Goal: Communication & Community: Connect with others

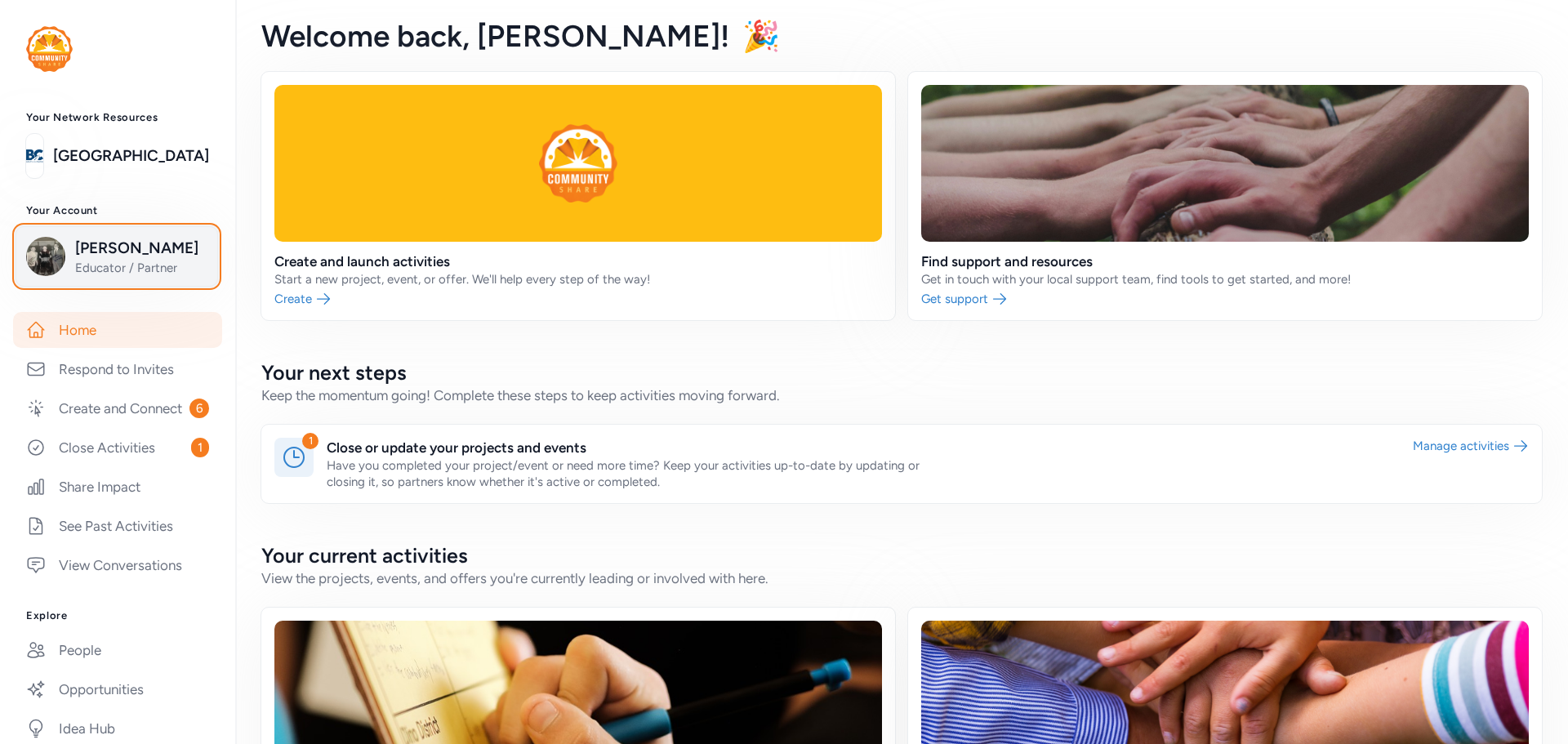
click at [60, 261] on img "button" at bounding box center [46, 256] width 40 height 40
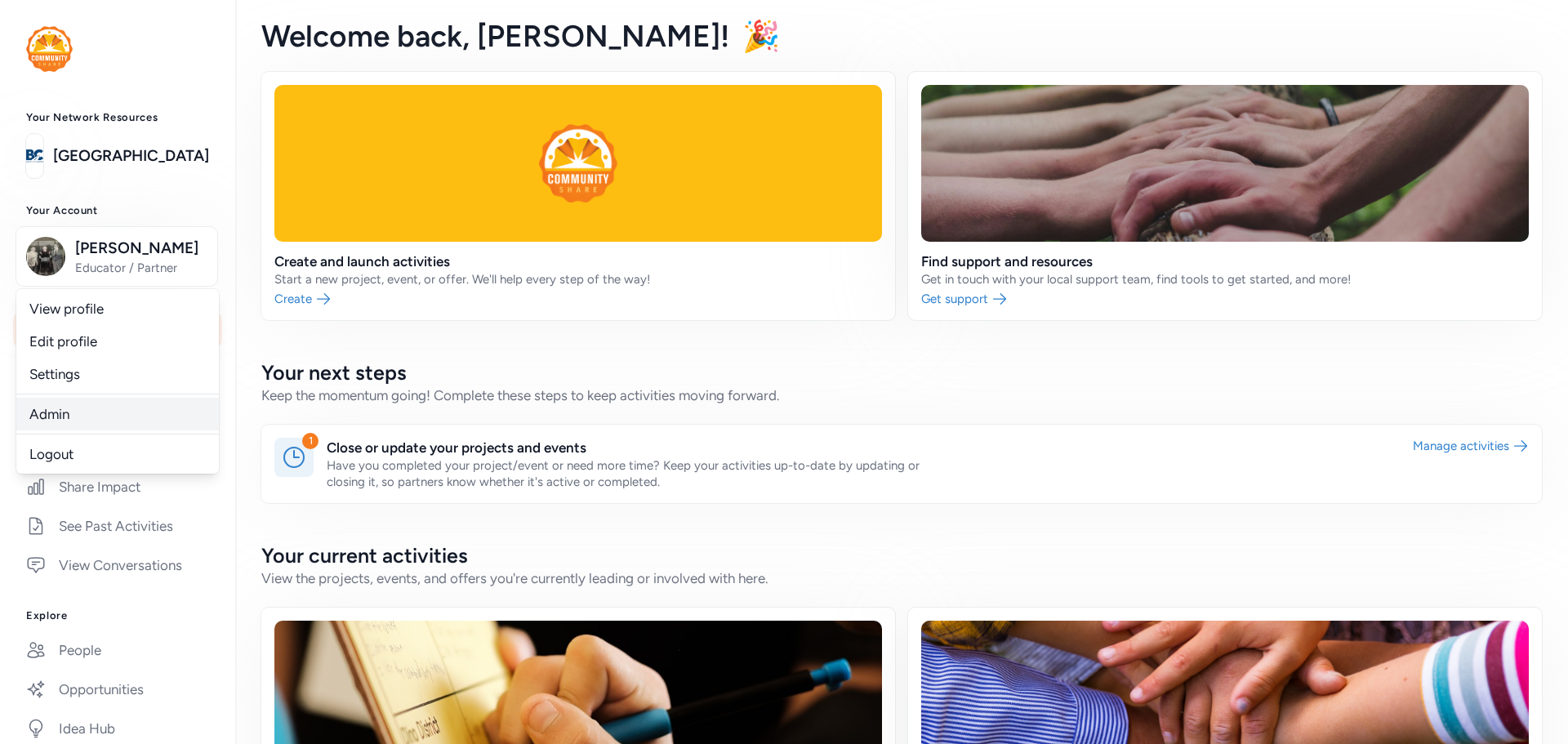
click at [75, 408] on link "Admin" at bounding box center [118, 413] width 202 height 33
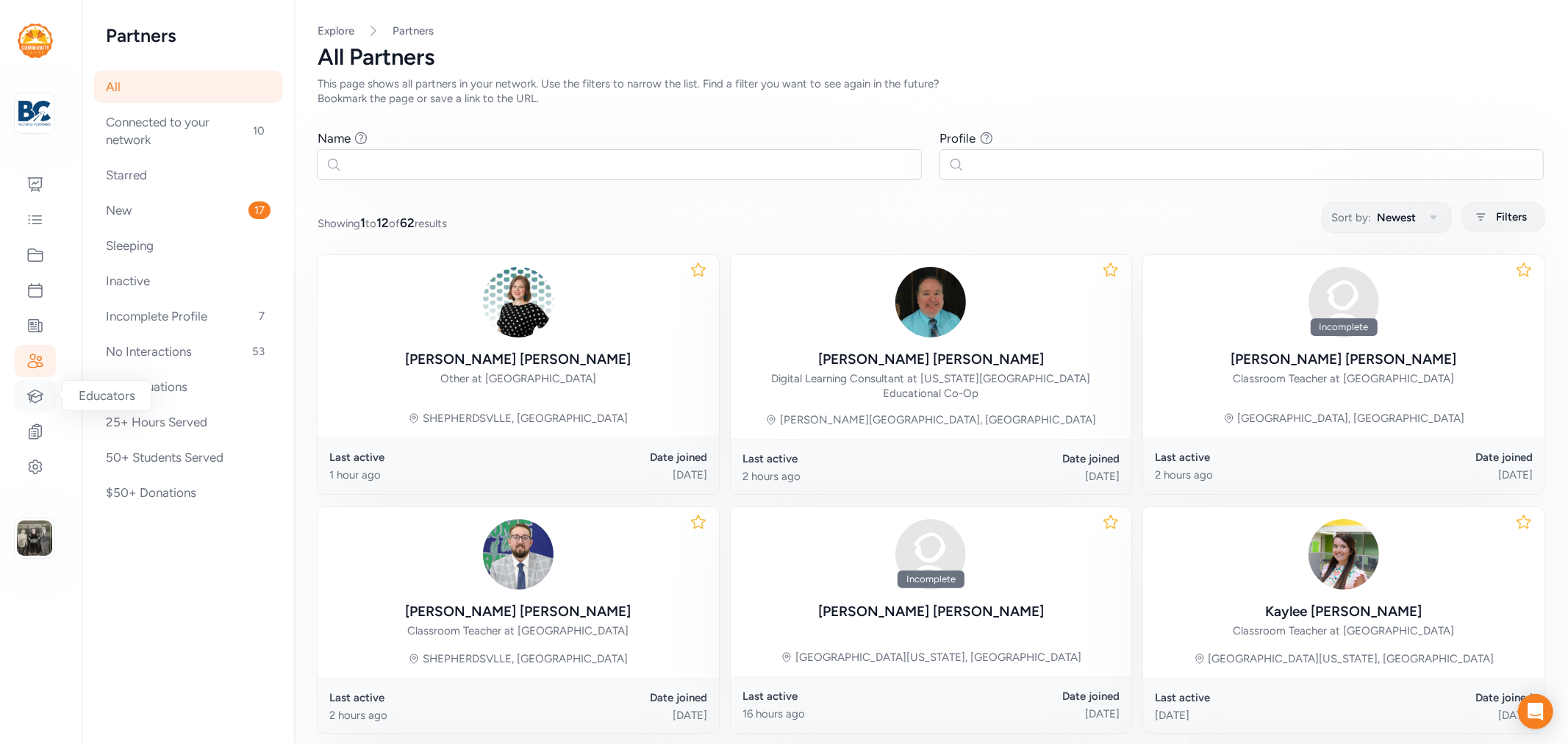
click at [40, 392] on icon at bounding box center [36, 396] width 16 height 13
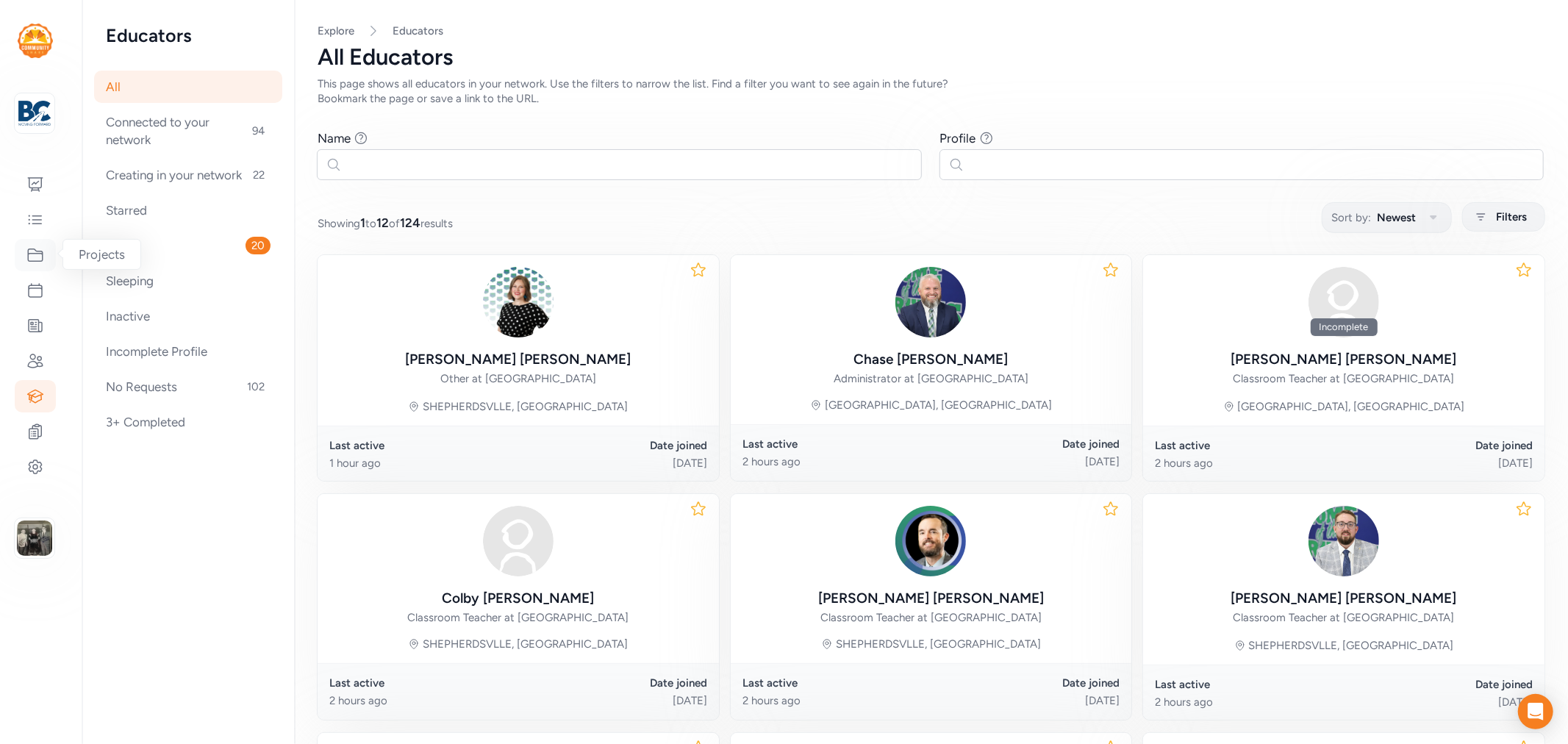
click at [44, 257] on div at bounding box center [36, 255] width 41 height 32
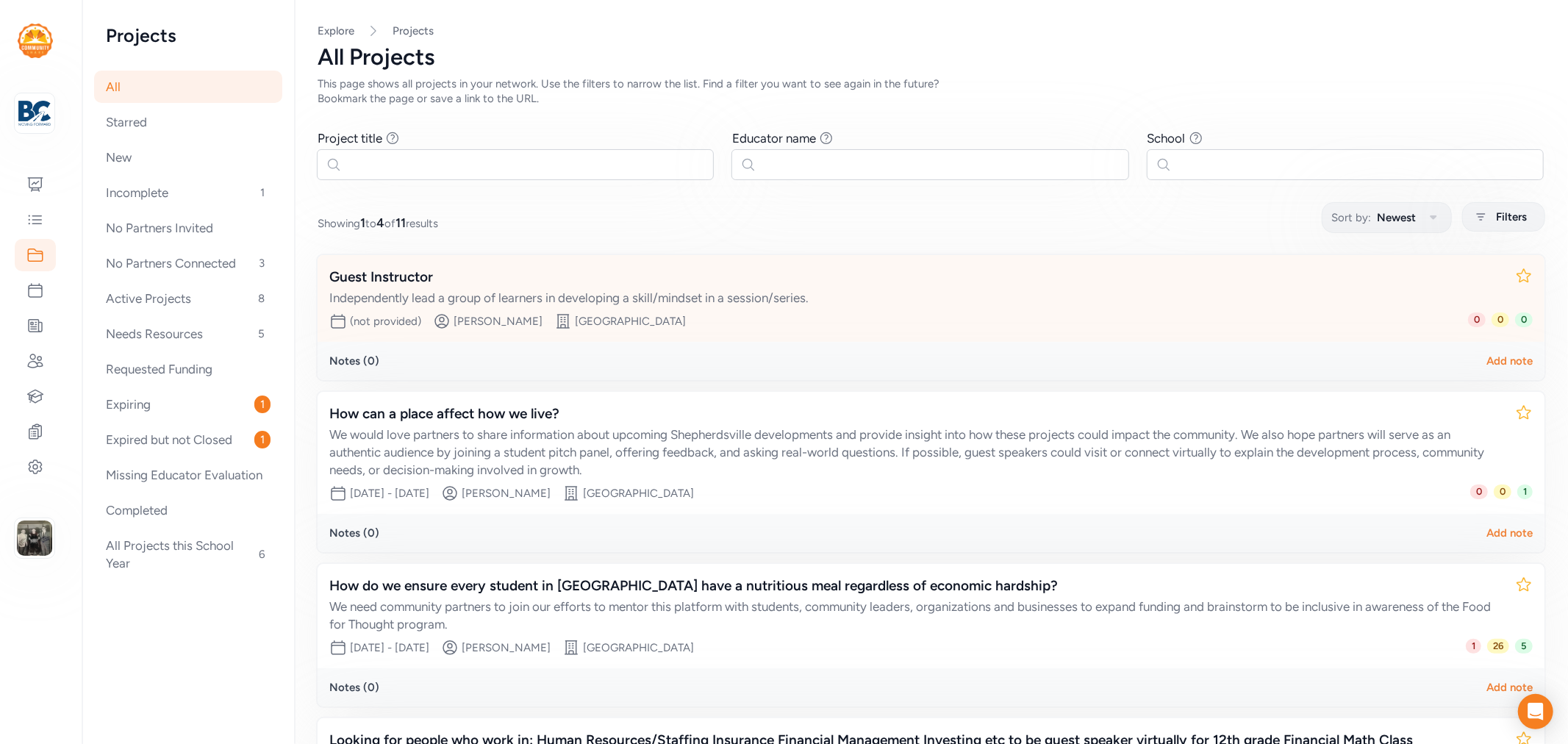
click at [392, 273] on div "Guest Instructor" at bounding box center [916, 277] width 1174 height 21
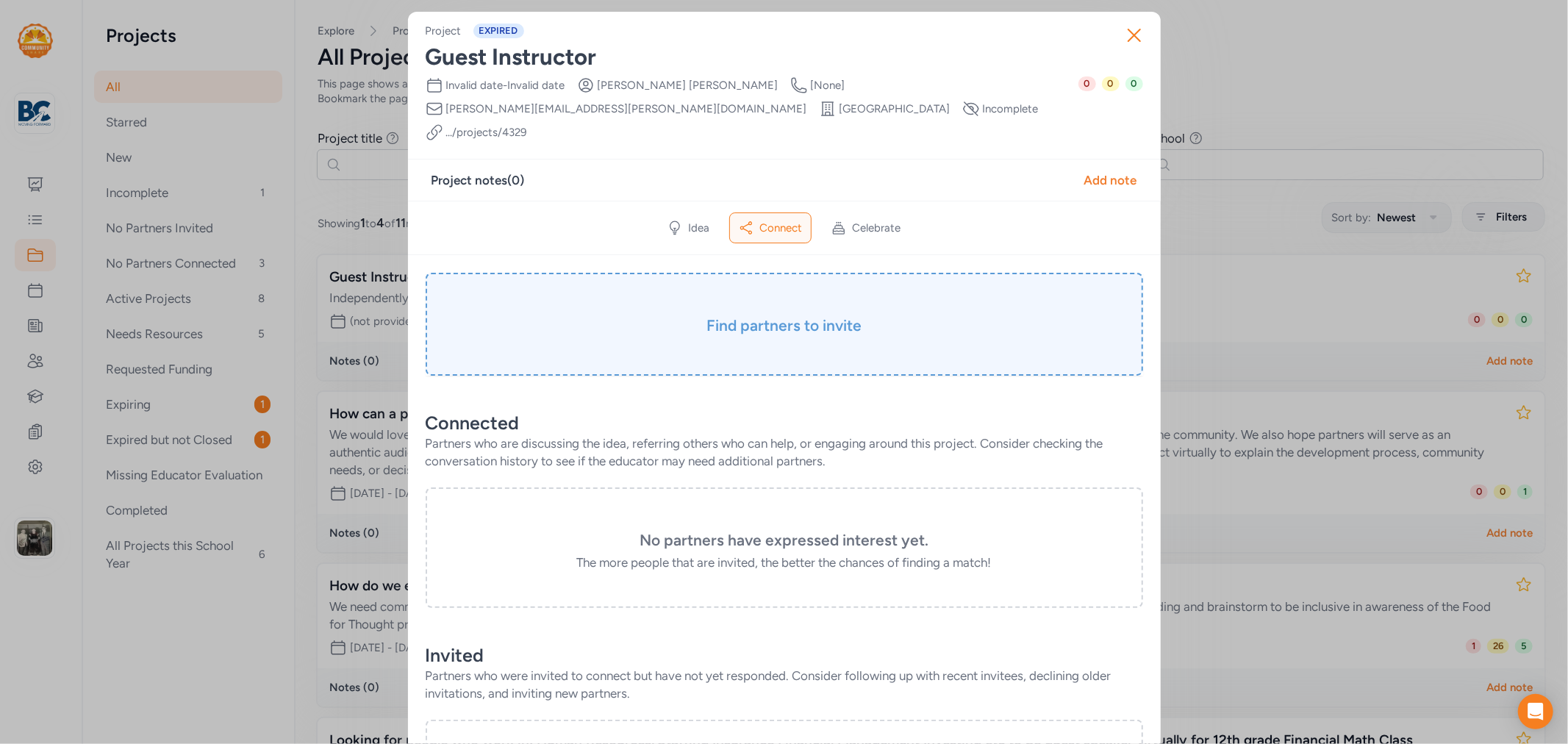
click at [744, 316] on h3 "Find partners to invite" at bounding box center [784, 326] width 644 height 21
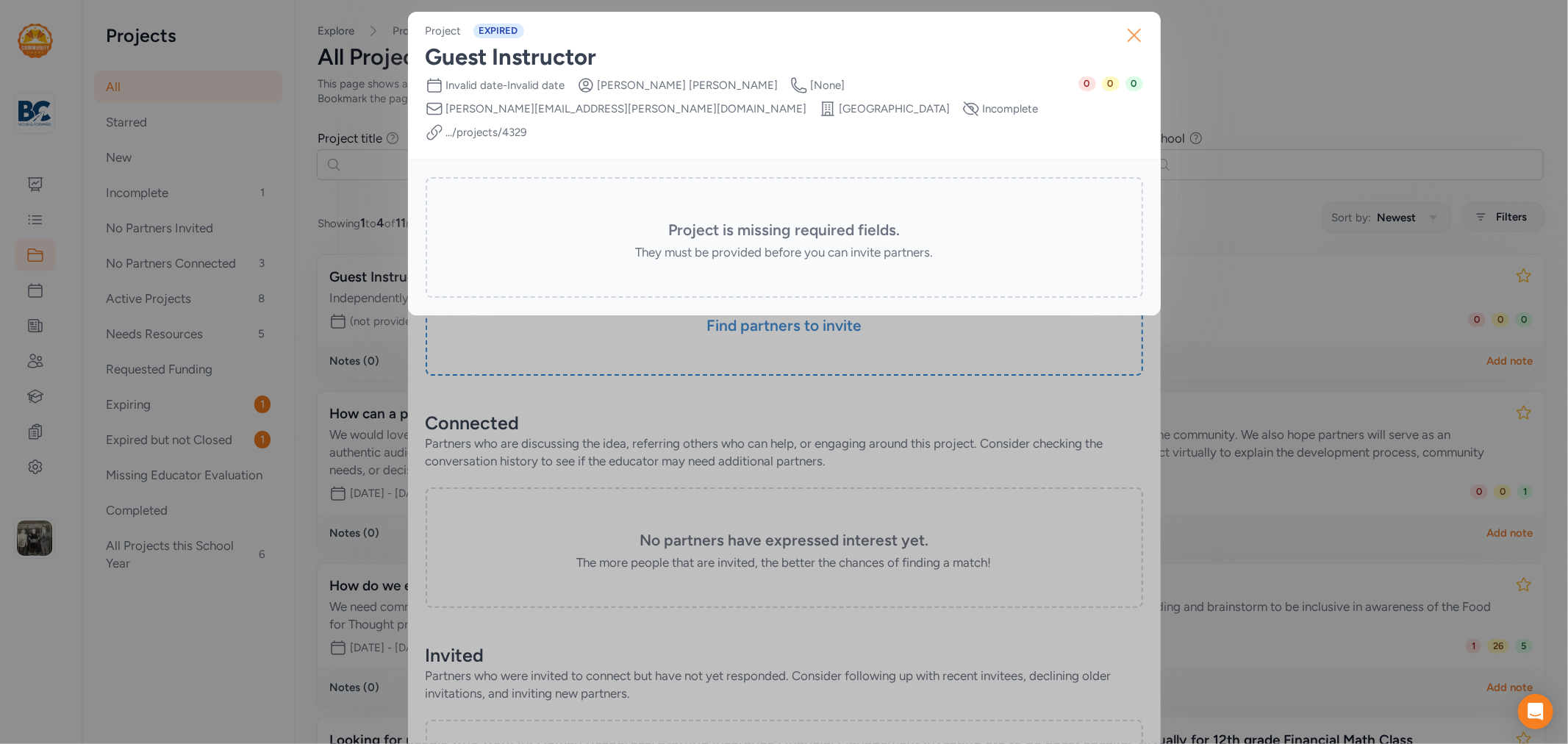
click at [1123, 42] on icon "button" at bounding box center [1134, 36] width 24 height 24
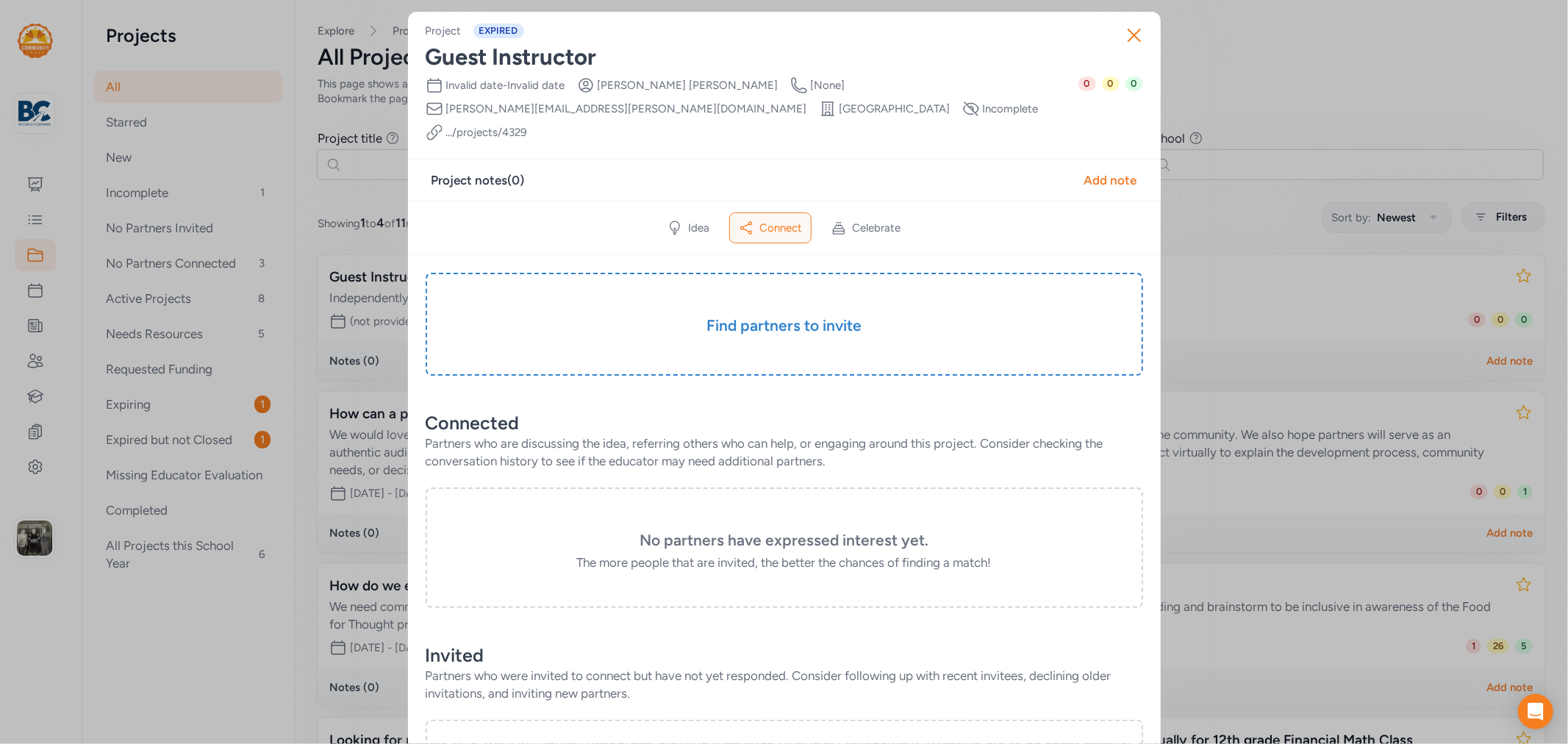
click at [483, 63] on div "Guest Instructor" at bounding box center [784, 57] width 718 height 26
click at [1123, 43] on icon "button" at bounding box center [1134, 36] width 24 height 24
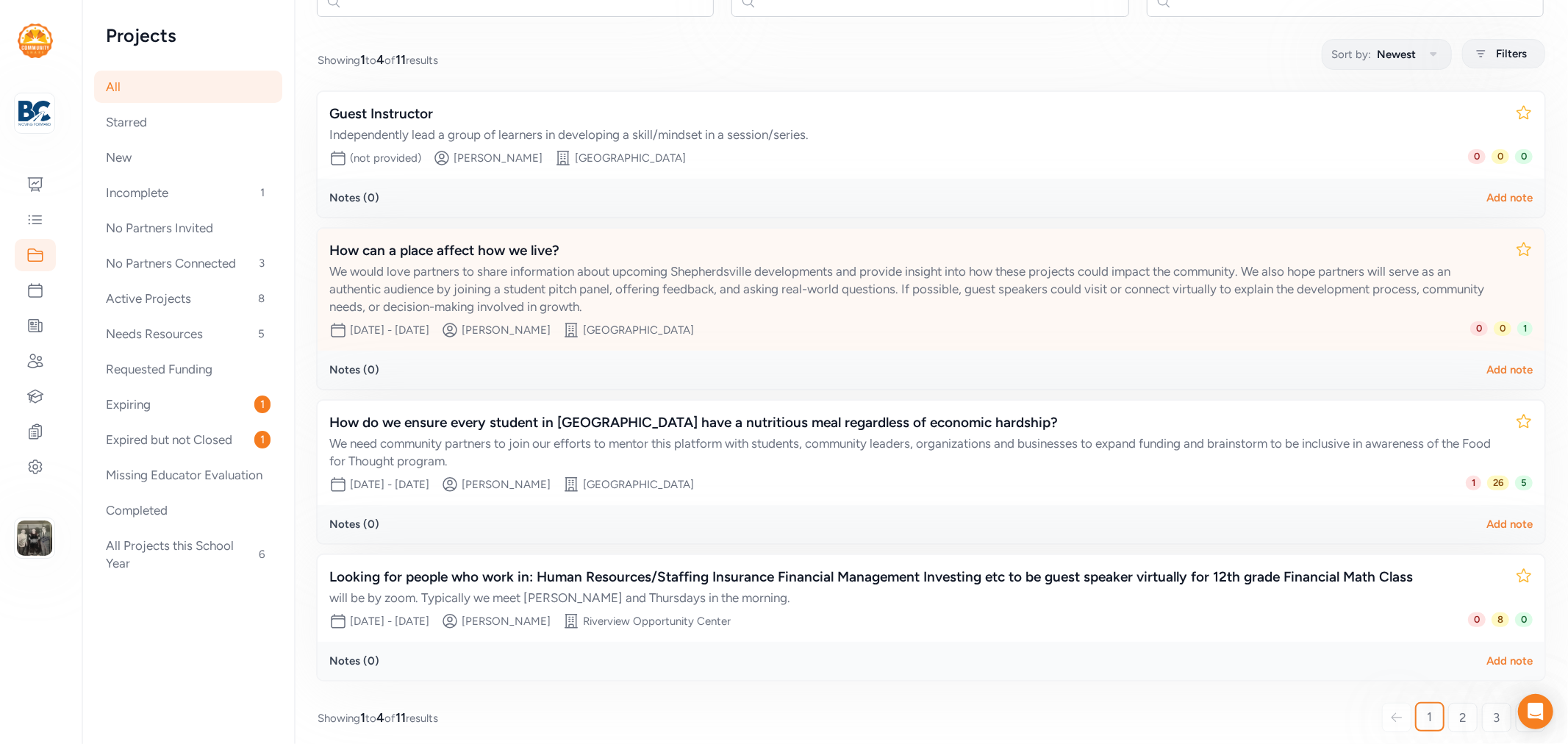
scroll to position [169, 0]
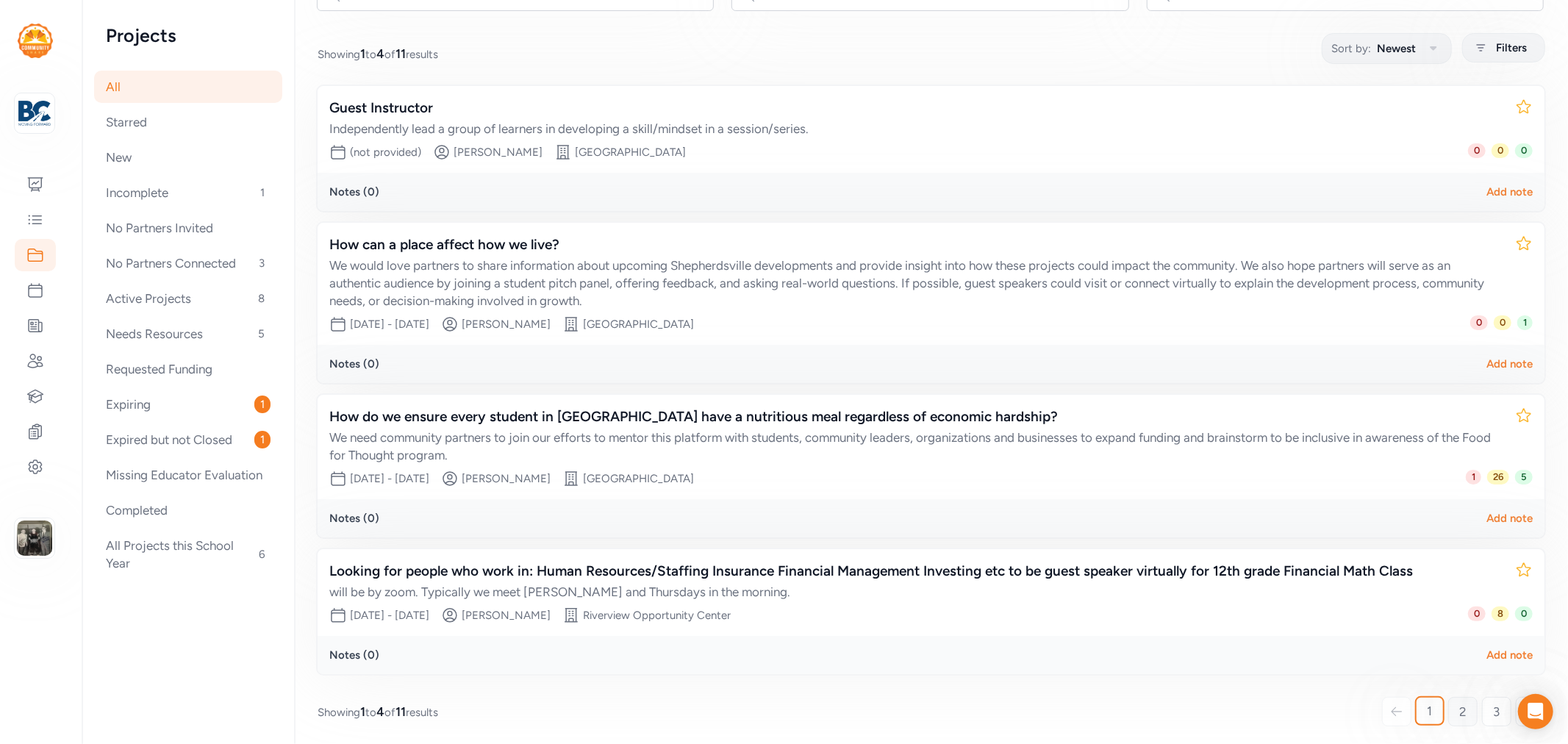
click at [1459, 704] on span "2" at bounding box center [1462, 712] width 7 height 17
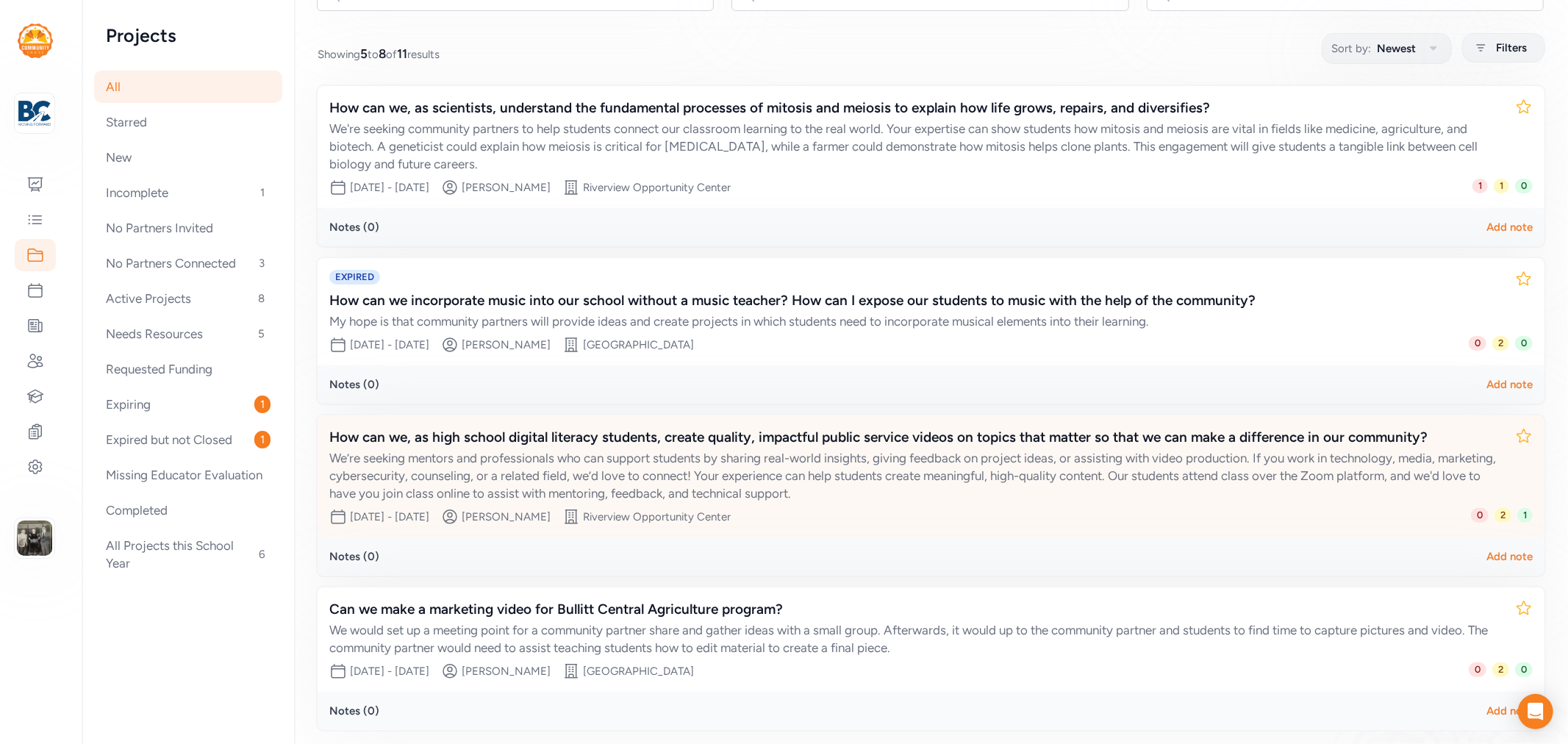
scroll to position [224, 0]
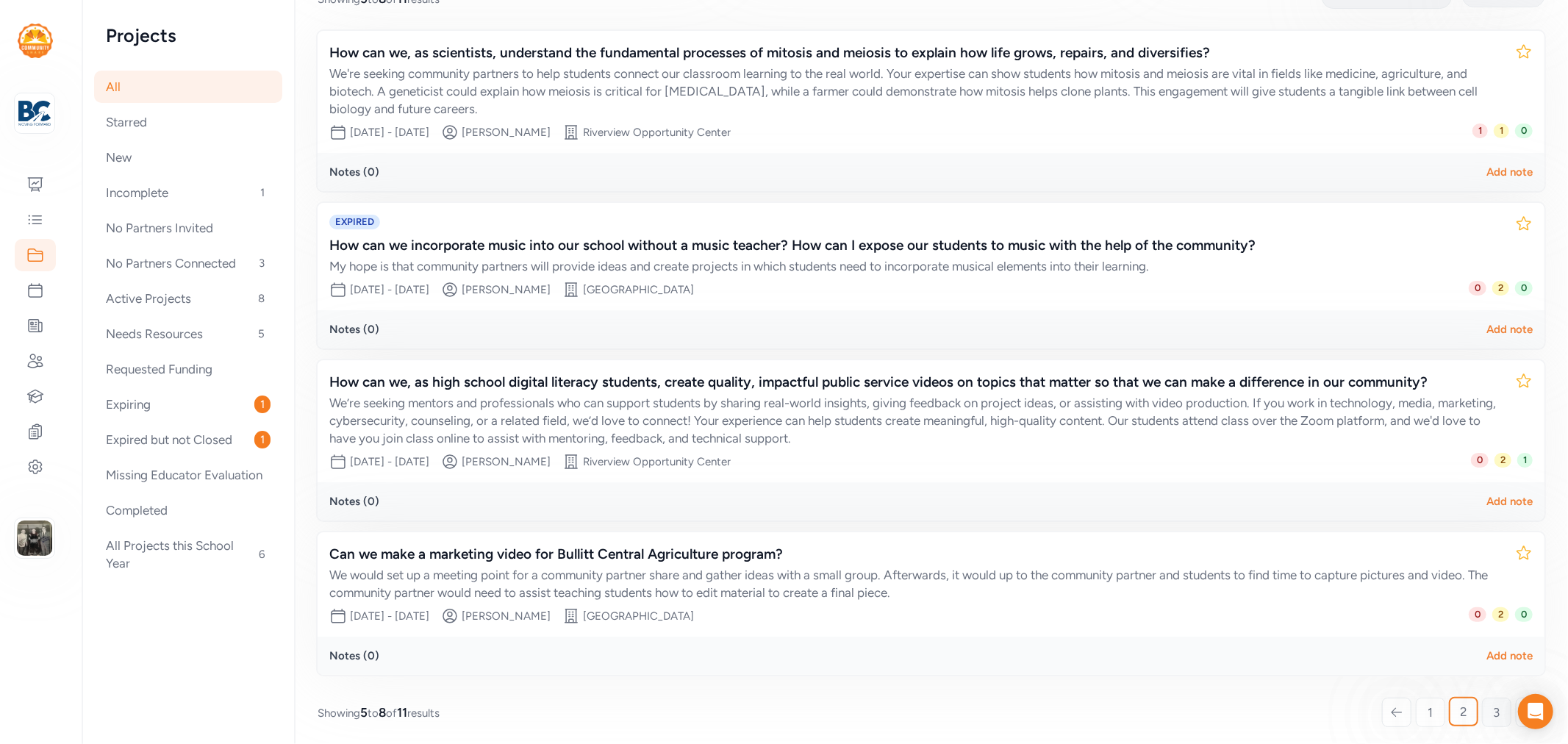
click at [1494, 704] on span "3" at bounding box center [1497, 712] width 6 height 17
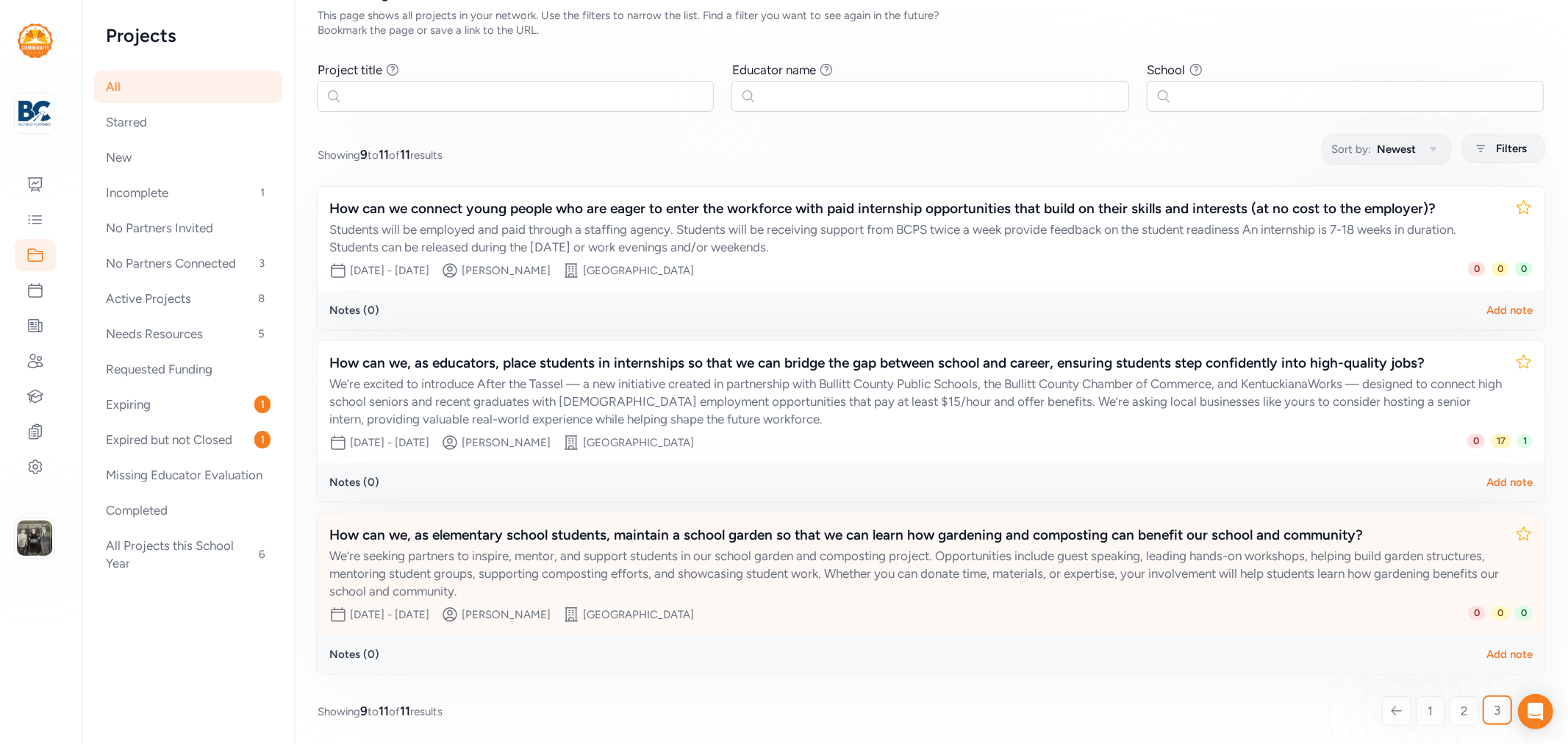
scroll to position [135, 0]
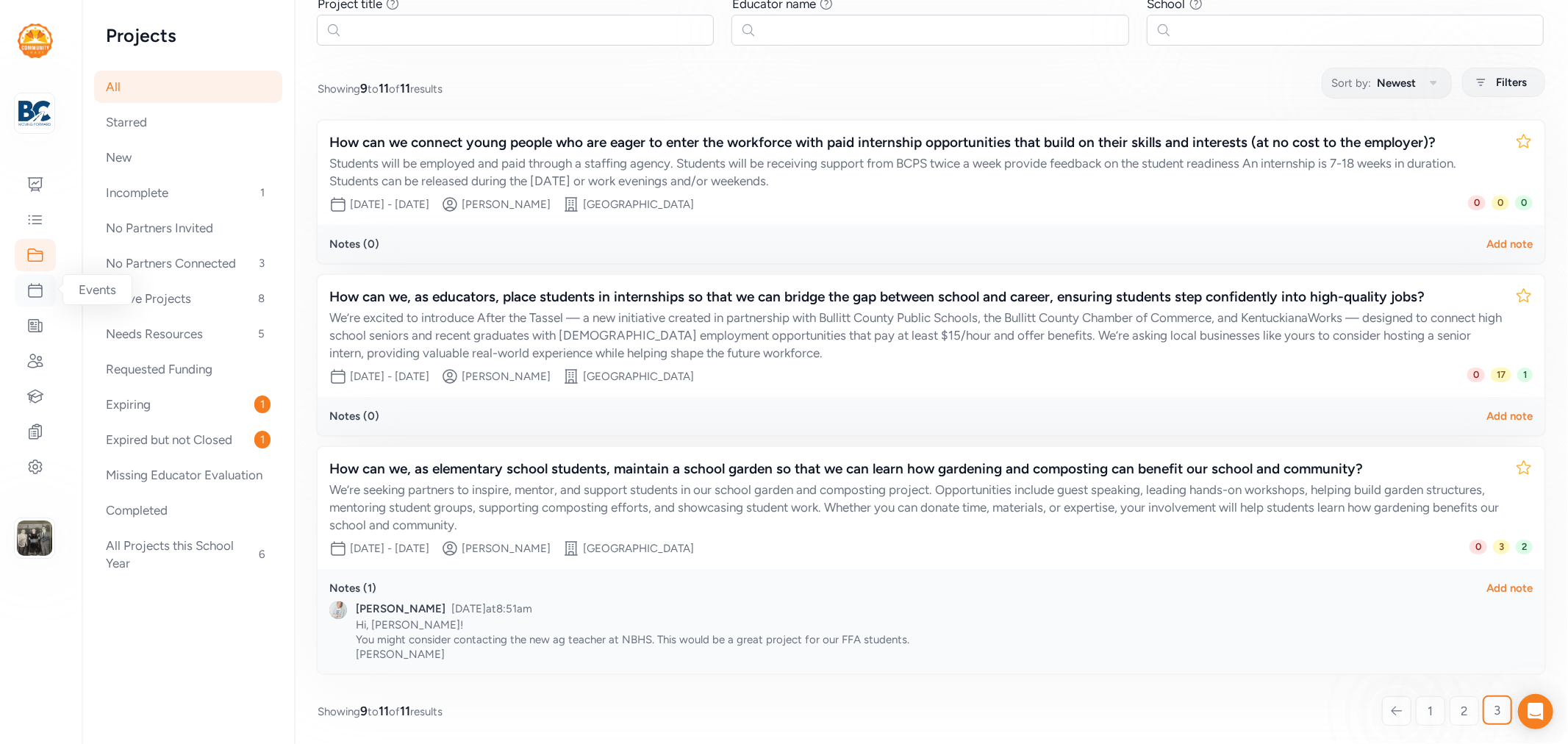
click at [29, 278] on div at bounding box center [36, 290] width 41 height 32
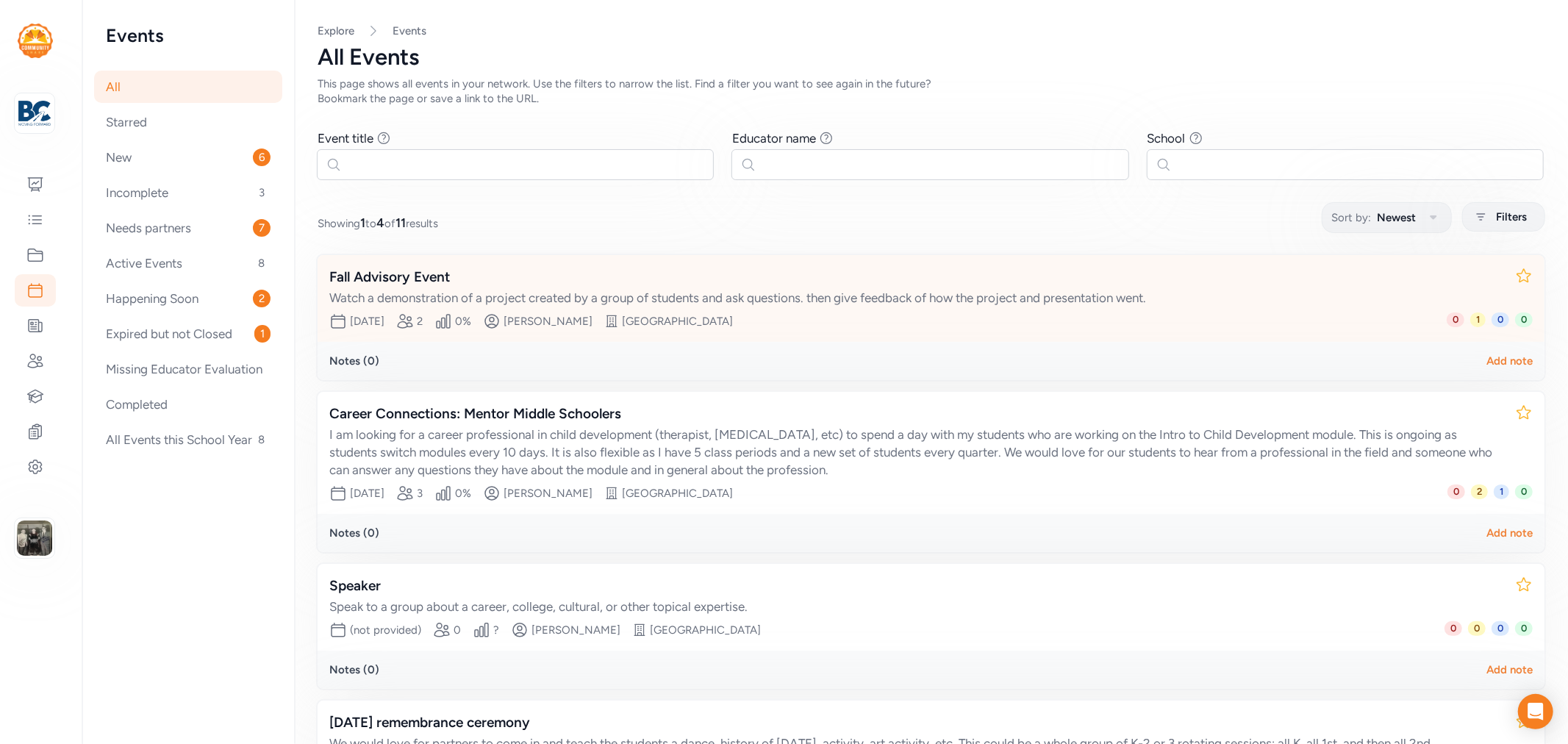
click at [410, 271] on div "Fall Advisory Event" at bounding box center [916, 277] width 1174 height 21
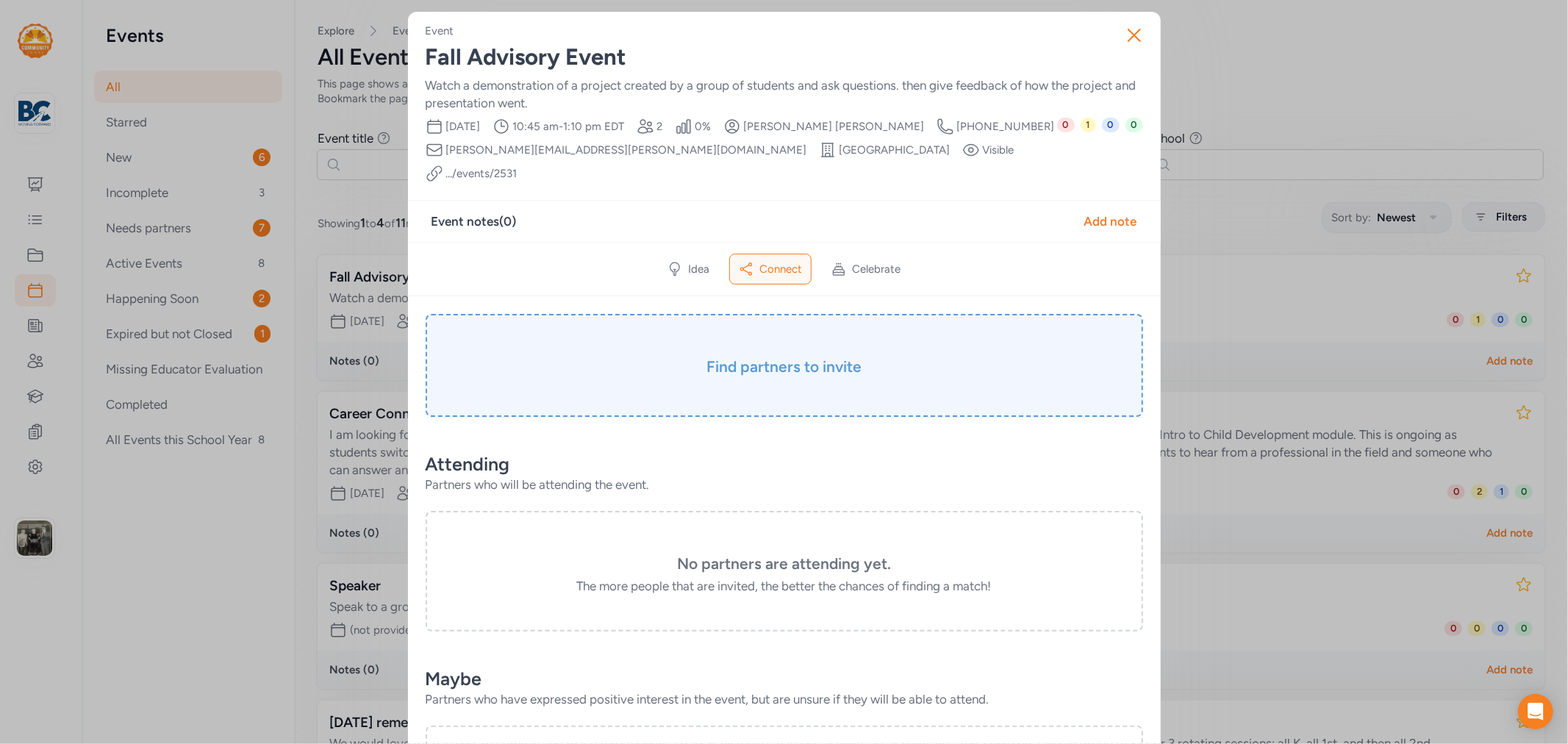
click at [822, 357] on h3 "Find partners to invite" at bounding box center [784, 367] width 644 height 21
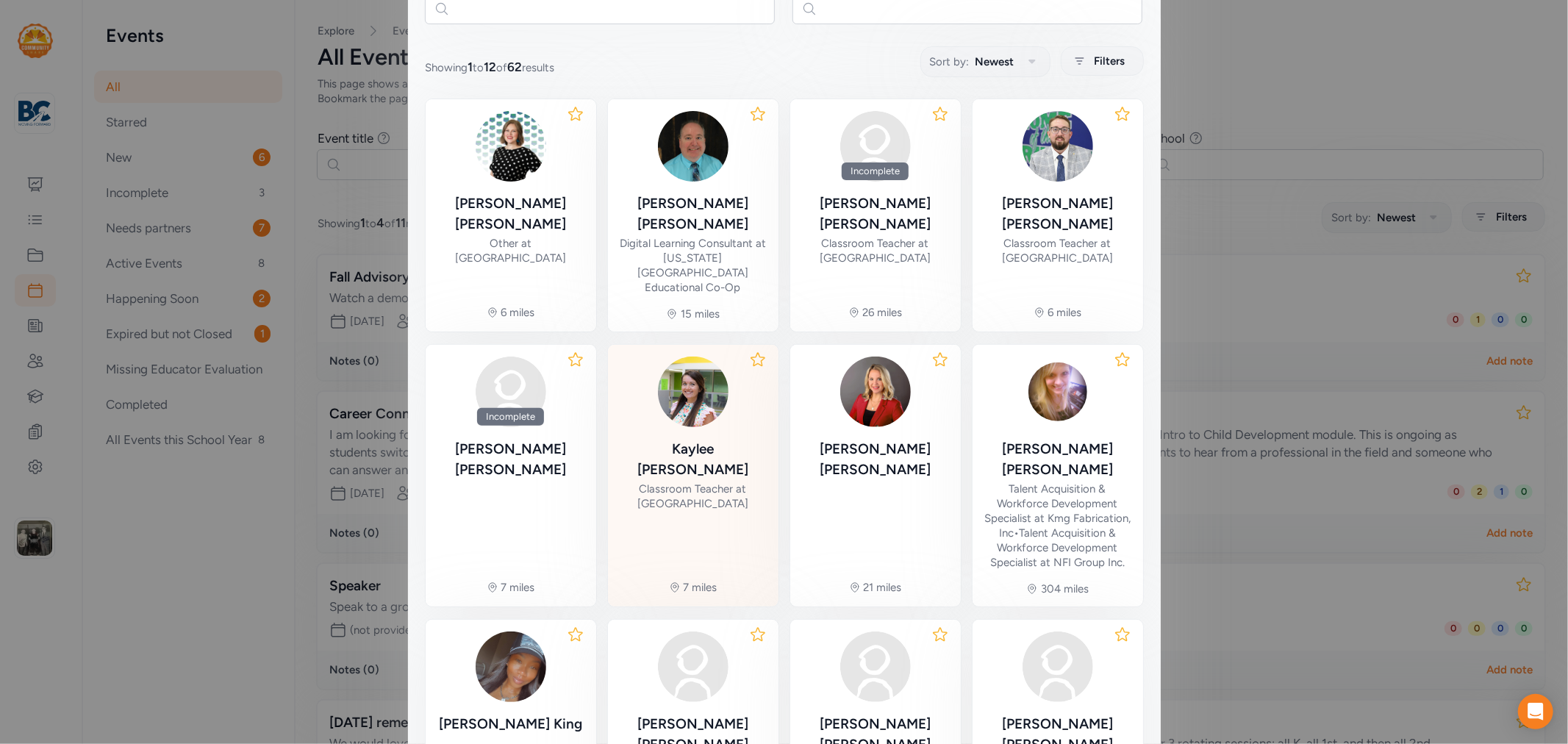
scroll to position [347, 0]
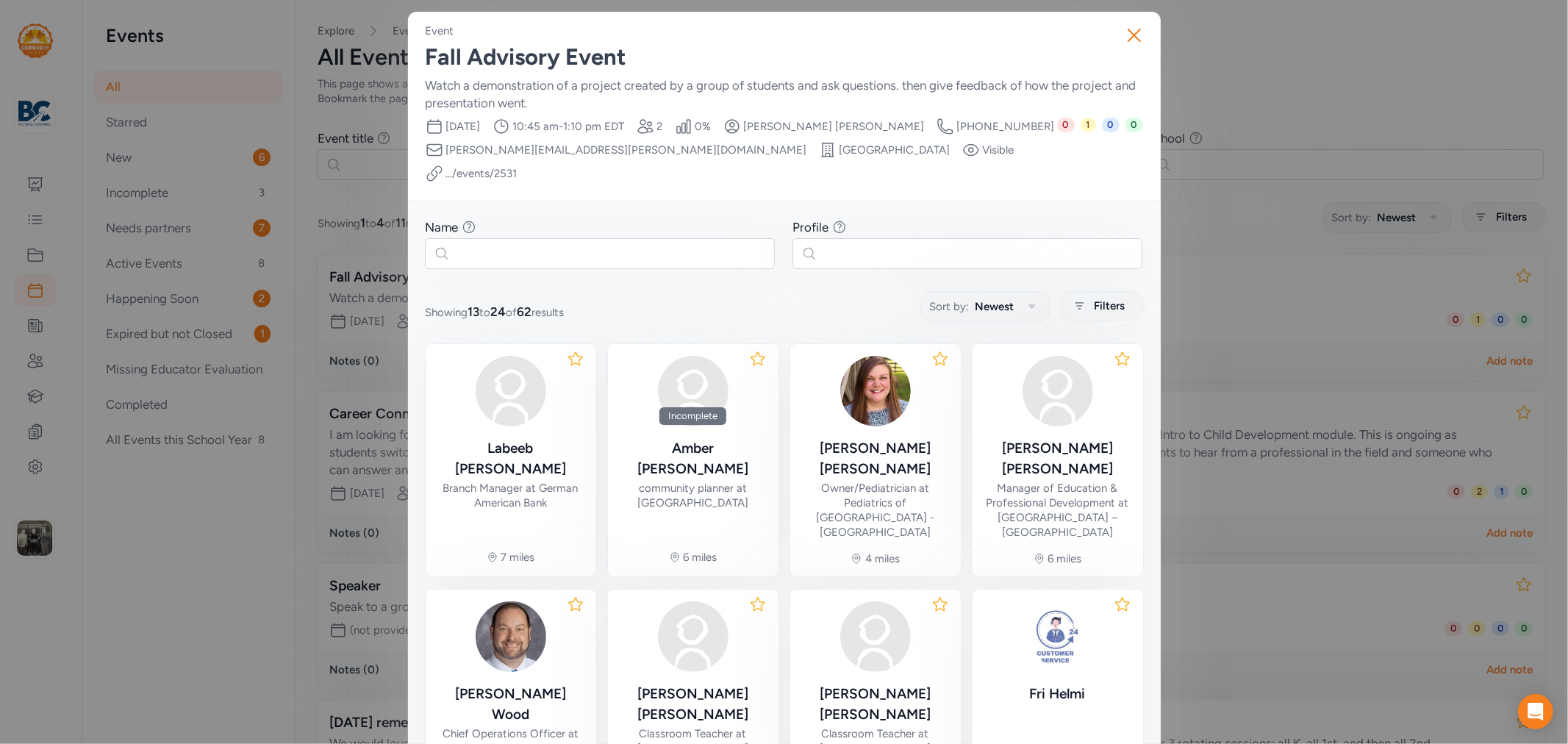
scroll to position [305, 0]
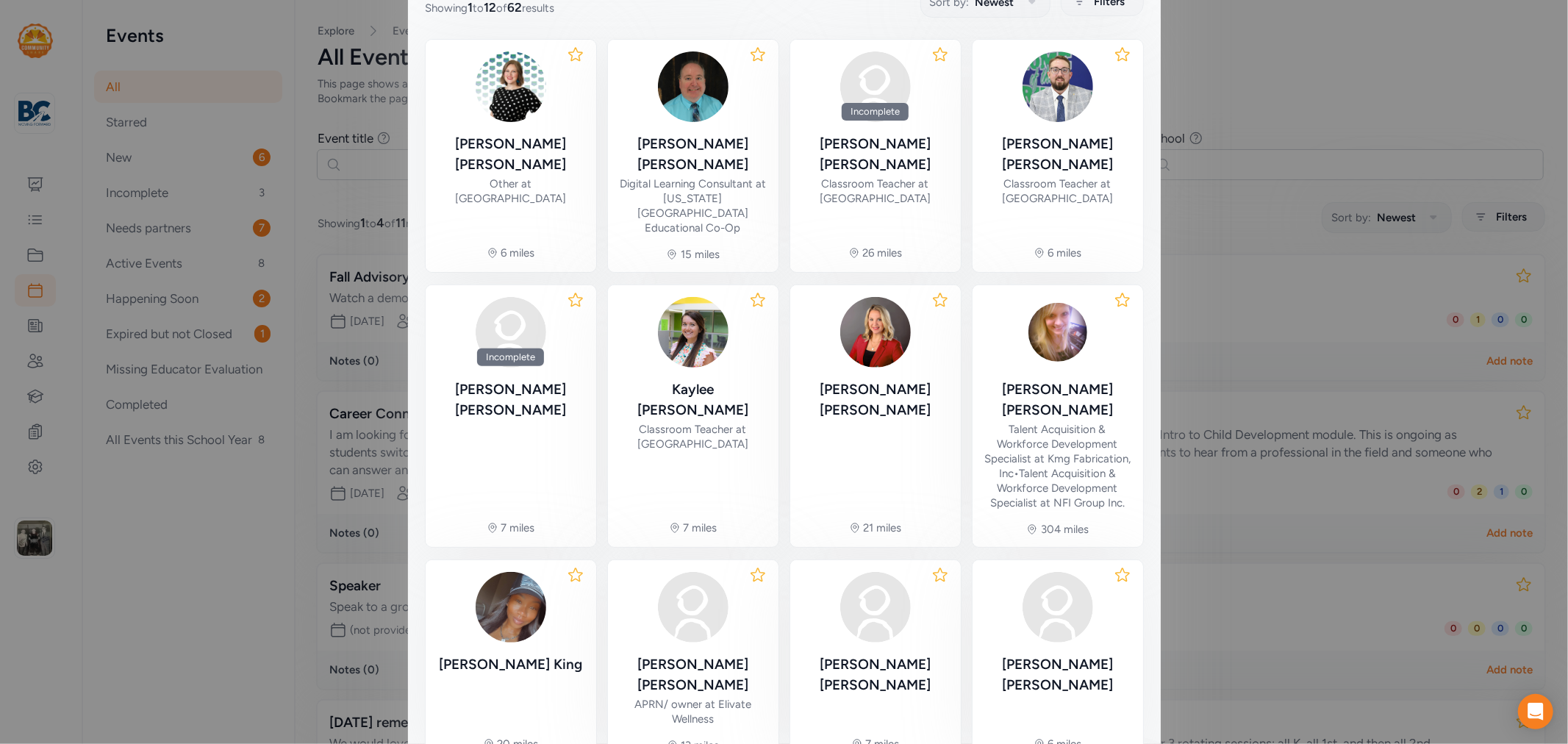
scroll to position [91, 0]
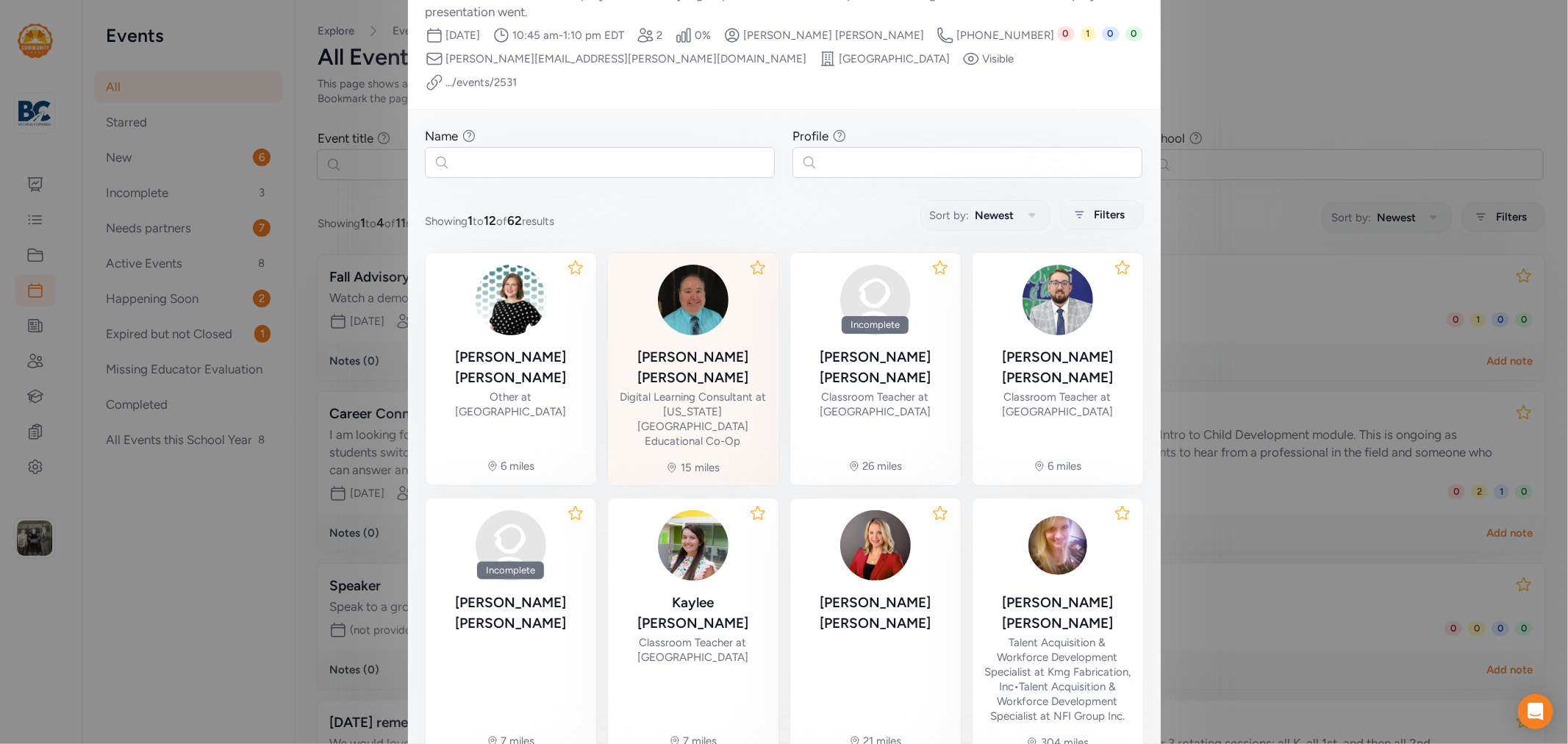
click at [685, 297] on img at bounding box center [692, 299] width 70 height 70
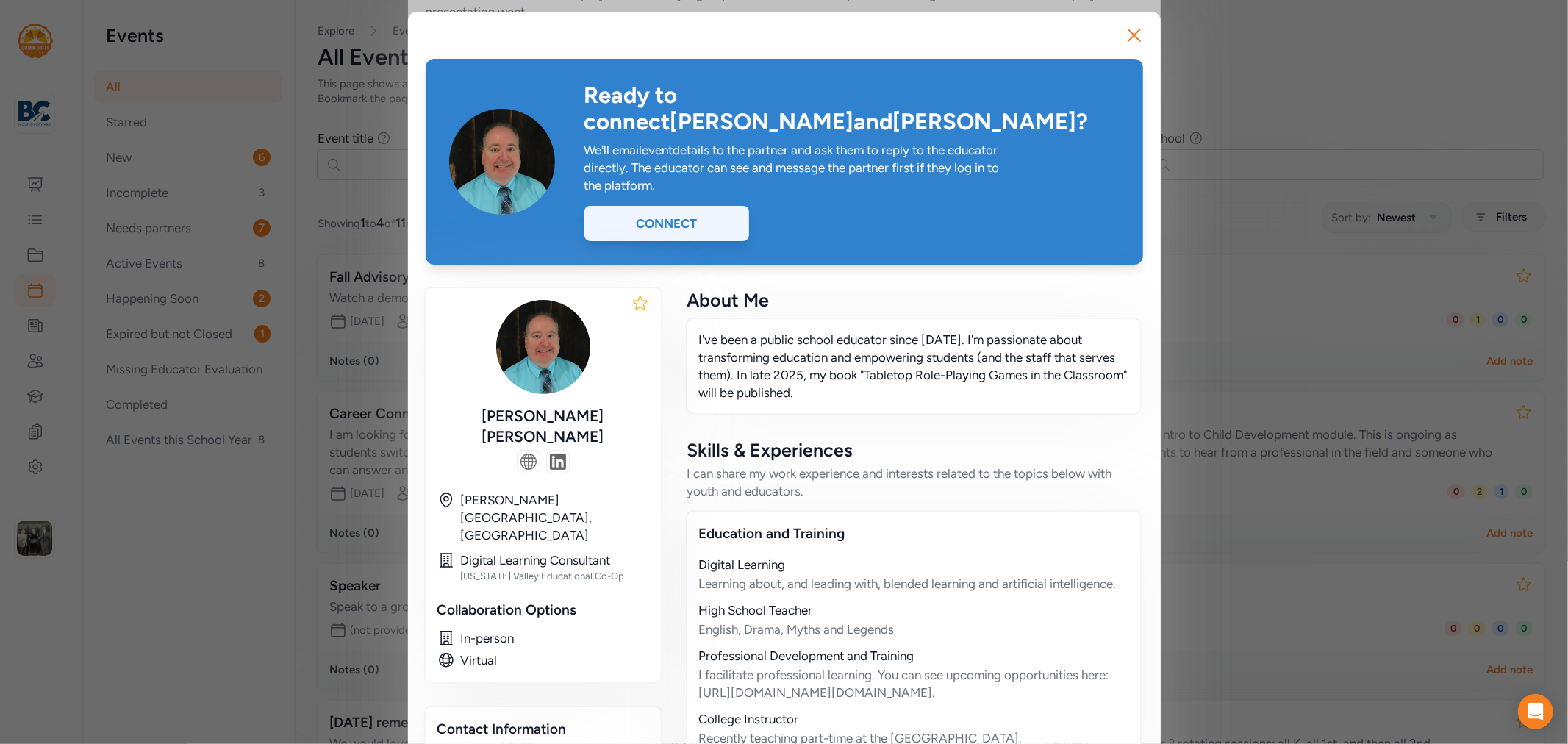
click at [665, 206] on div "Connect" at bounding box center [667, 223] width 165 height 36
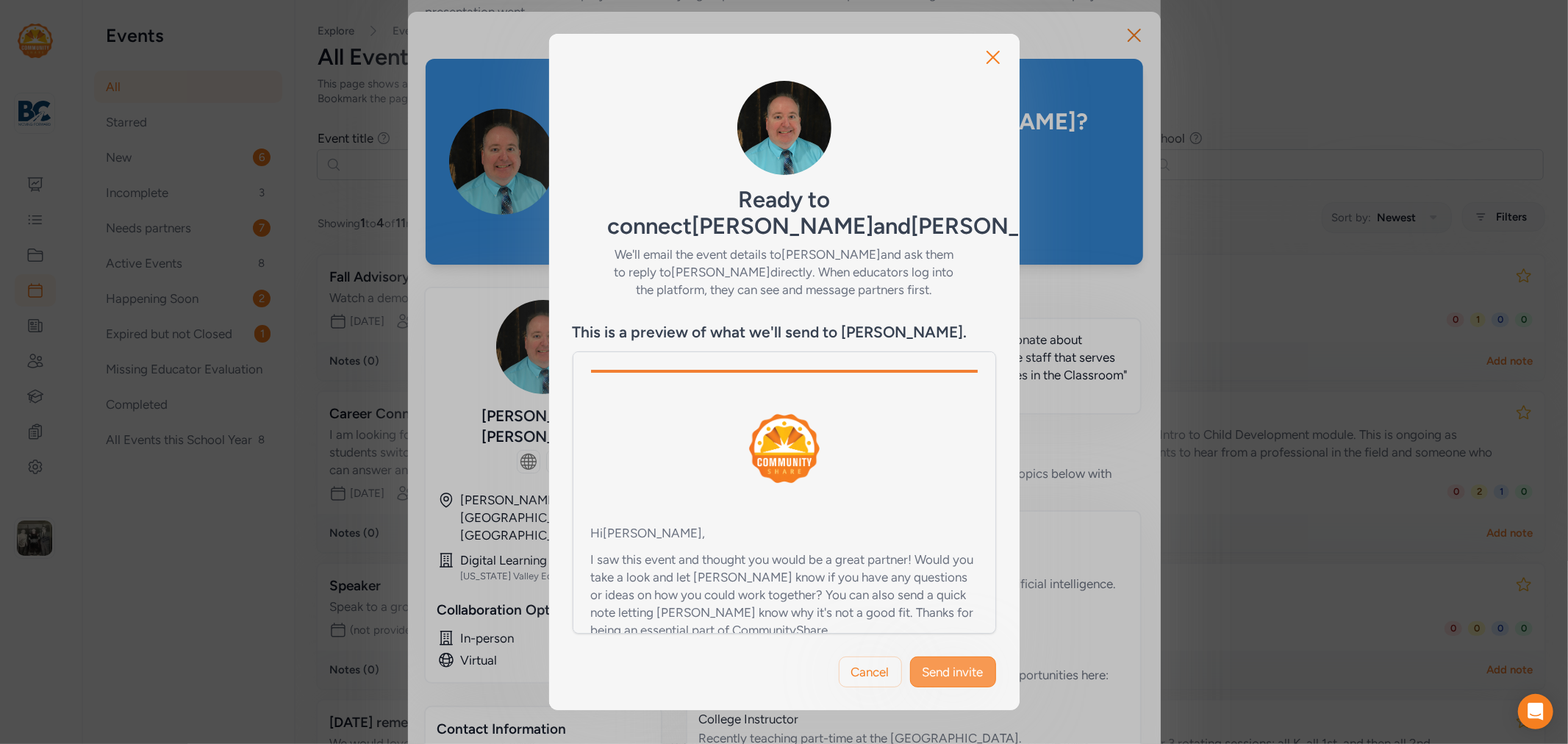
click at [944, 663] on span "Send invite" at bounding box center [953, 672] width 61 height 17
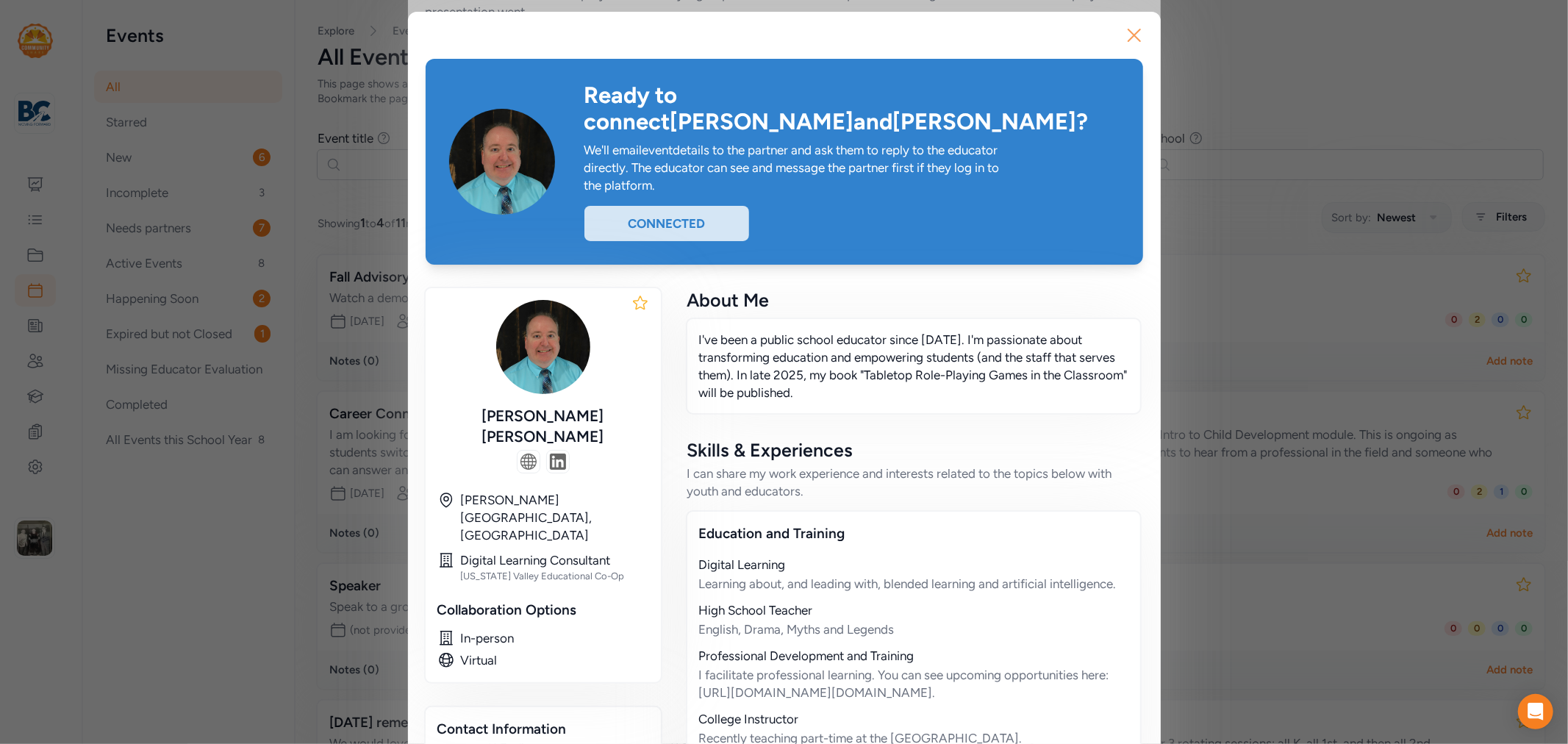
click at [1128, 40] on icon "button" at bounding box center [1134, 35] width 12 height 12
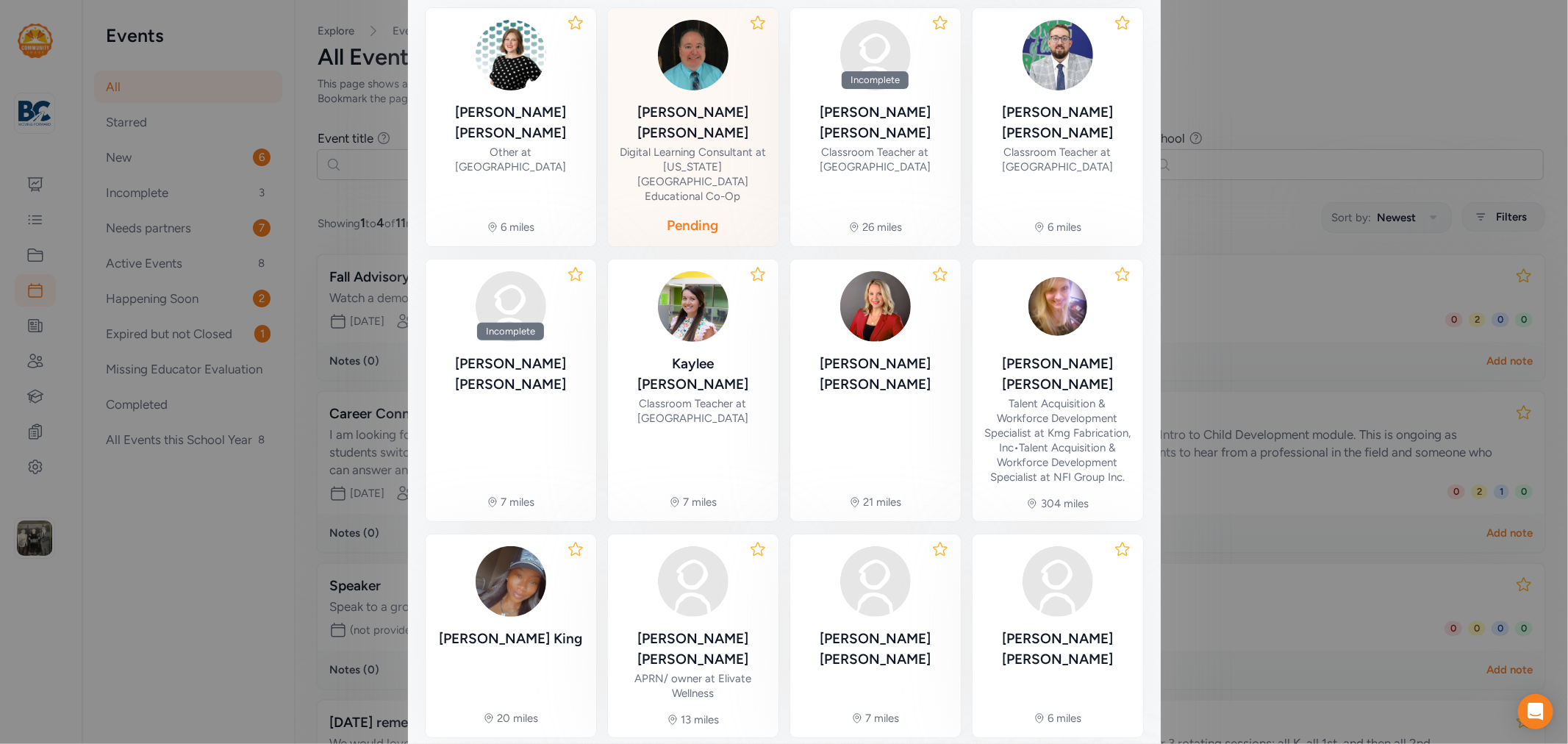
scroll to position [354, 0]
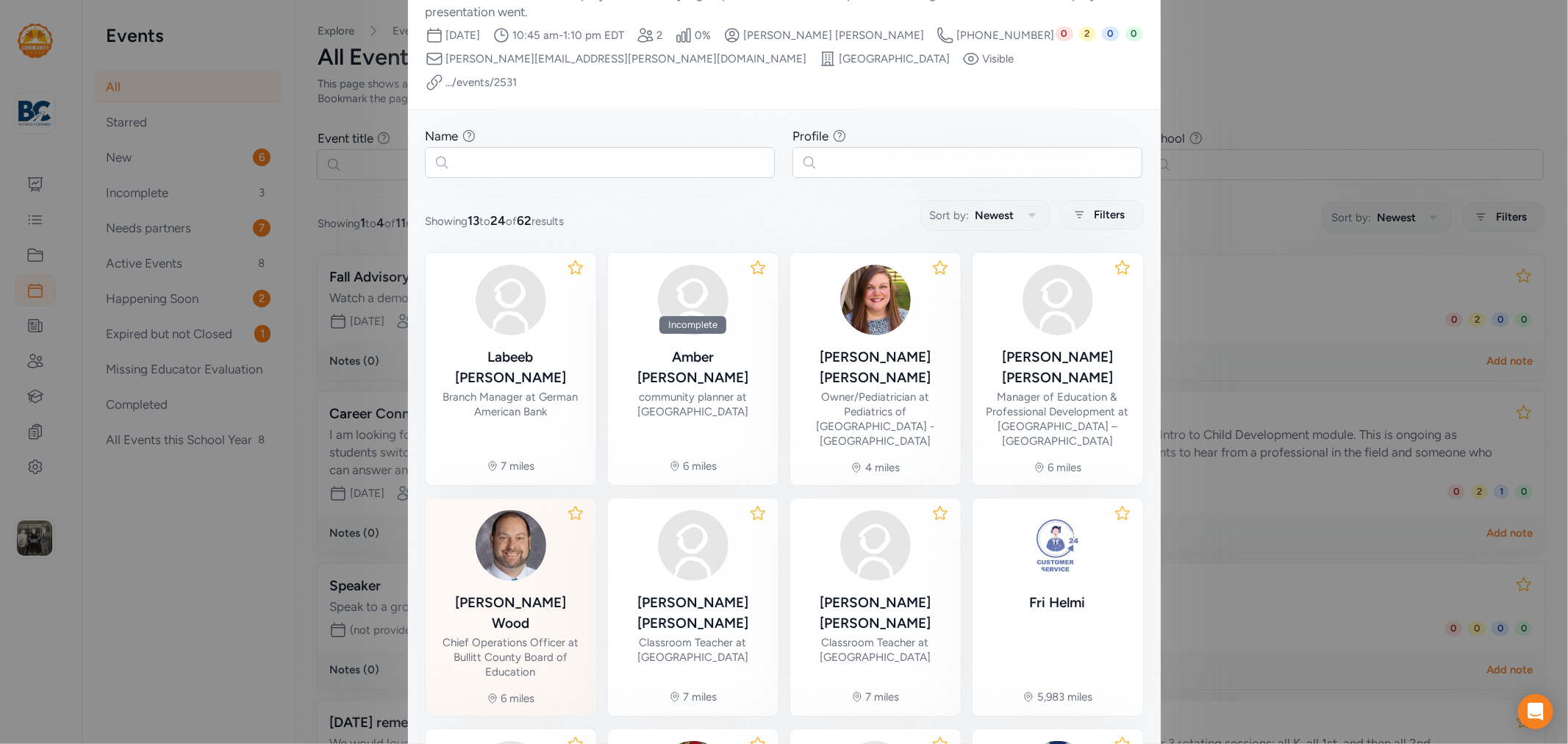
scroll to position [173, 0]
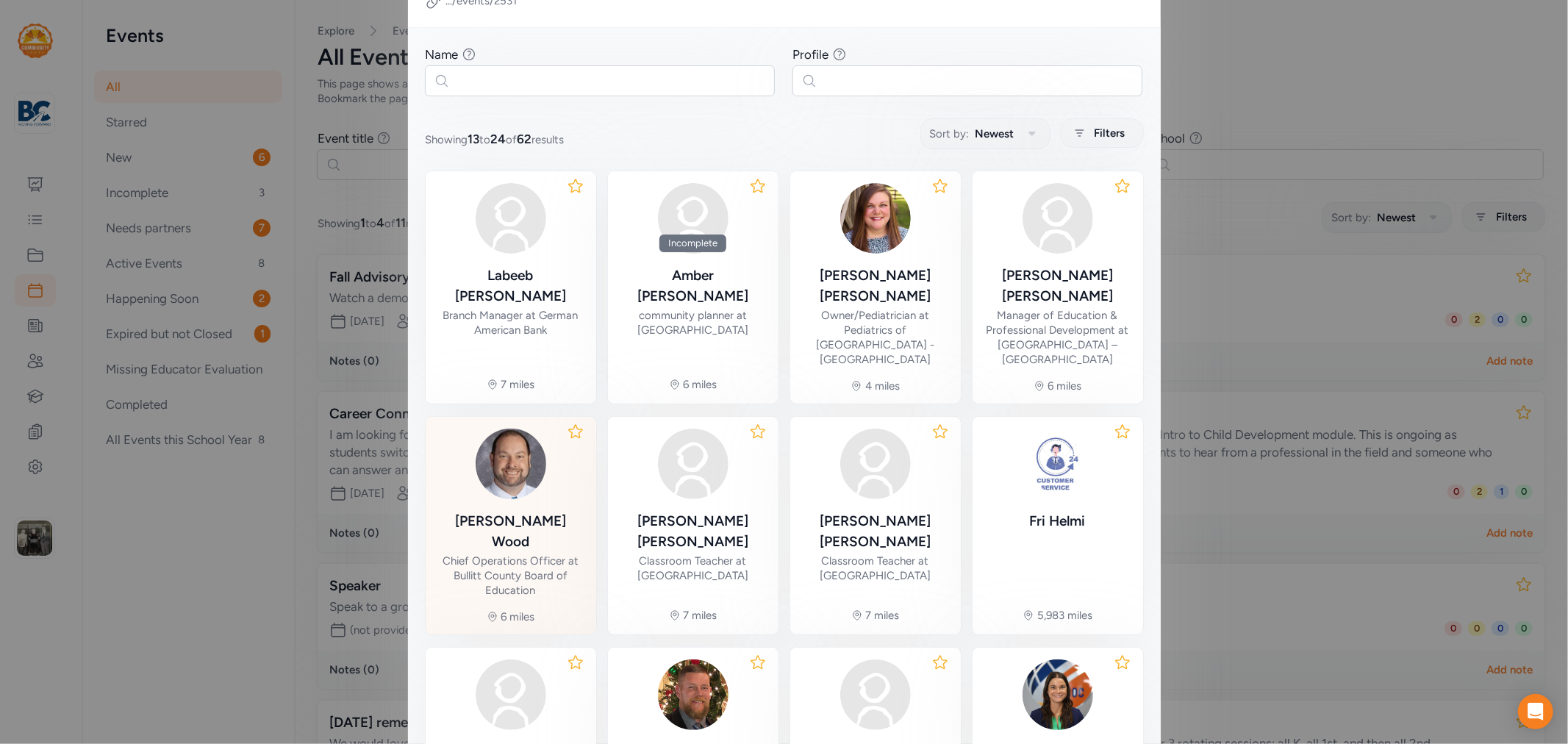
click at [514, 511] on div "[PERSON_NAME]" at bounding box center [511, 532] width 147 height 41
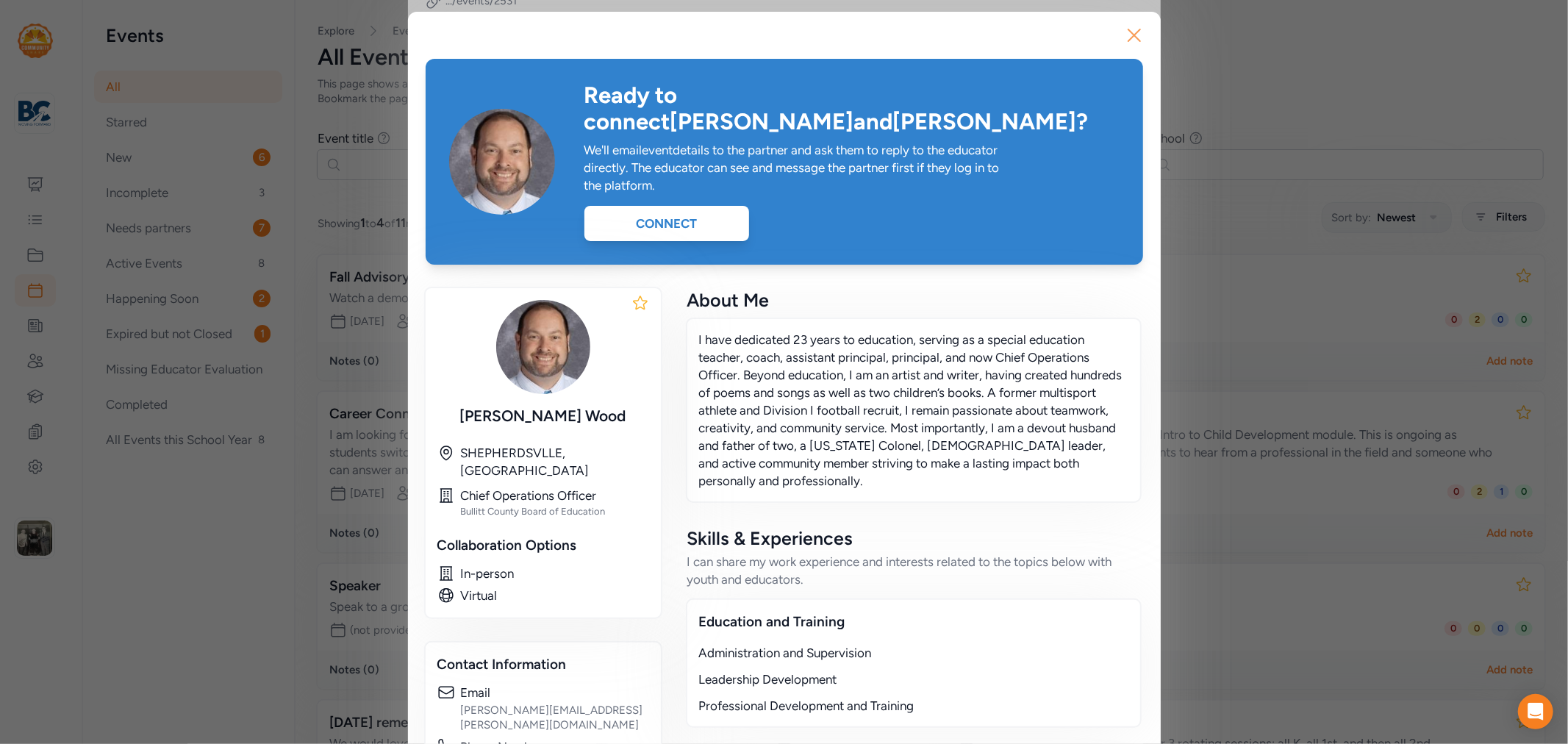
click at [1123, 38] on icon "button" at bounding box center [1134, 36] width 24 height 24
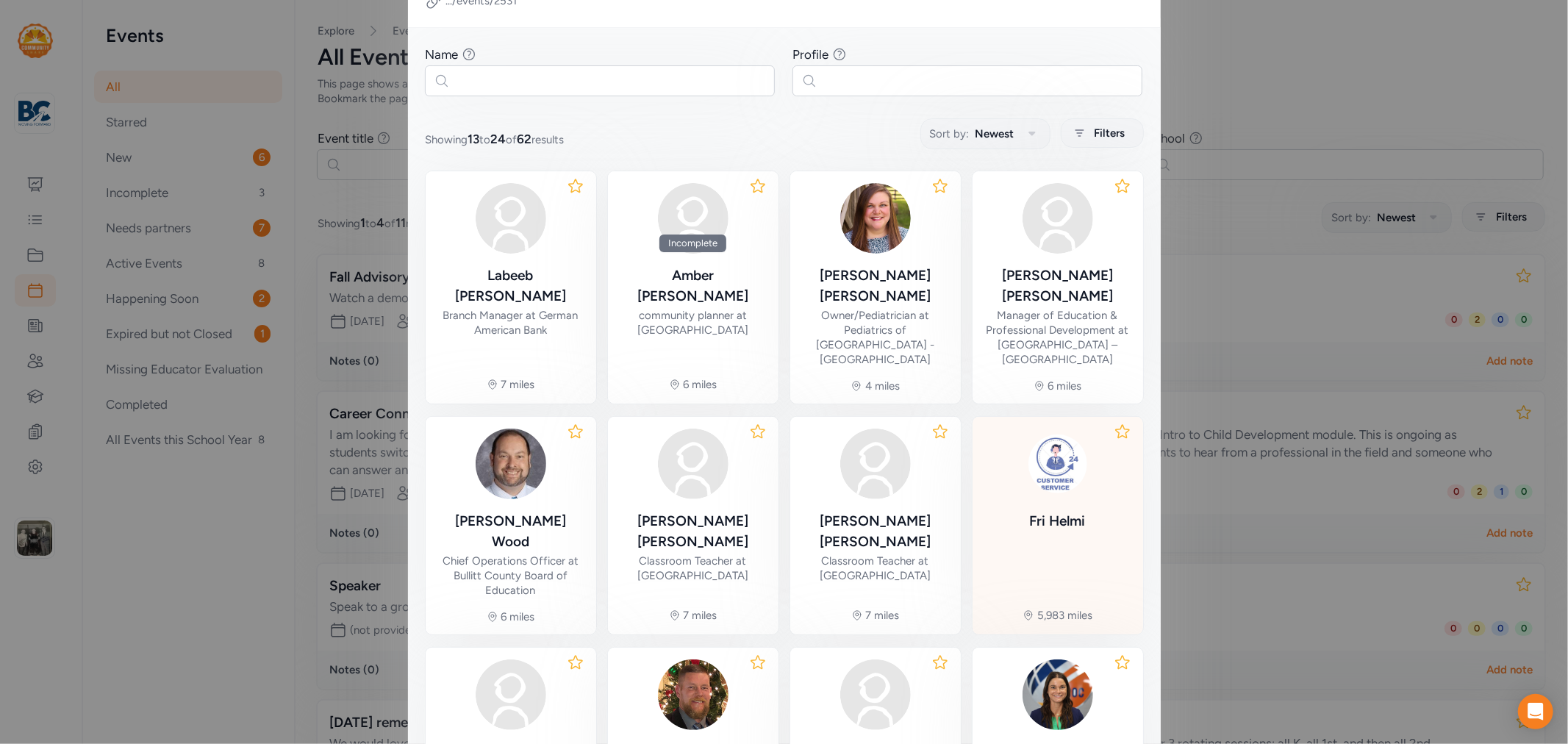
scroll to position [305, 0]
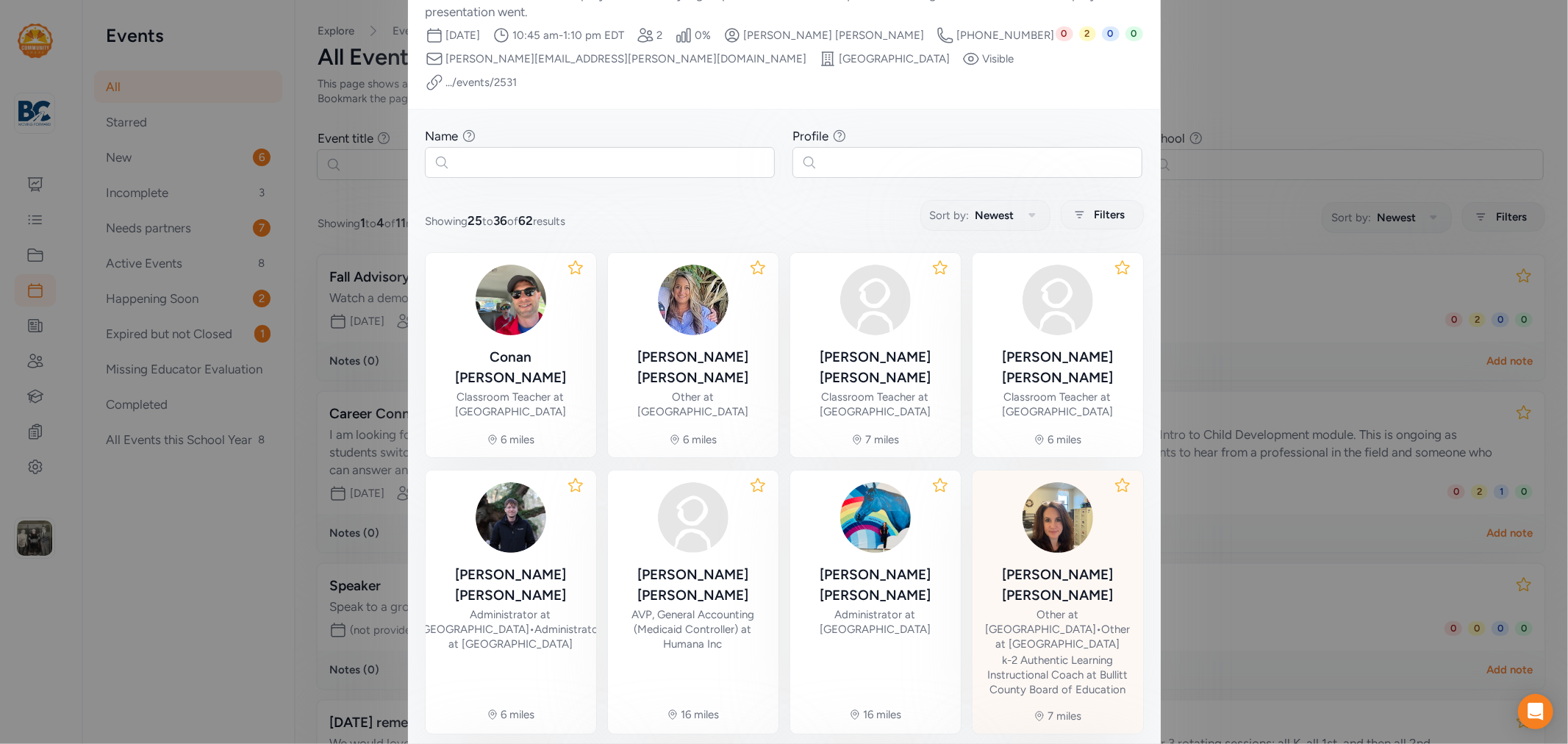
scroll to position [254, 0]
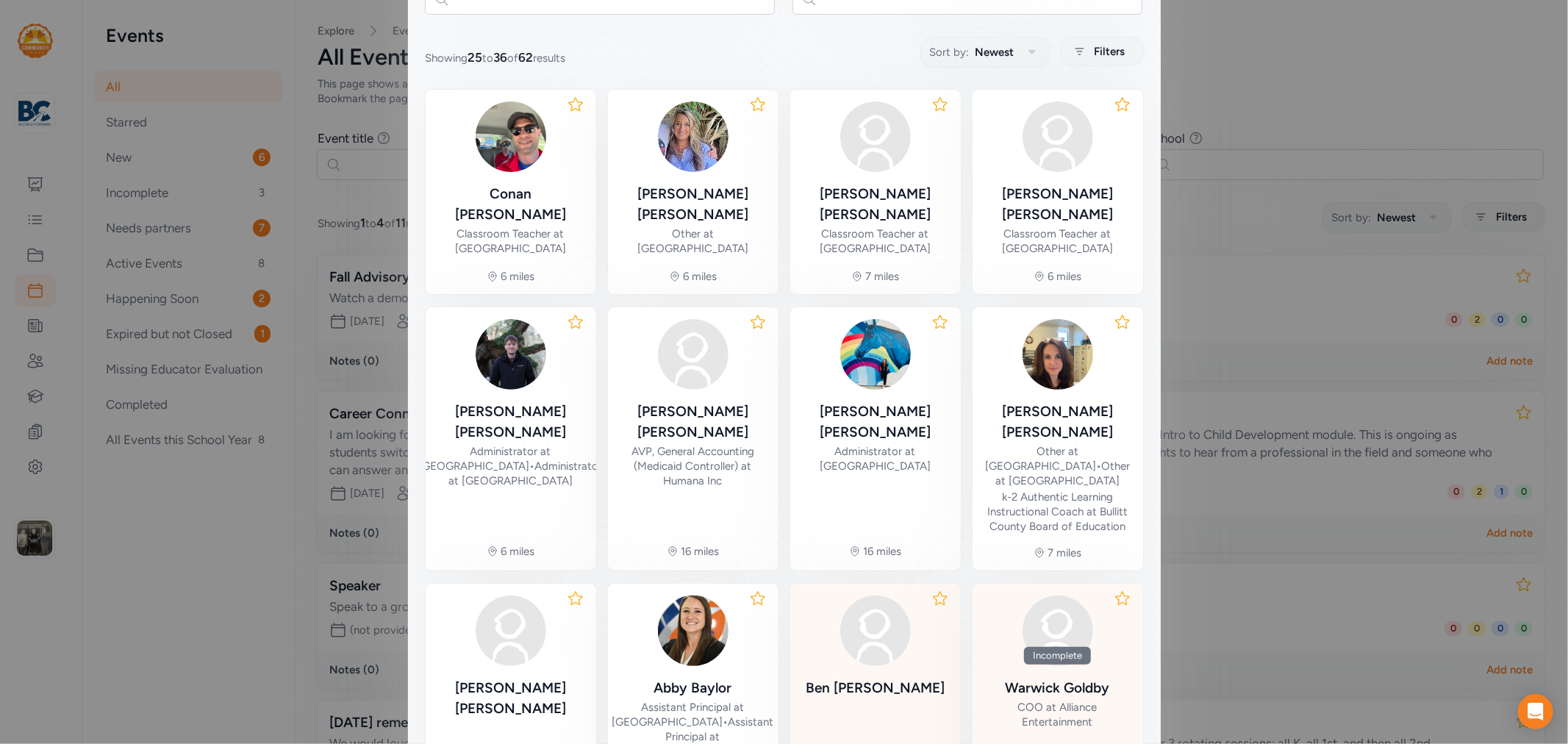
click at [1032, 678] on div "[PERSON_NAME]" at bounding box center [1058, 689] width 104 height 21
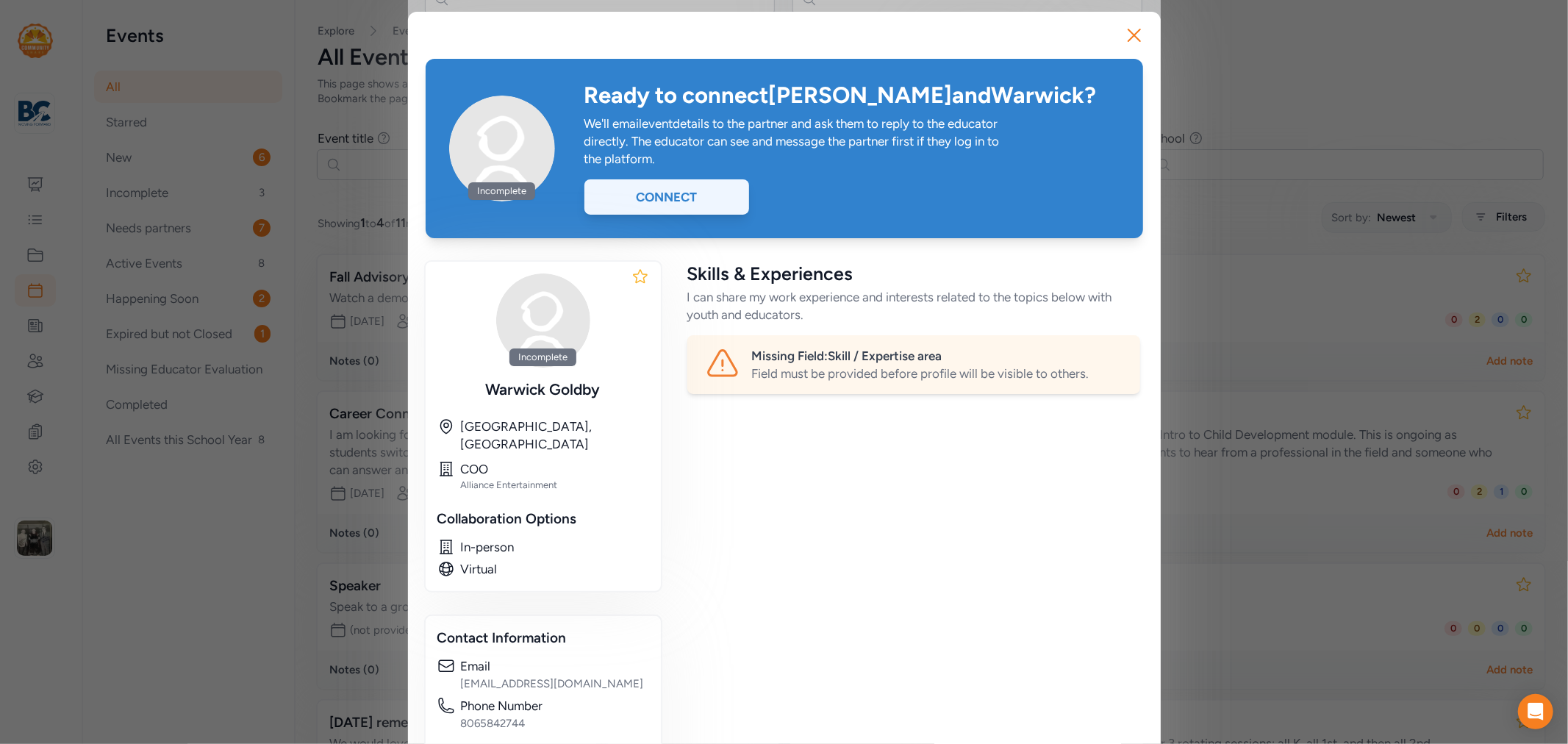
click at [638, 188] on div "Connect" at bounding box center [667, 197] width 165 height 36
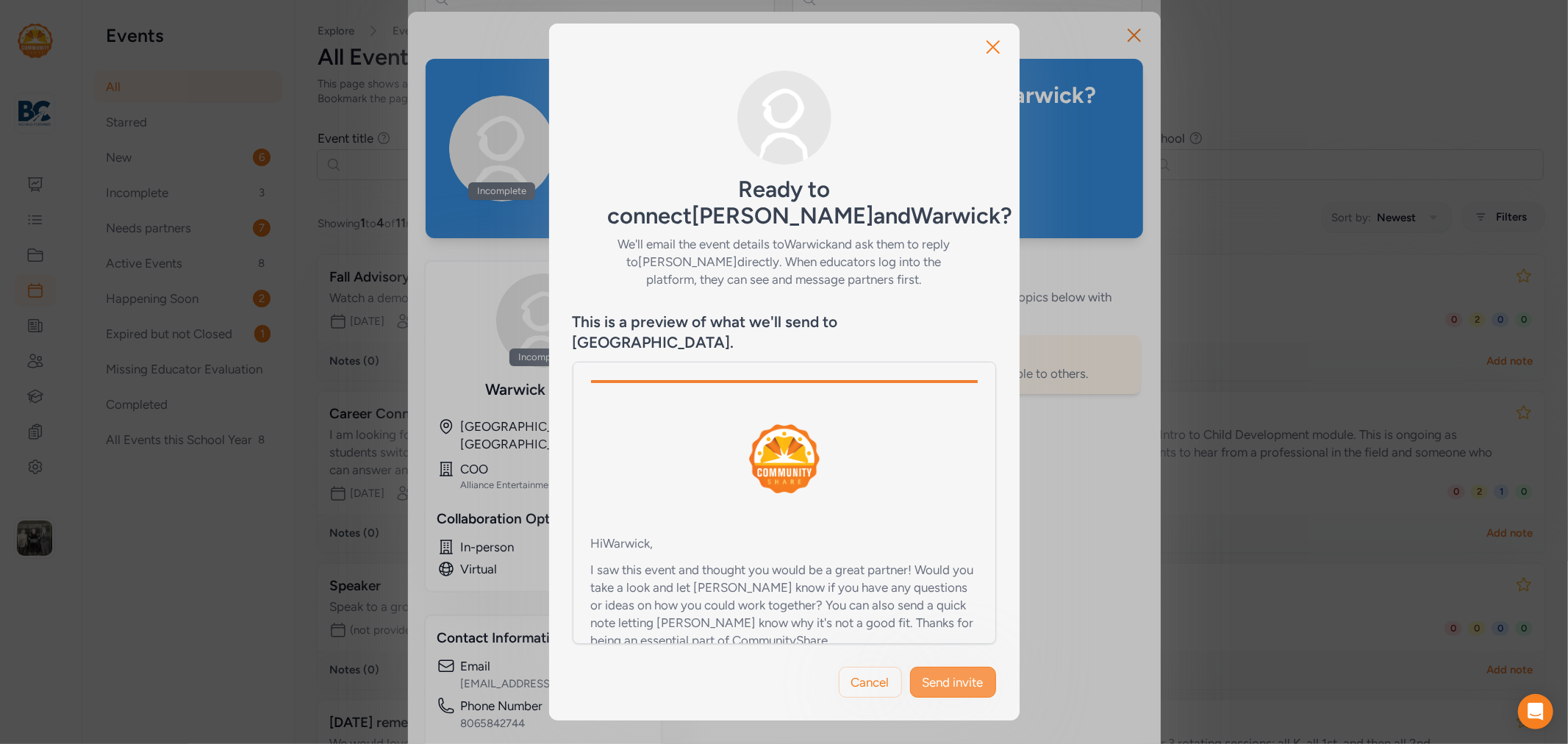
click at [968, 674] on span "Send invite" at bounding box center [953, 682] width 61 height 17
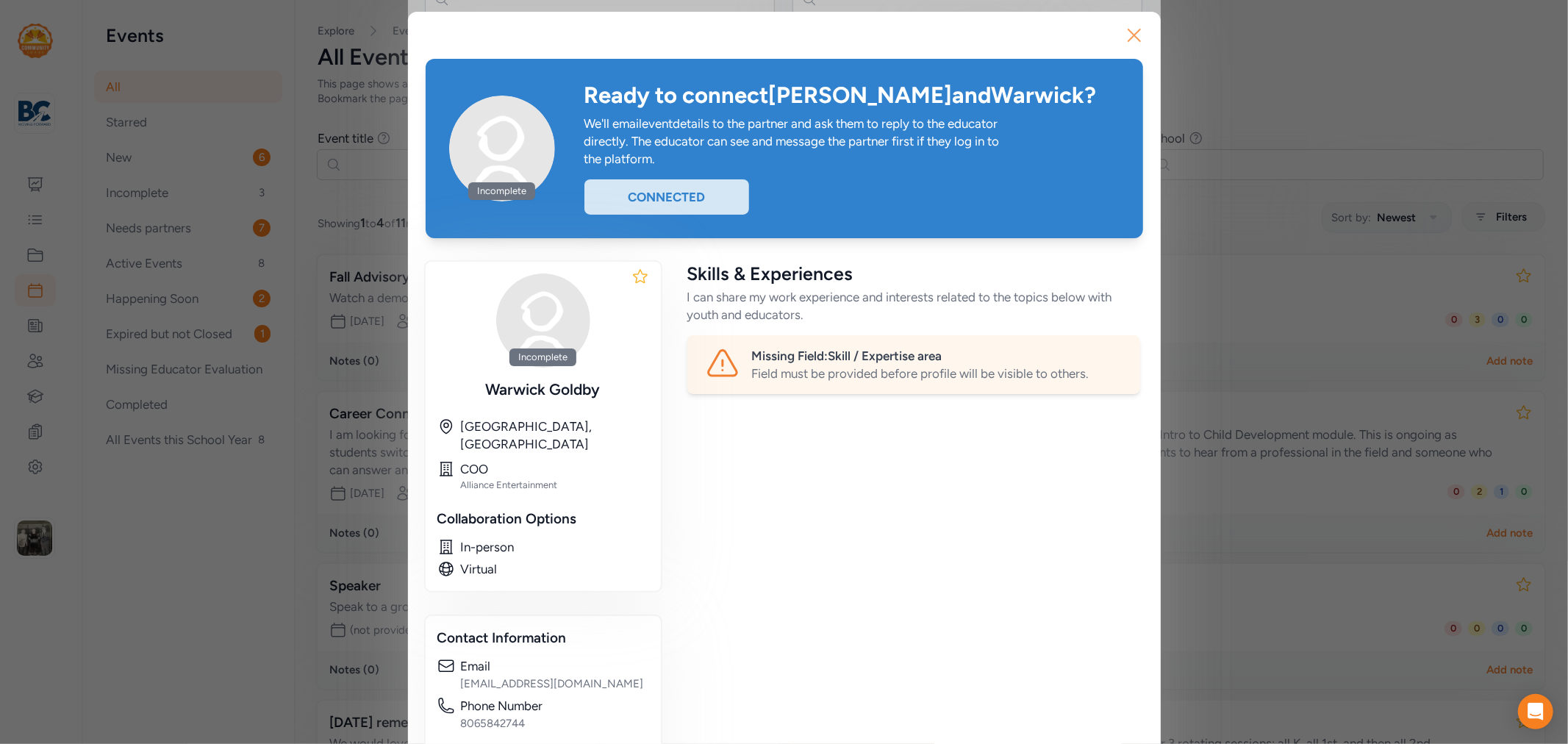
click at [1123, 42] on icon "button" at bounding box center [1134, 36] width 24 height 24
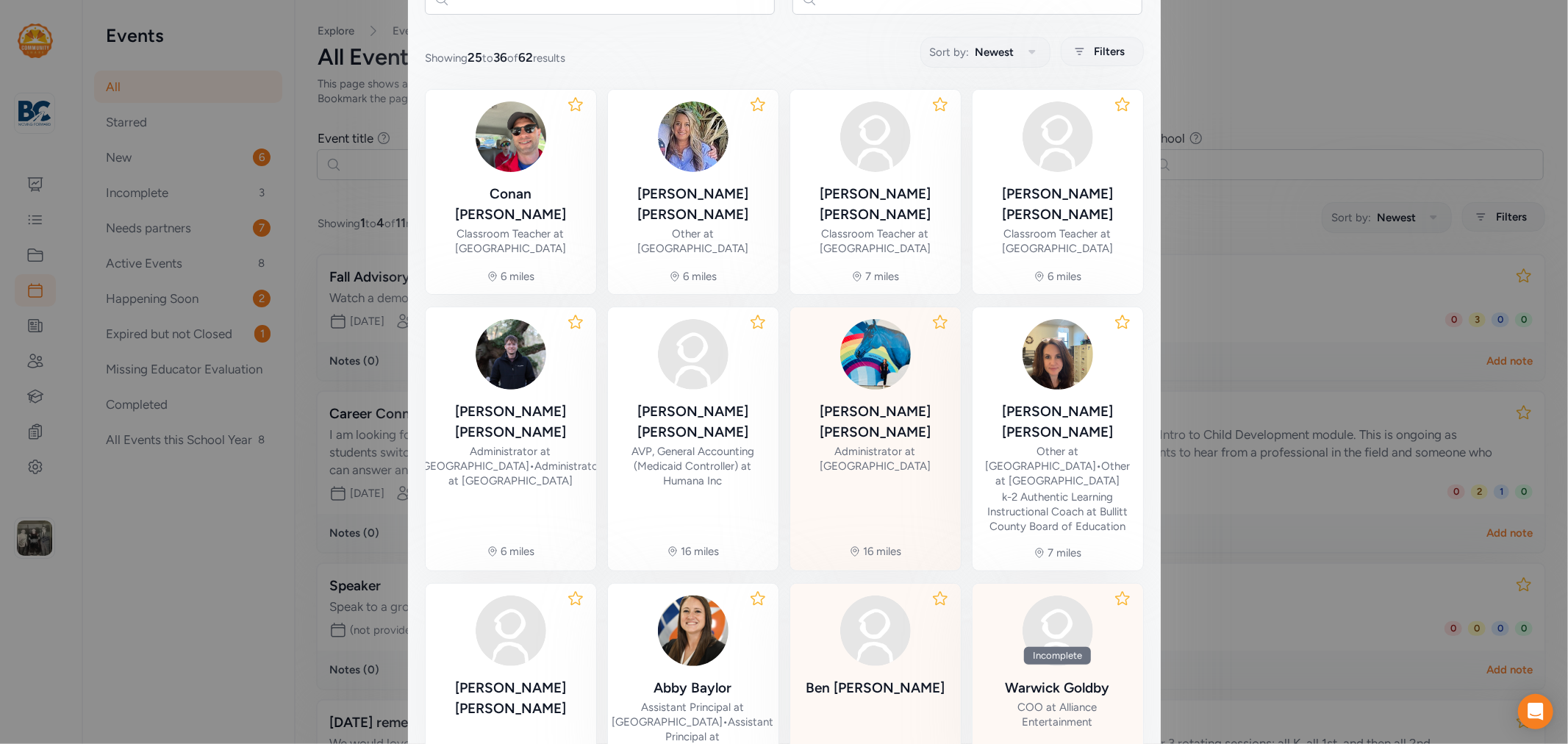
scroll to position [379, 0]
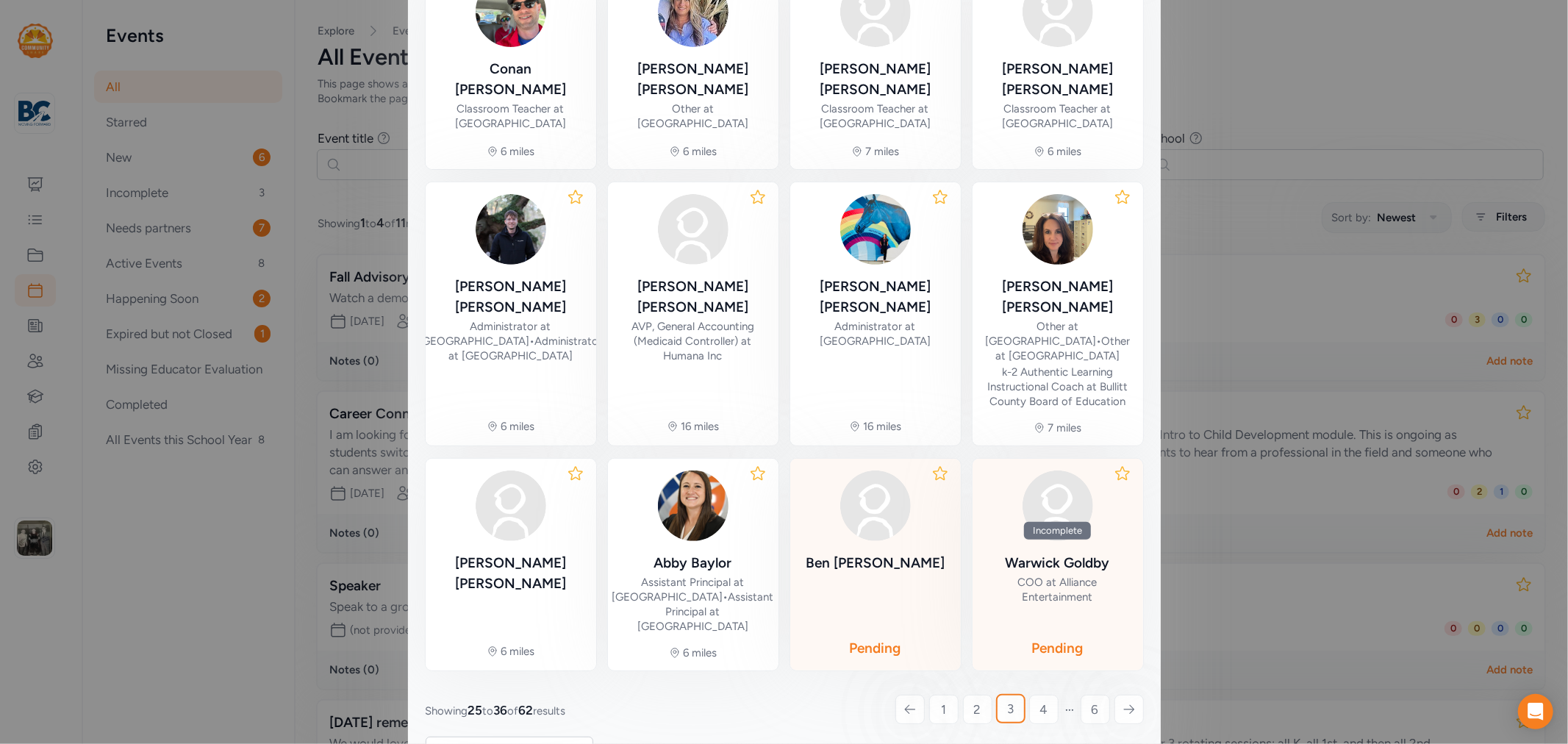
click at [875, 553] on div "[PERSON_NAME]" at bounding box center [875, 564] width 139 height 21
click at [1040, 700] on span "4" at bounding box center [1043, 709] width 8 height 17
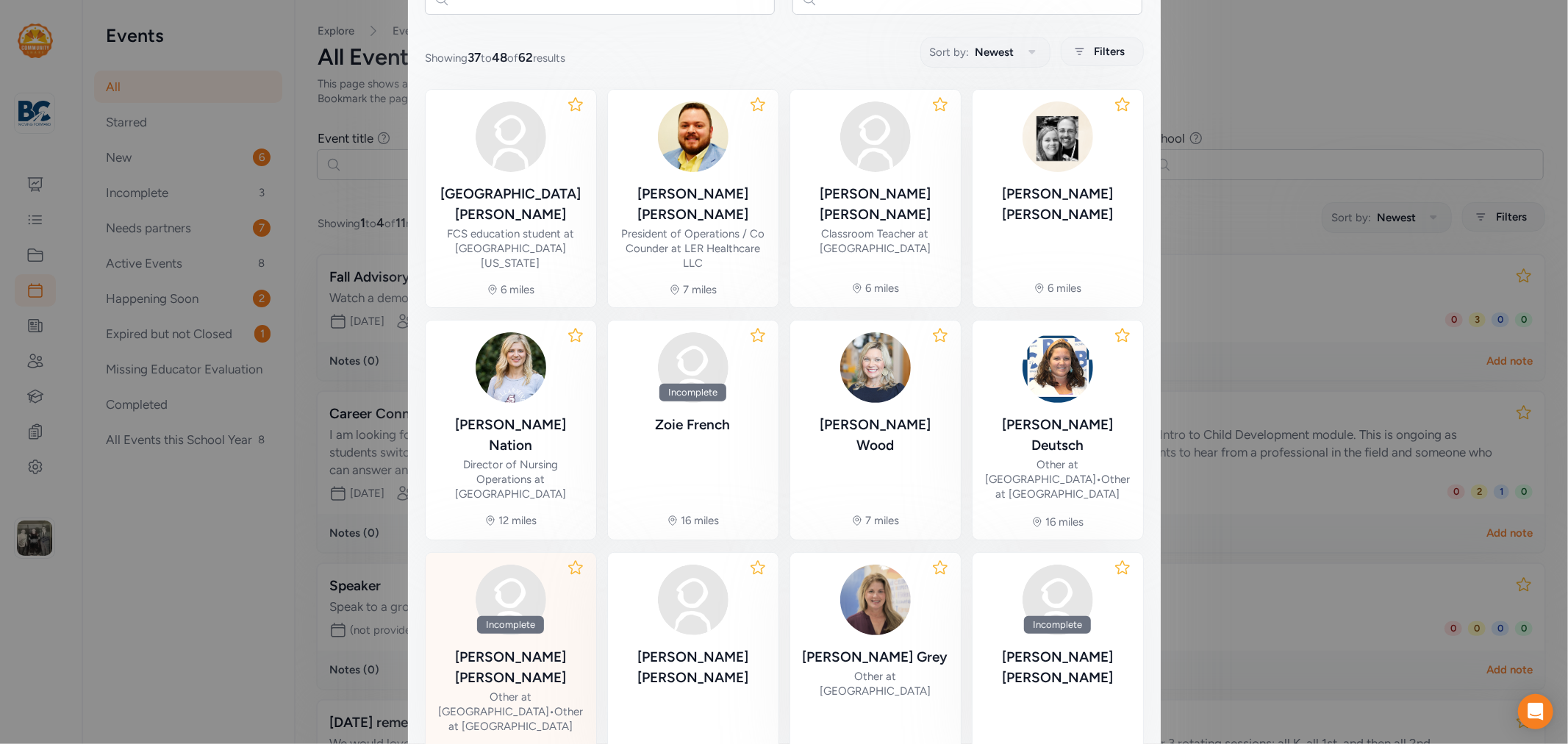
scroll to position [321, 0]
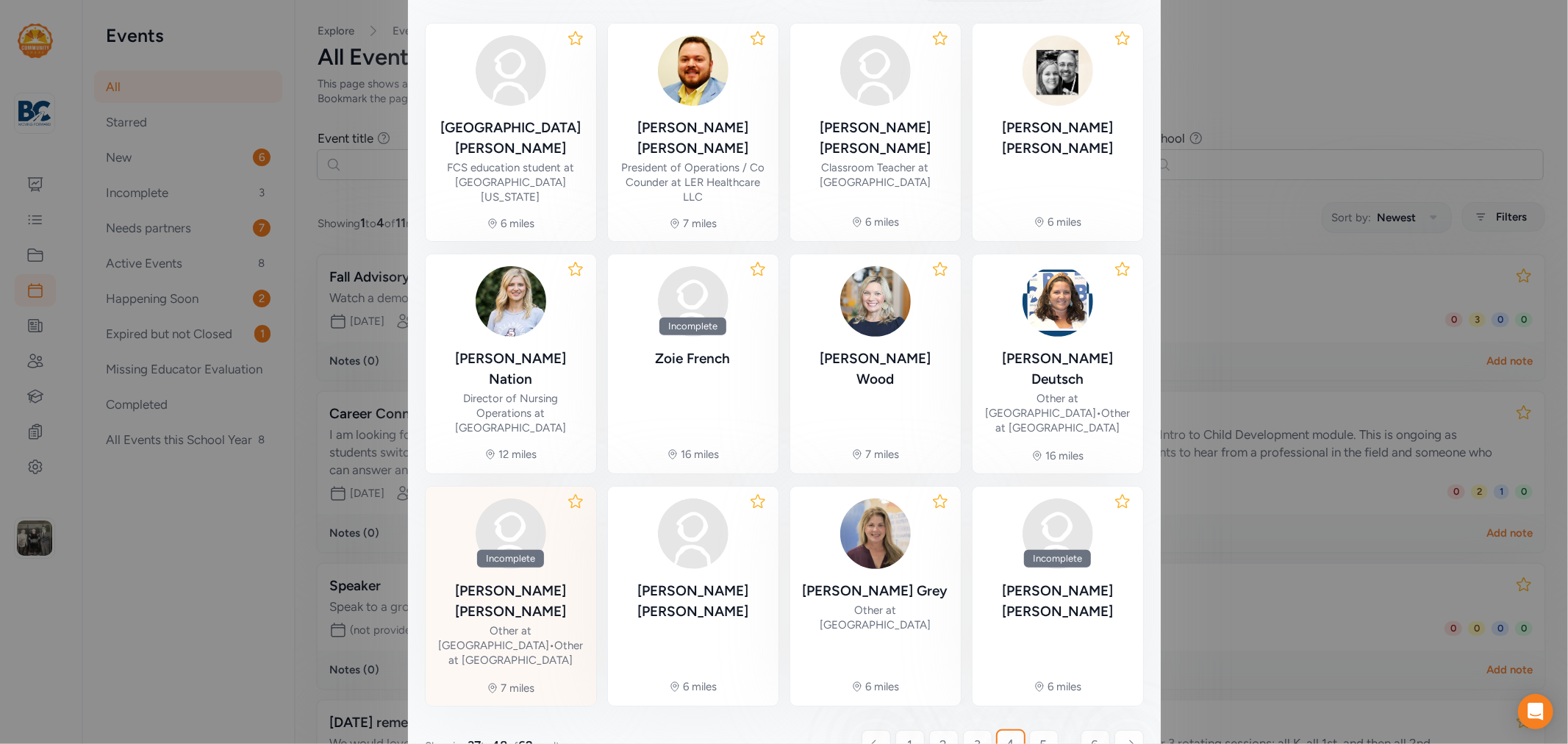
click at [500, 581] on div "[PERSON_NAME]" at bounding box center [511, 602] width 147 height 41
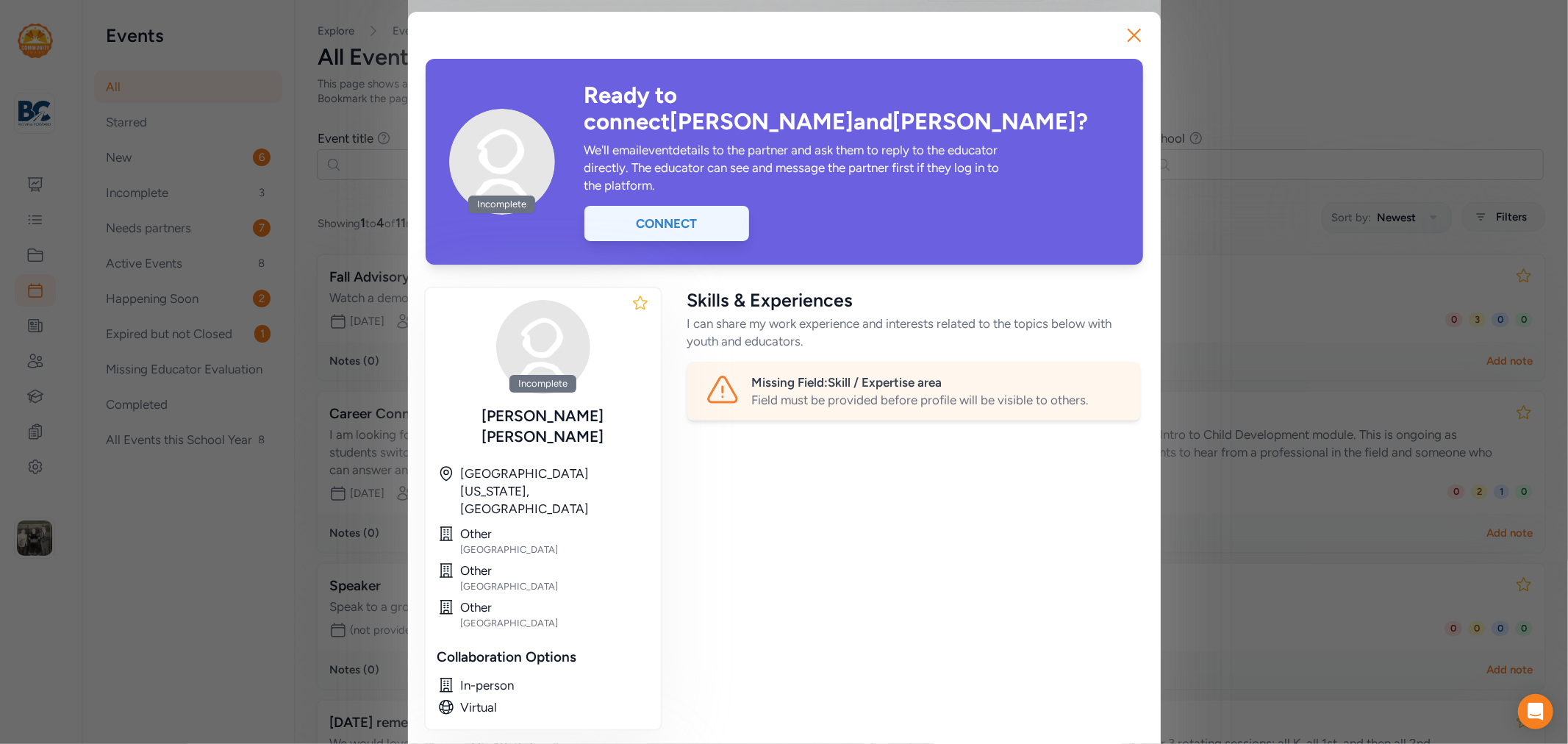
click at [672, 206] on div "Connect" at bounding box center [667, 223] width 165 height 36
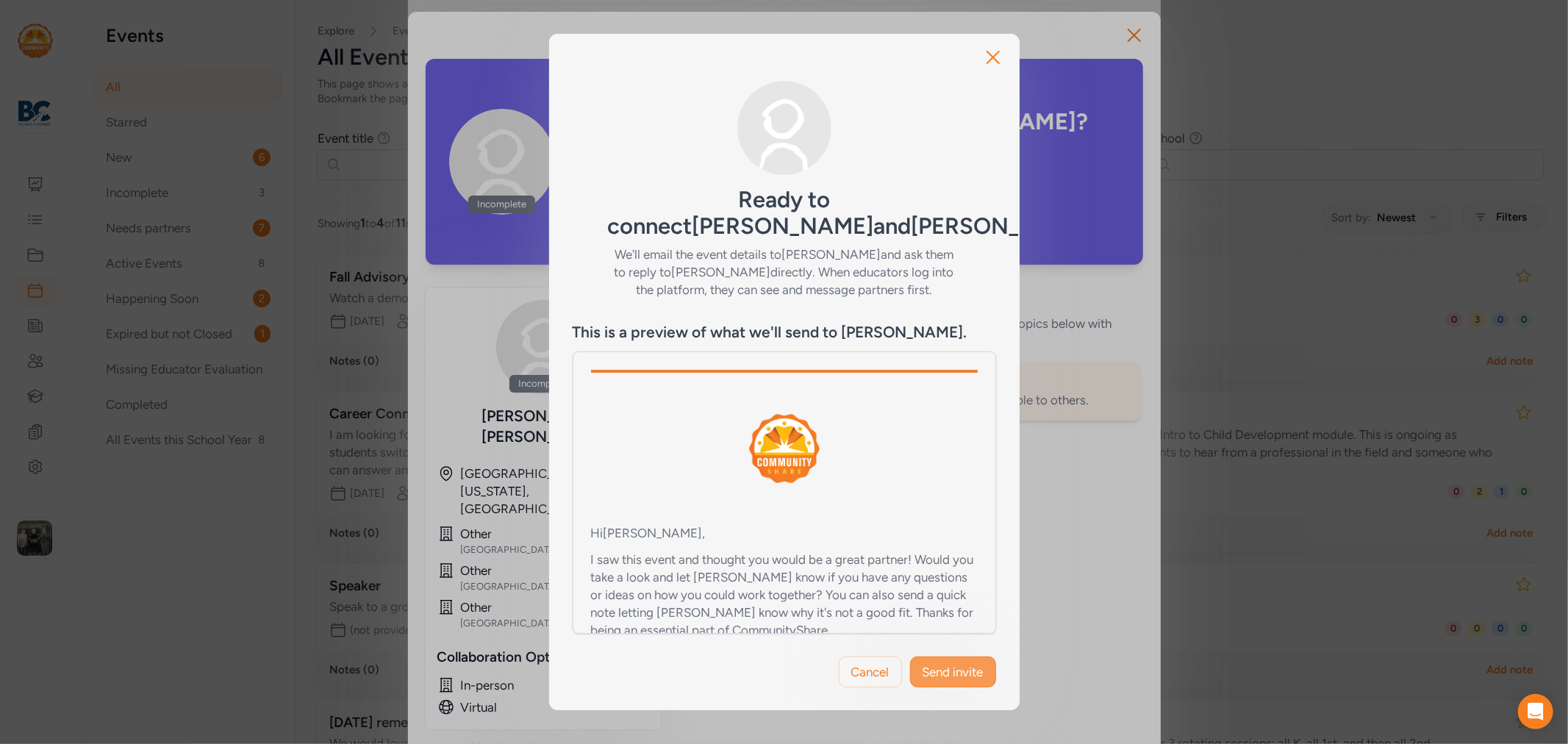
click at [966, 668] on span "Send invite" at bounding box center [953, 672] width 61 height 17
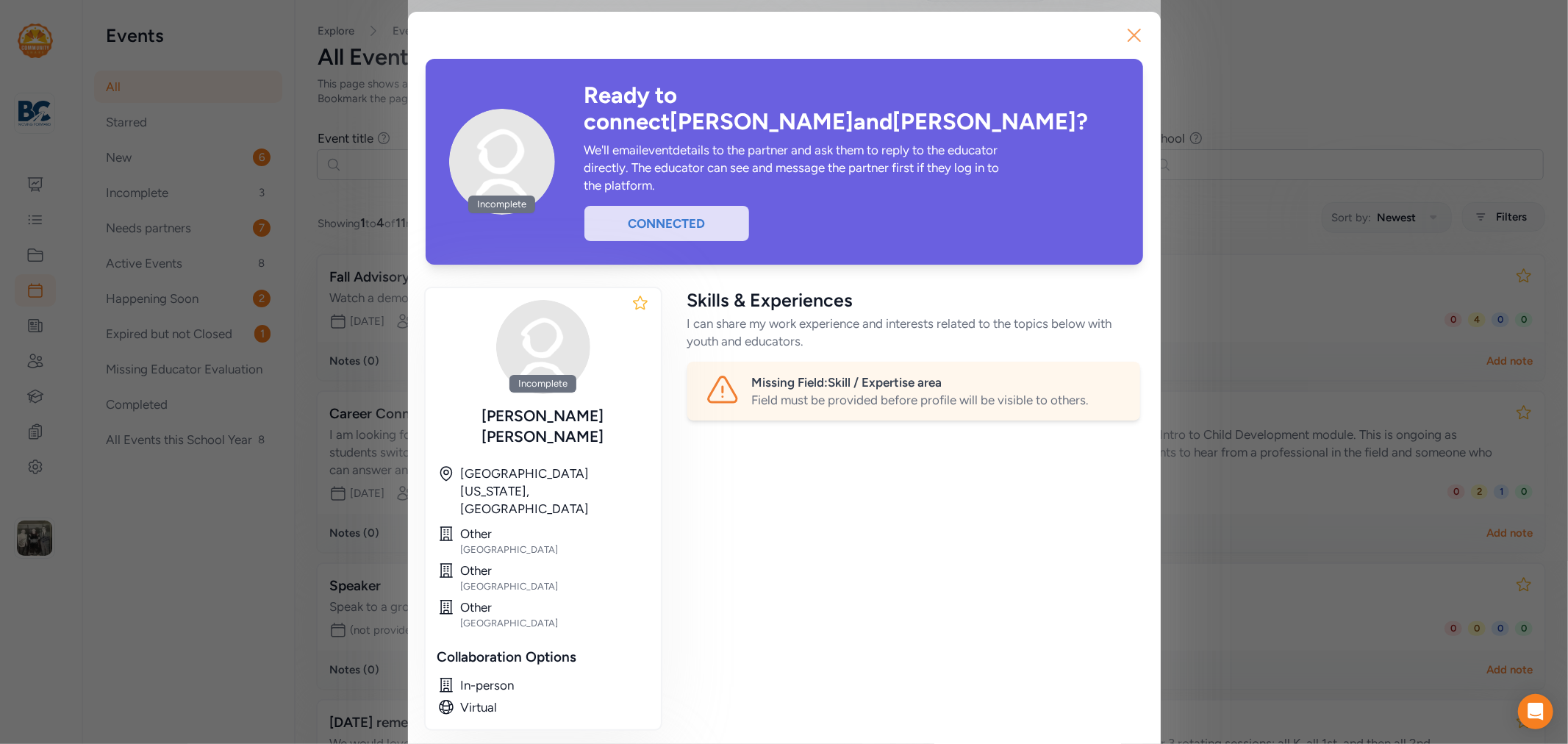
click at [1131, 36] on icon "button" at bounding box center [1134, 36] width 24 height 24
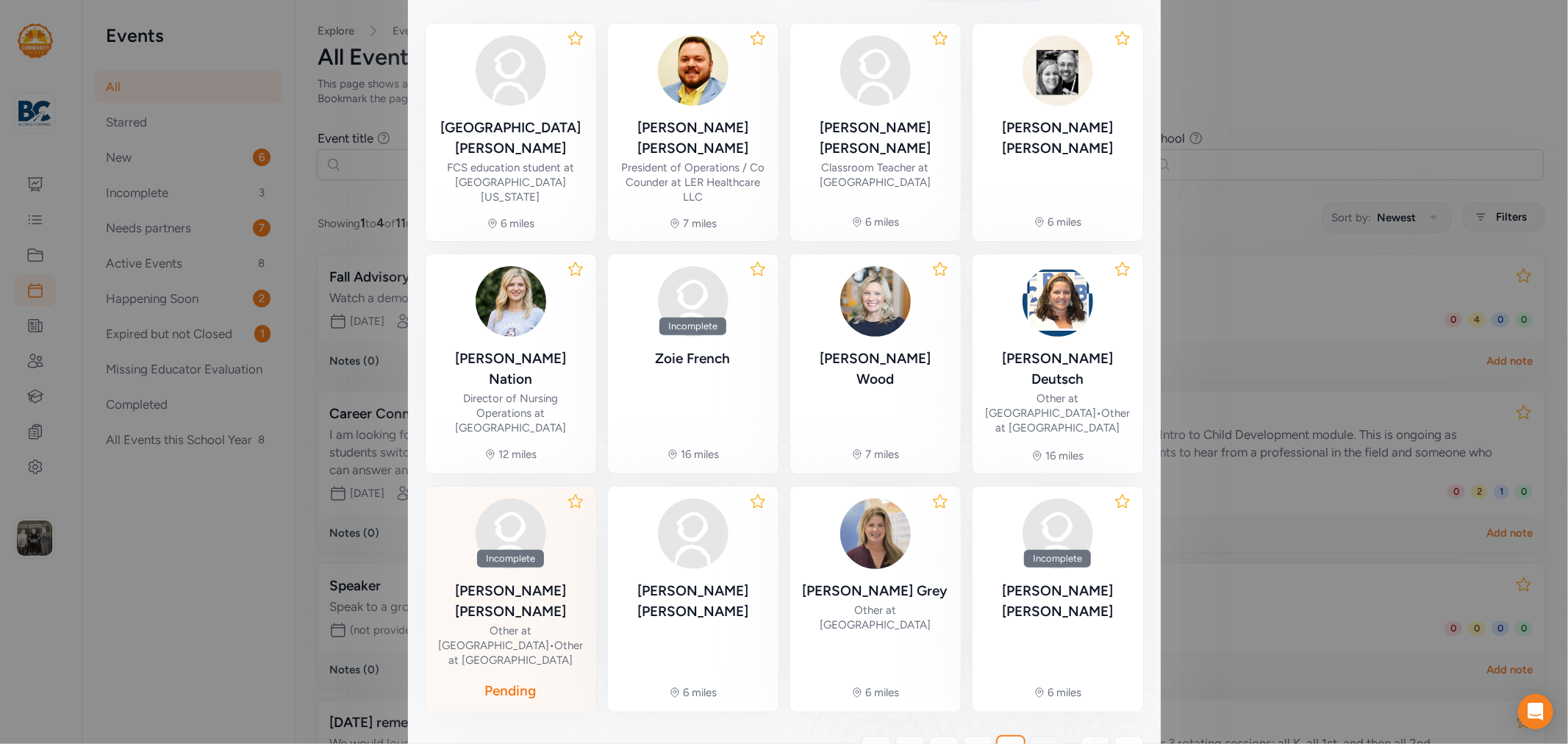
click at [1040, 742] on span "5" at bounding box center [1043, 750] width 7 height 17
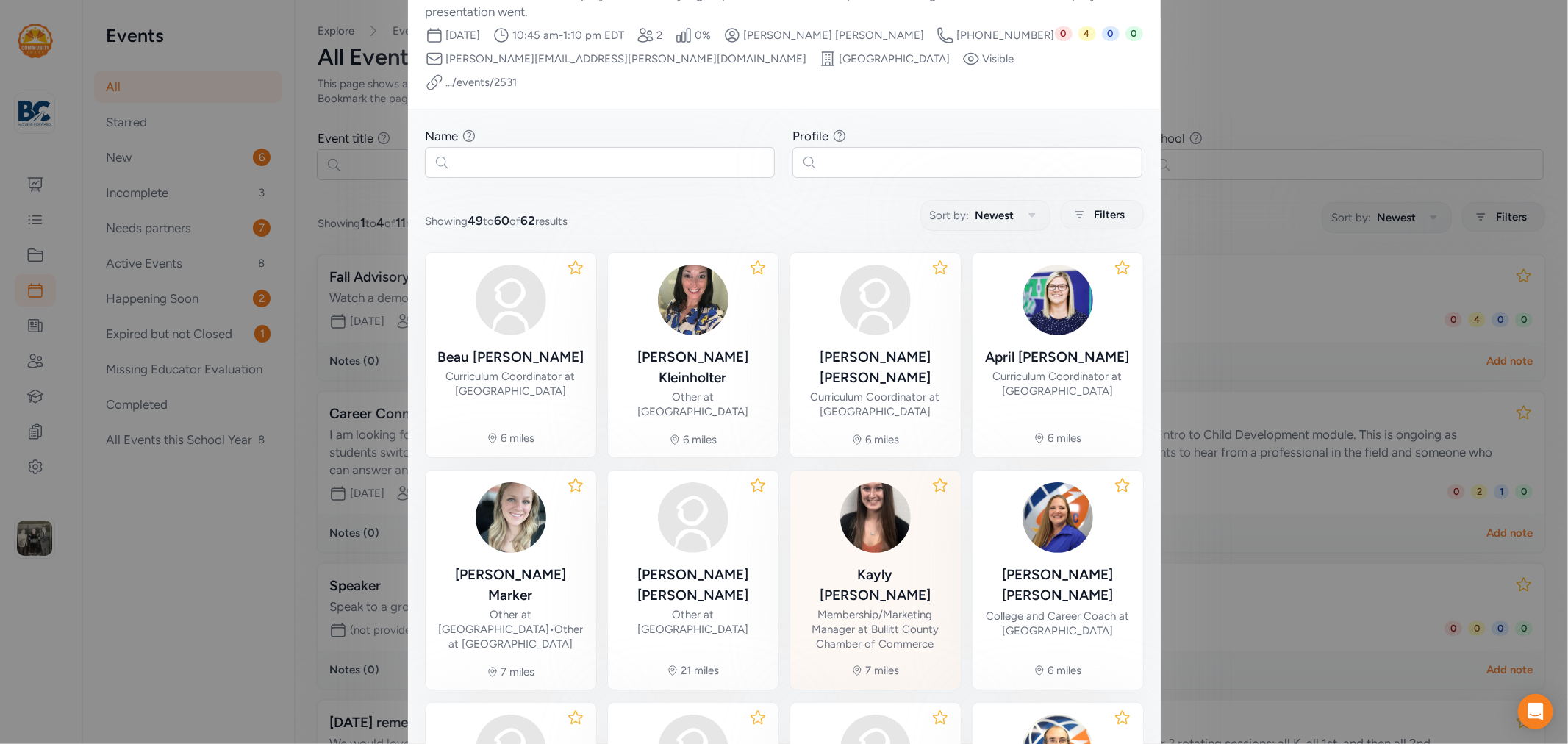
scroll to position [173, 0]
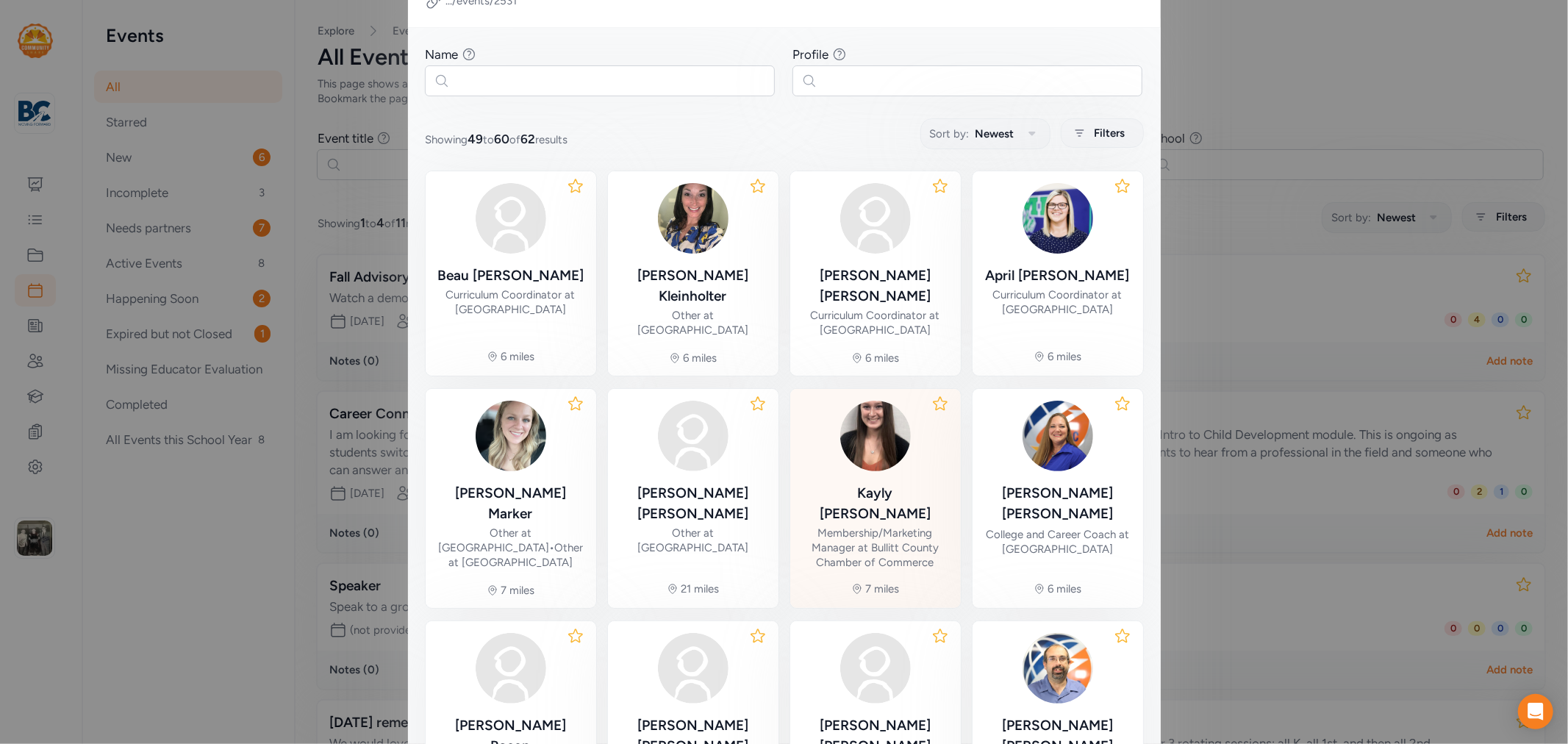
click at [862, 526] on div "Membership/Marketing Manager at Bullitt County Chamber of Commerce" at bounding box center [876, 548] width 147 height 44
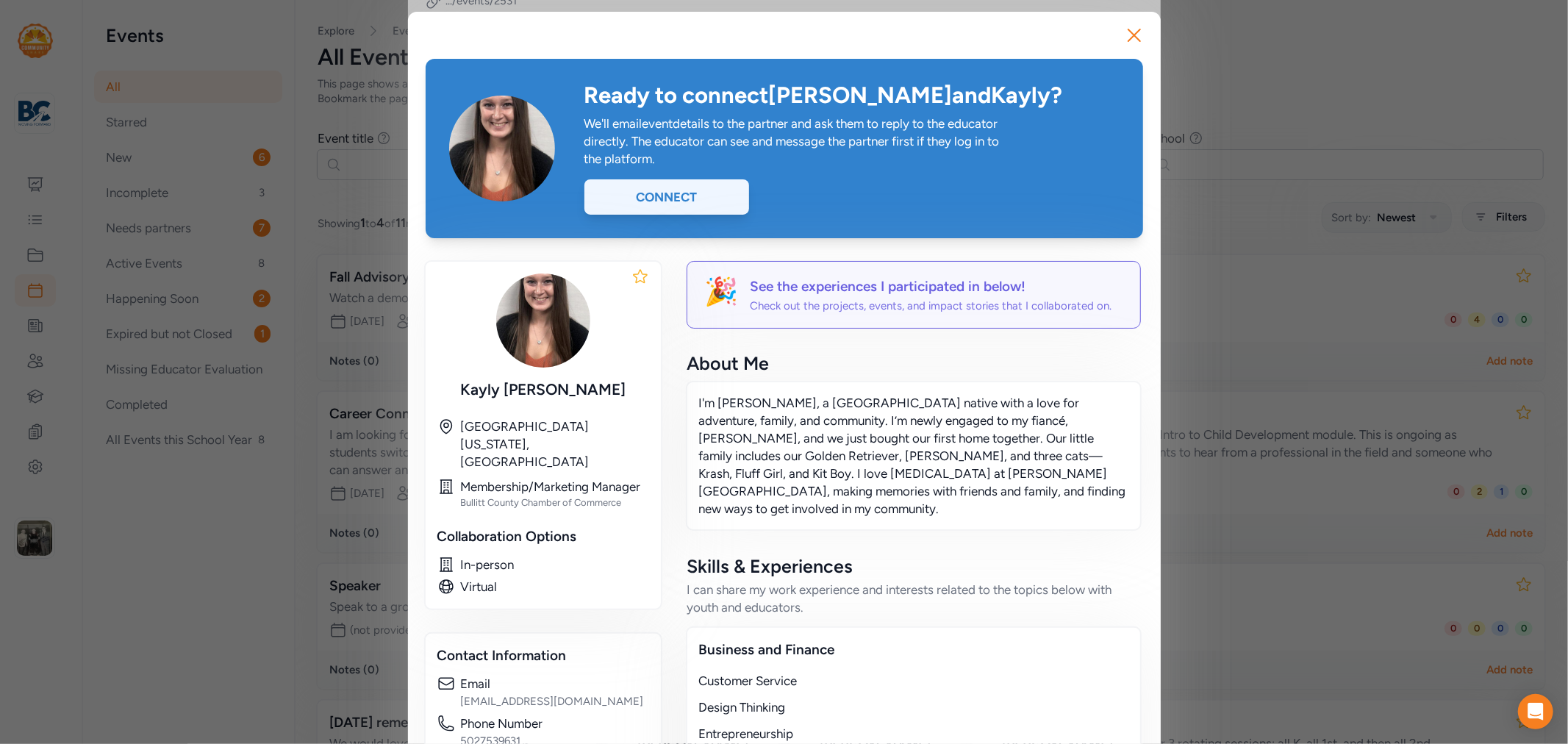
click at [656, 197] on div "Connect" at bounding box center [667, 197] width 165 height 36
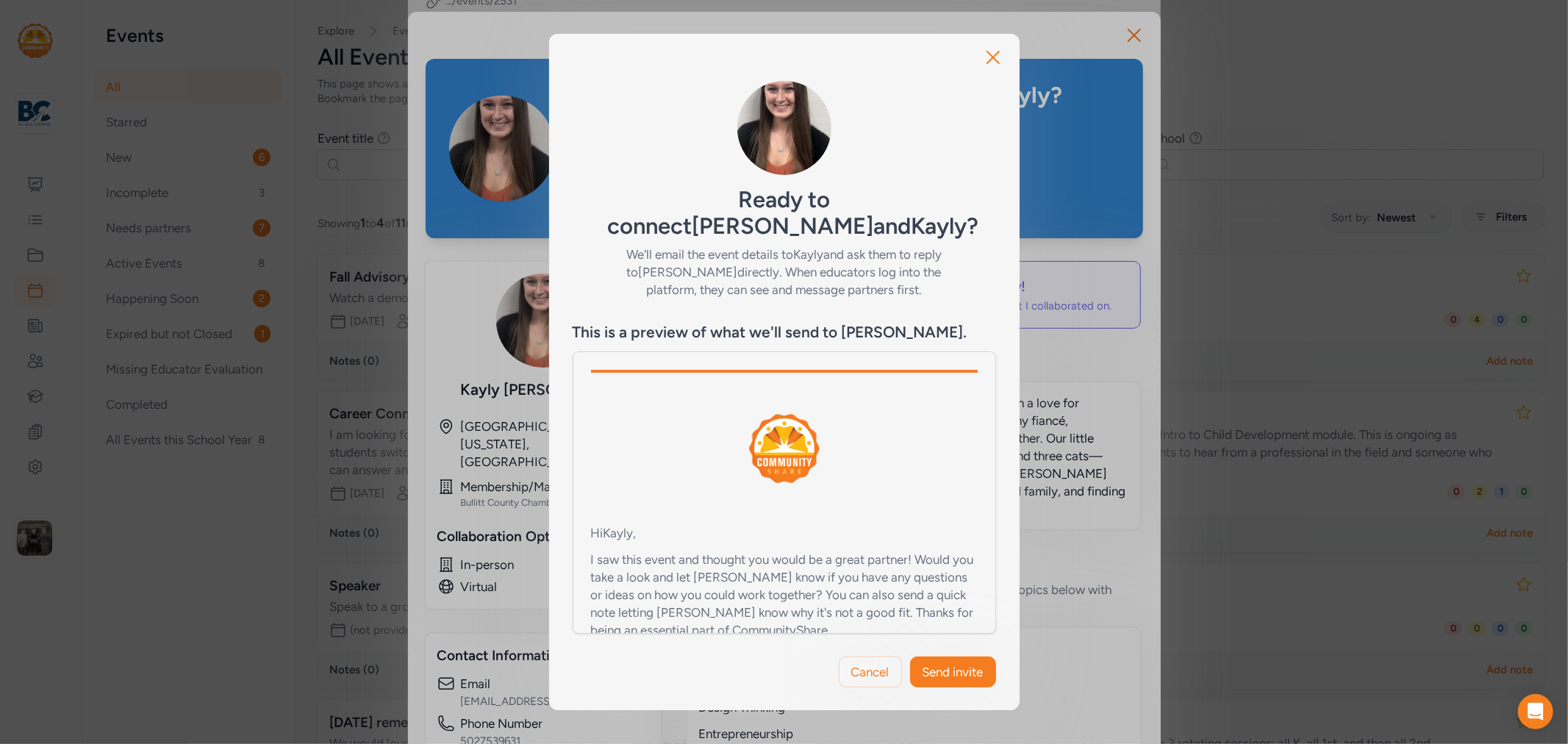
scroll to position [82, 0]
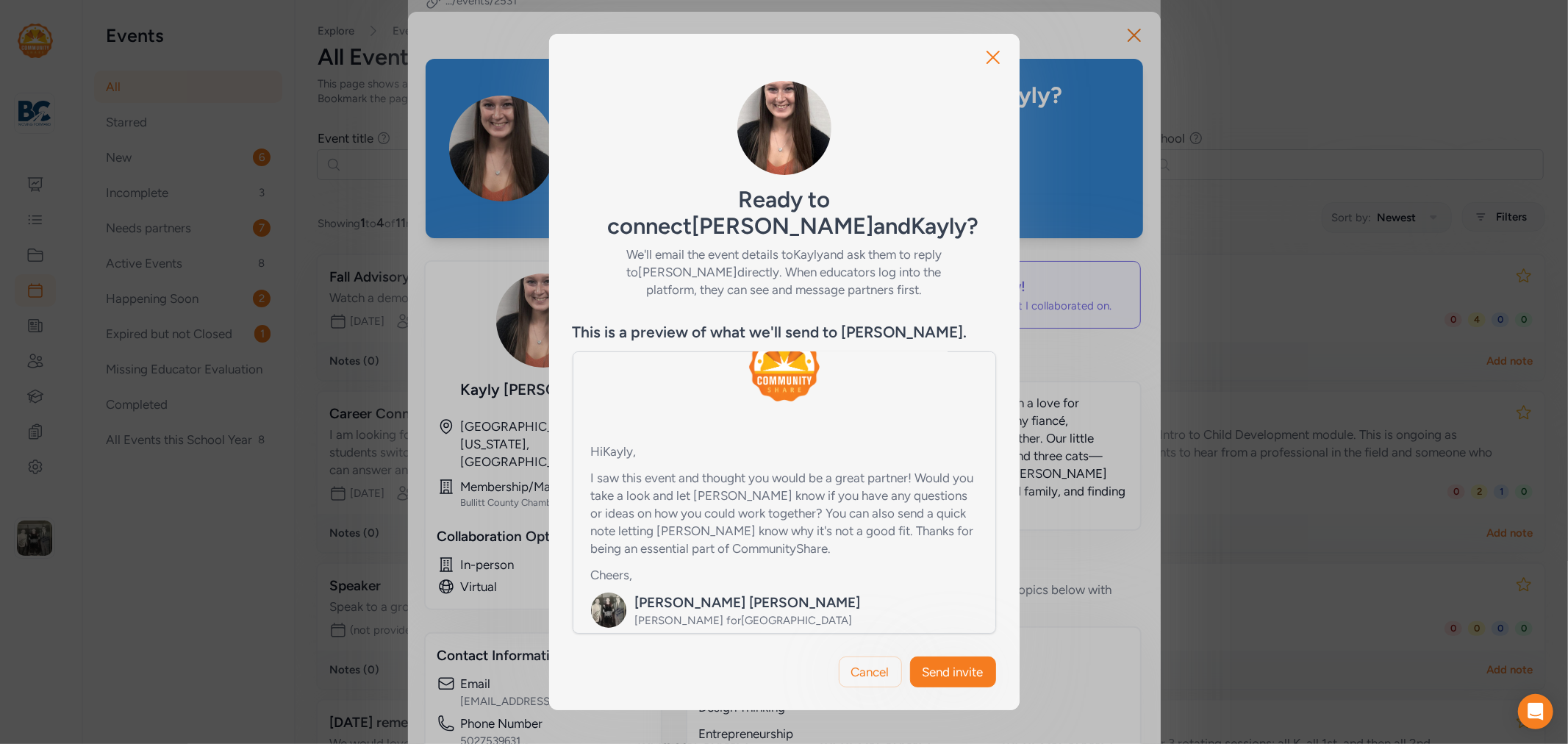
click at [796, 533] on p "I saw this event and thought you would be a great partner! Would you take a loo…" at bounding box center [784, 513] width 387 height 88
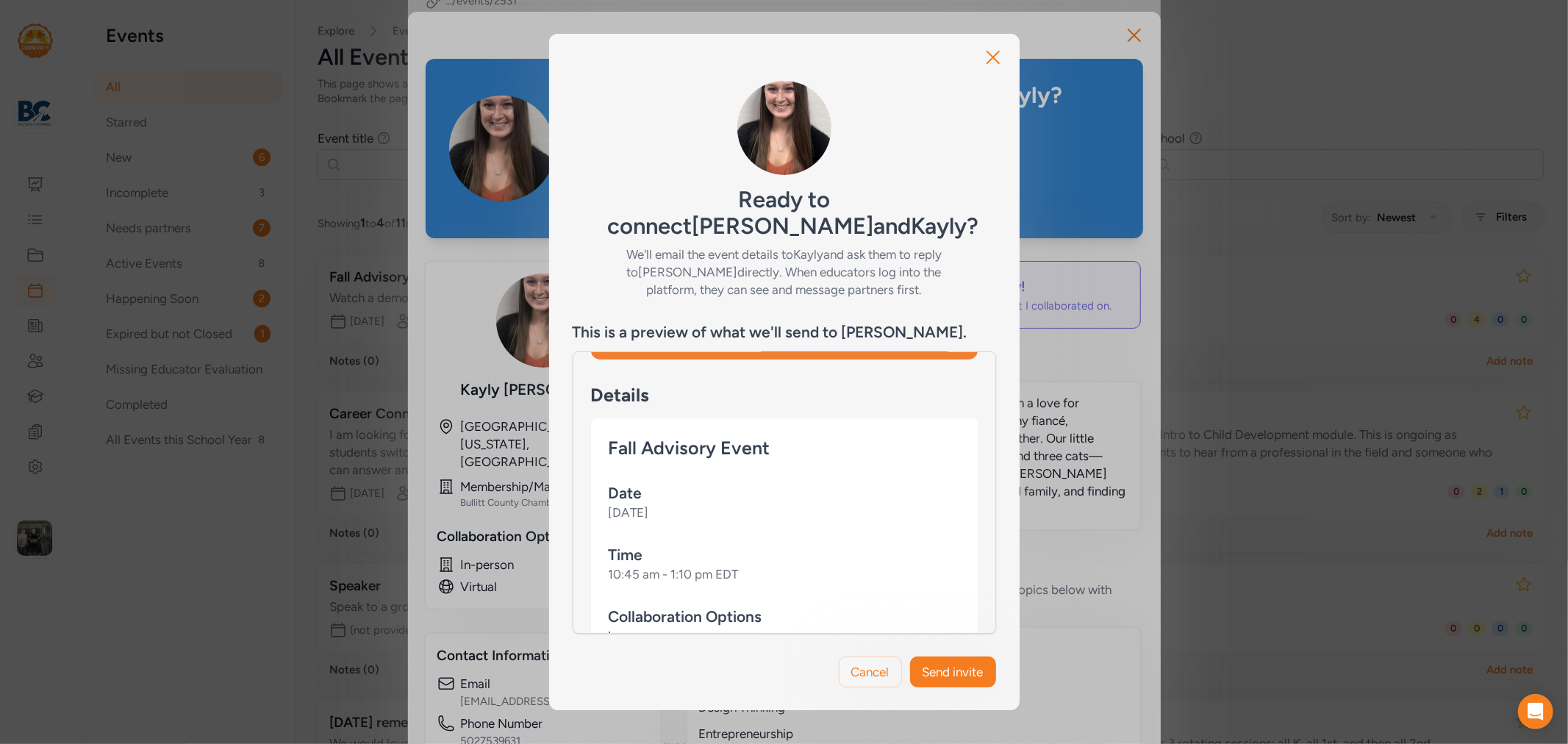
scroll to position [0, 0]
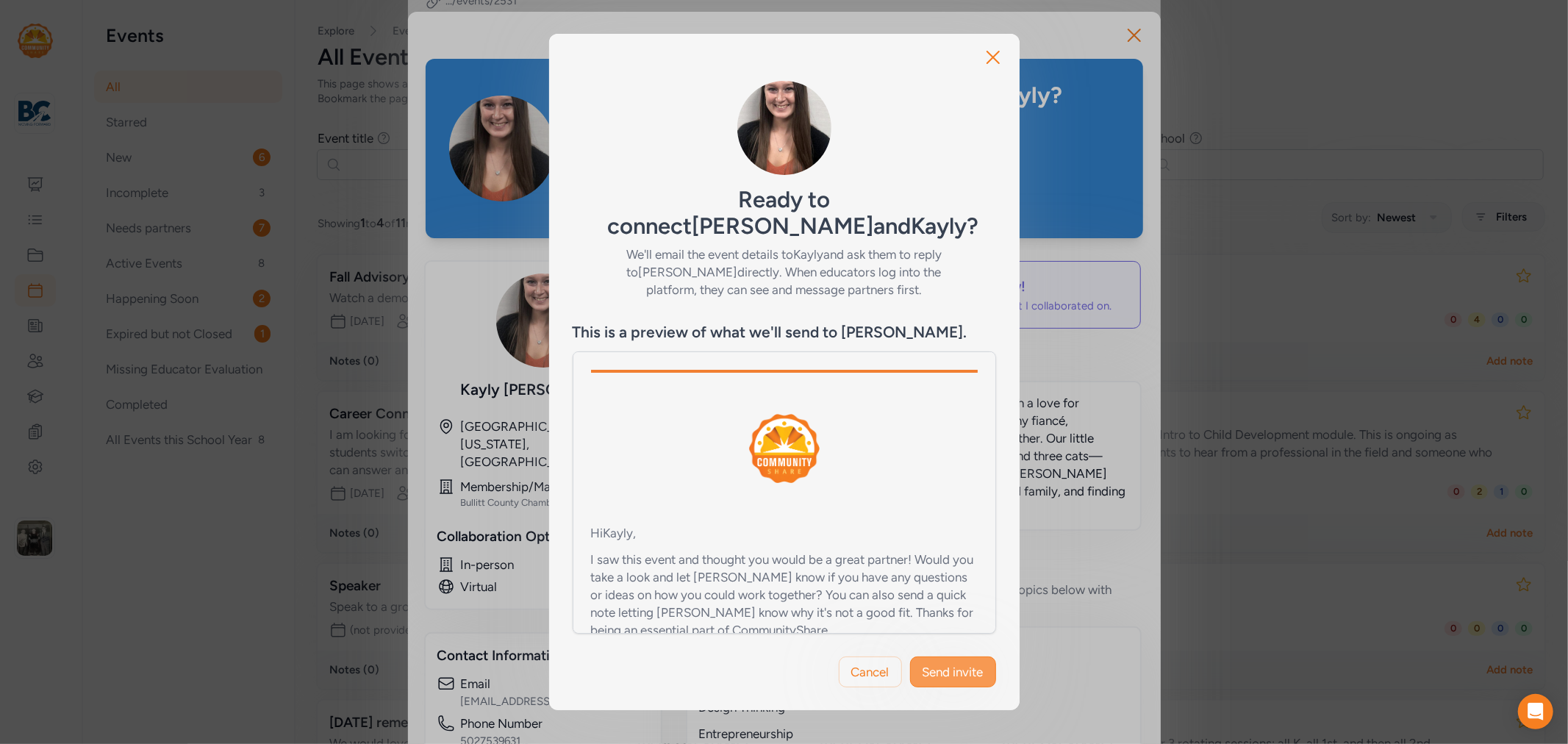
click at [950, 665] on span "Send invite" at bounding box center [953, 672] width 61 height 17
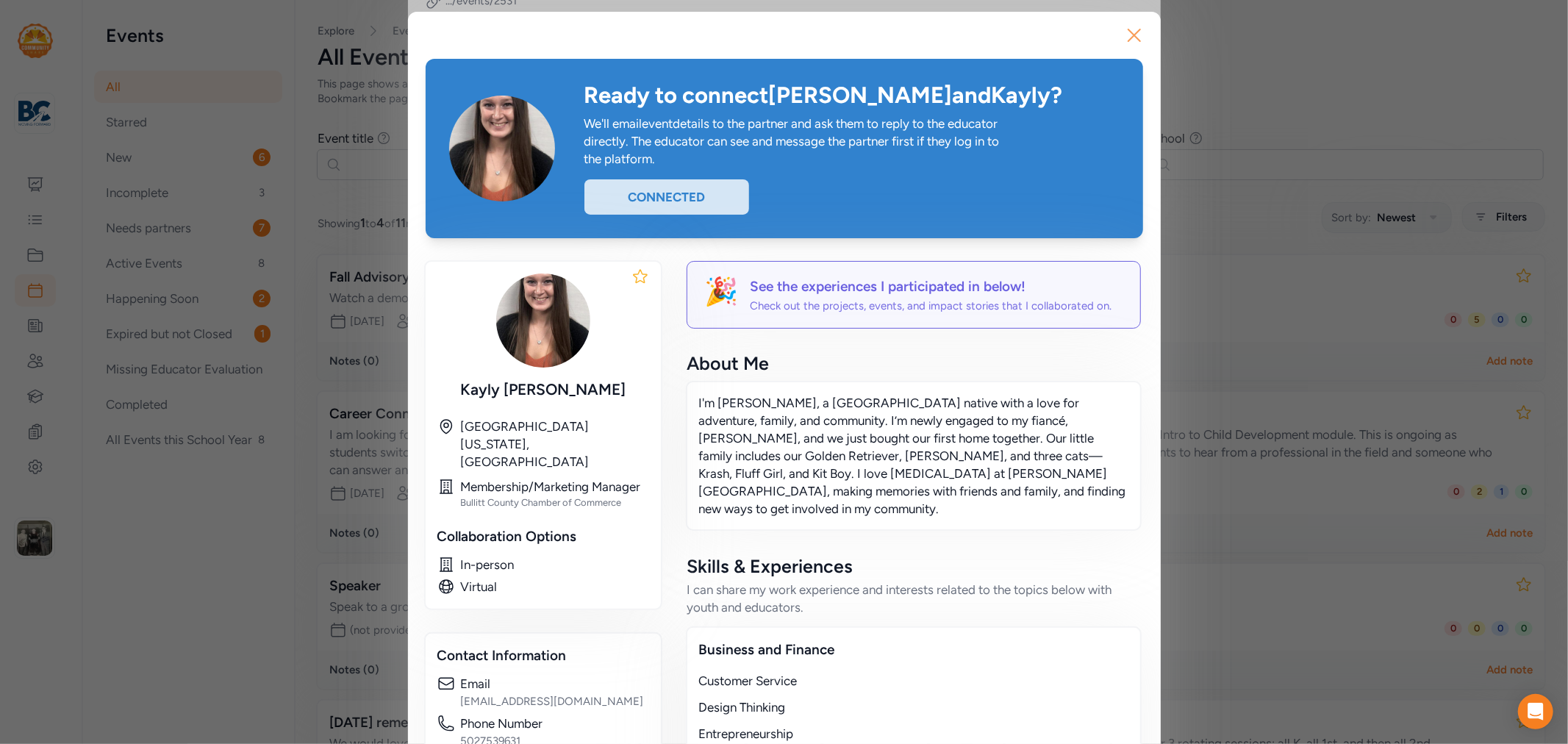
click at [1125, 40] on icon "button" at bounding box center [1134, 36] width 24 height 24
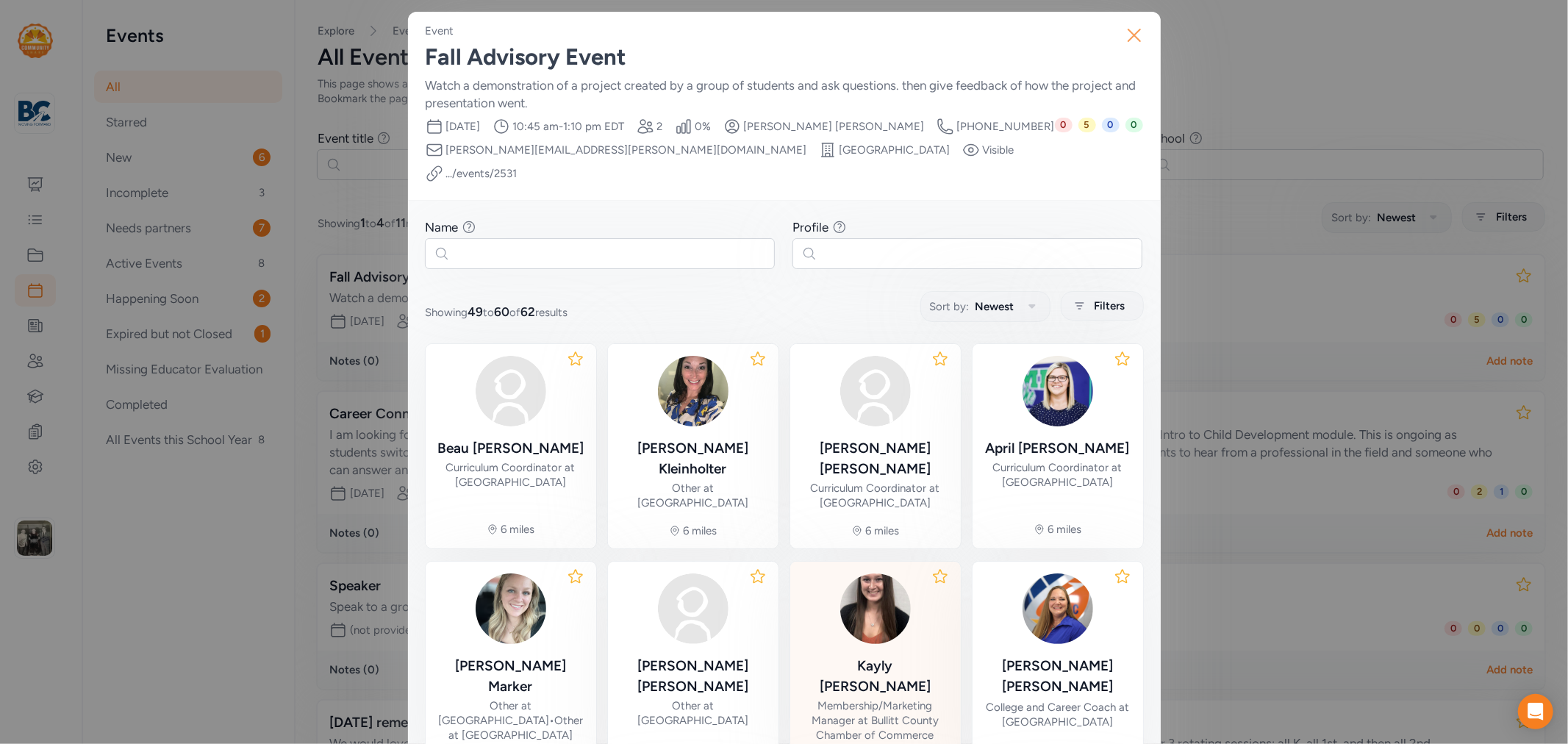
click at [1128, 38] on icon "button" at bounding box center [1134, 35] width 12 height 12
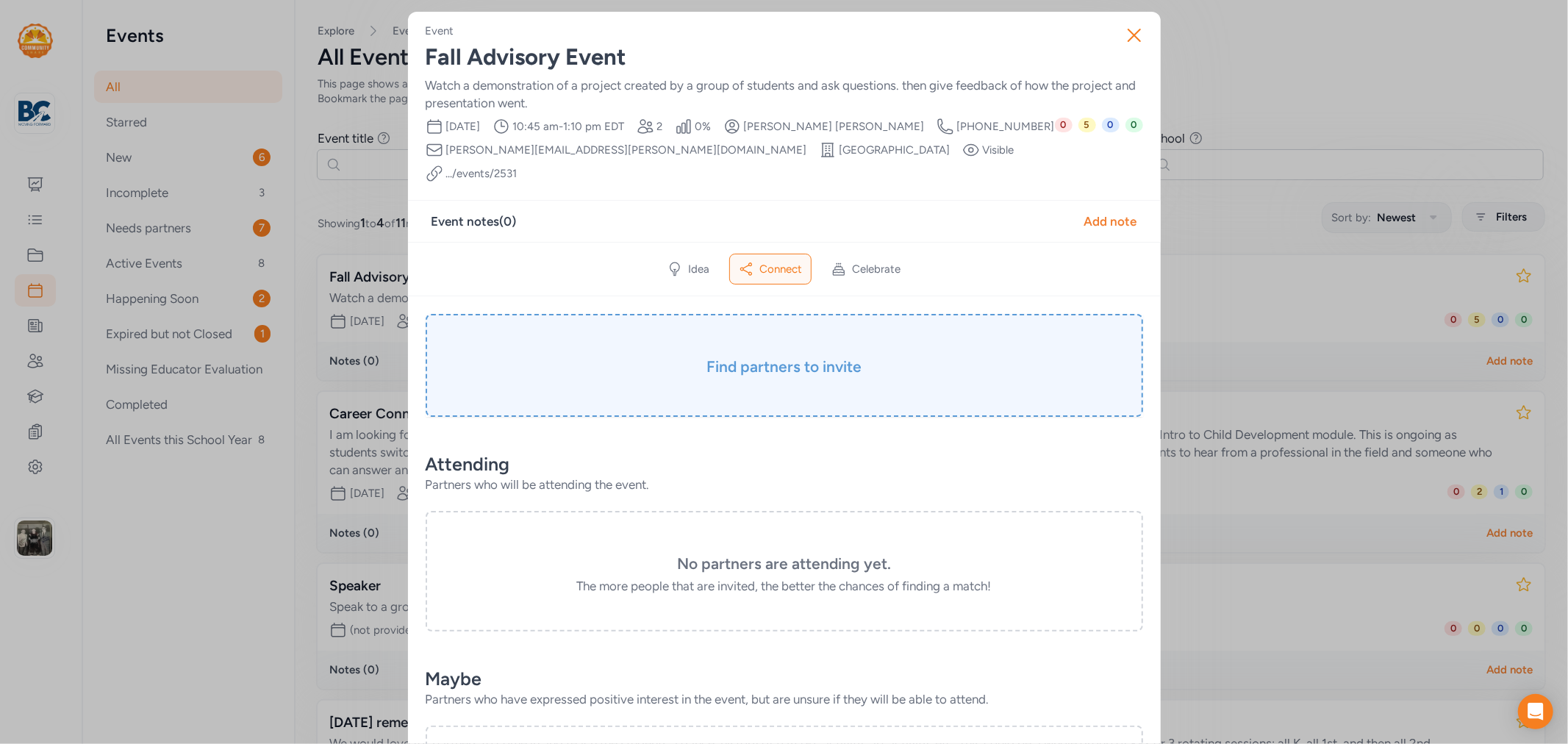
click at [775, 332] on div "Find partners to invite" at bounding box center [784, 366] width 718 height 103
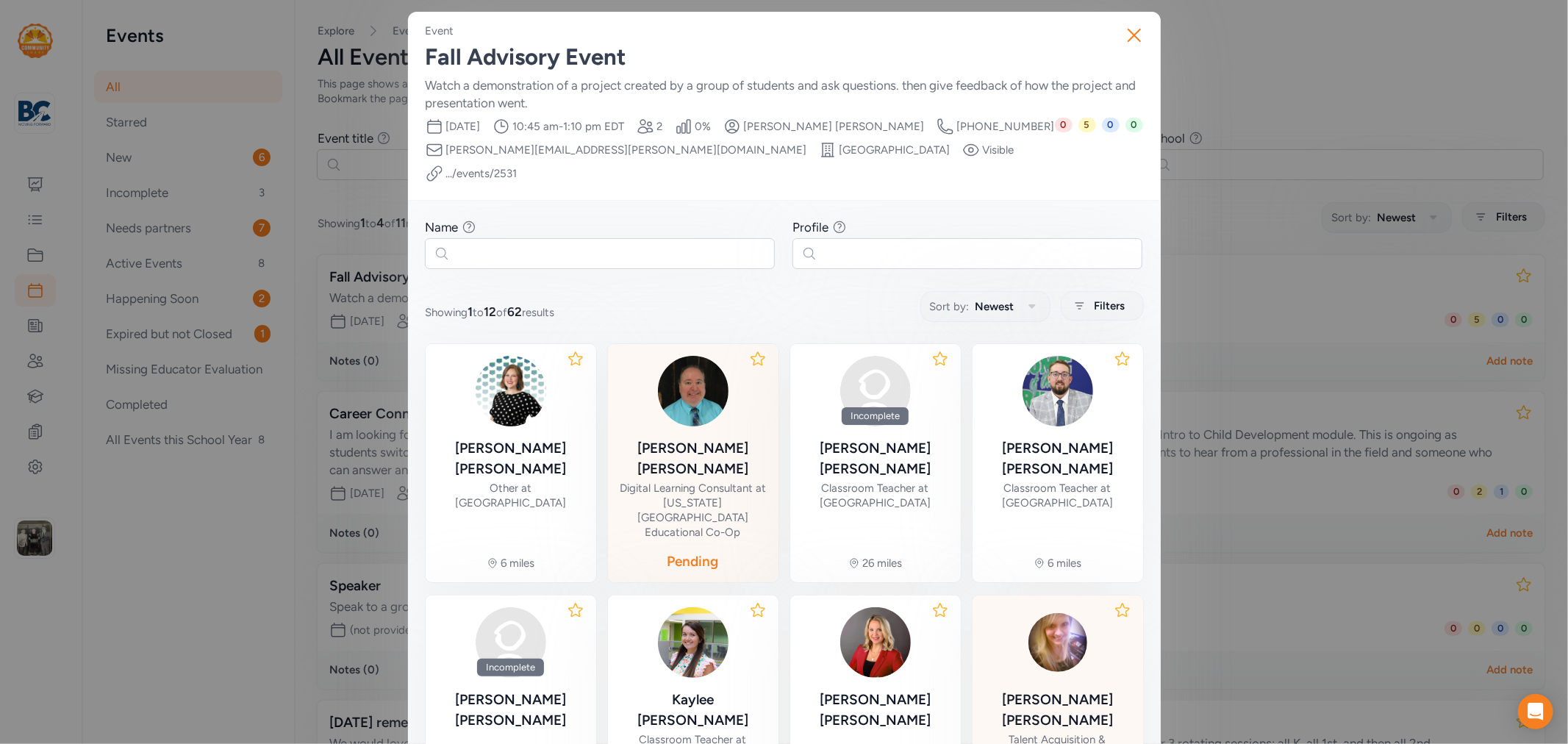
scroll to position [163, 0]
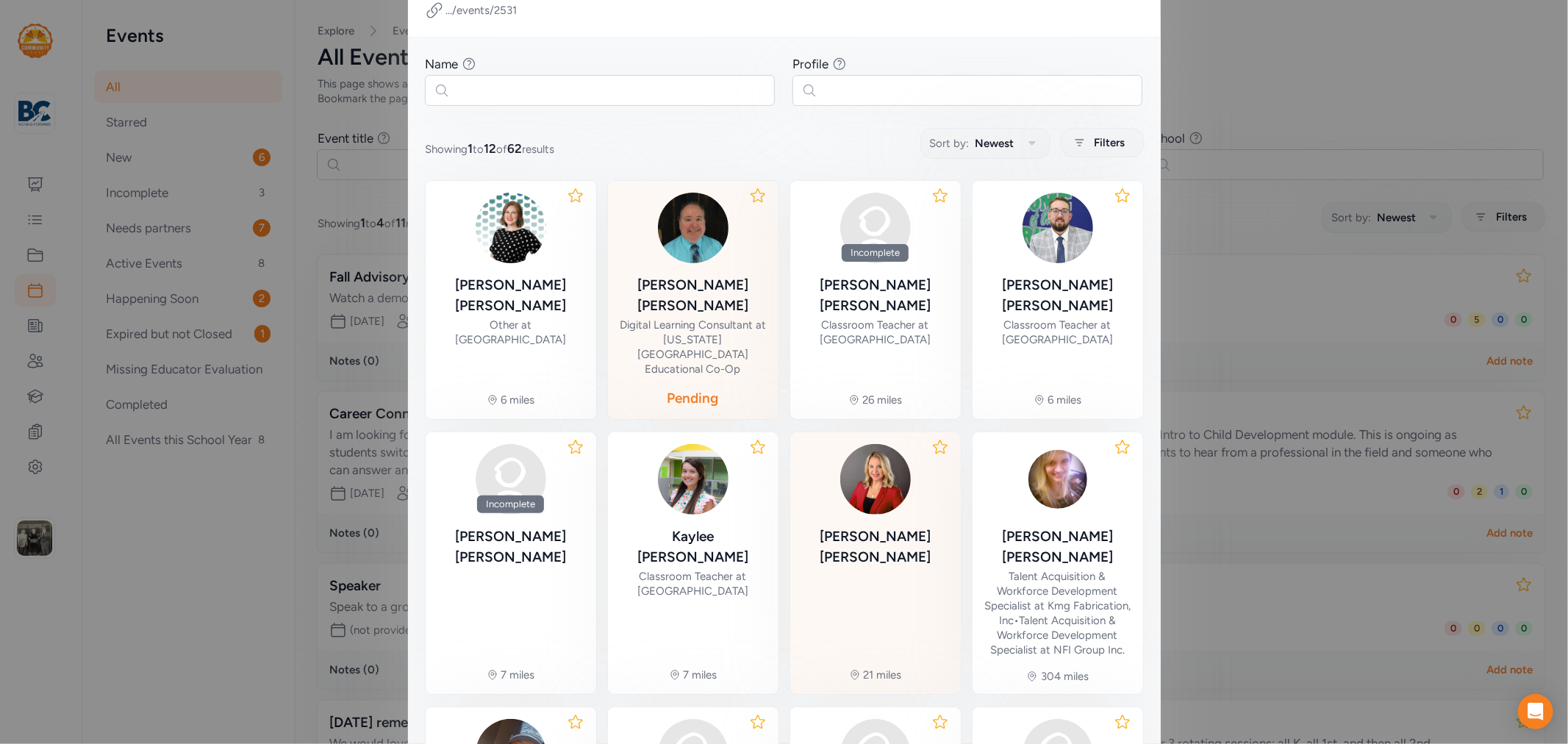
click at [896, 526] on div "[PERSON_NAME]" at bounding box center [876, 547] width 147 height 41
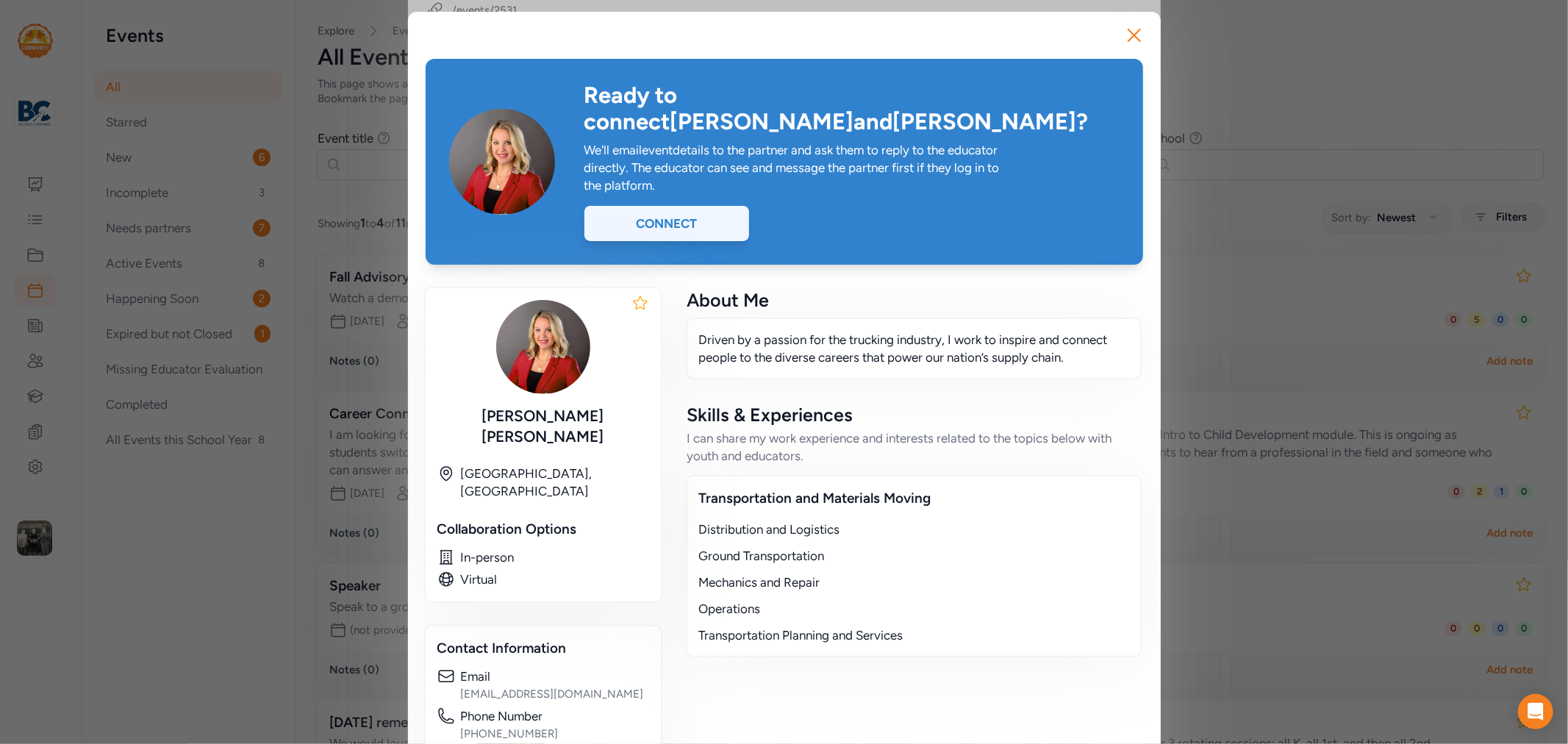
click at [695, 206] on div "Connect" at bounding box center [667, 223] width 165 height 36
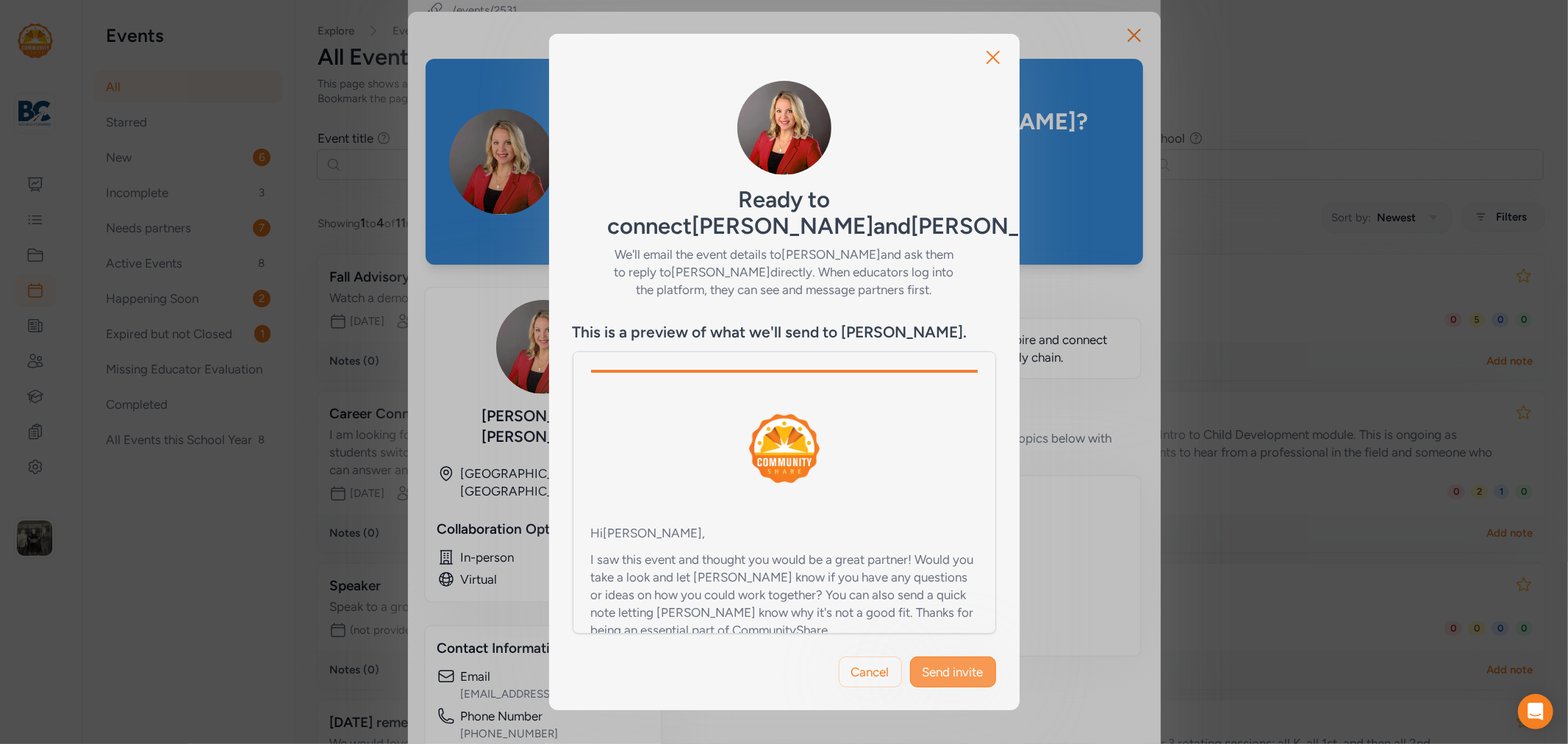
click at [964, 663] on span "Send invite" at bounding box center [953, 672] width 61 height 17
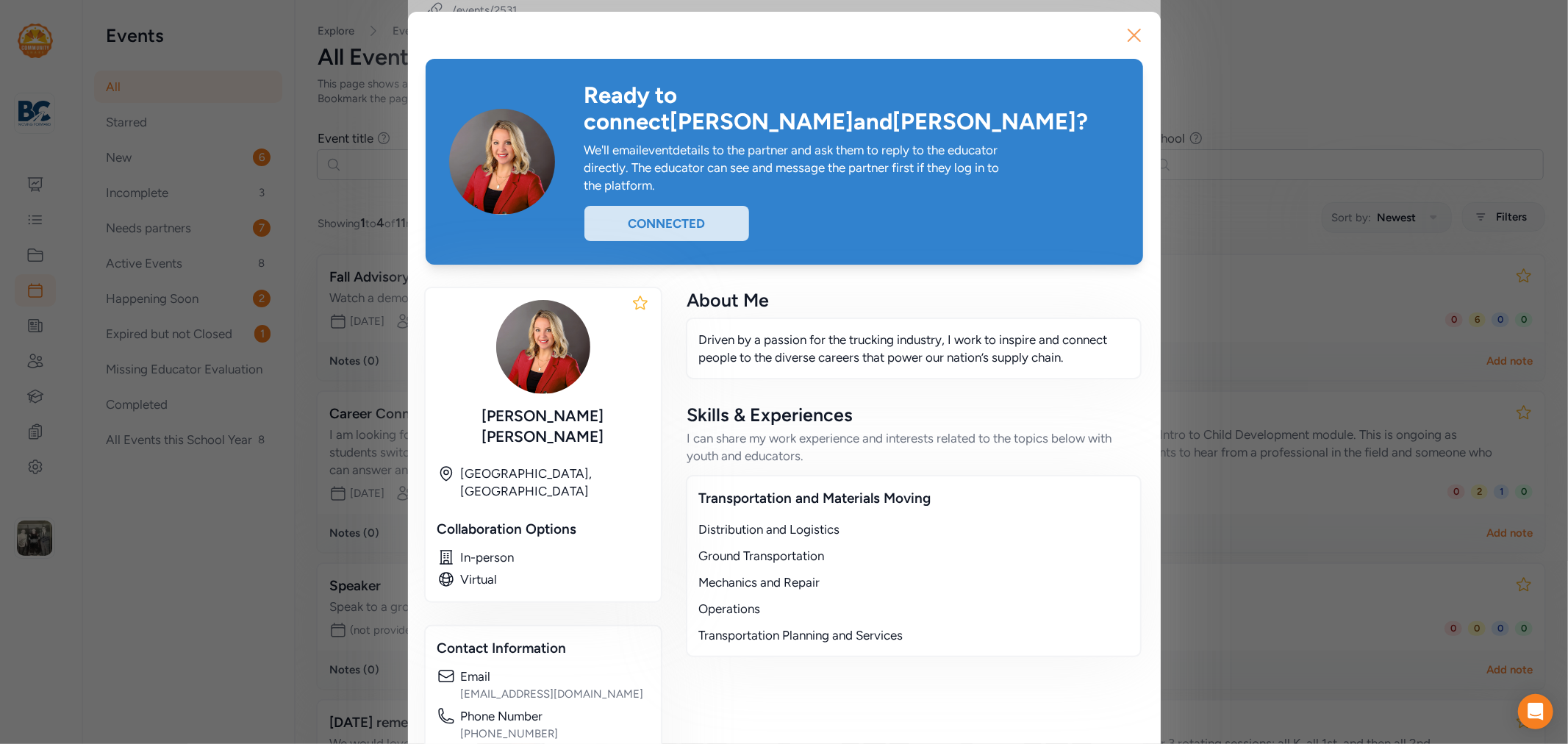
click at [1123, 39] on icon "button" at bounding box center [1134, 36] width 24 height 24
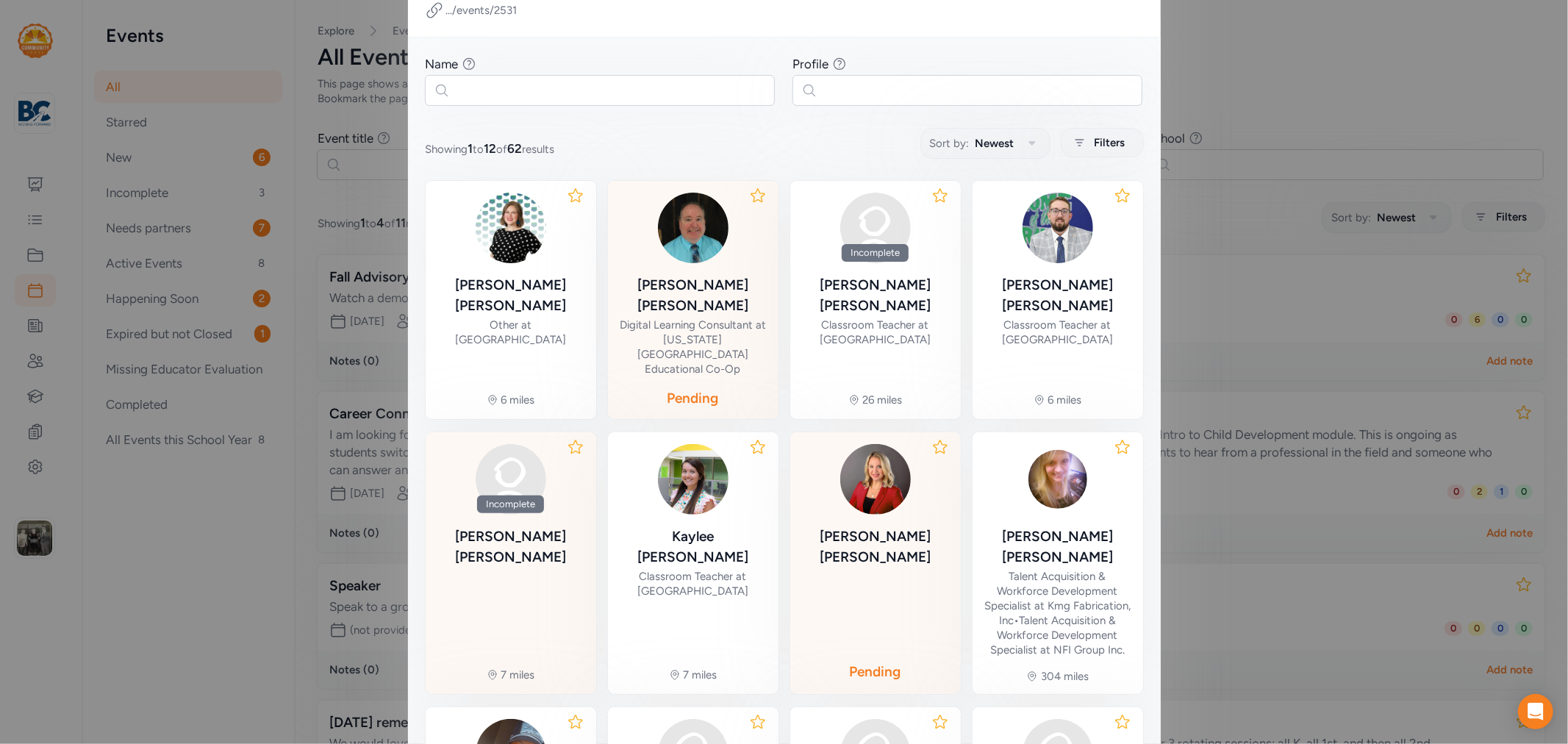
scroll to position [326, 0]
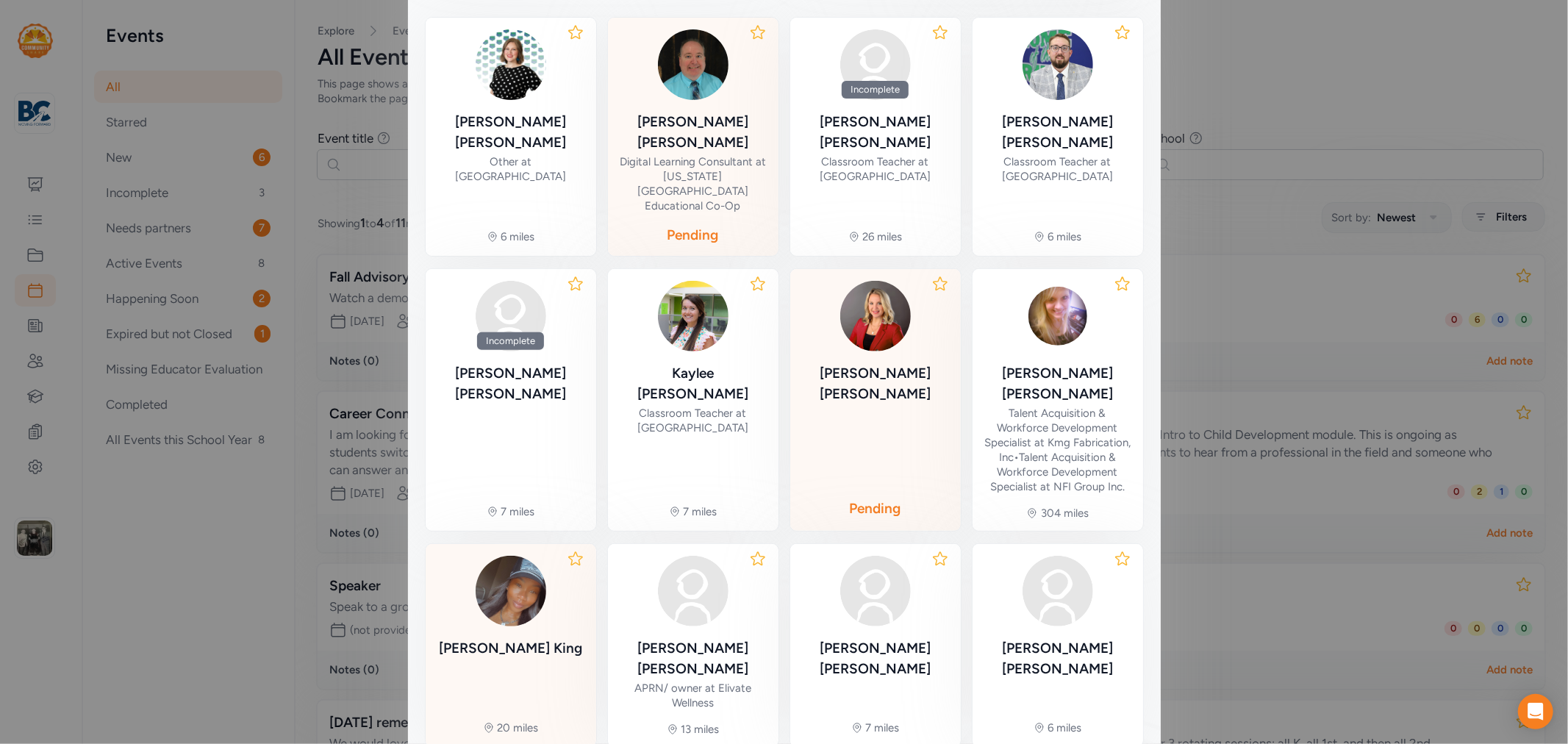
click at [530, 638] on div "[PERSON_NAME]" at bounding box center [510, 648] width 143 height 21
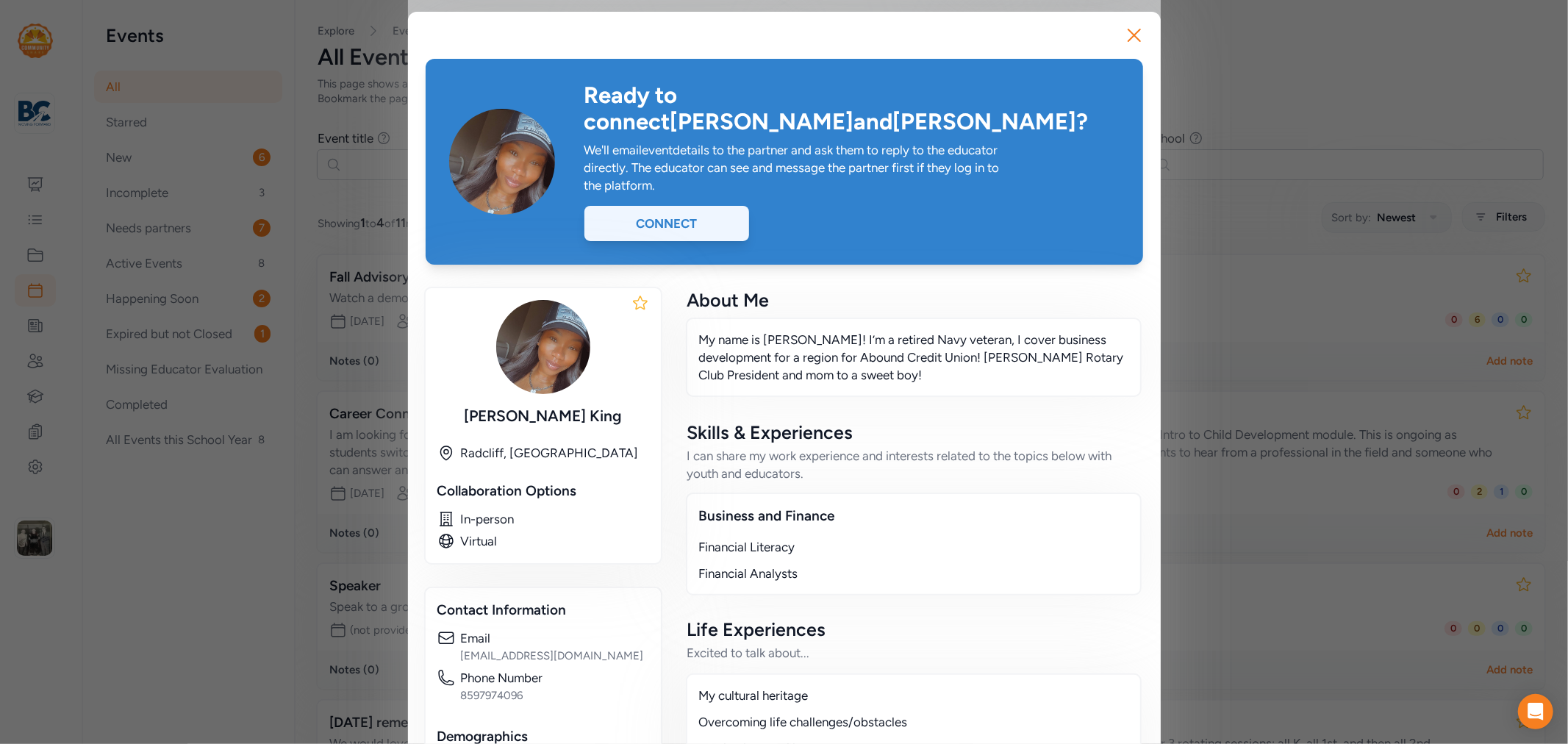
click at [668, 206] on div "Connect" at bounding box center [667, 223] width 165 height 36
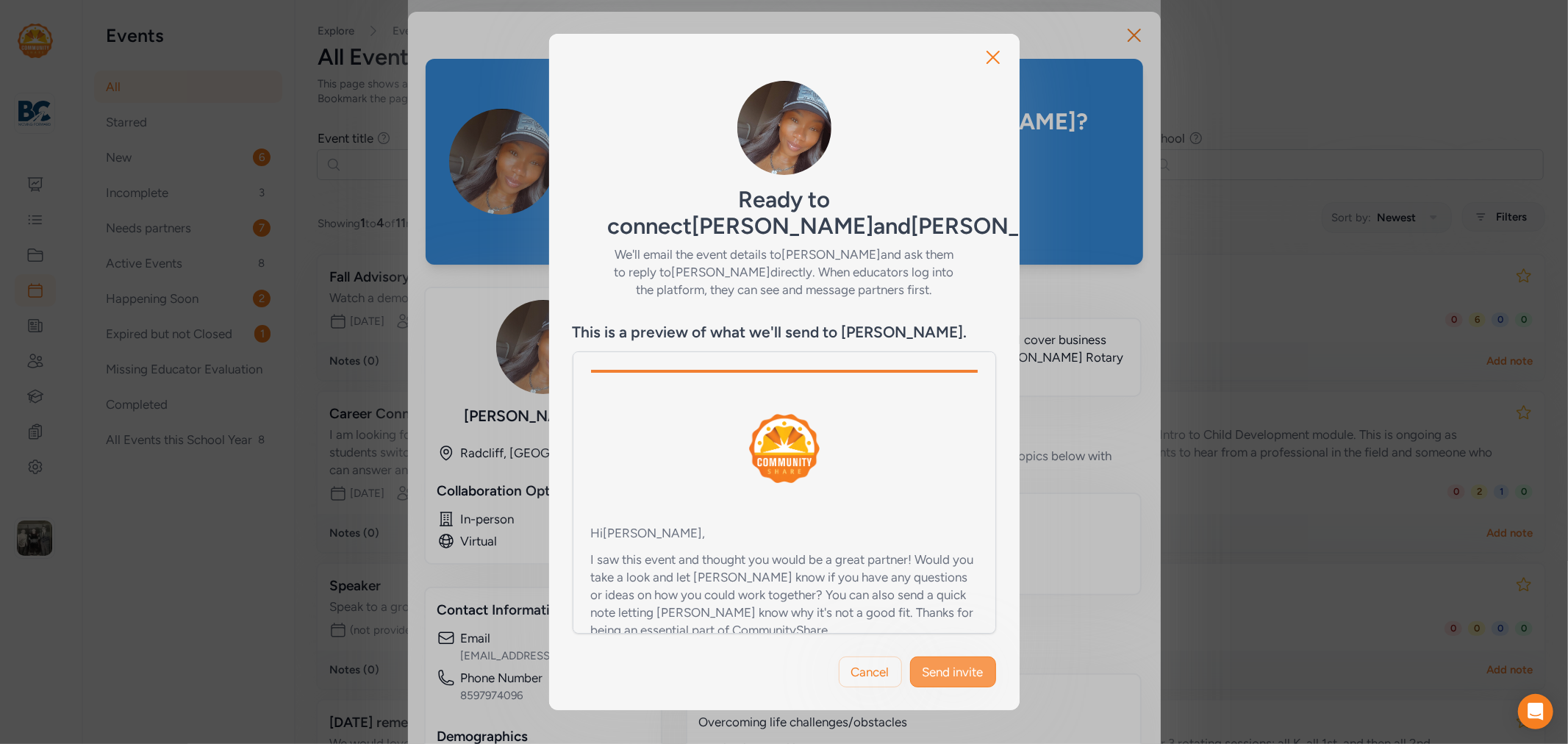
click at [968, 666] on span "Send invite" at bounding box center [953, 672] width 61 height 17
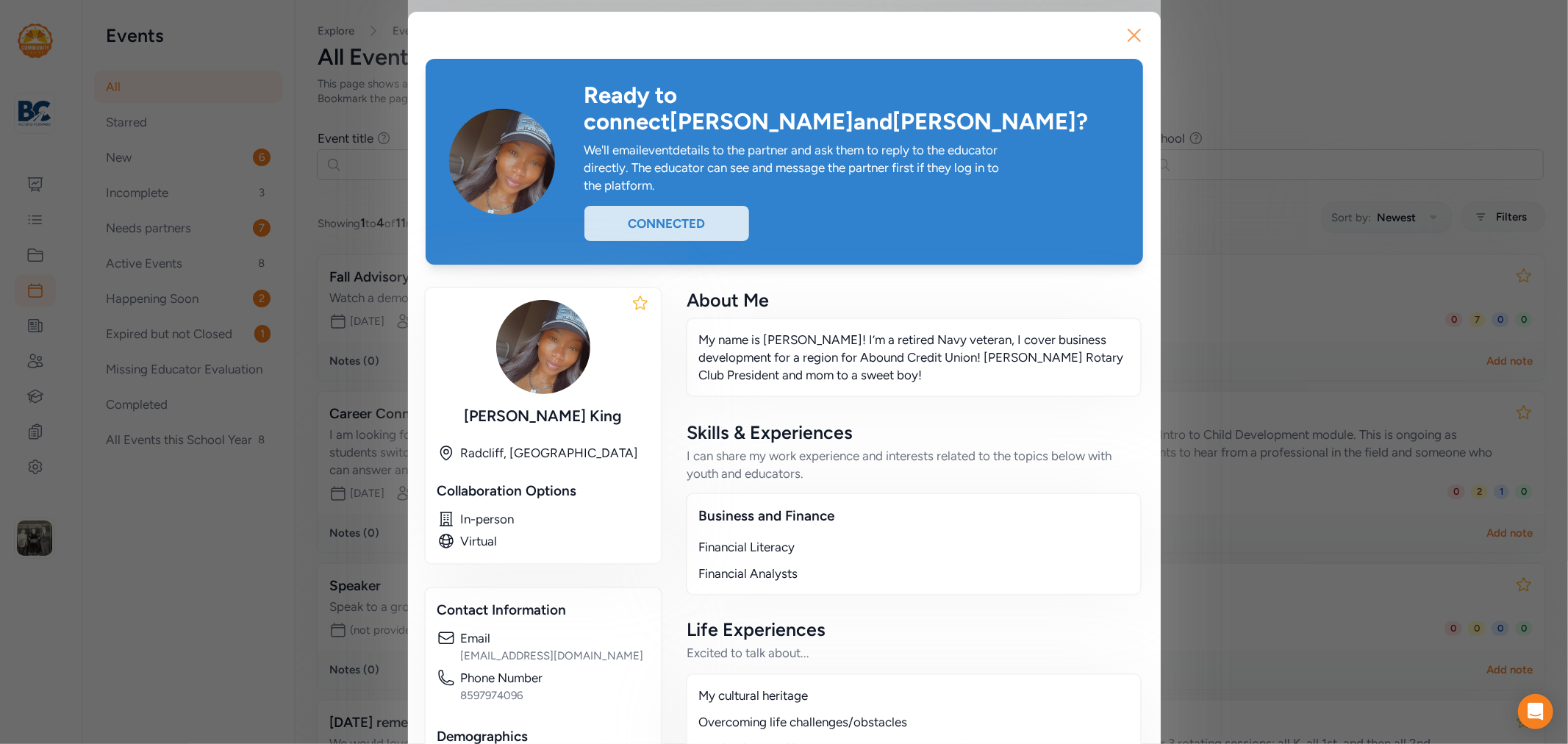
click at [1127, 40] on icon "button" at bounding box center [1134, 36] width 24 height 24
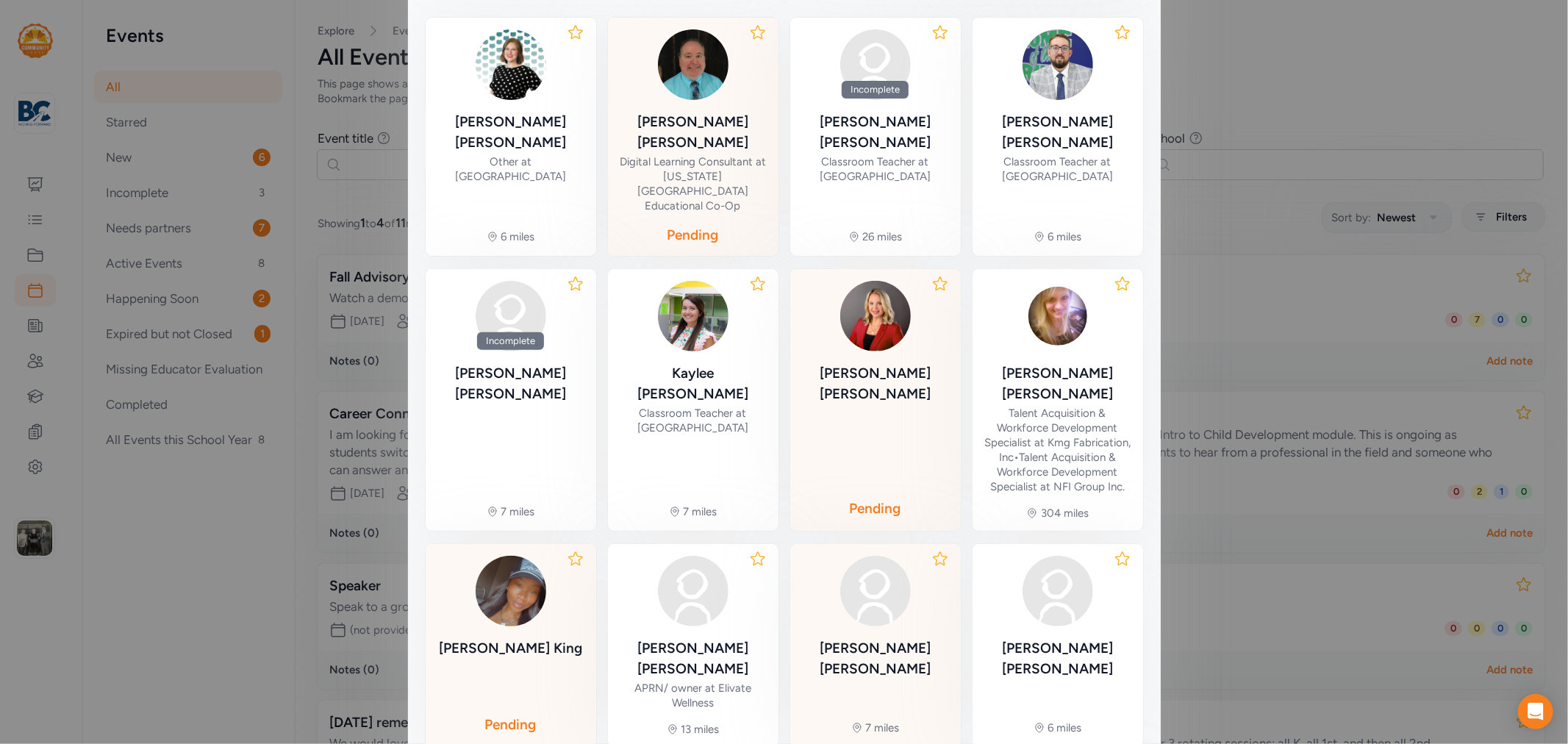
scroll to position [354, 0]
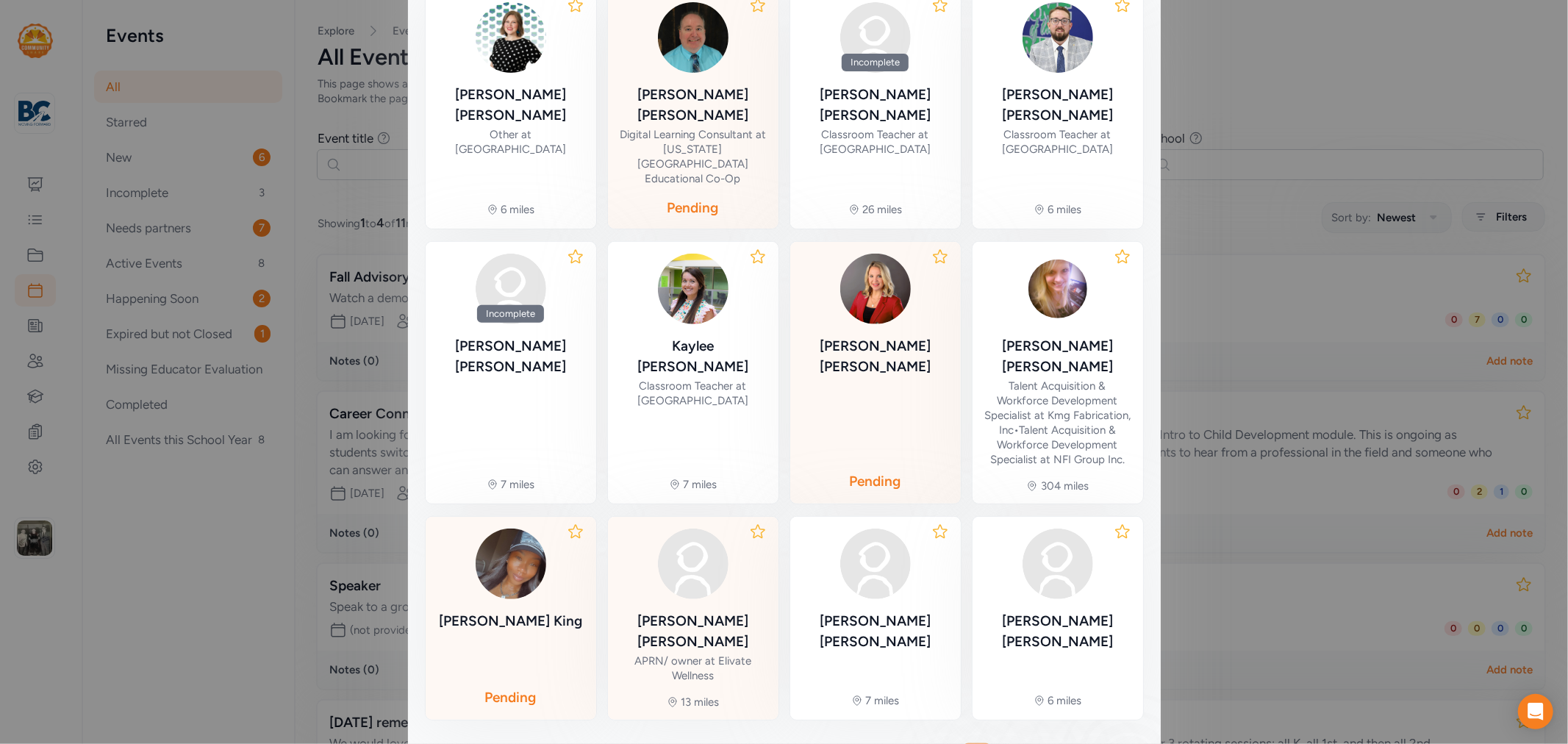
click at [696, 529] on div "[PERSON_NAME] APRN/ owner at Elivate Wellness" at bounding box center [693, 605] width 147 height 154
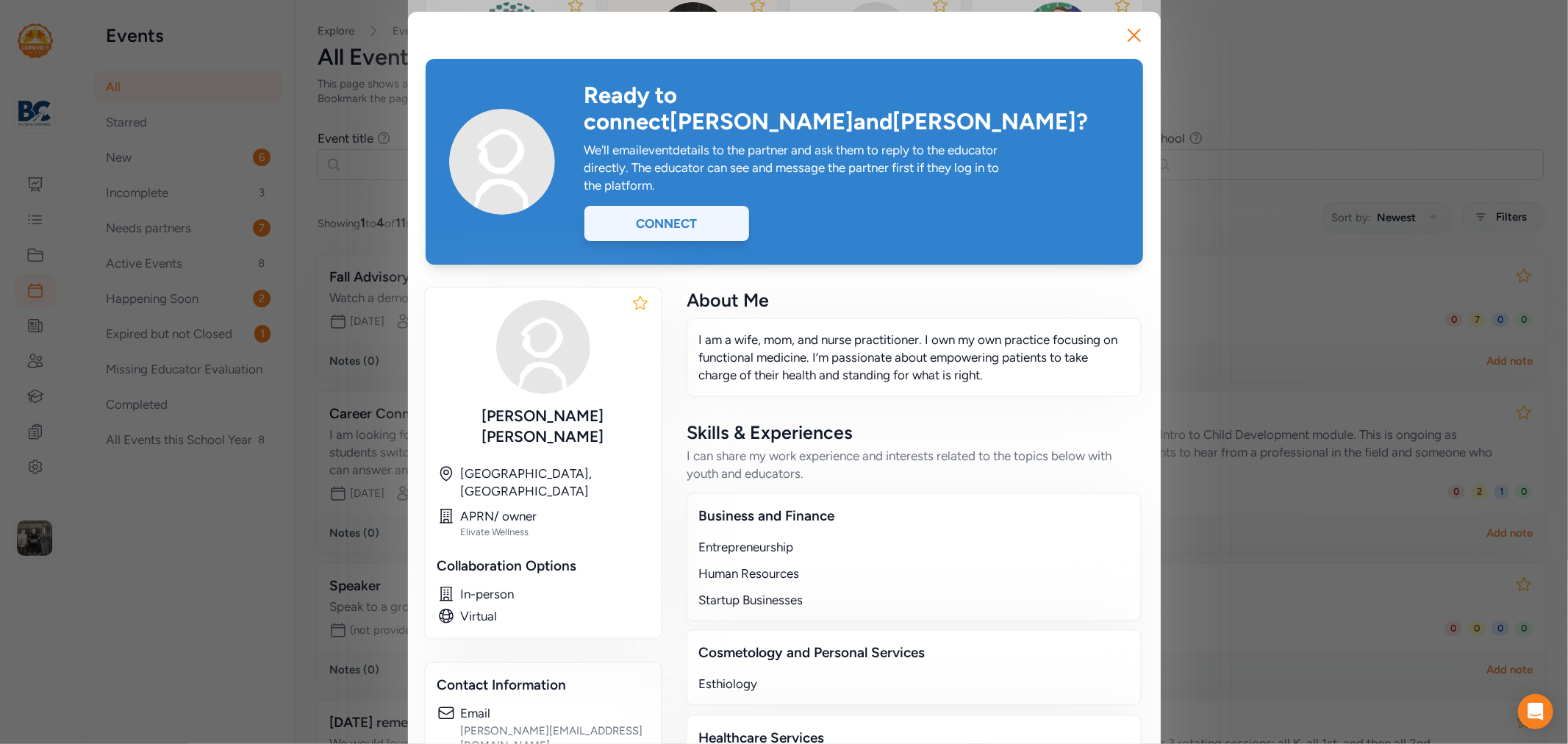
click at [675, 206] on div "Connect" at bounding box center [667, 223] width 165 height 36
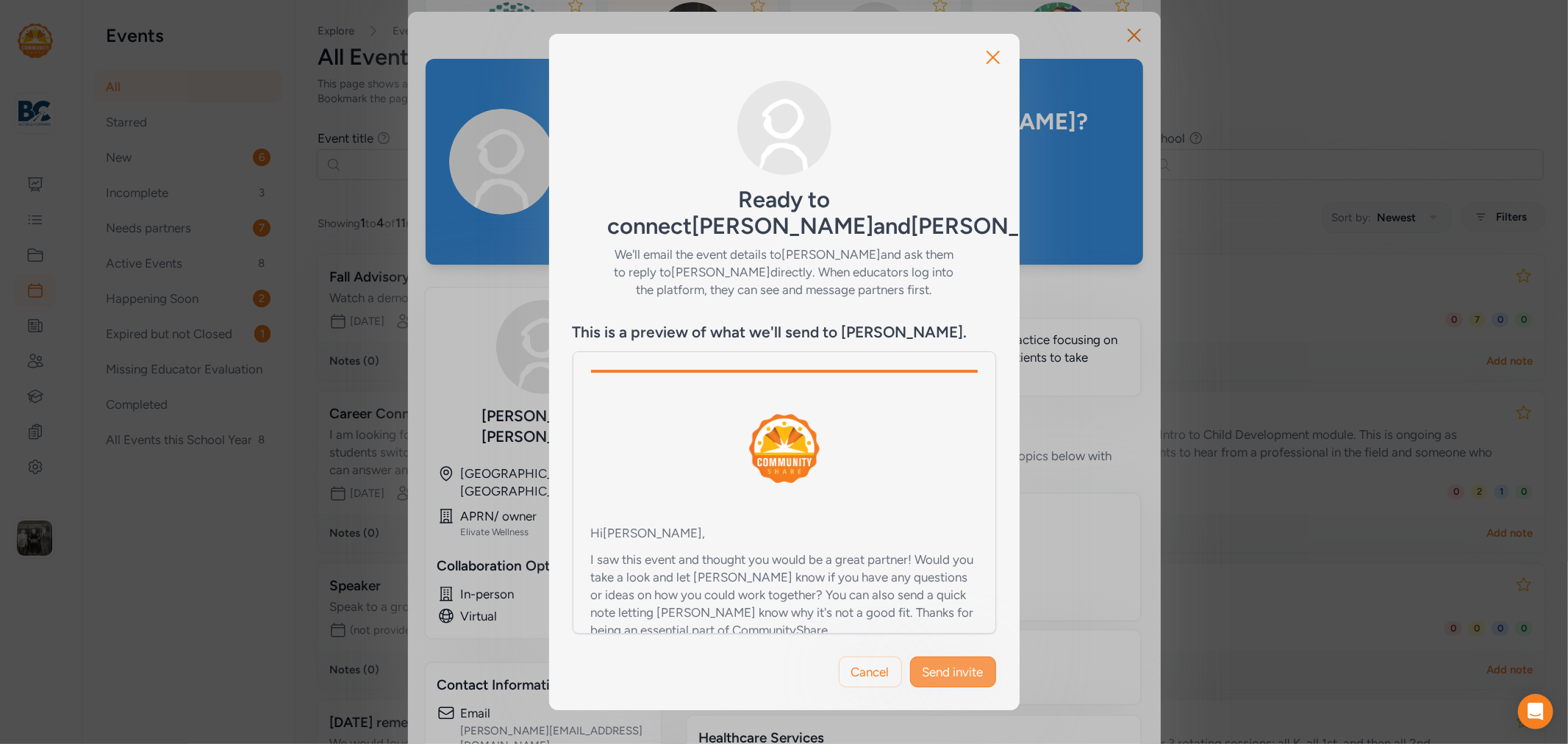
click at [964, 663] on span "Send invite" at bounding box center [953, 672] width 61 height 17
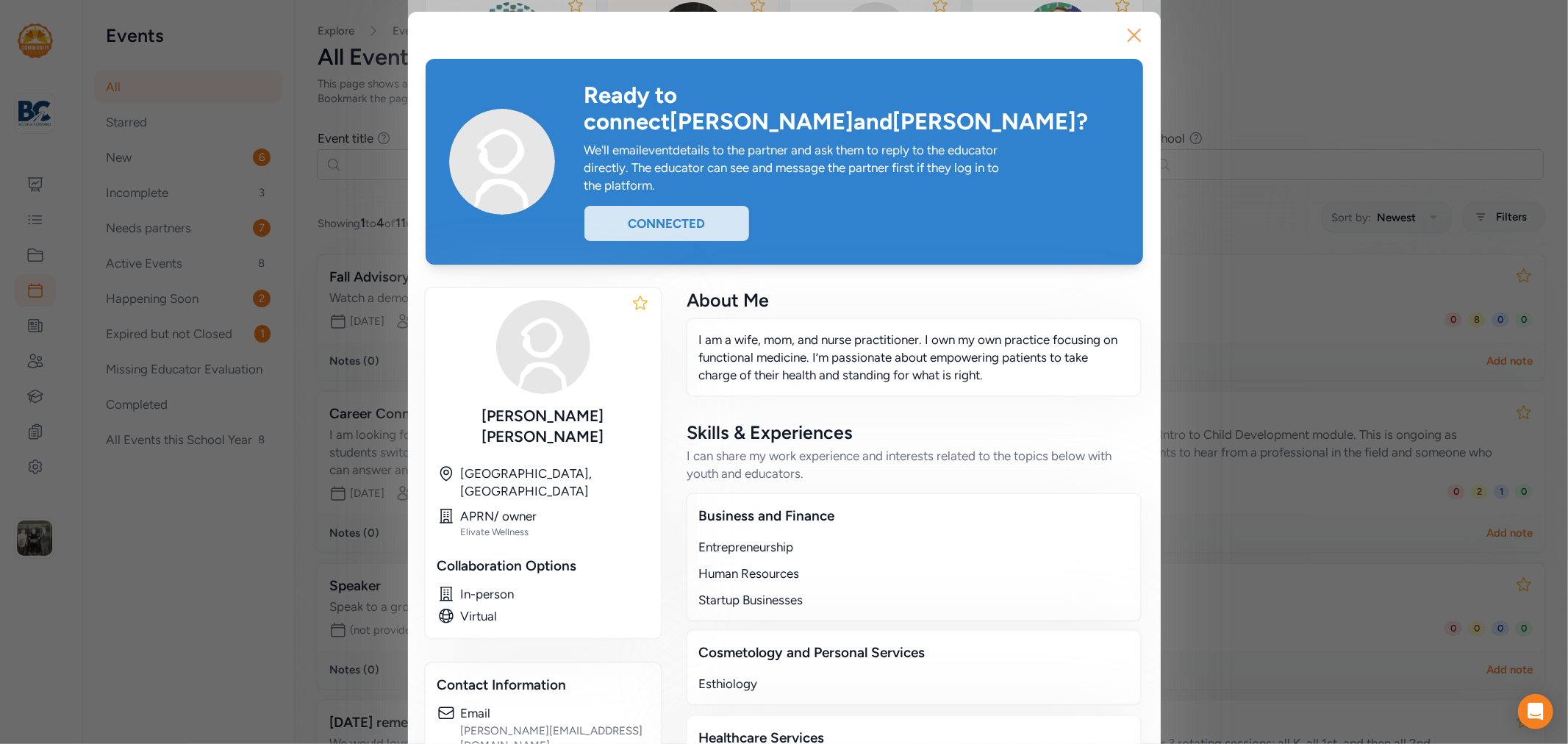
click at [1128, 37] on icon "button" at bounding box center [1134, 36] width 24 height 24
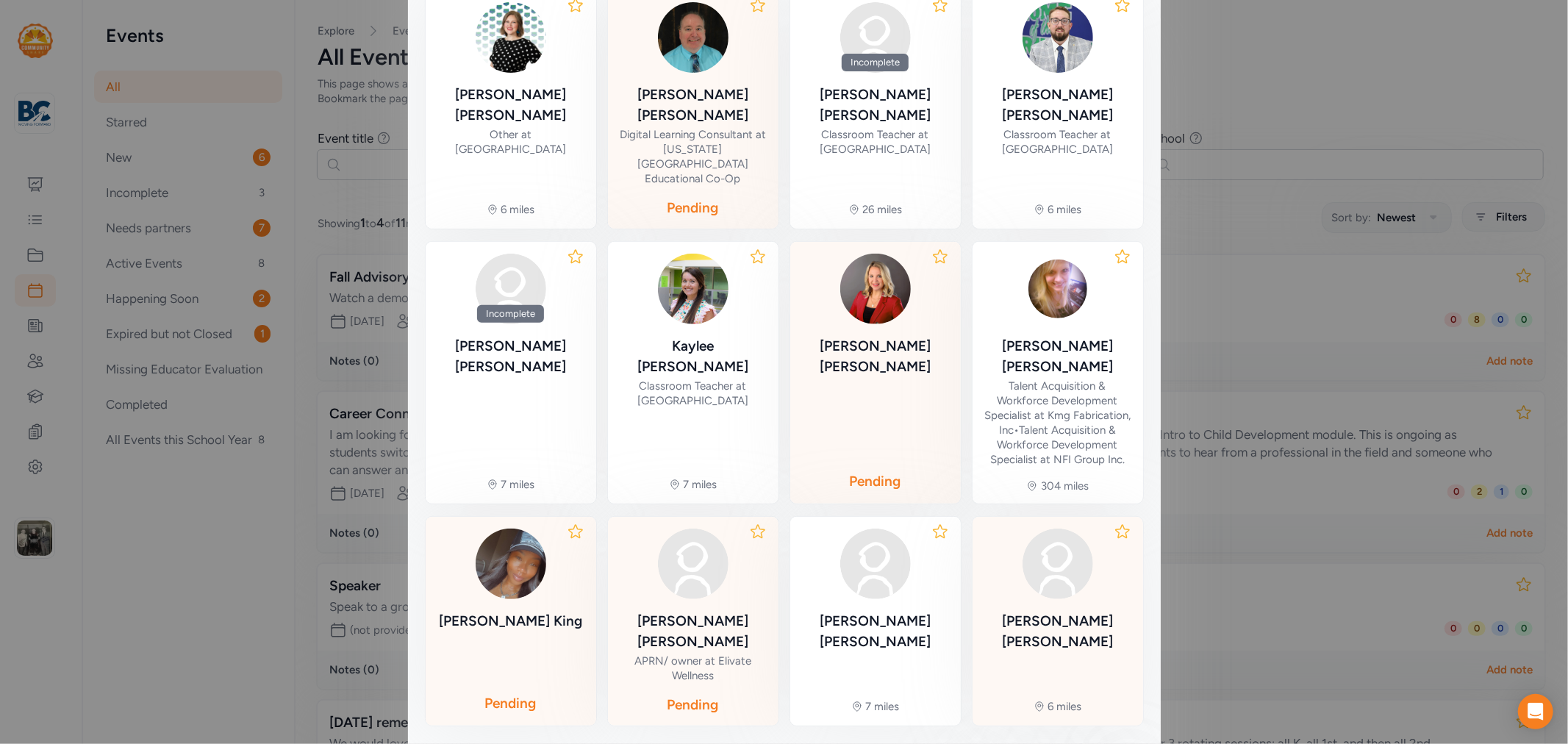
scroll to position [359, 0]
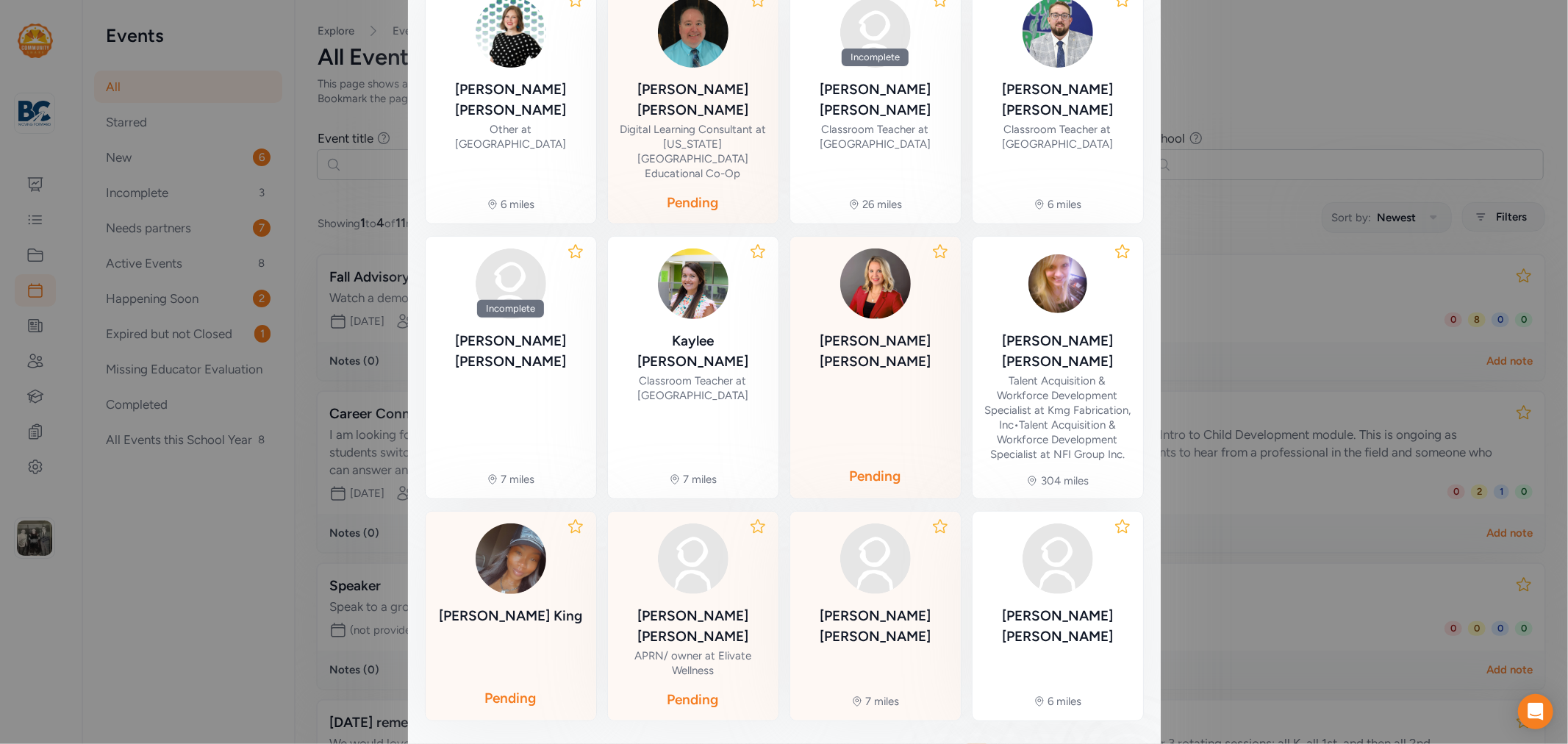
click at [901, 606] on div "[PERSON_NAME]" at bounding box center [876, 627] width 147 height 41
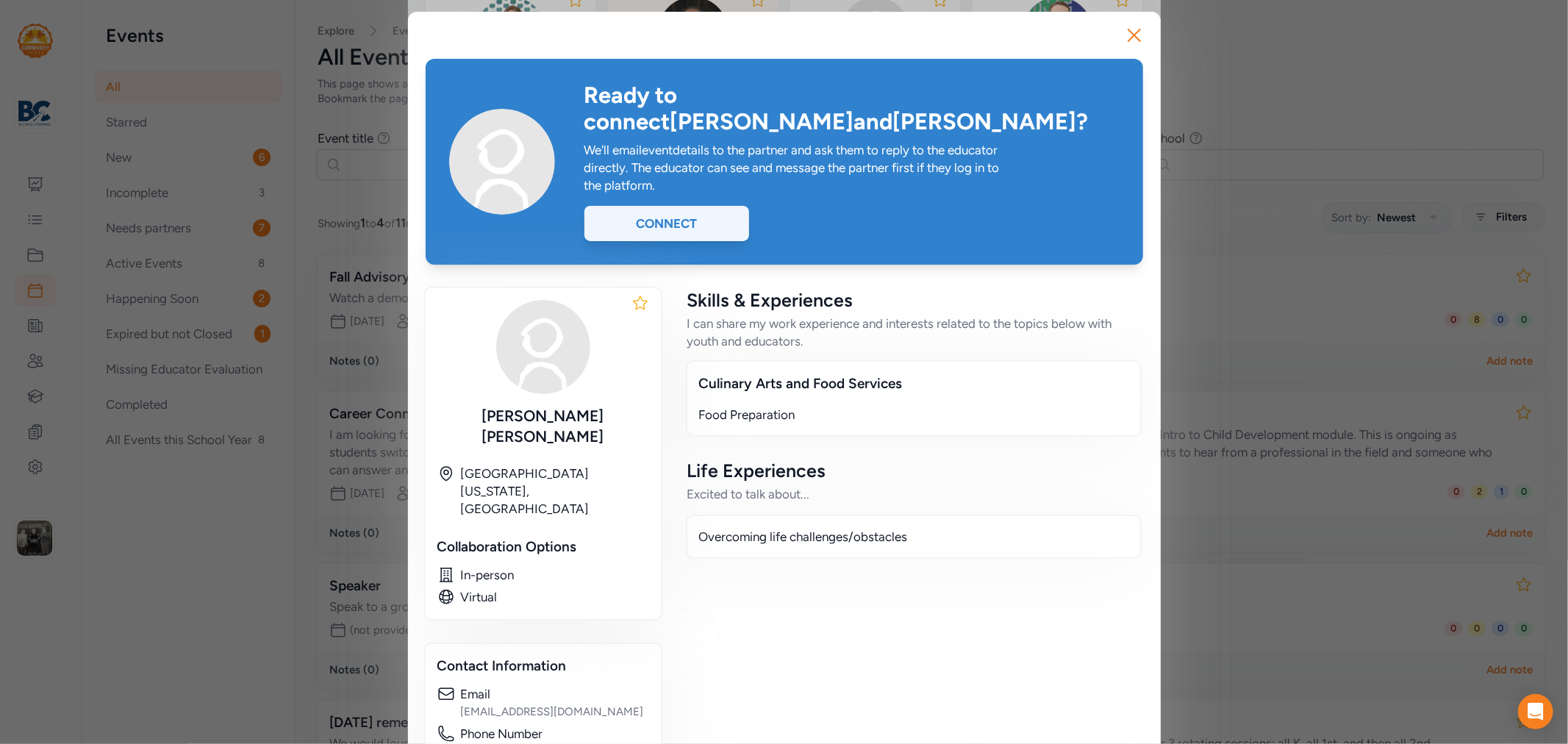
click at [635, 206] on div "Connect" at bounding box center [667, 223] width 165 height 36
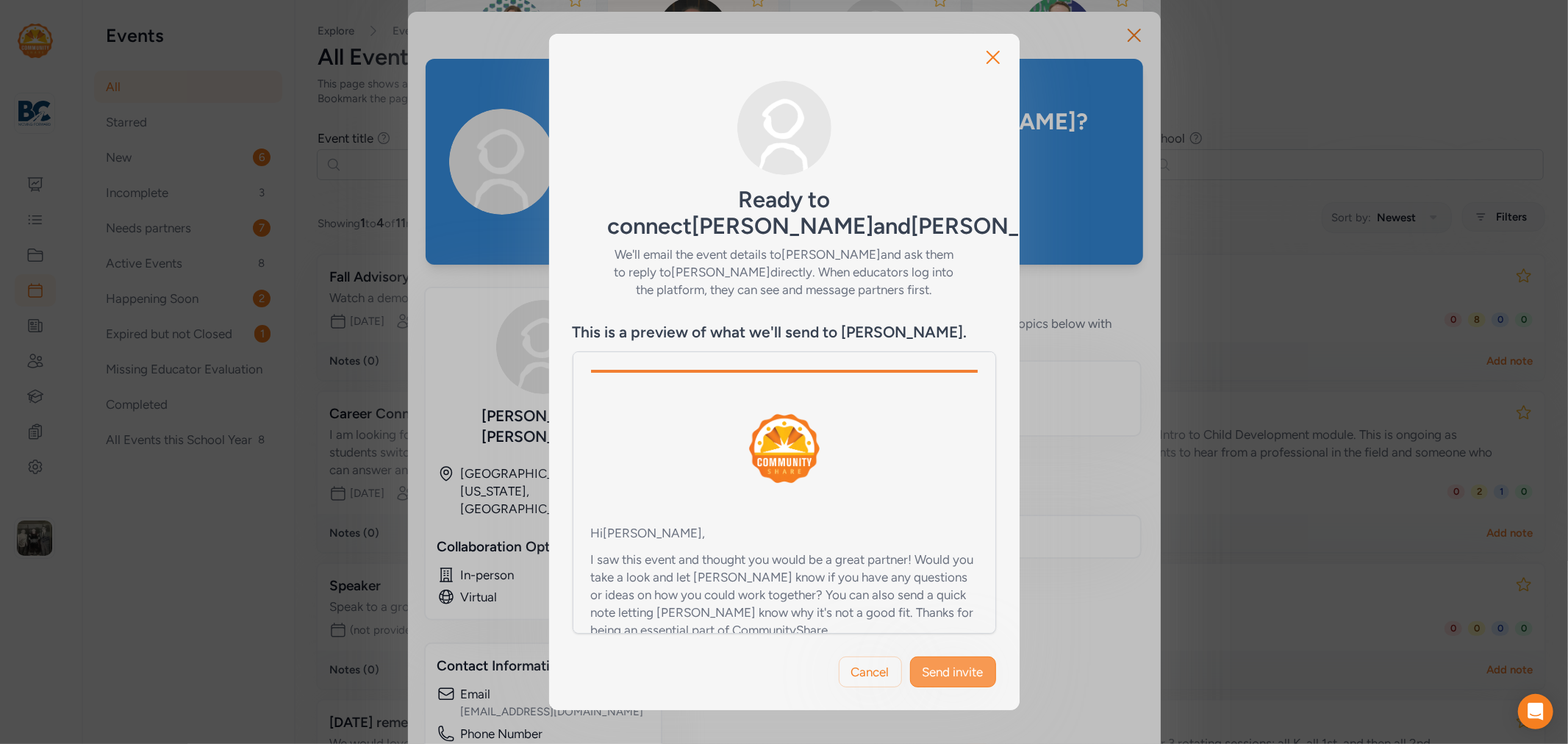
click at [965, 673] on button "Send invite" at bounding box center [953, 672] width 86 height 31
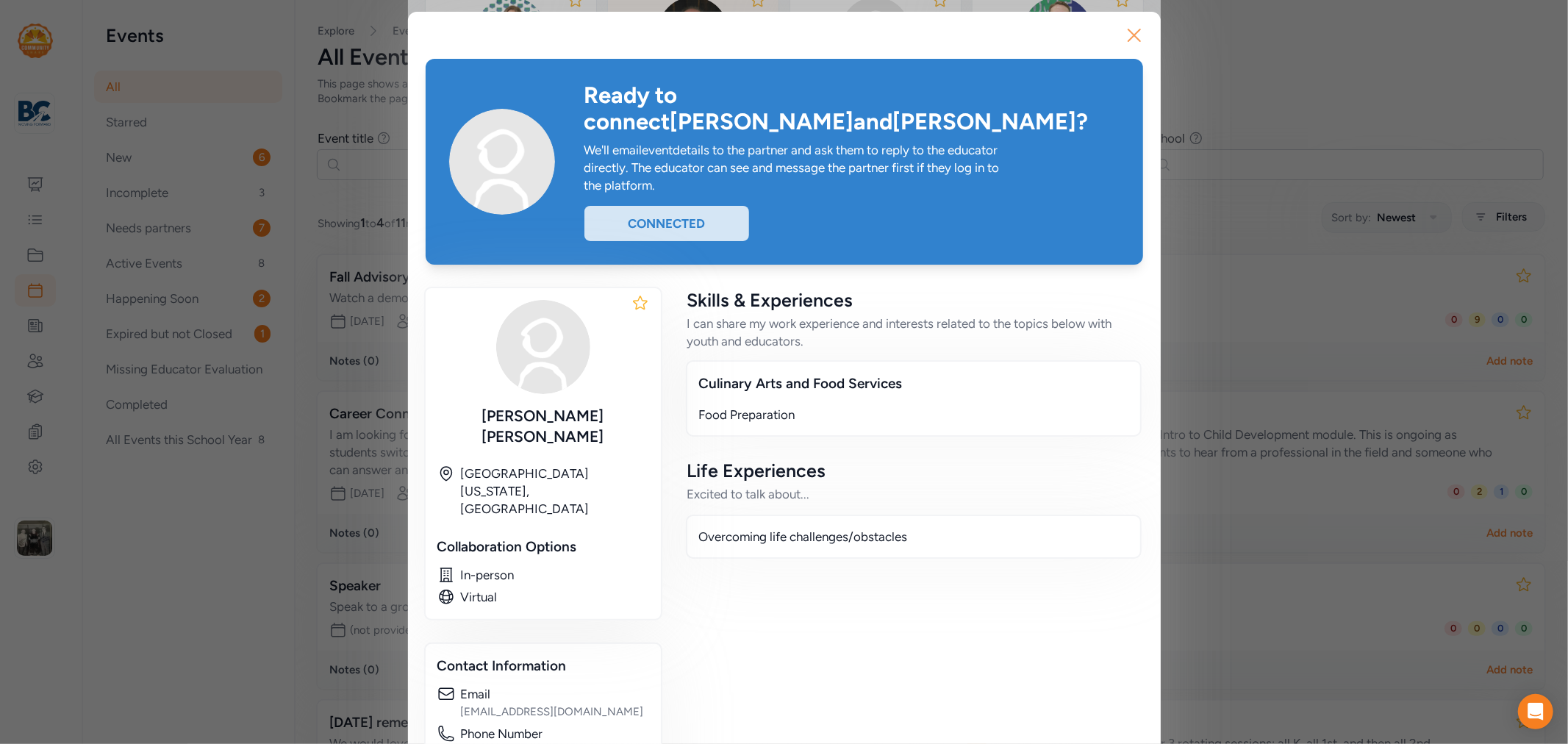
click at [1136, 41] on icon "button" at bounding box center [1134, 36] width 24 height 24
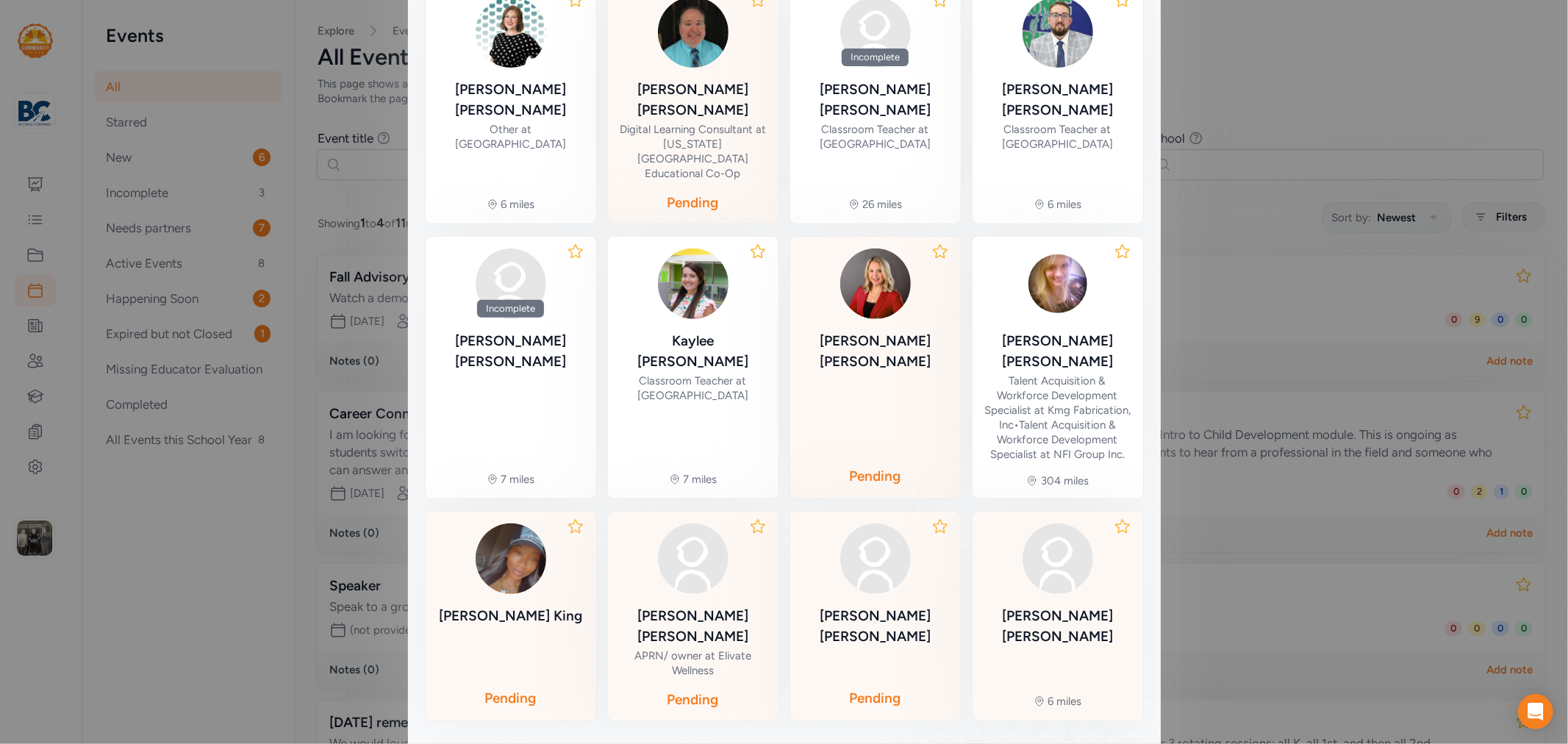
click at [1069, 523] on div at bounding box center [1058, 558] width 147 height 70
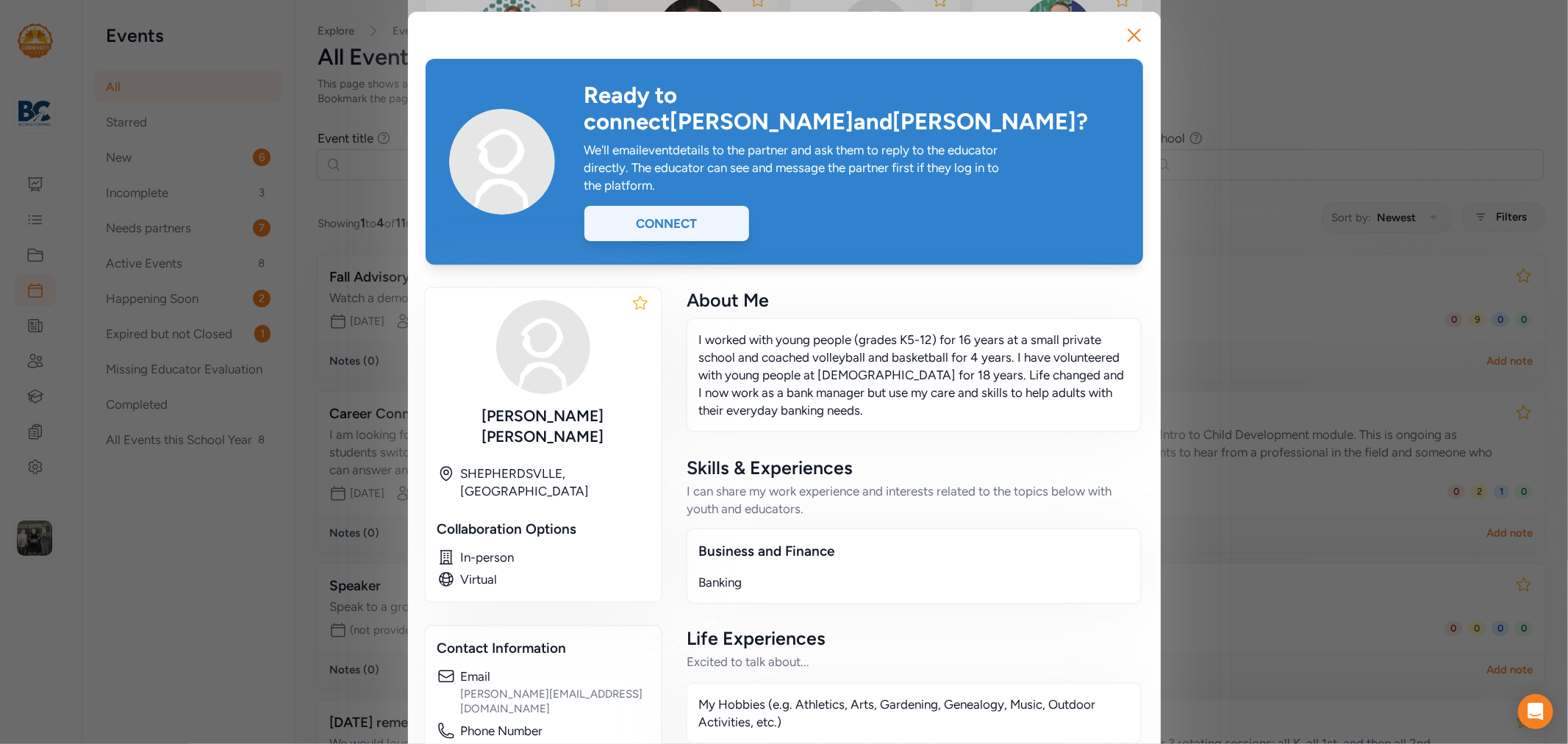
click at [649, 206] on div "Connect" at bounding box center [667, 223] width 165 height 36
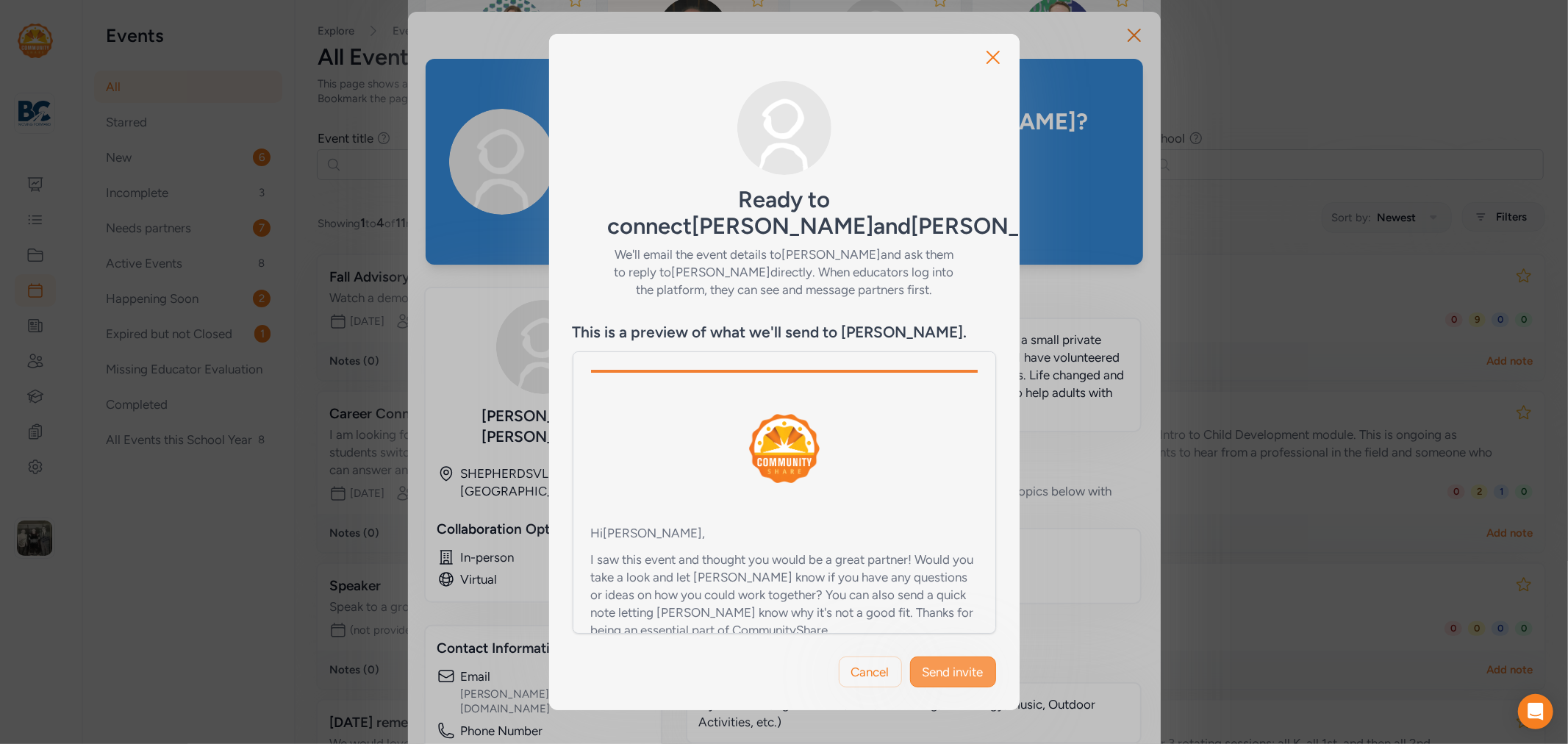
click at [975, 663] on span "Send invite" at bounding box center [953, 672] width 61 height 17
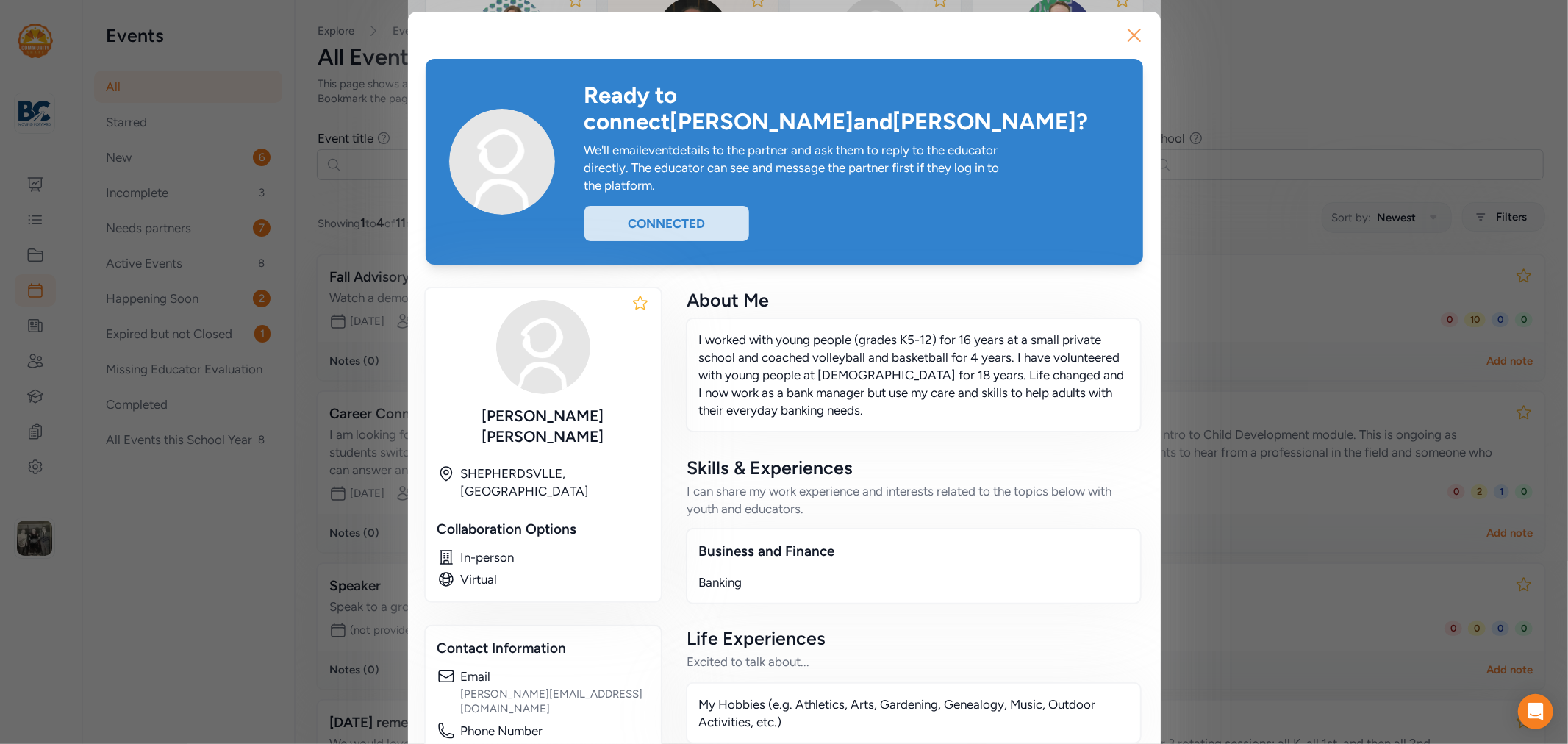
click at [1131, 33] on icon "button" at bounding box center [1134, 36] width 24 height 24
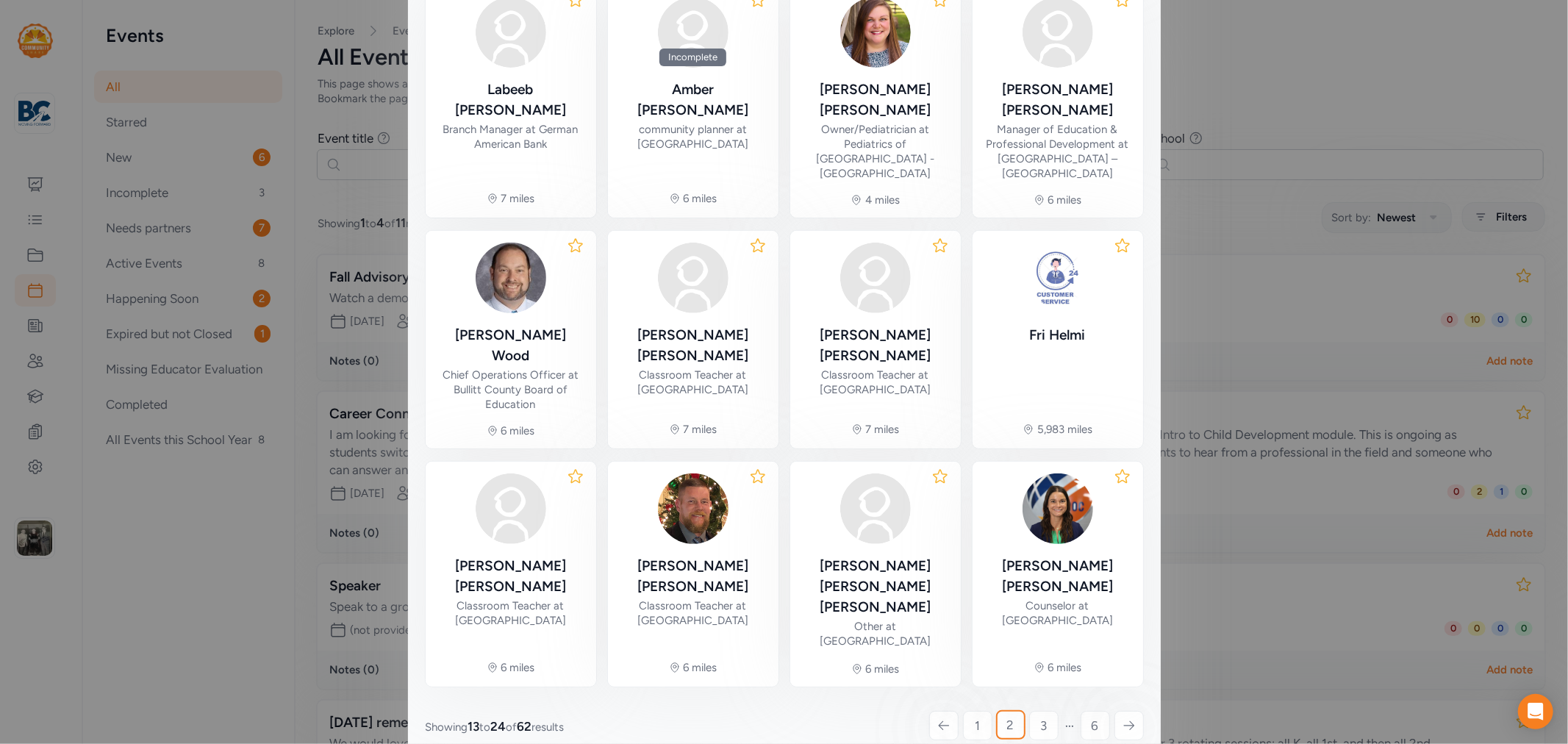
scroll to position [91, 0]
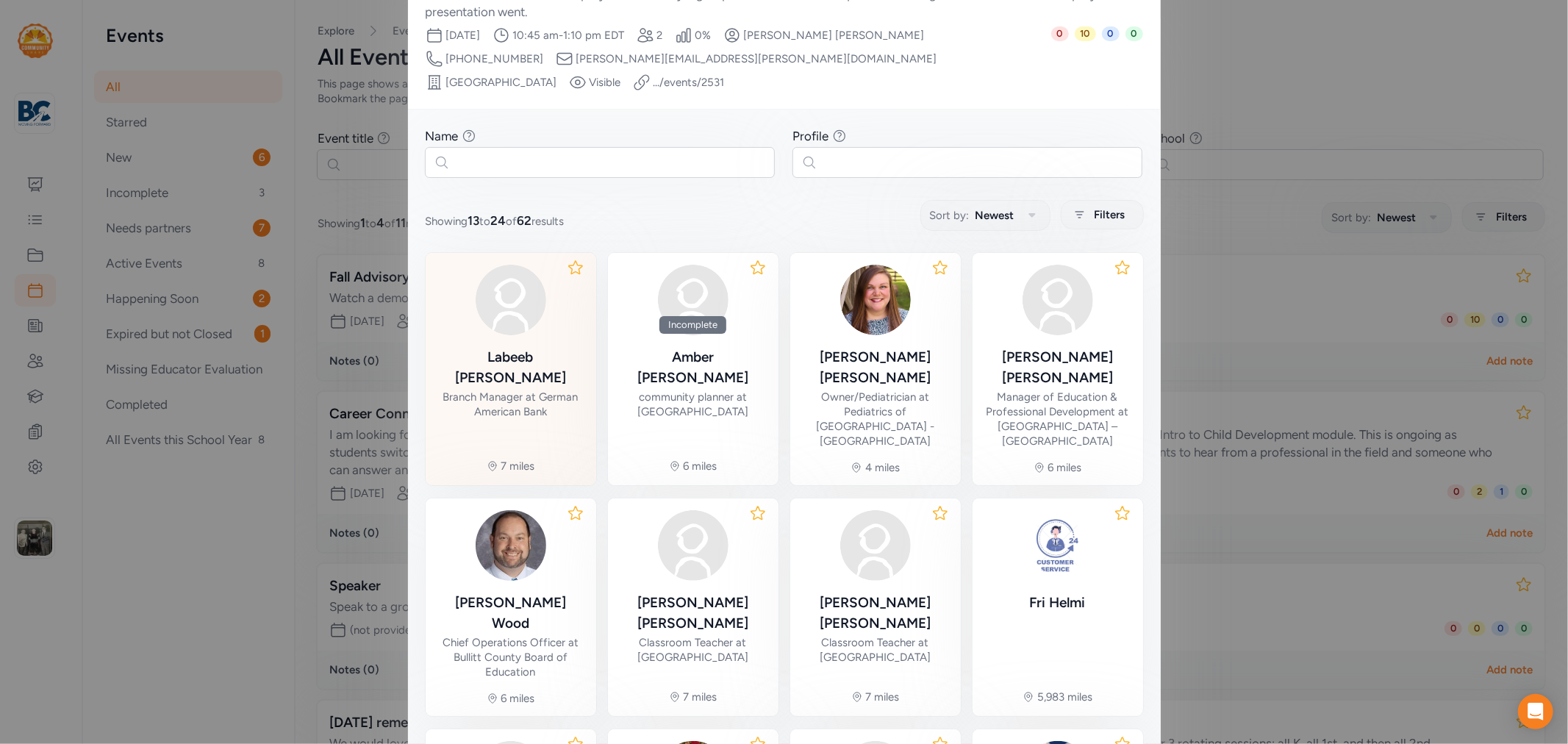
click at [543, 389] on div "Branch Manager at German American Bank" at bounding box center [511, 404] width 147 height 29
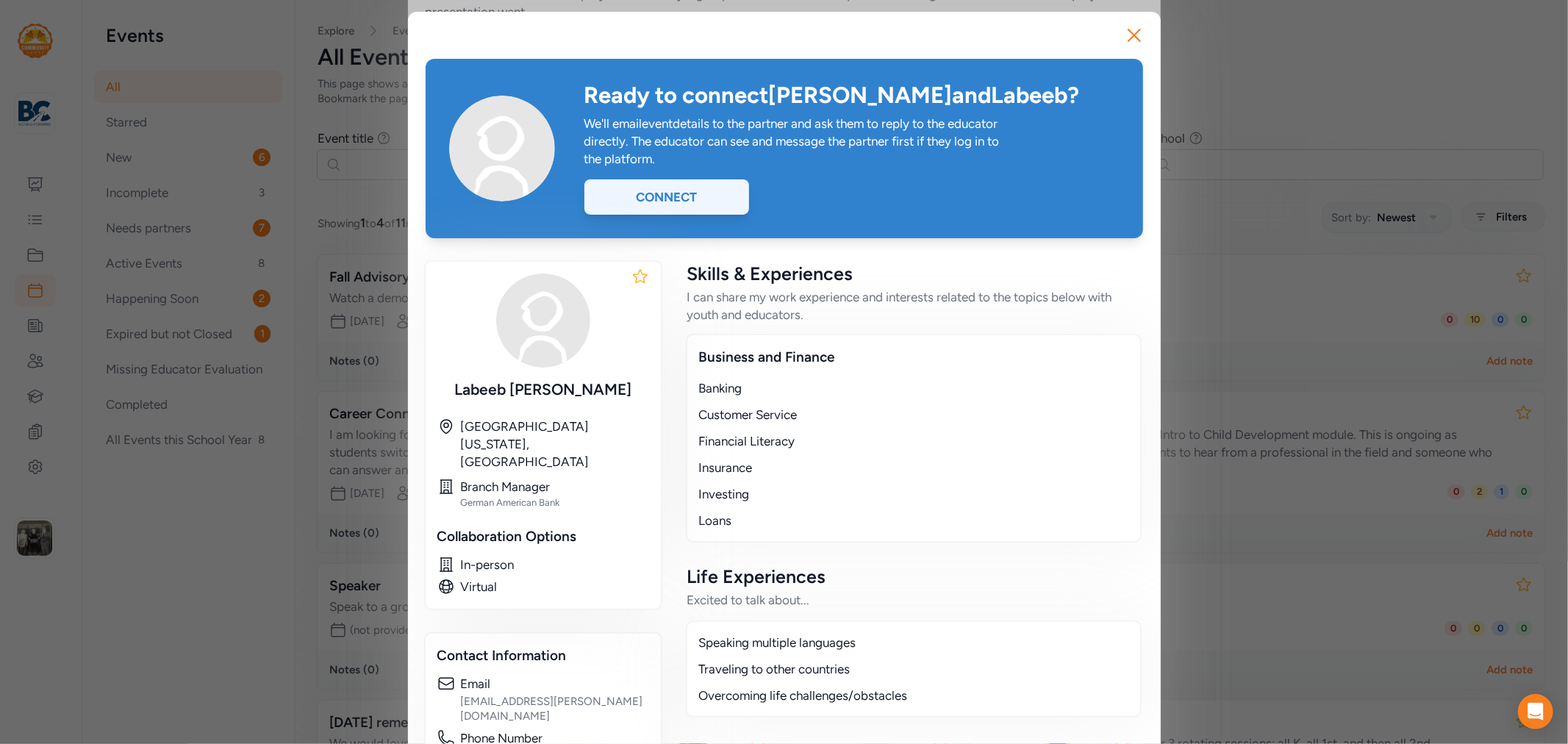
click at [668, 200] on div "Connect" at bounding box center [667, 197] width 165 height 36
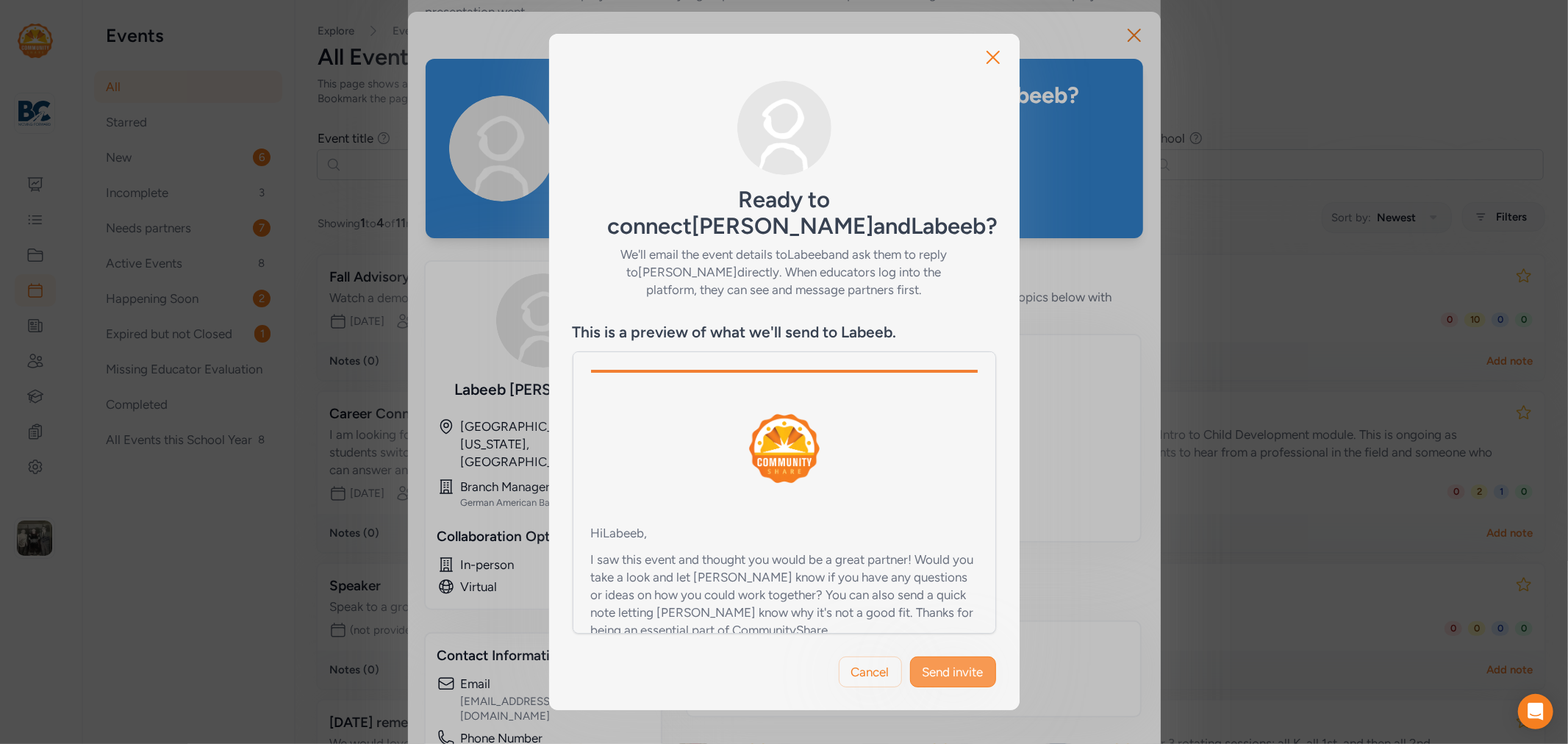
click at [958, 664] on span "Send invite" at bounding box center [953, 672] width 61 height 17
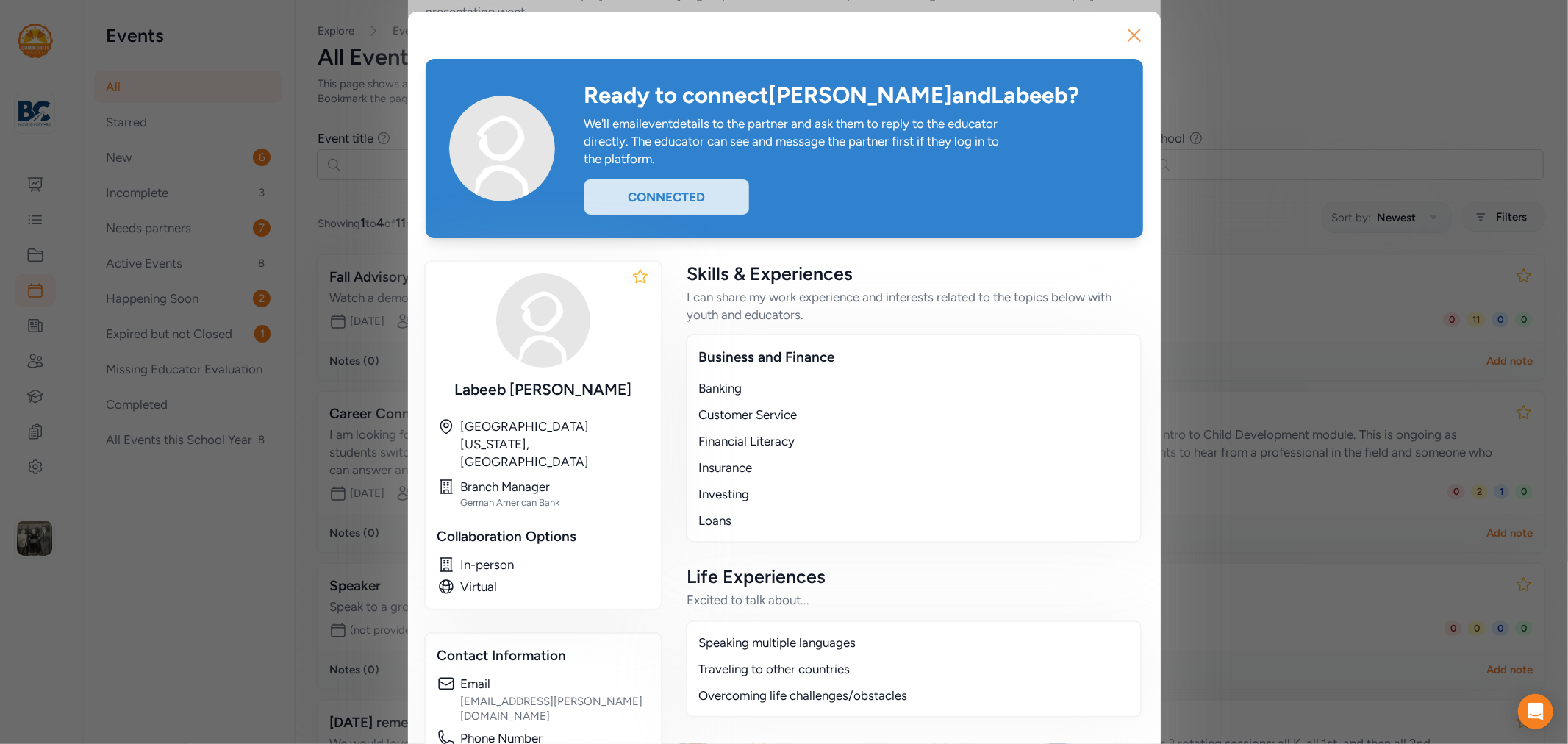
click at [1123, 37] on icon "button" at bounding box center [1134, 36] width 24 height 24
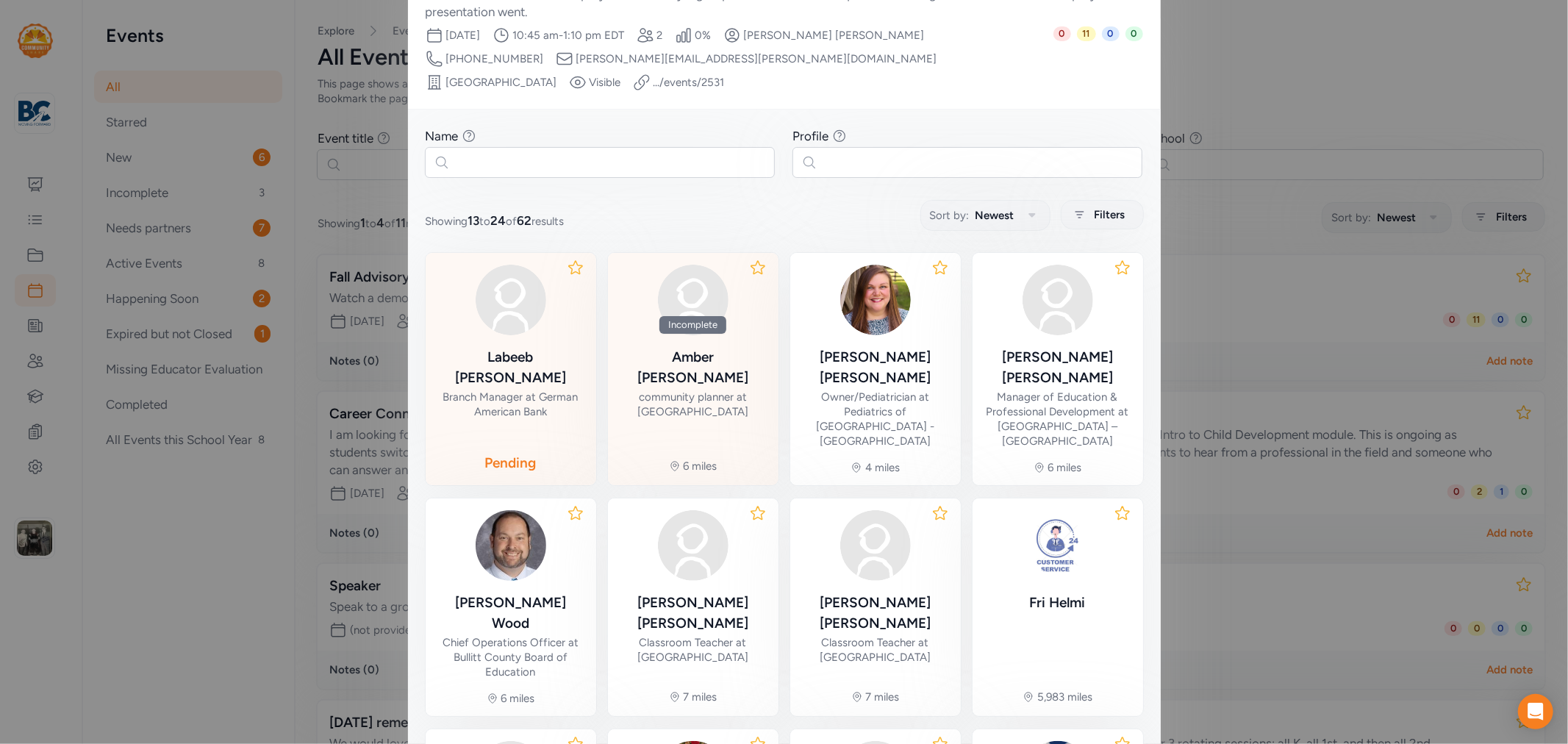
click at [687, 389] on div "community planner at [GEOGRAPHIC_DATA]" at bounding box center [693, 404] width 147 height 29
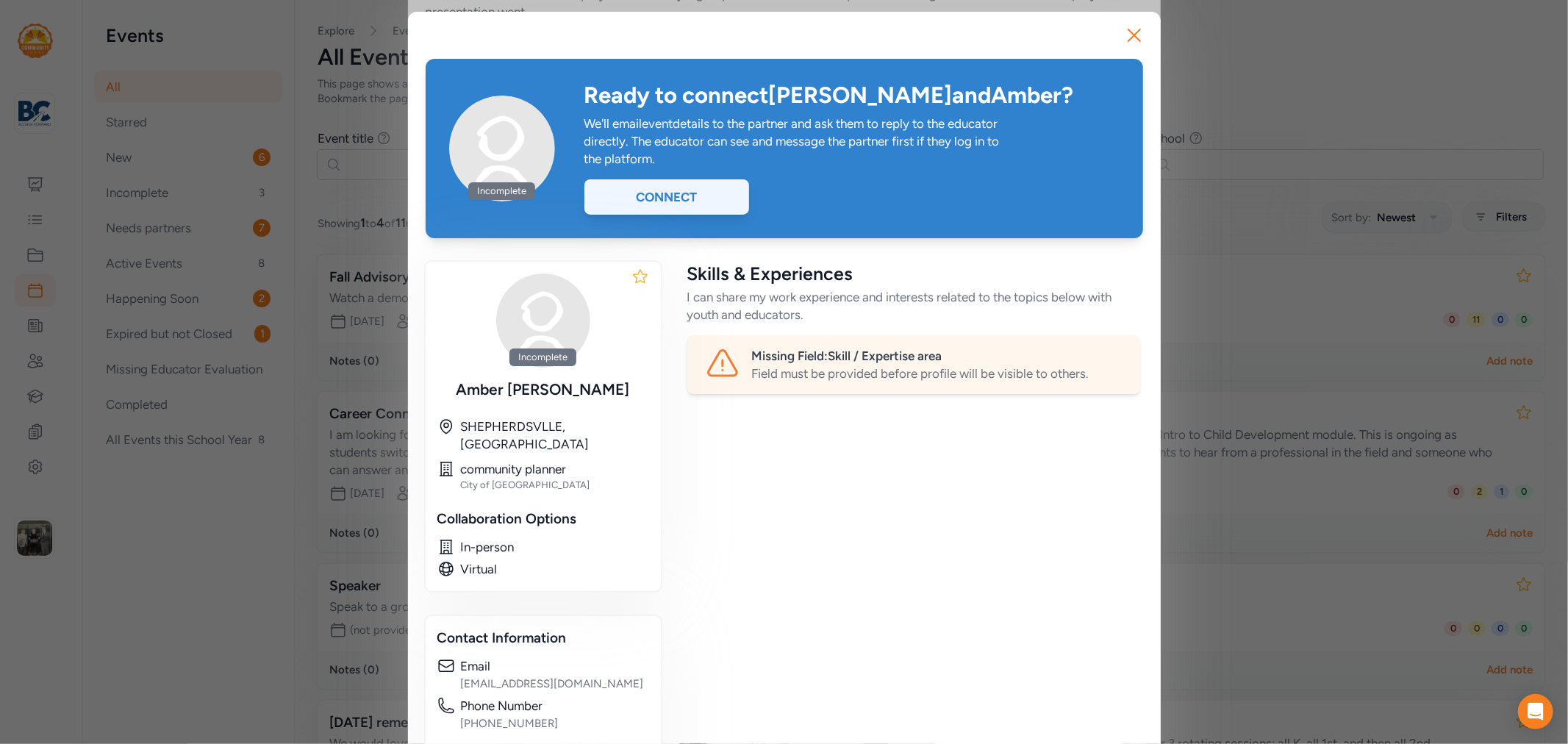
click at [684, 209] on div "Connect" at bounding box center [667, 197] width 165 height 36
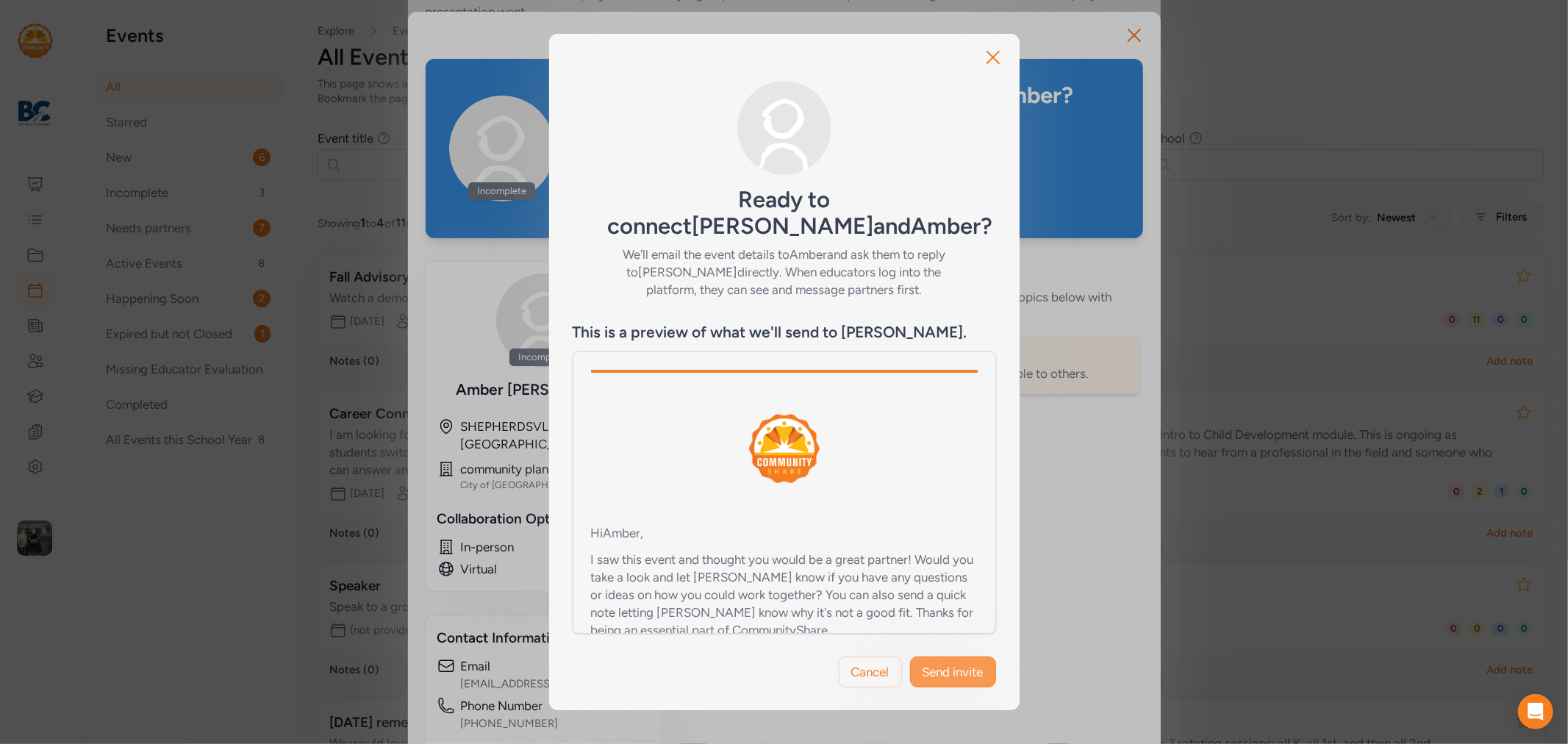
click at [948, 671] on span "Send invite" at bounding box center [953, 672] width 61 height 17
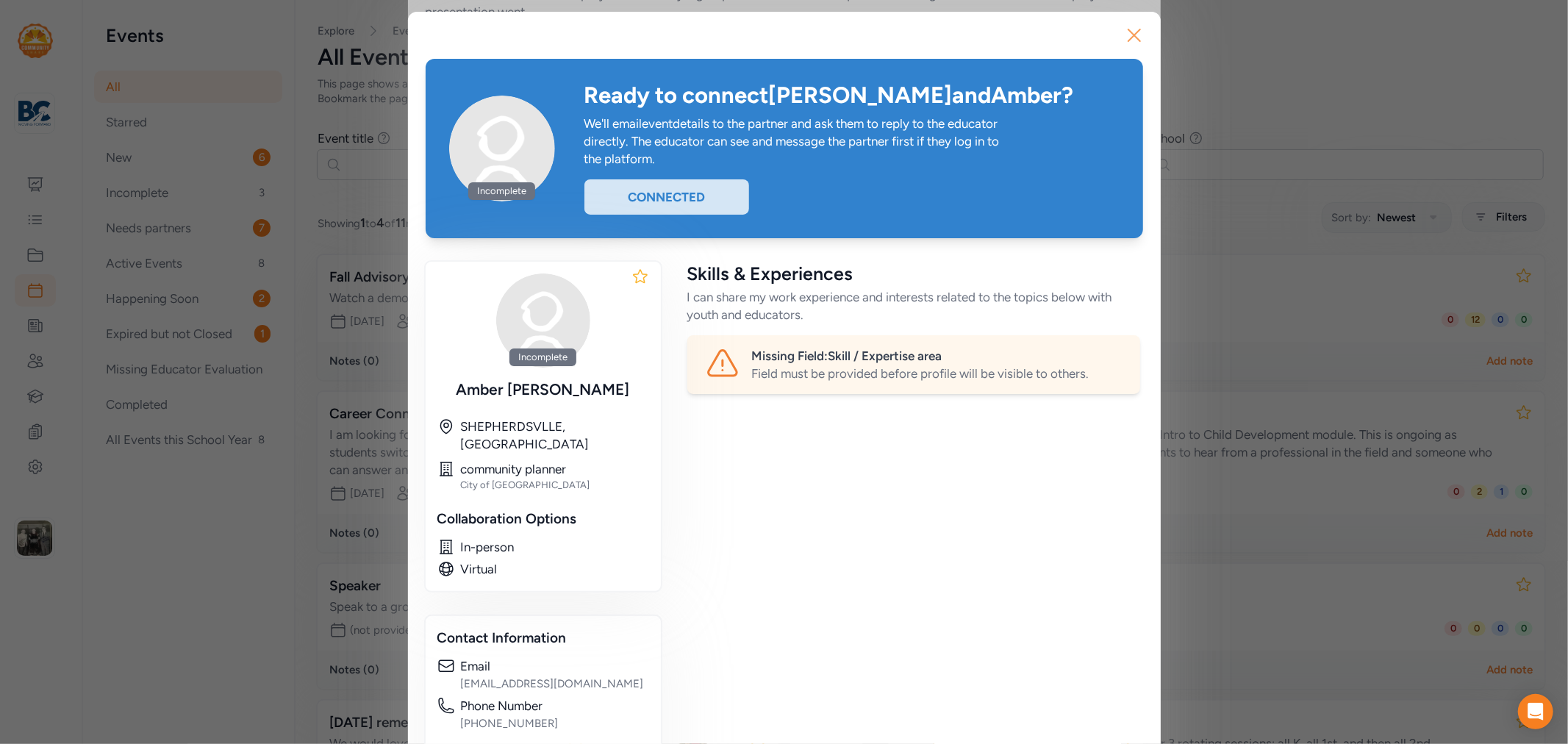
click at [1136, 28] on icon "button" at bounding box center [1134, 36] width 24 height 24
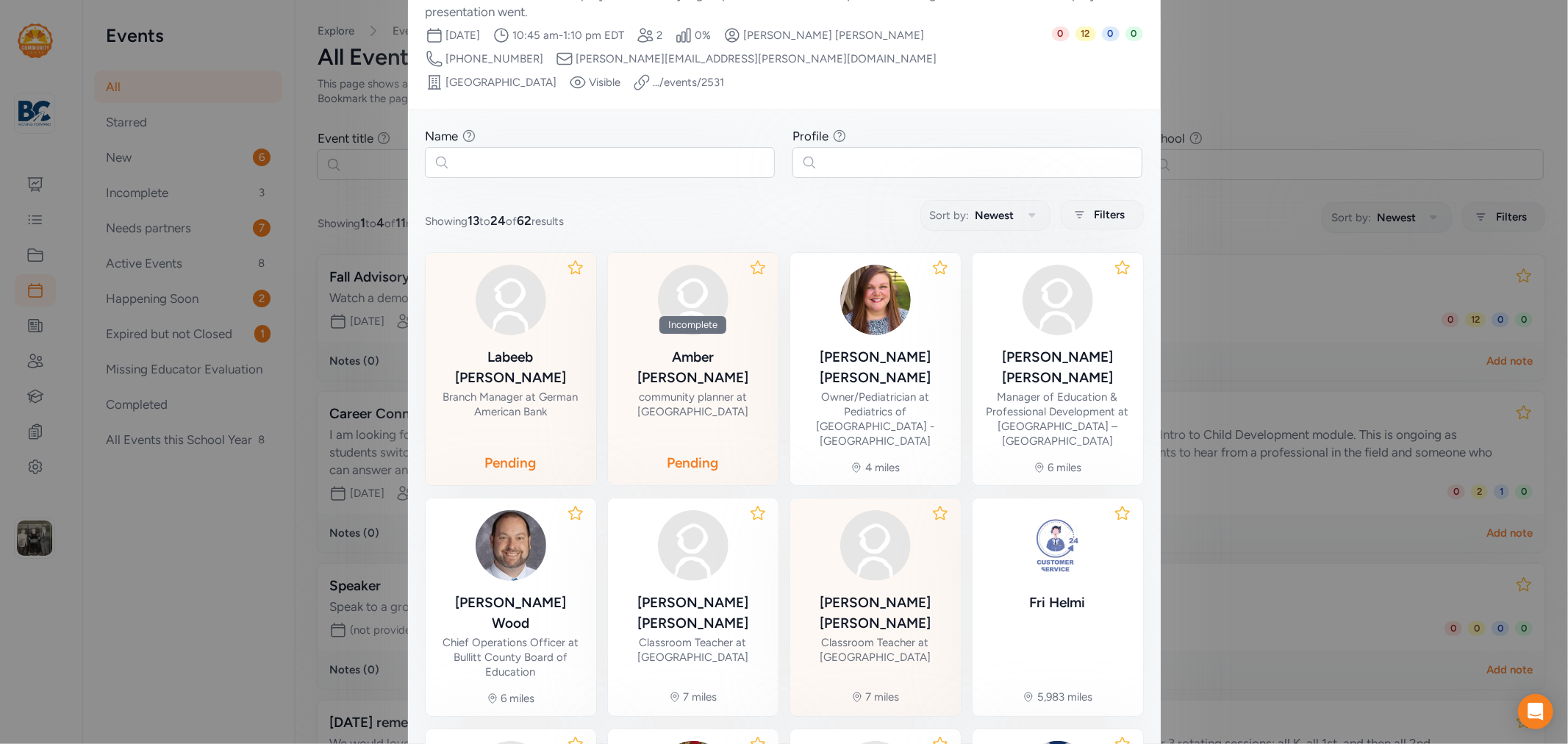
scroll to position [254, 0]
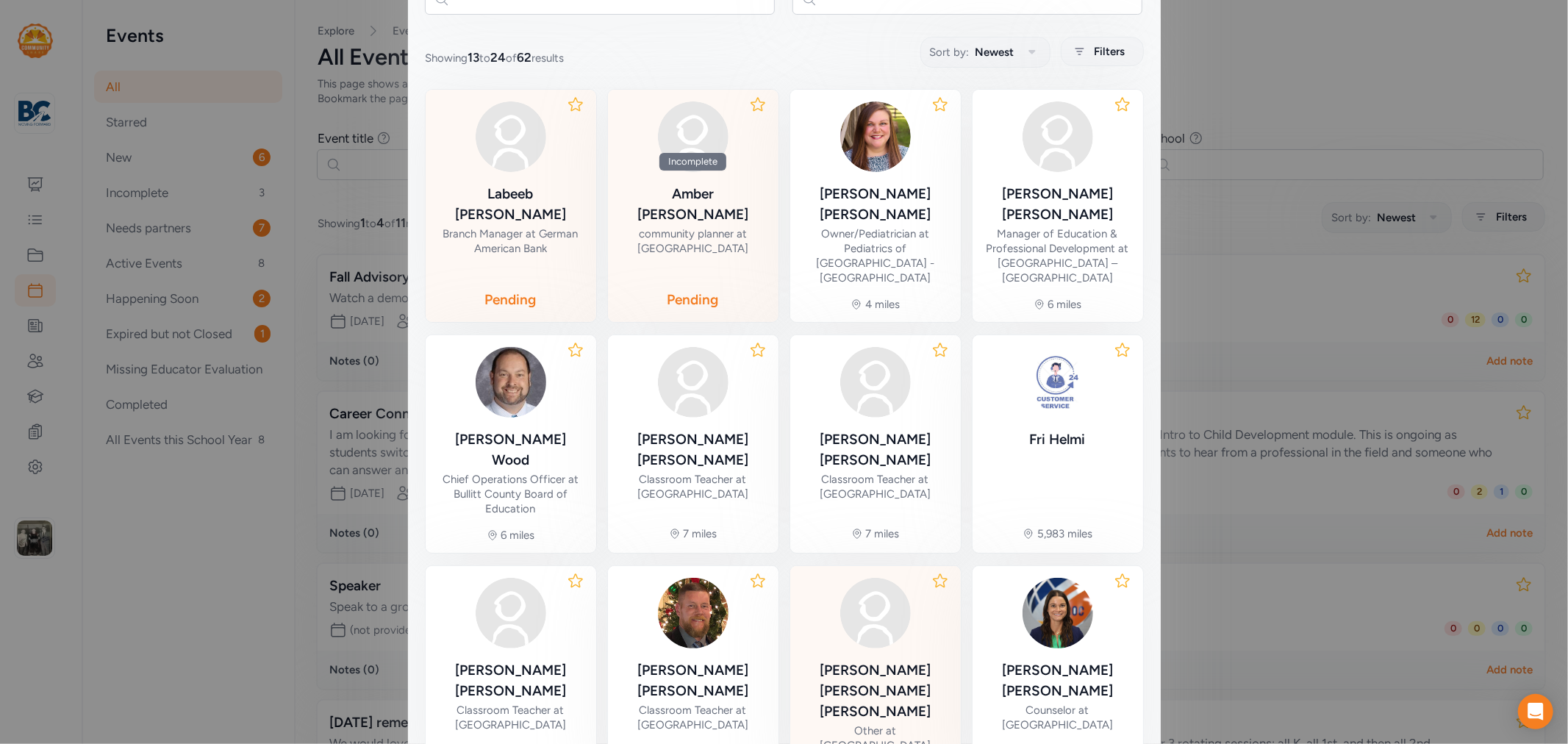
click at [868, 660] on div "[PERSON_NAME]" at bounding box center [876, 691] width 147 height 62
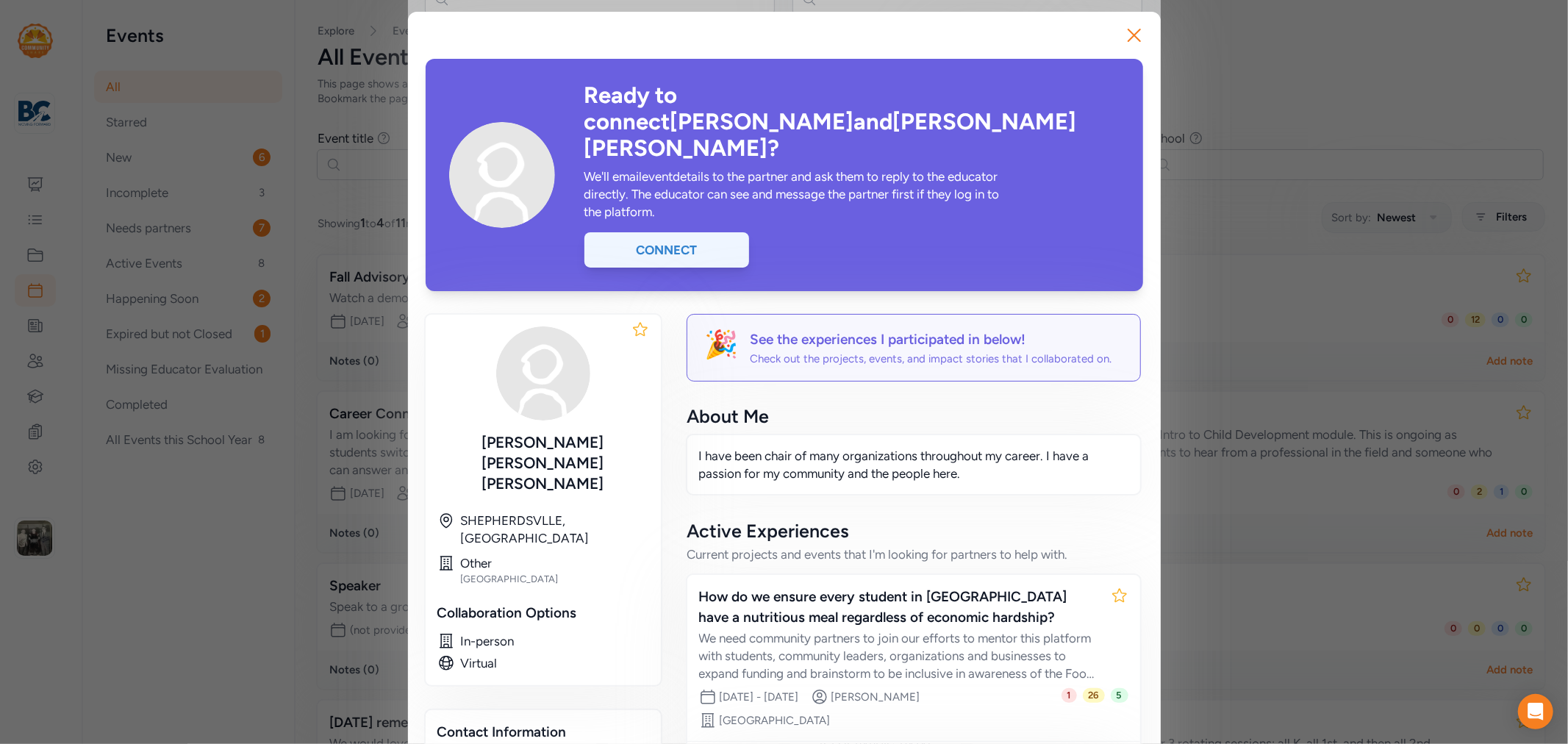
click at [657, 233] on div "Connect" at bounding box center [667, 250] width 165 height 36
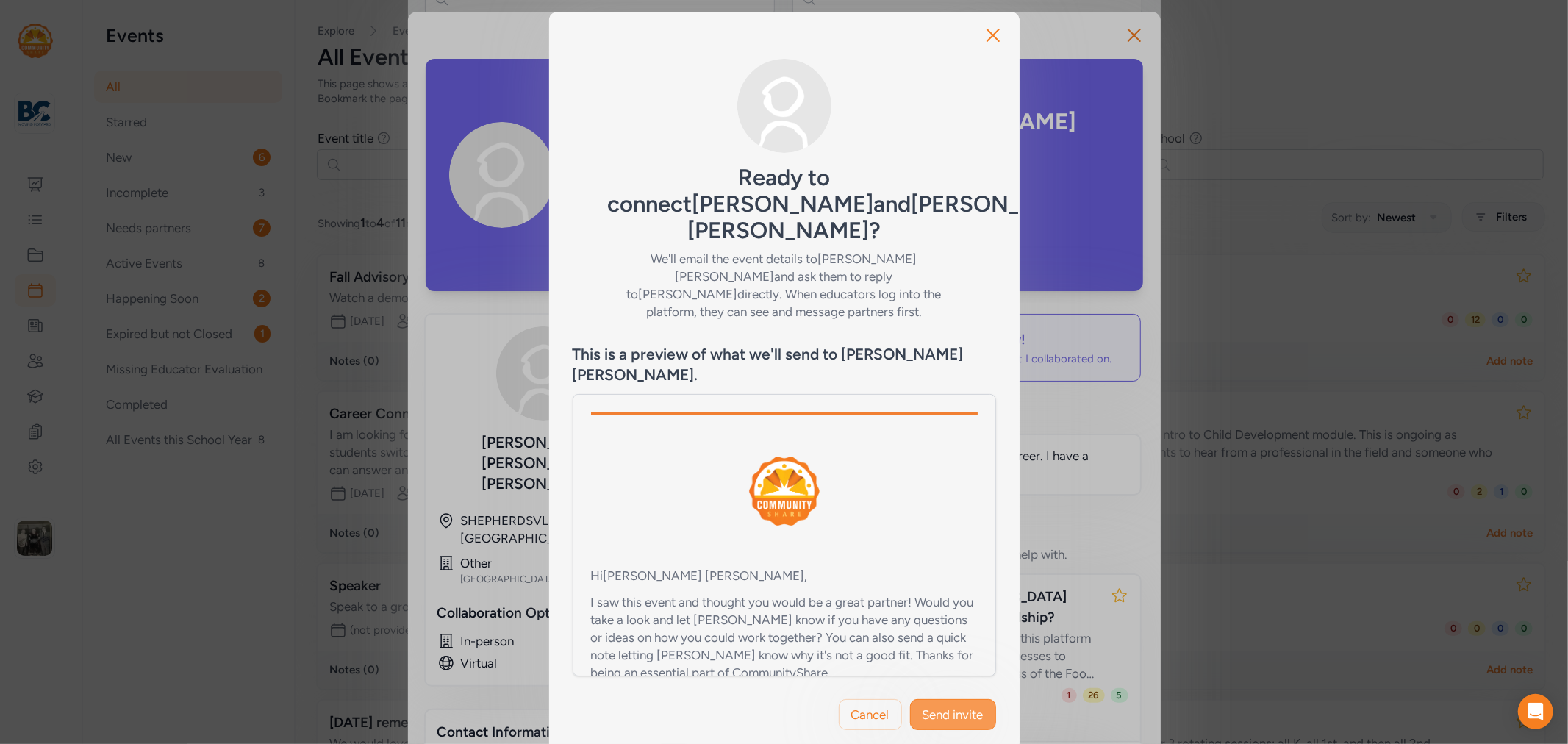
click at [941, 706] on span "Send invite" at bounding box center [953, 715] width 61 height 17
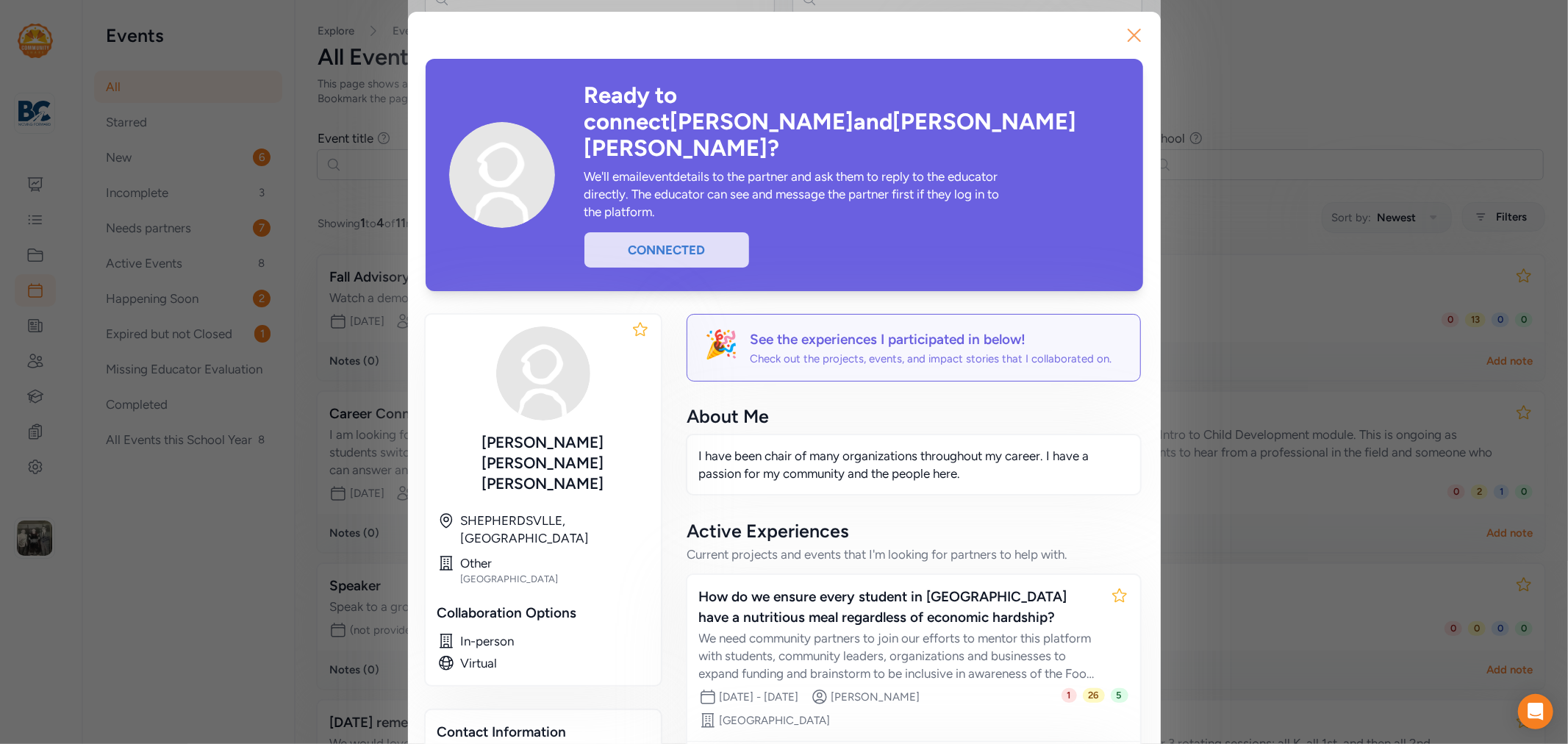
click at [1124, 36] on icon "button" at bounding box center [1134, 36] width 24 height 24
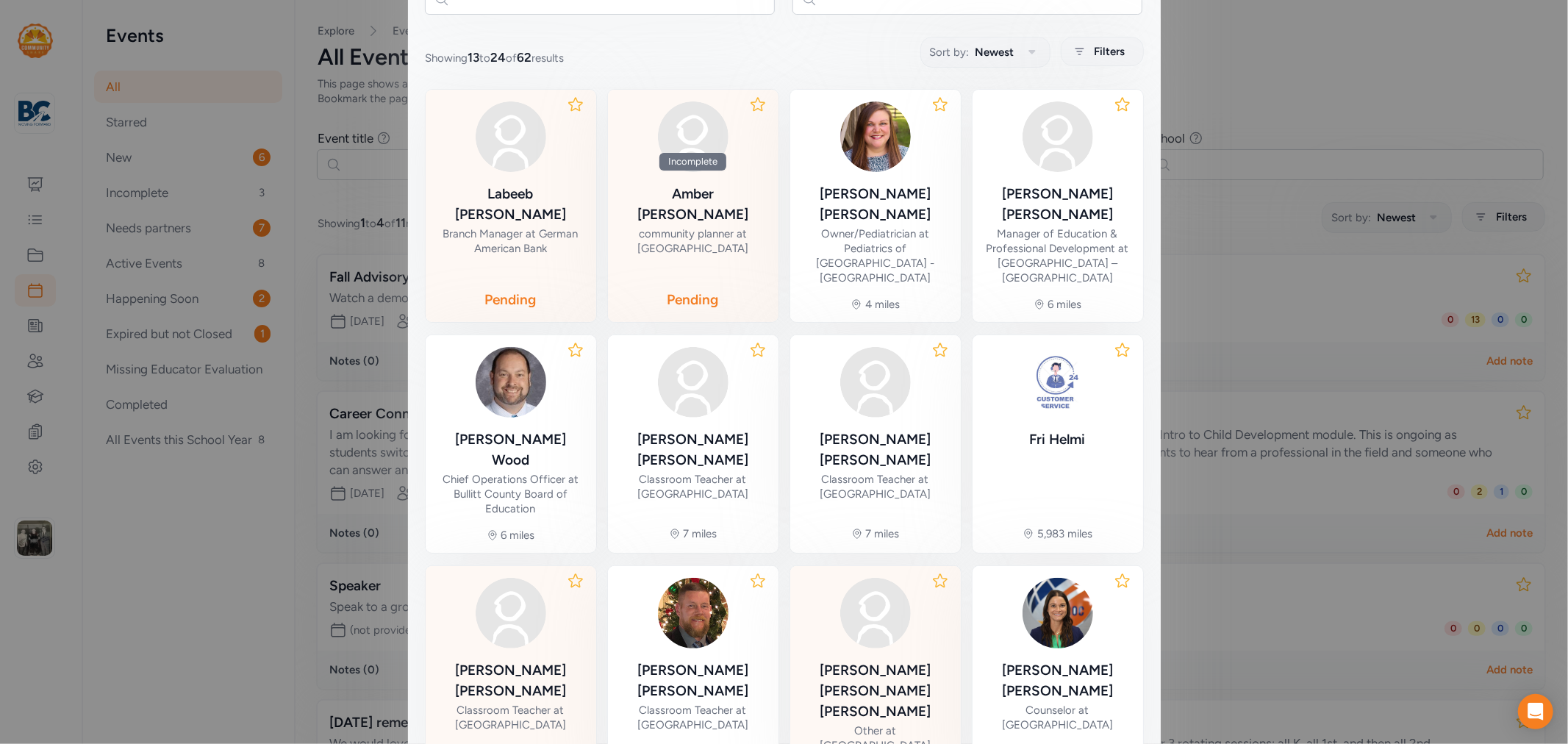
click at [511, 660] on div "[PERSON_NAME]" at bounding box center [511, 681] width 147 height 41
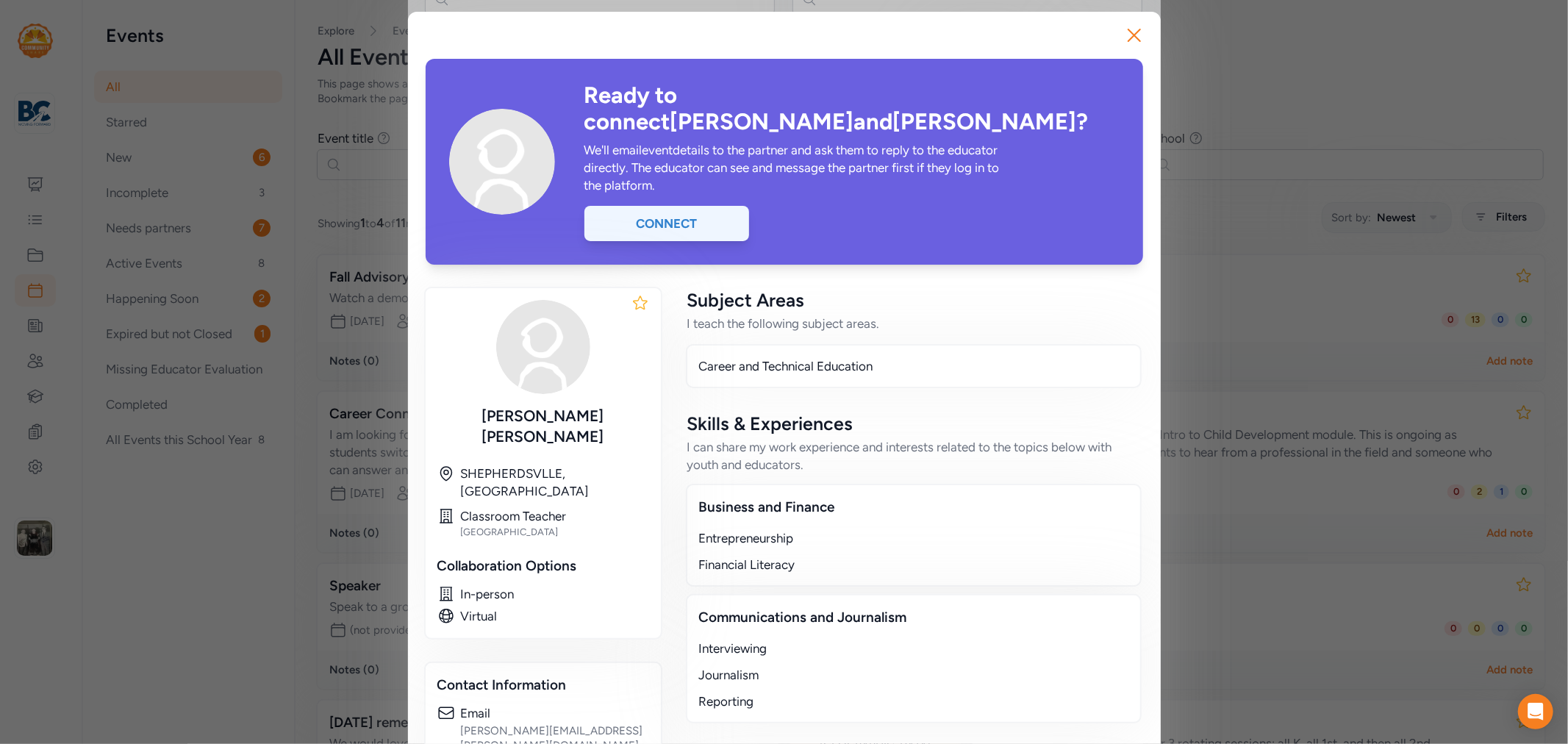
click at [670, 206] on div "Connect" at bounding box center [667, 223] width 165 height 36
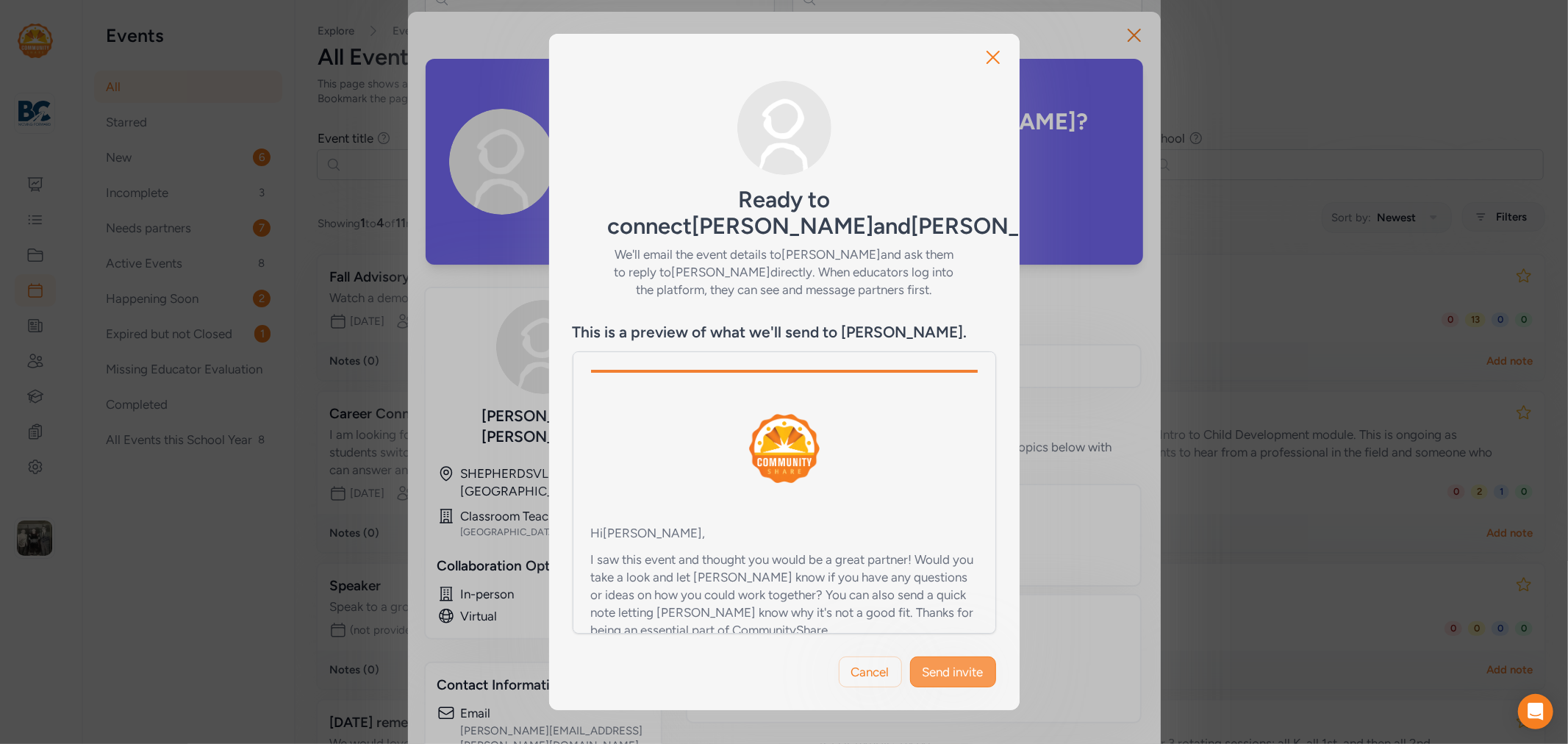
click at [952, 670] on span "Send invite" at bounding box center [953, 672] width 61 height 17
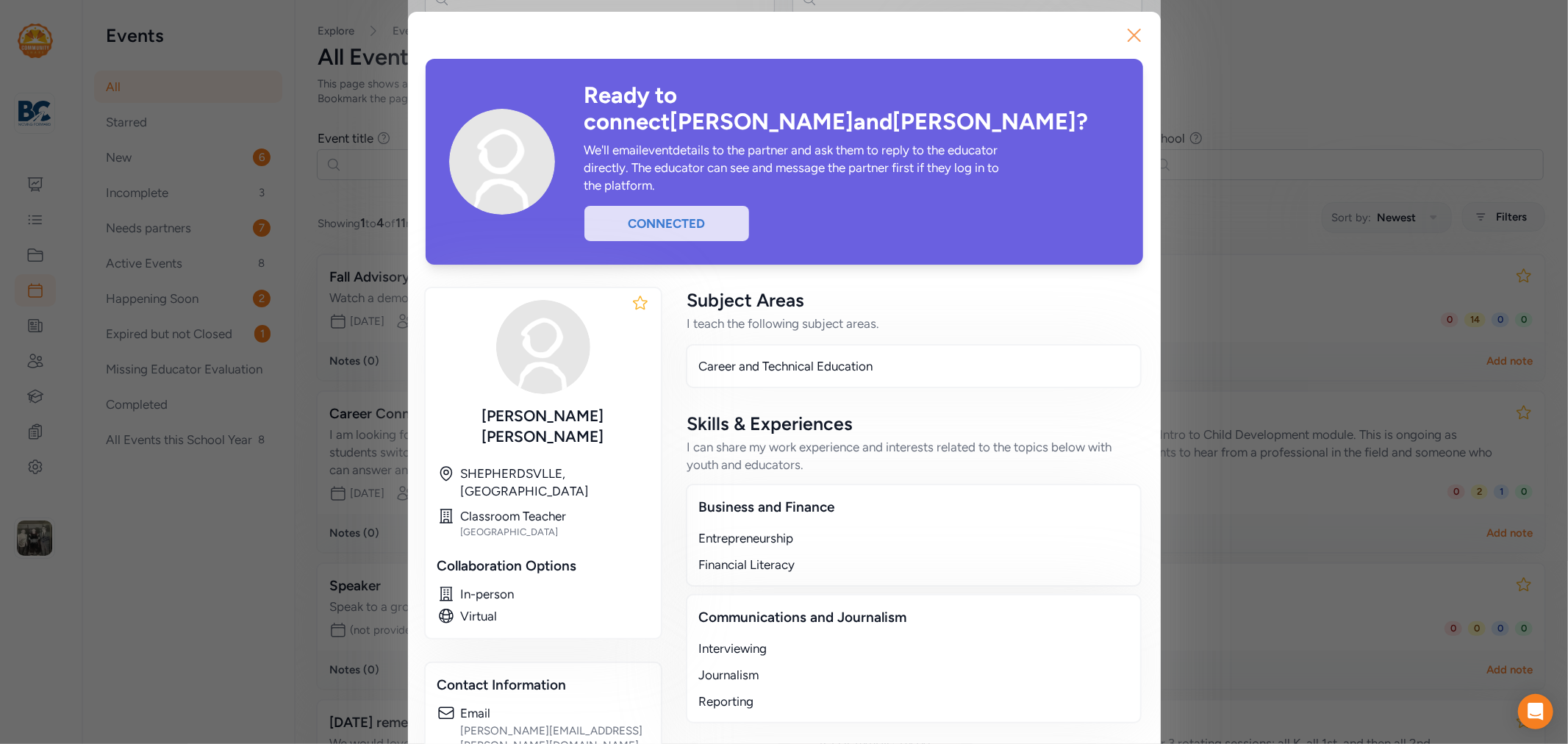
click at [1130, 32] on icon "button" at bounding box center [1134, 35] width 12 height 12
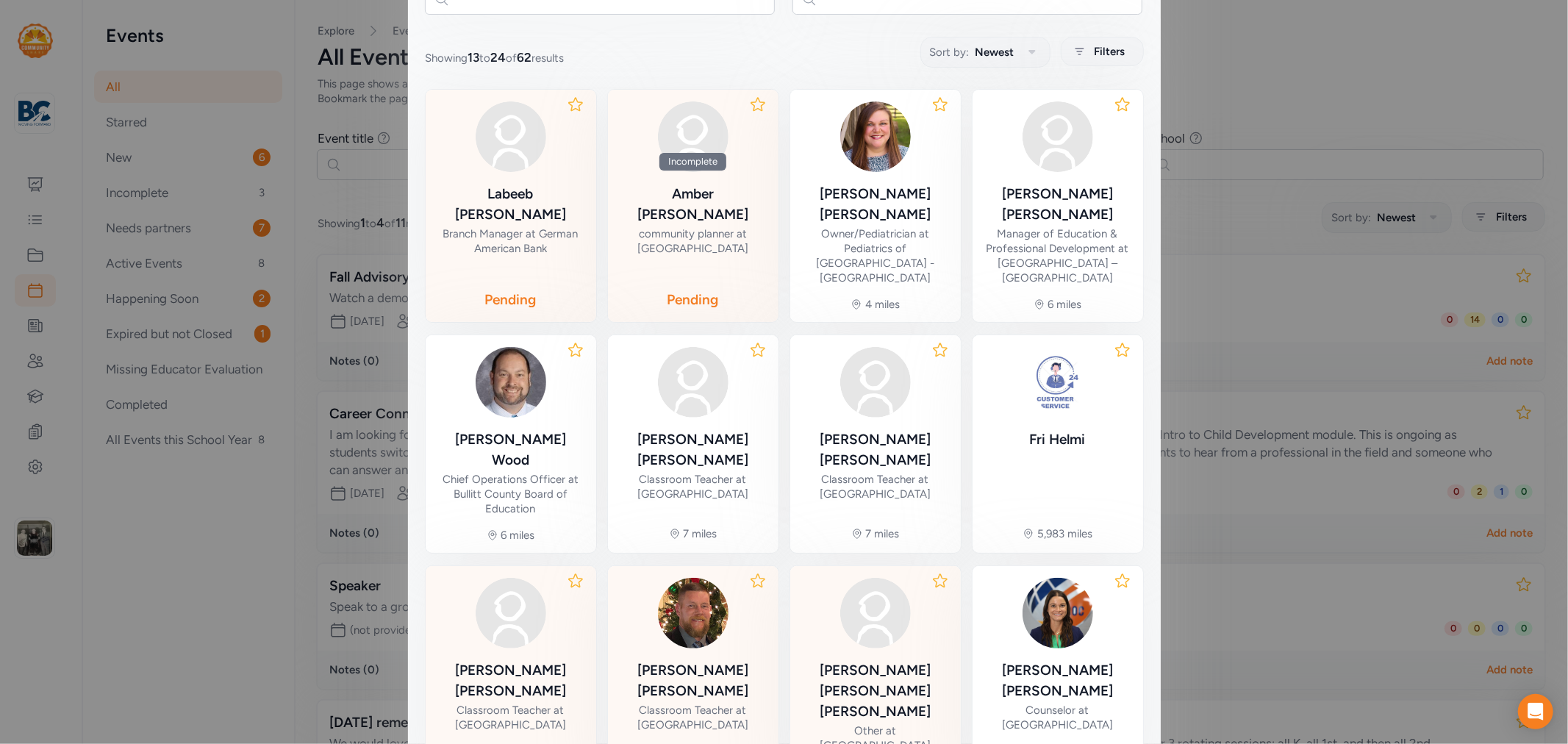
click at [657, 660] on div "[PERSON_NAME]" at bounding box center [693, 681] width 147 height 41
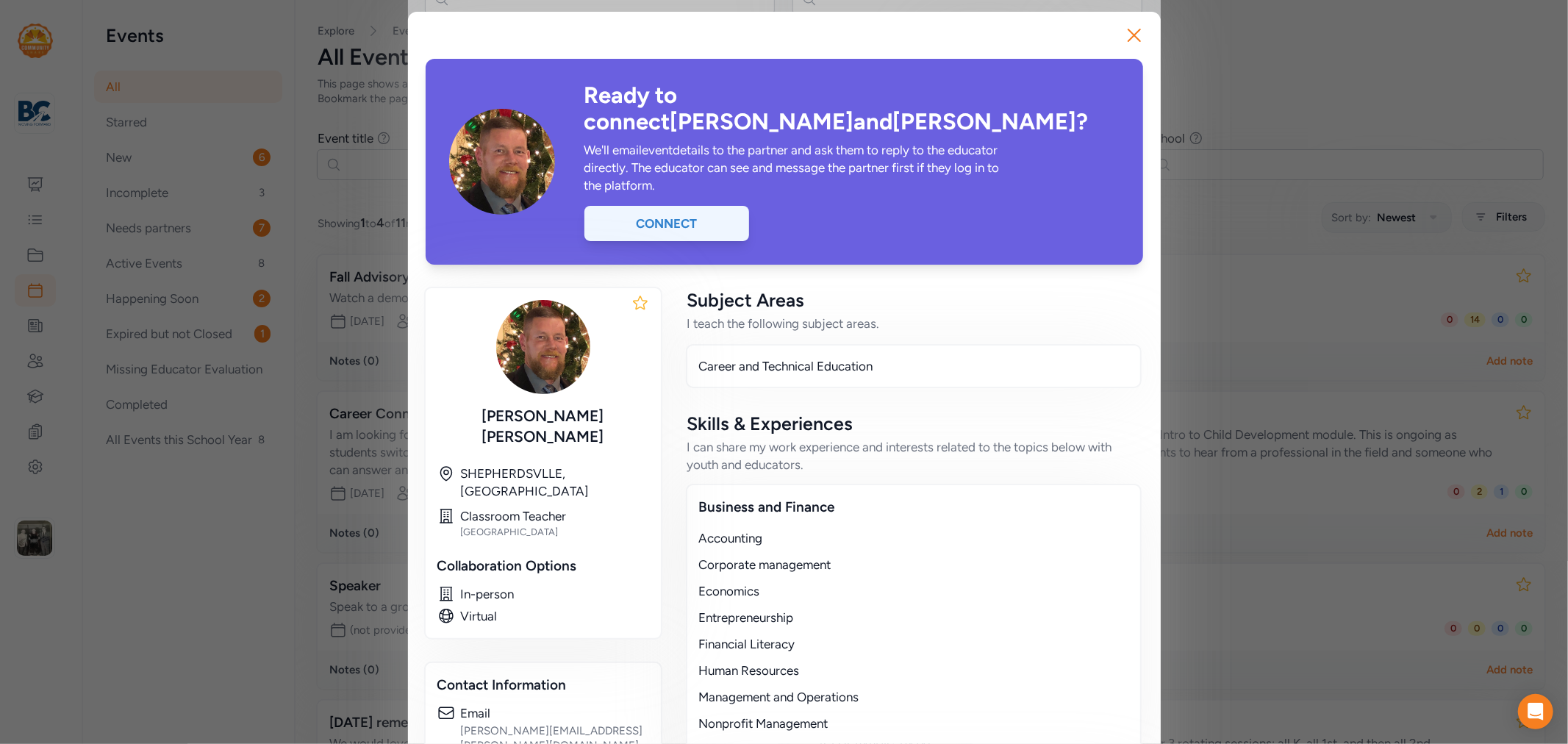
click at [682, 206] on div "Connect" at bounding box center [667, 223] width 165 height 36
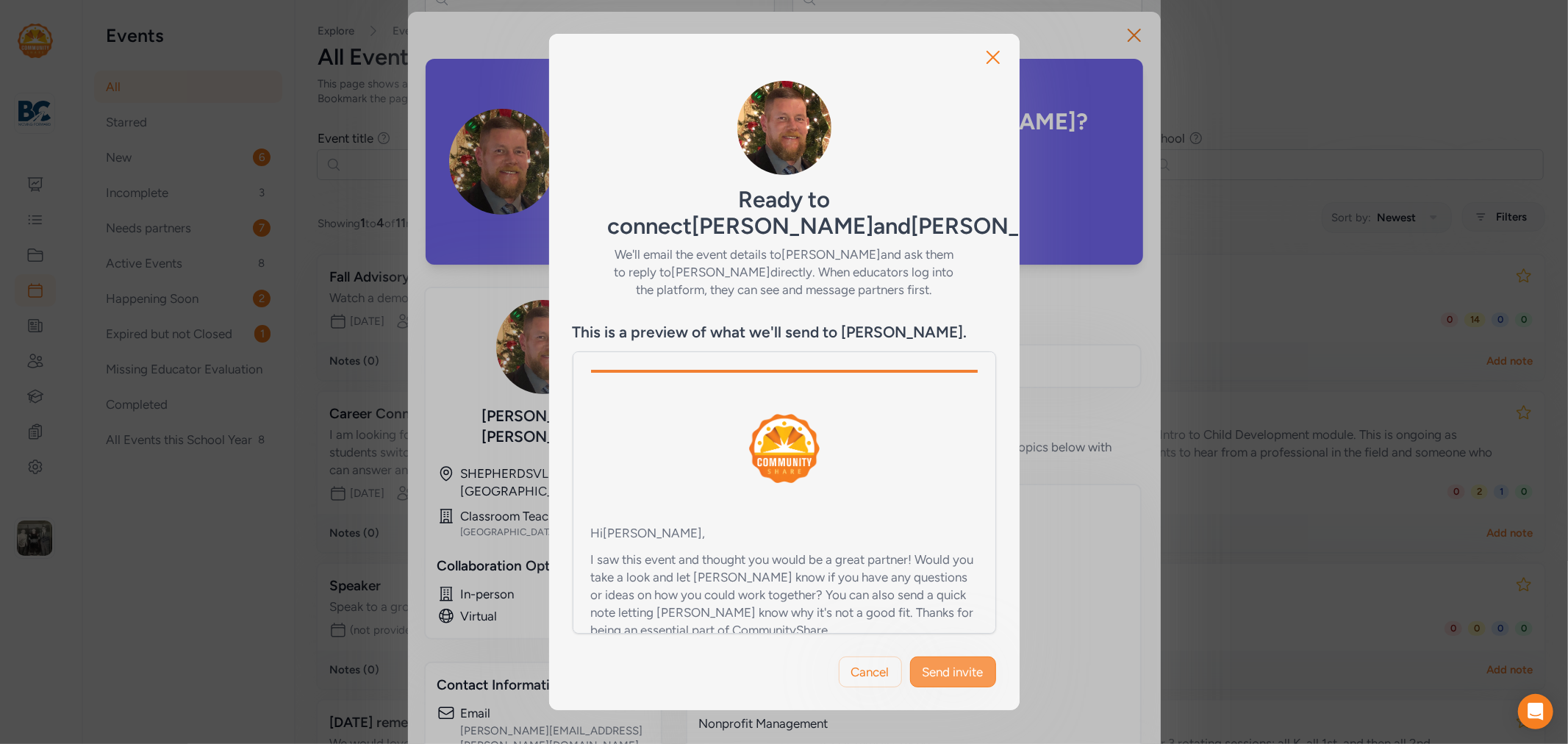
click at [947, 663] on span "Send invite" at bounding box center [953, 672] width 61 height 17
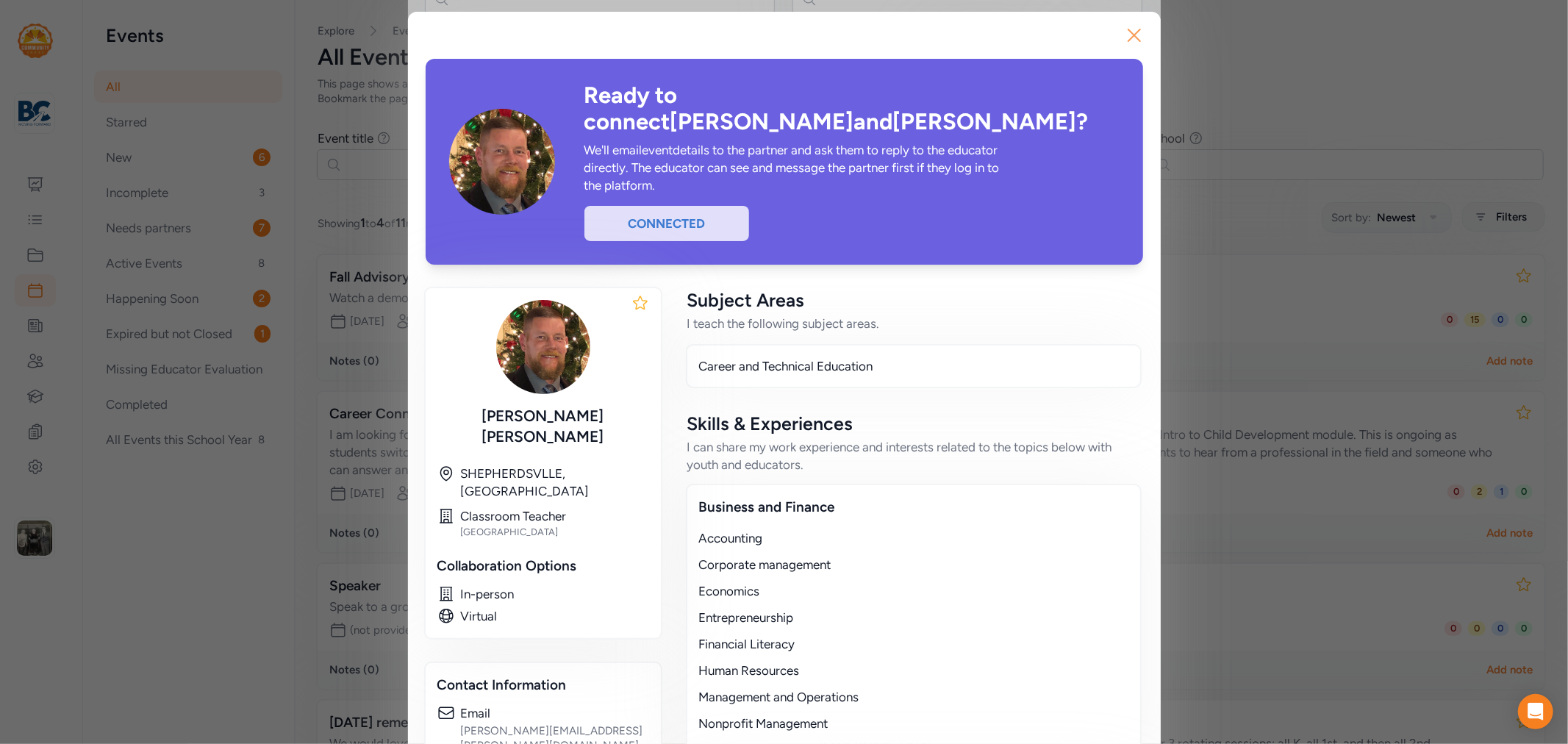
click at [1134, 41] on icon "button" at bounding box center [1134, 35] width 12 height 12
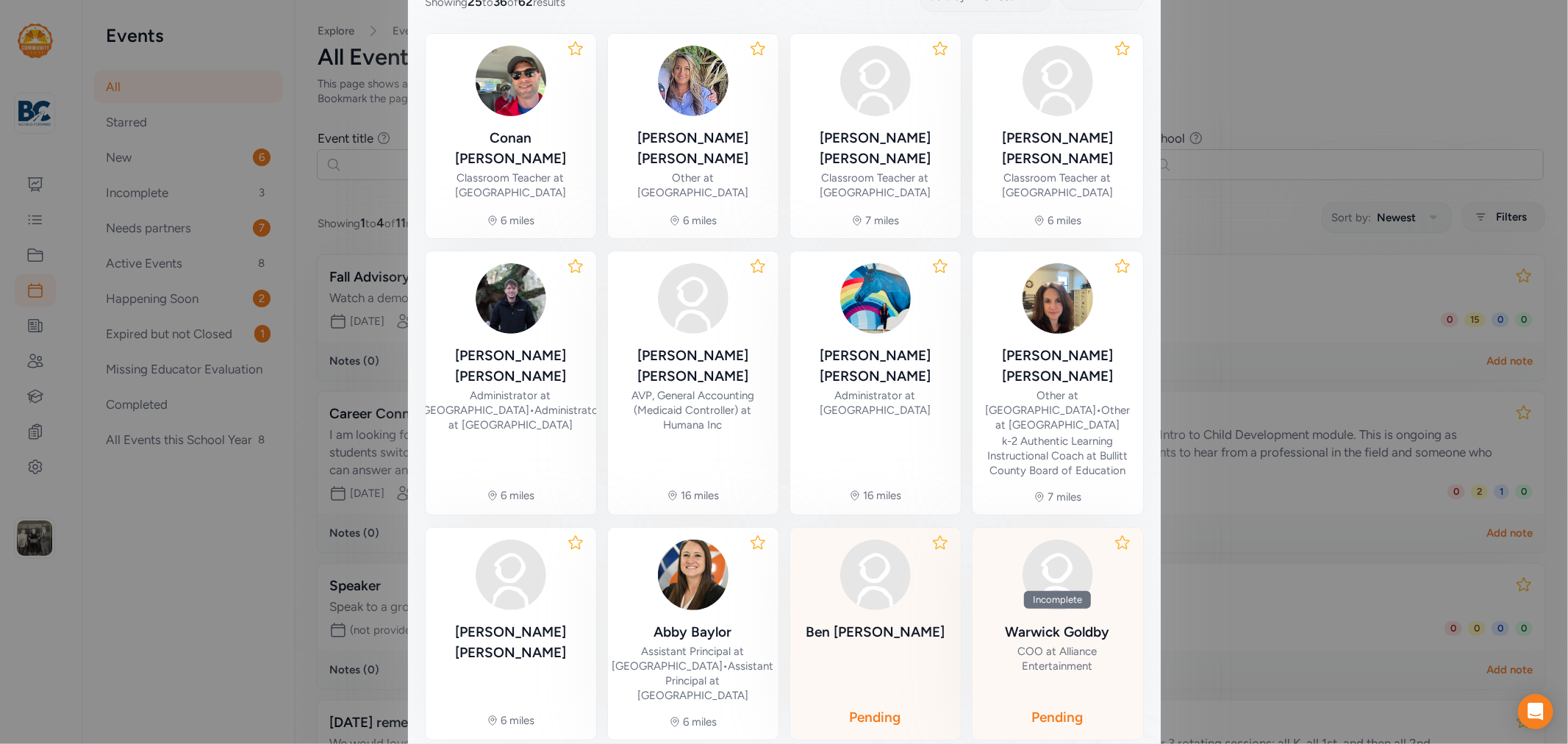
scroll to position [91, 0]
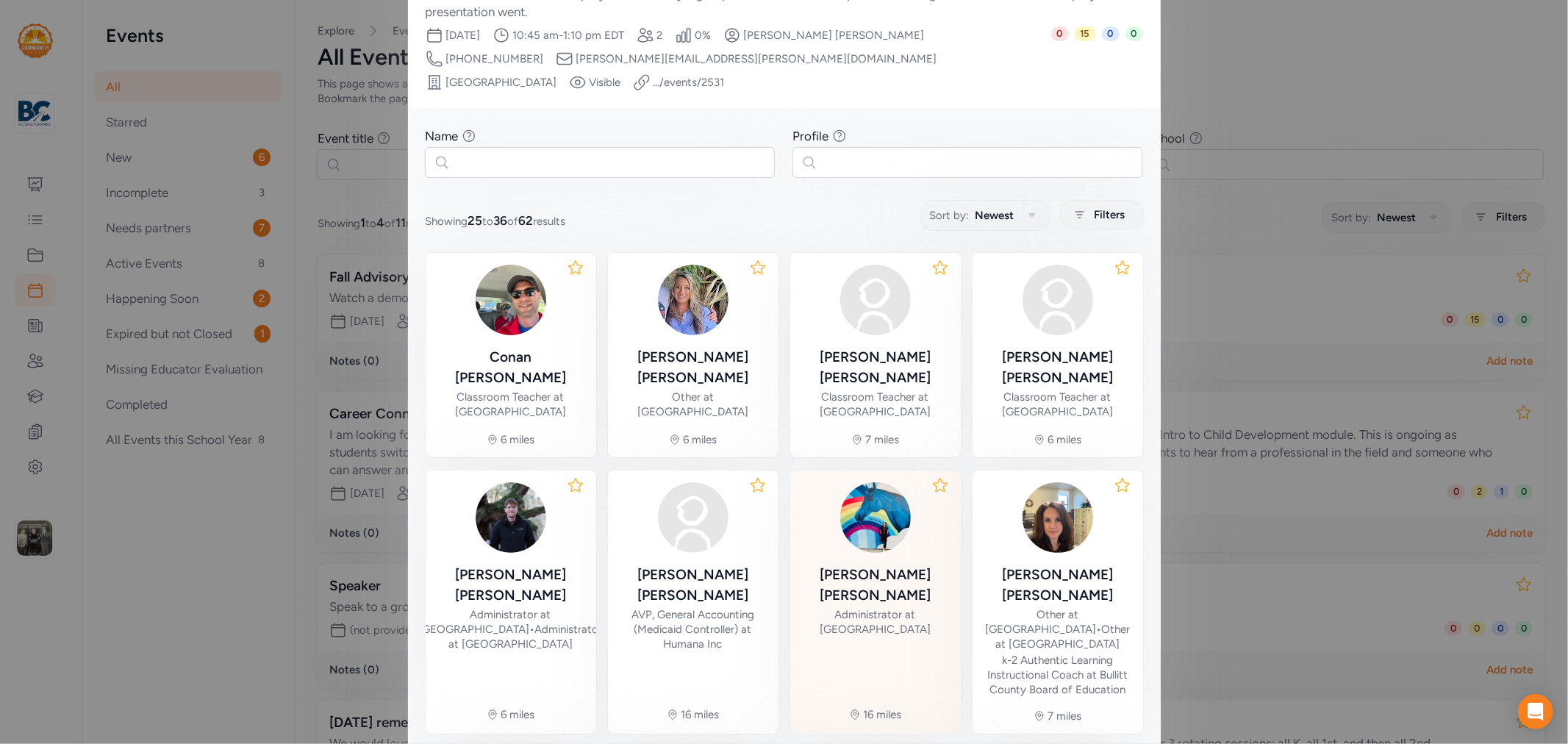
click at [858, 565] on div "[PERSON_NAME]" at bounding box center [876, 586] width 147 height 41
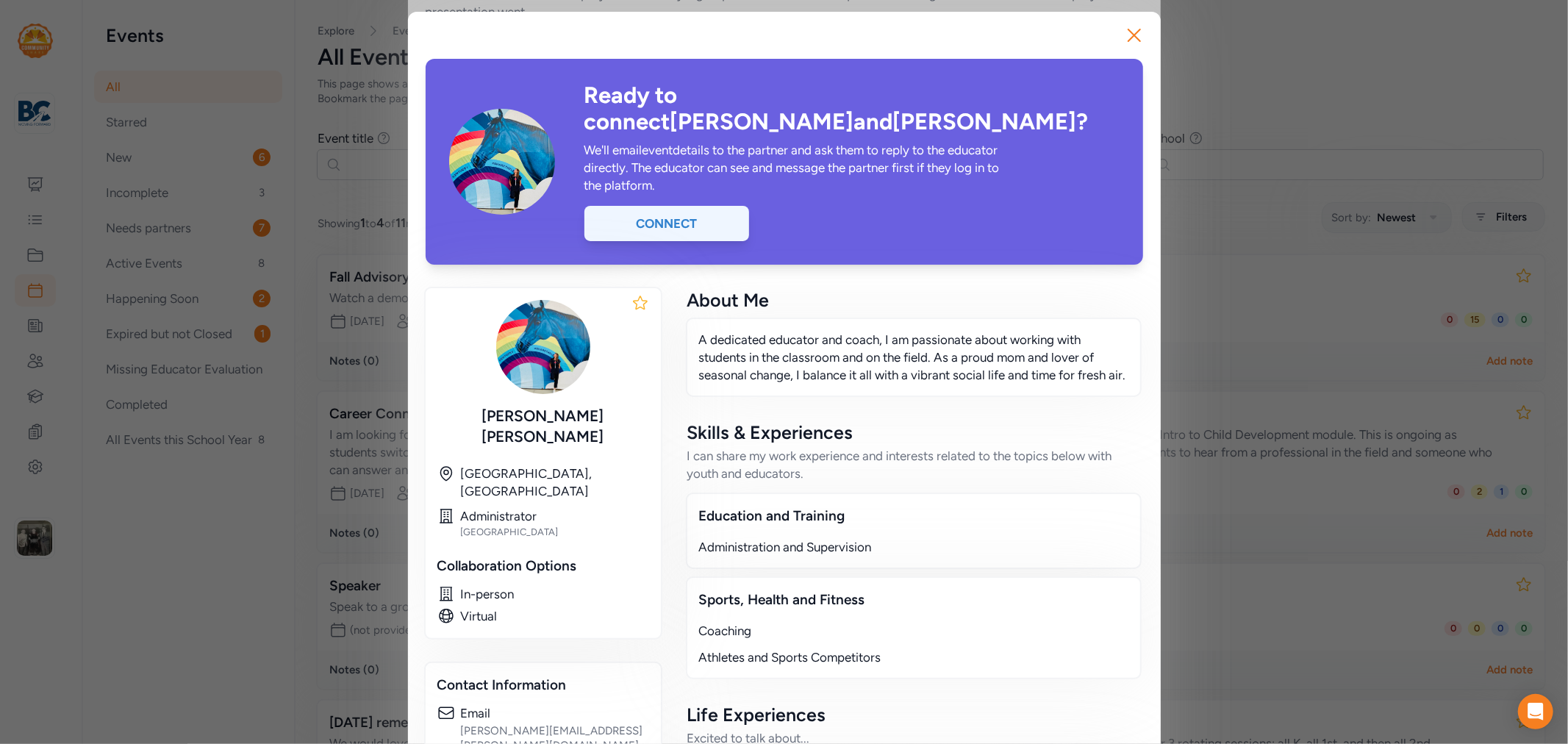
click at [667, 206] on div "Connect" at bounding box center [667, 223] width 165 height 36
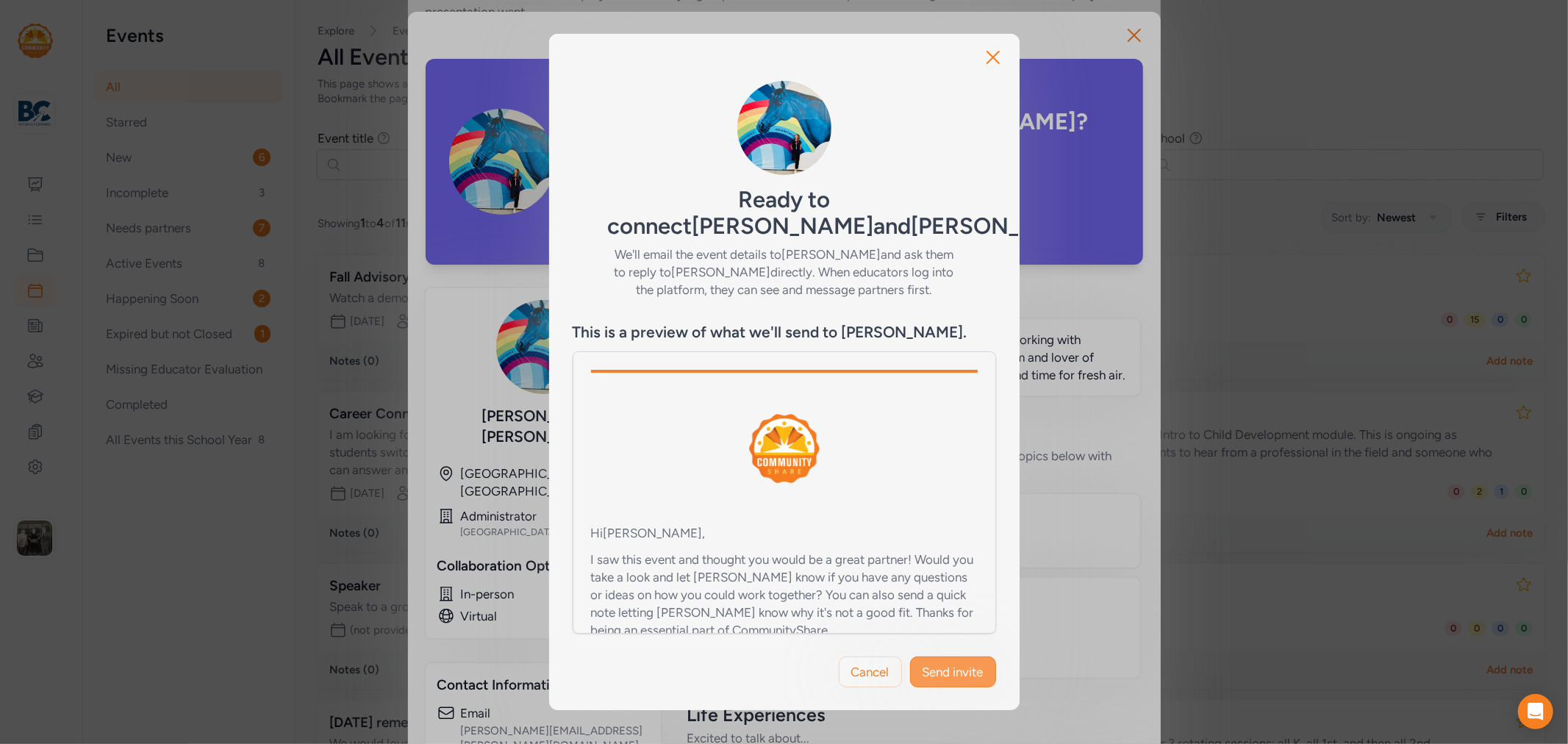
click at [956, 670] on span "Send invite" at bounding box center [953, 672] width 61 height 17
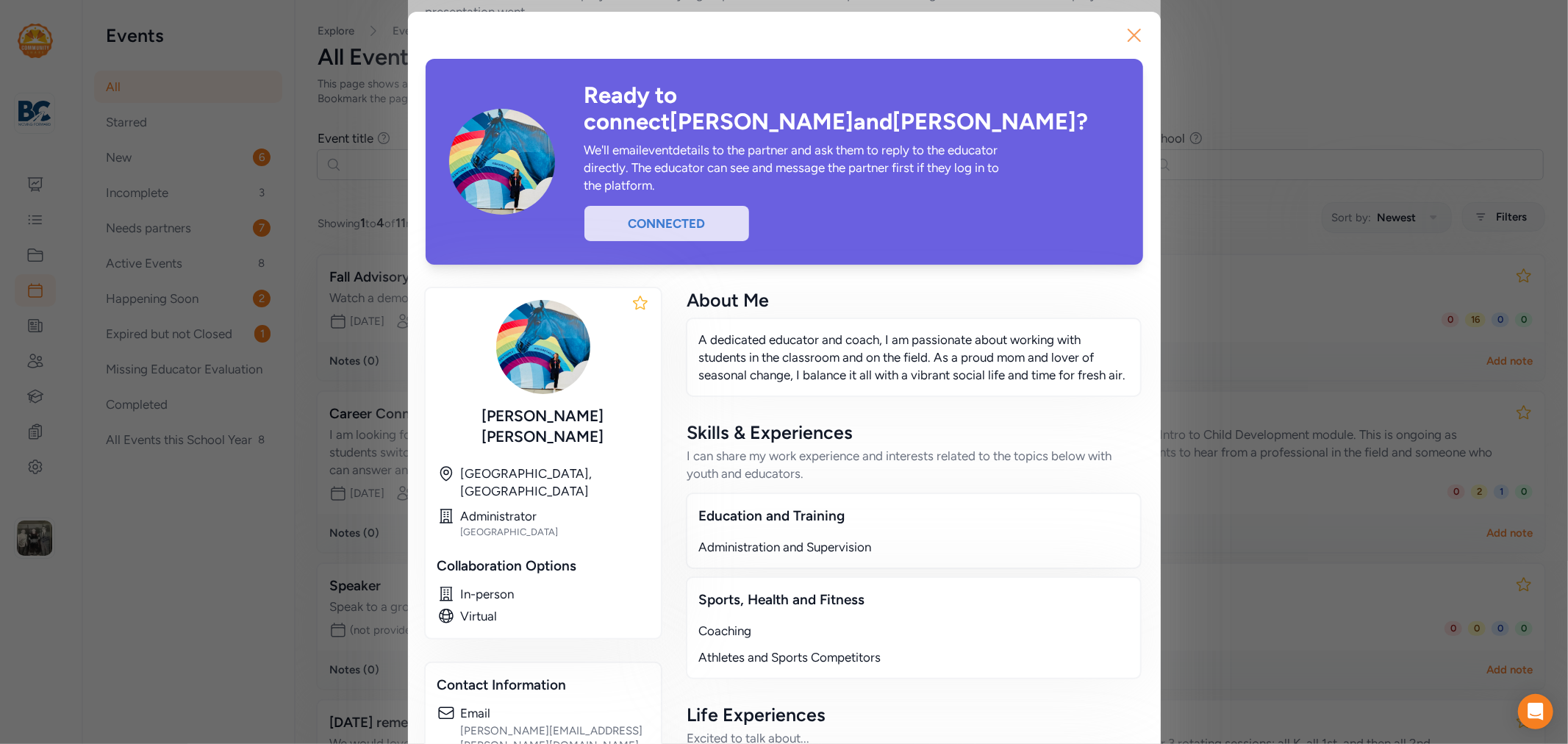
click at [1128, 33] on icon "button" at bounding box center [1134, 35] width 12 height 12
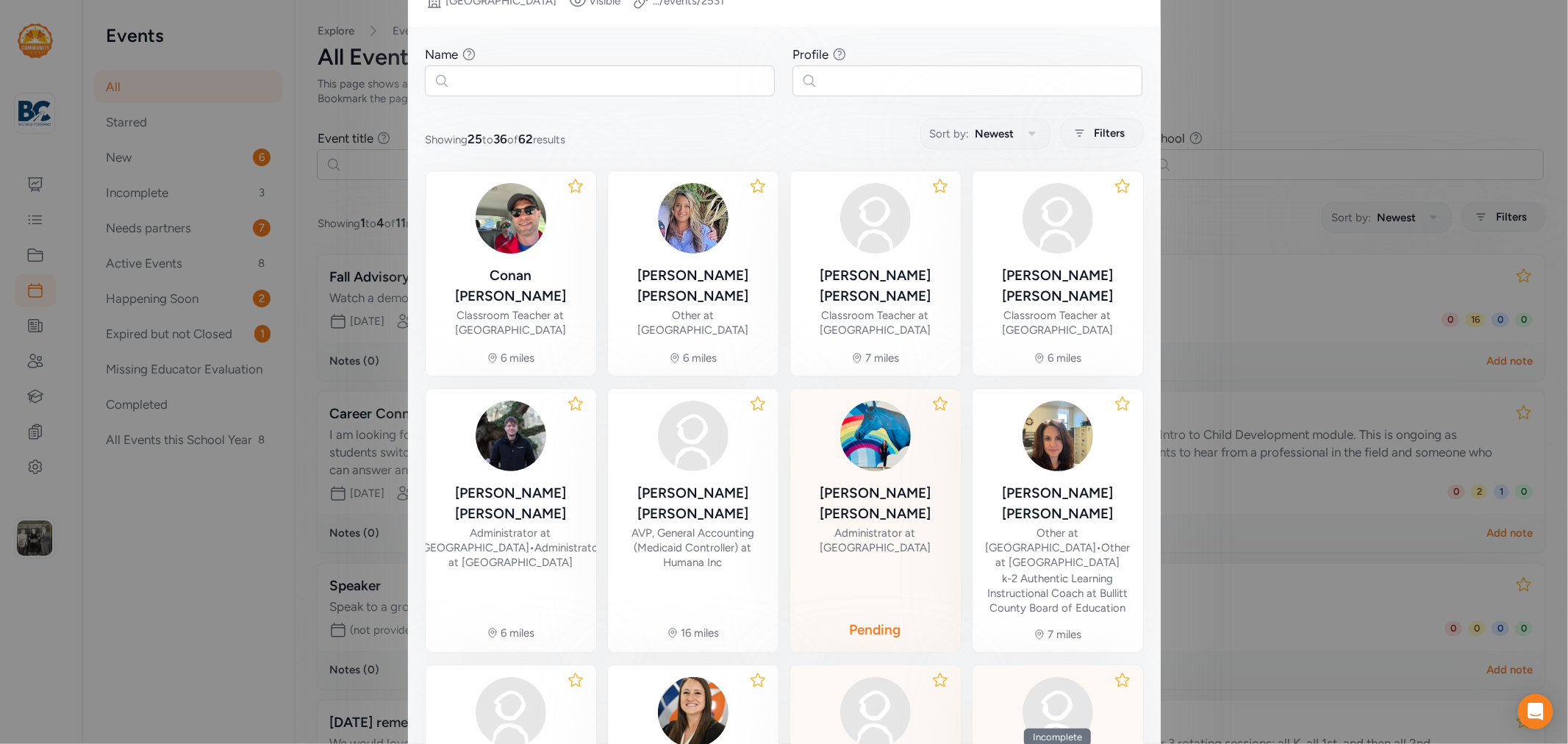
scroll to position [336, 0]
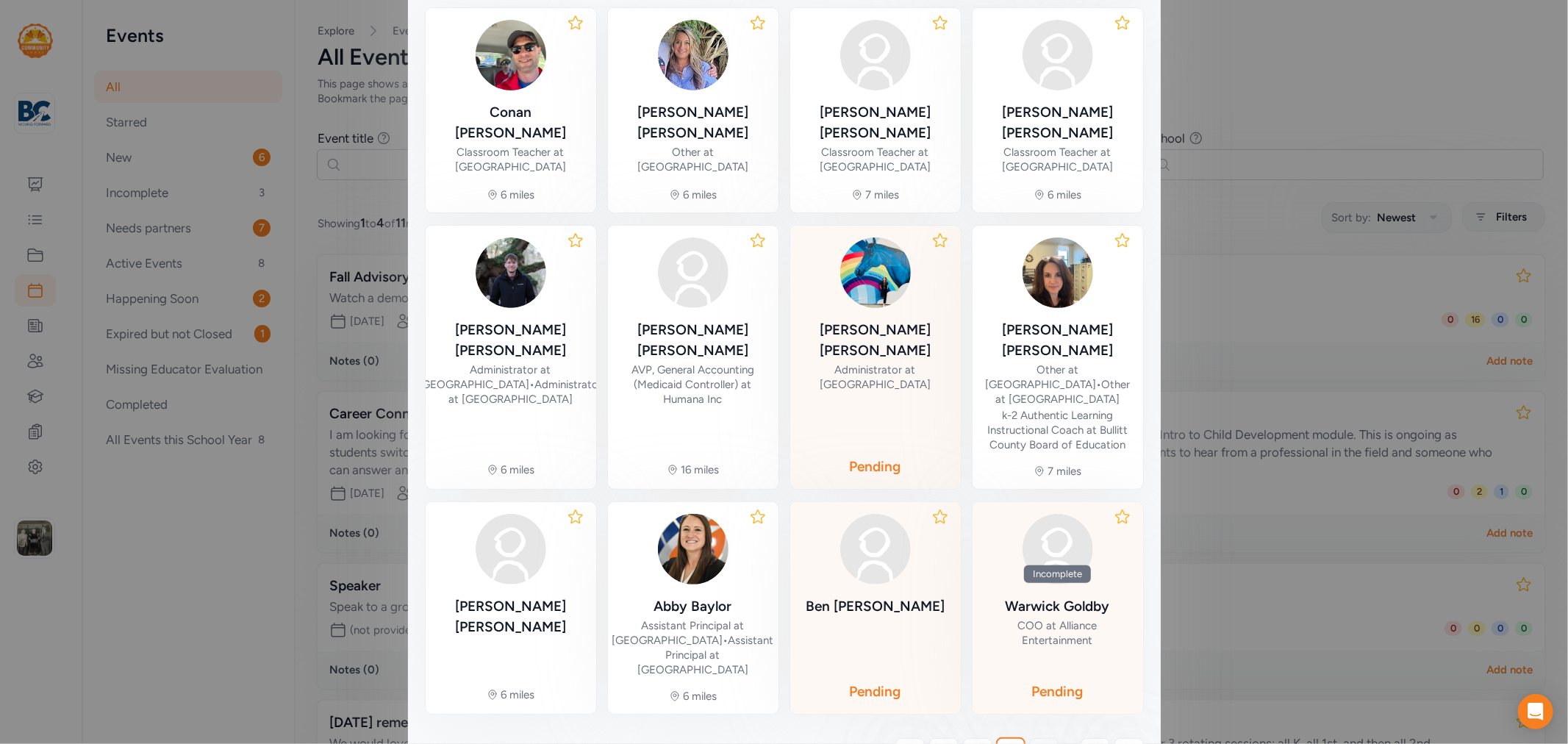
click at [1040, 743] on span "4" at bounding box center [1043, 753] width 8 height 17
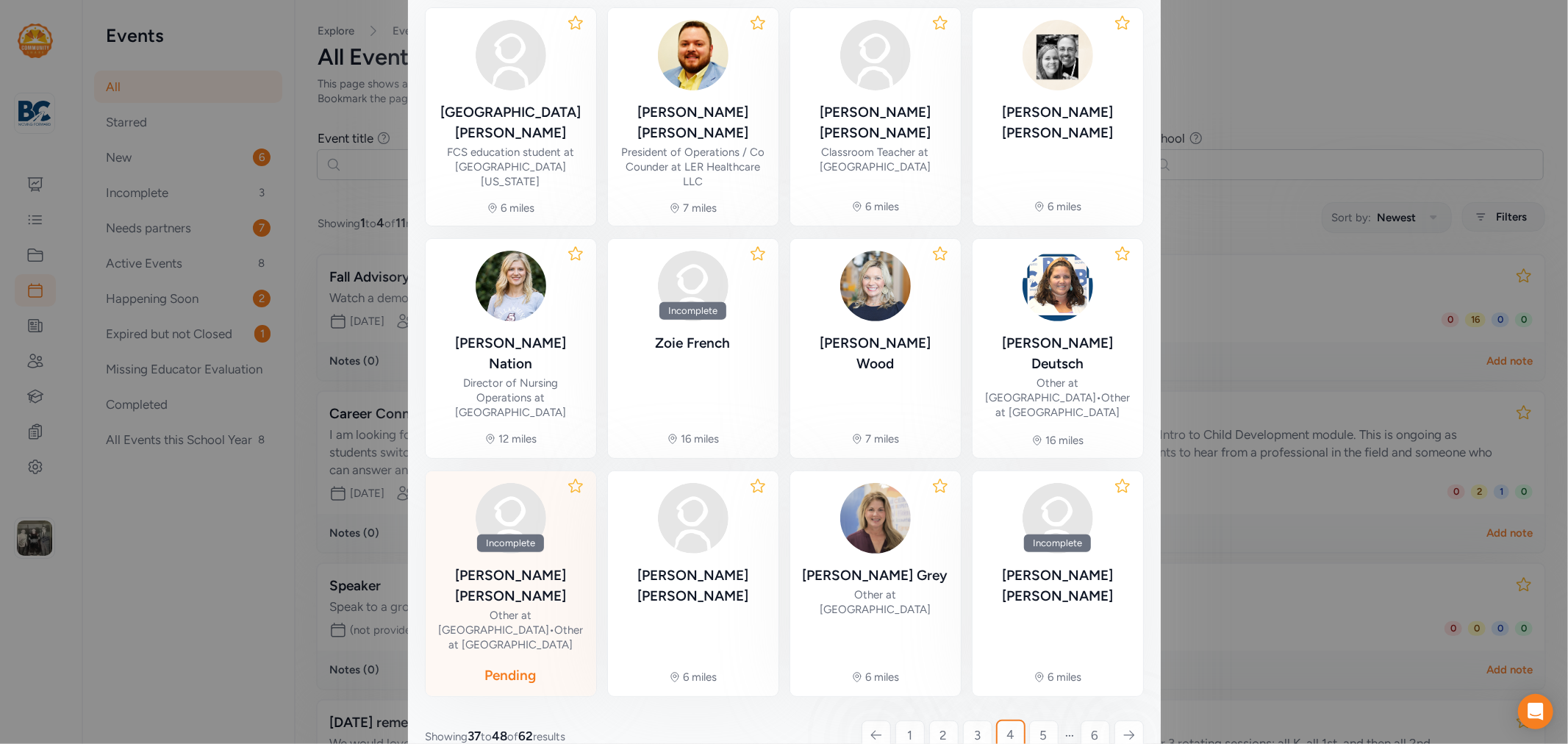
scroll to position [91, 0]
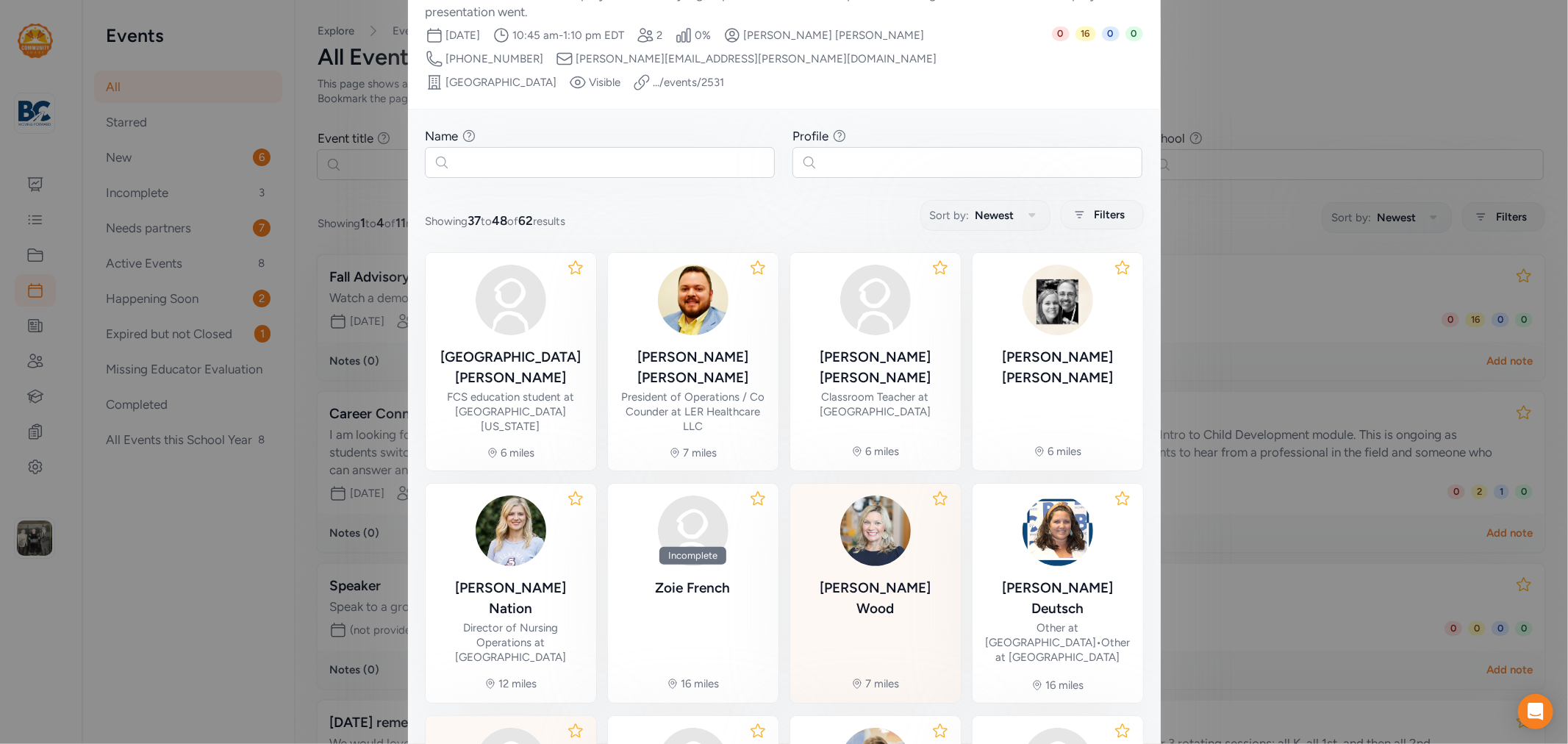
click at [882, 578] on div "[PERSON_NAME]" at bounding box center [876, 598] width 147 height 41
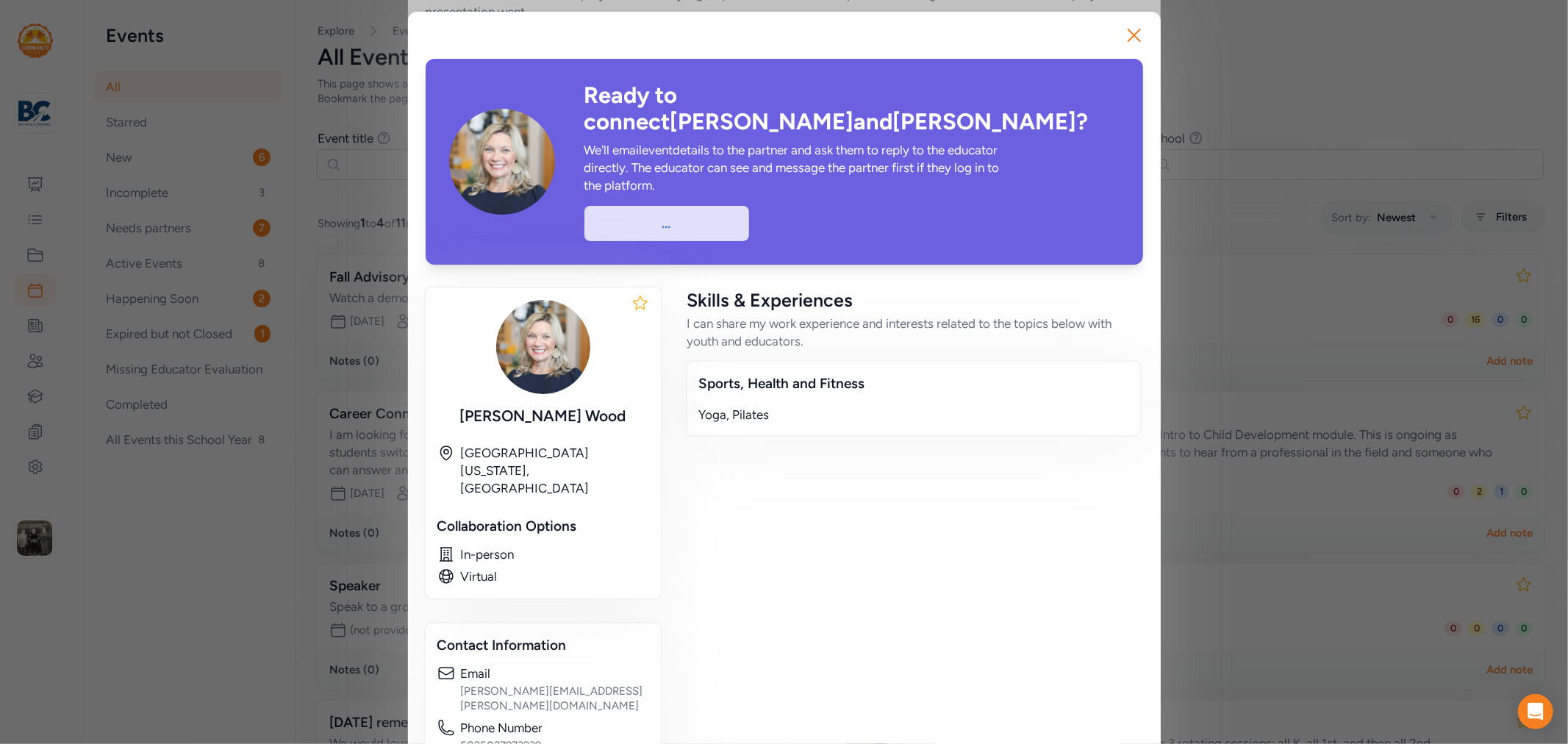
click at [695, 206] on div "..." at bounding box center [667, 223] width 165 height 36
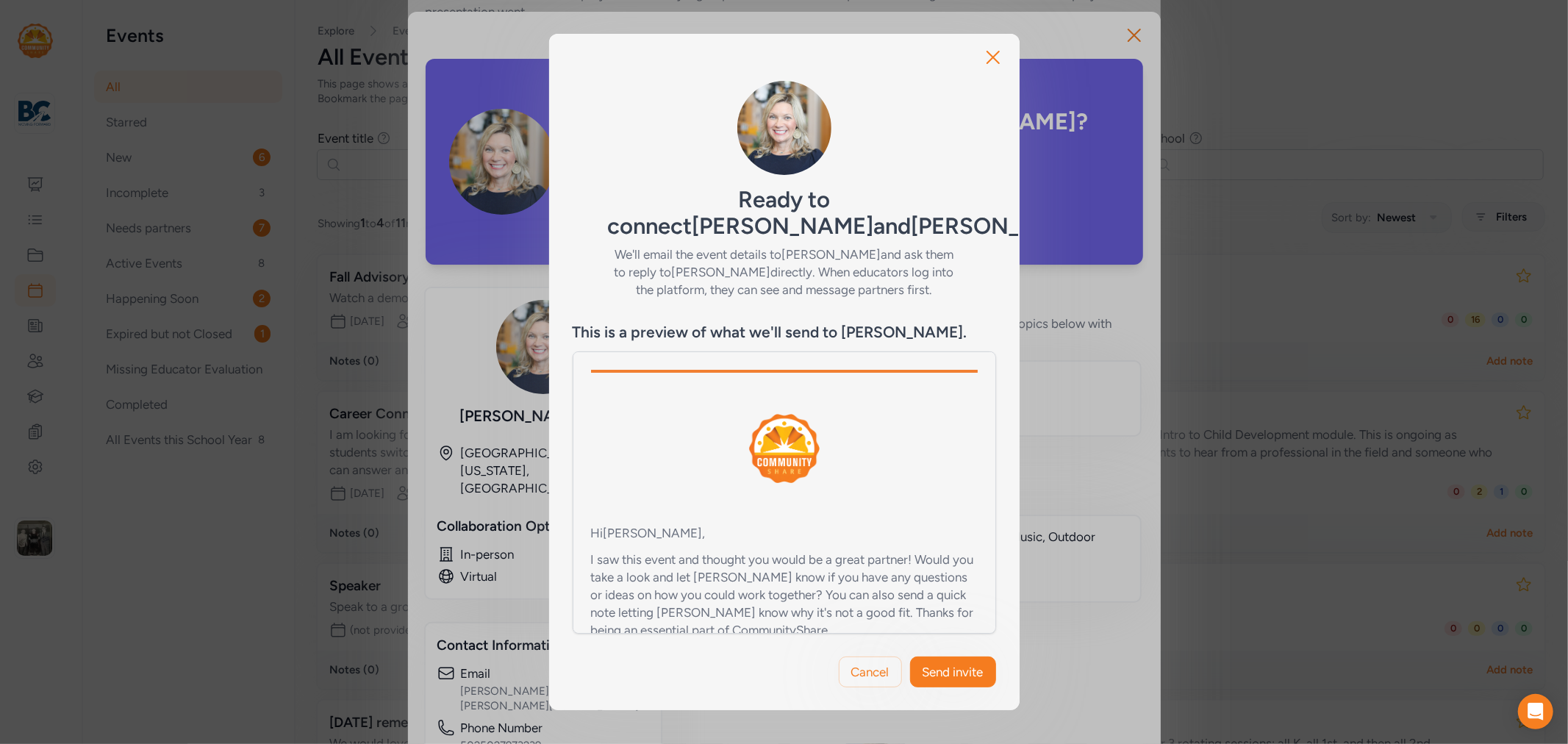
click at [968, 663] on span "Send invite" at bounding box center [953, 672] width 61 height 17
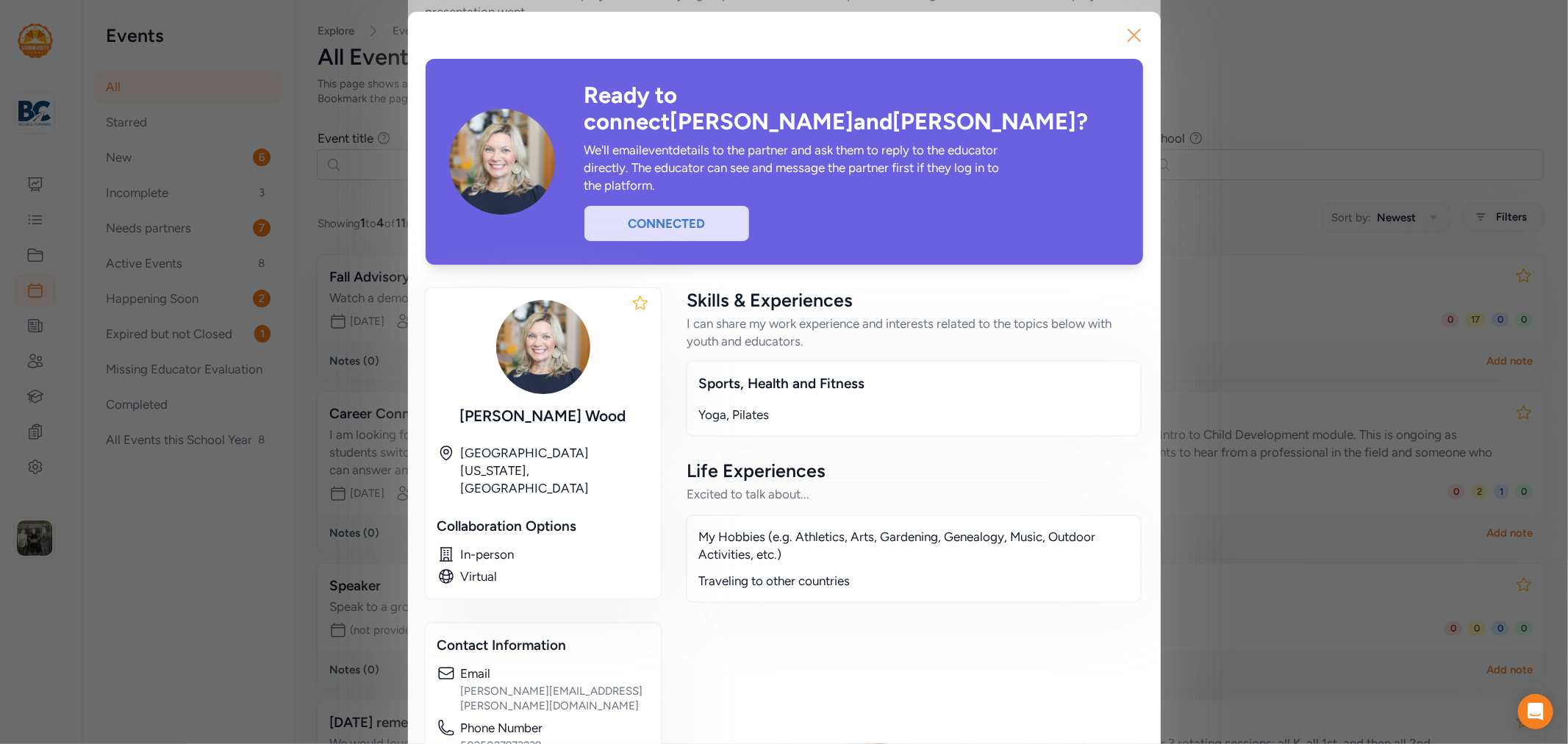
click at [1128, 34] on icon "button" at bounding box center [1134, 35] width 12 height 12
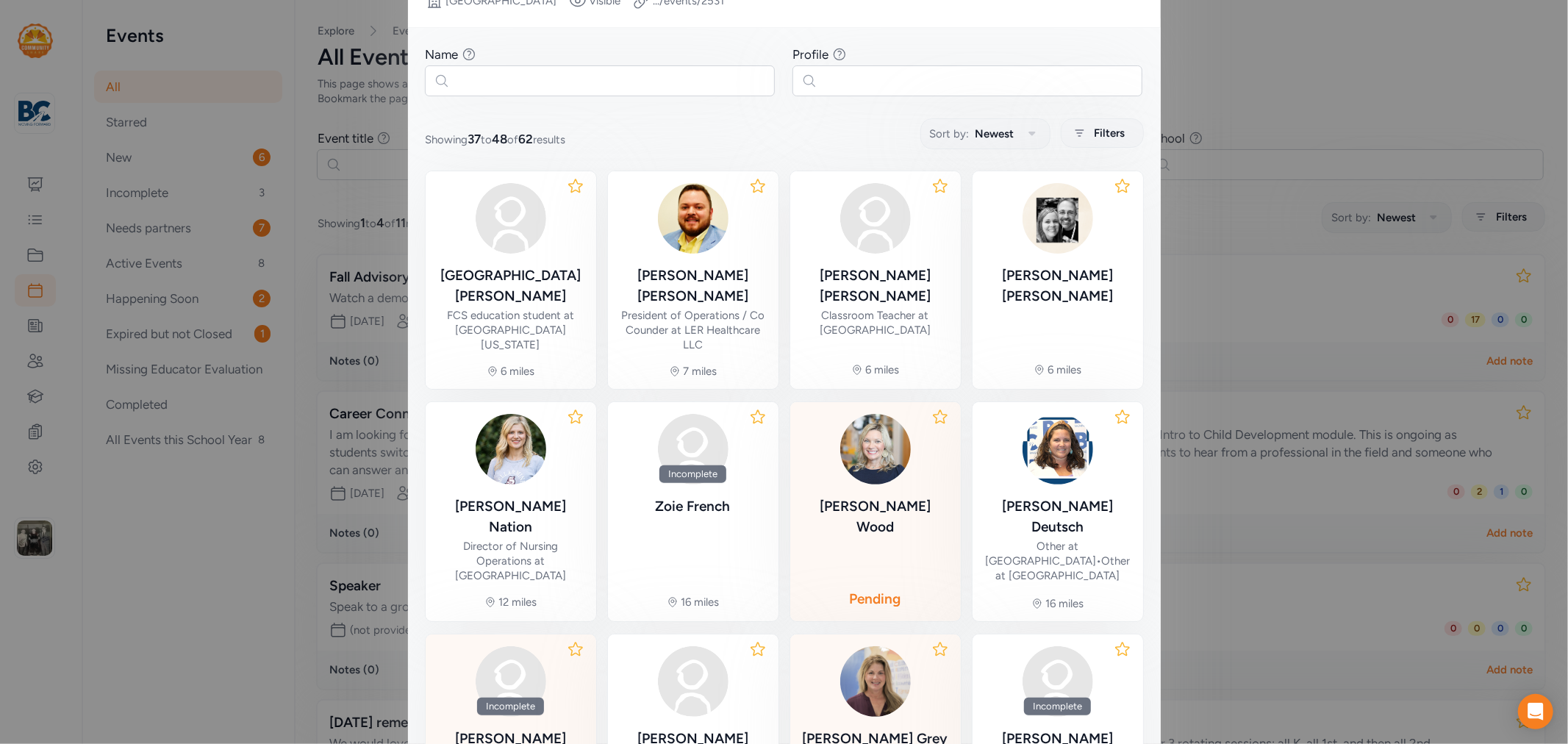
scroll to position [326, 0]
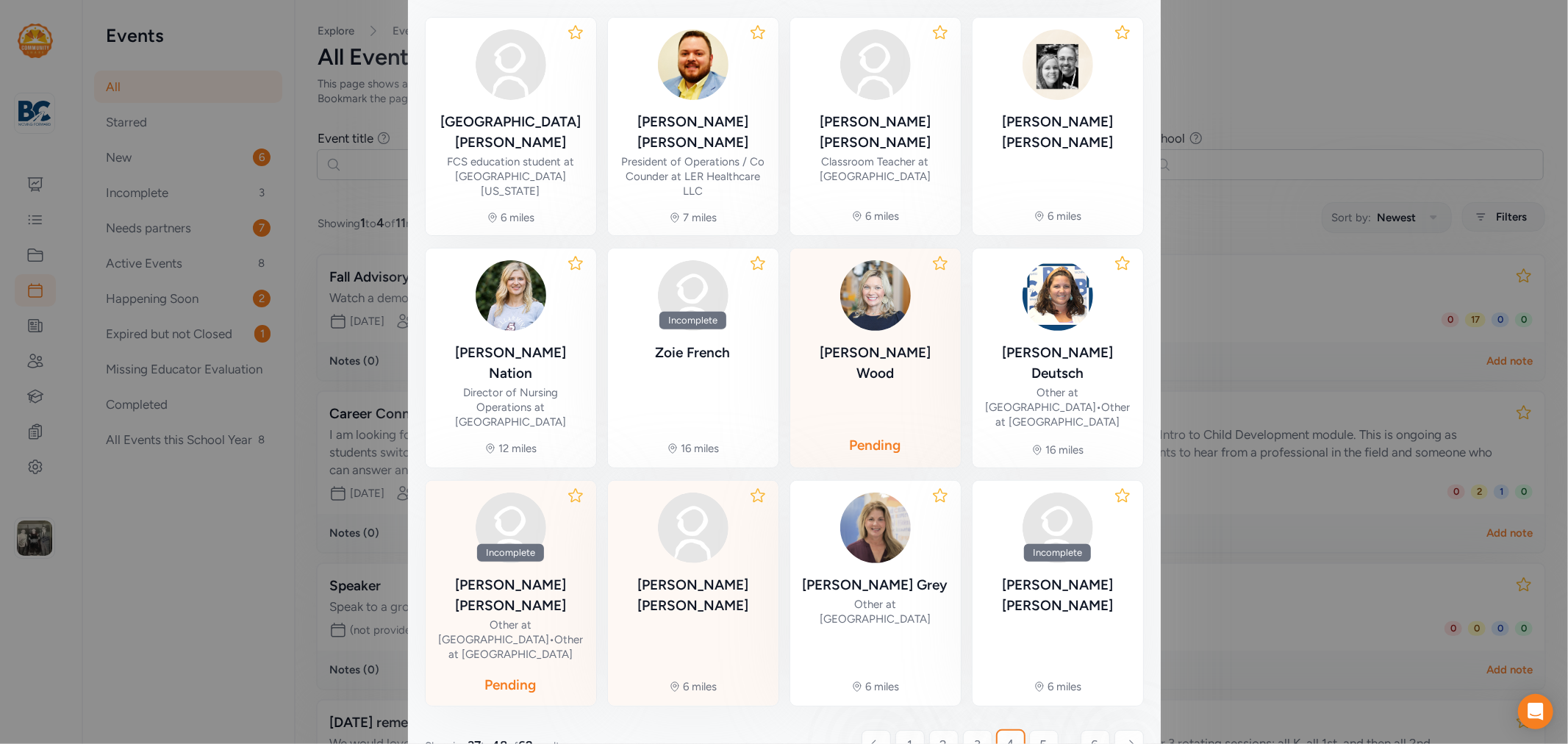
click at [701, 575] on div "[PERSON_NAME]" at bounding box center [693, 596] width 147 height 41
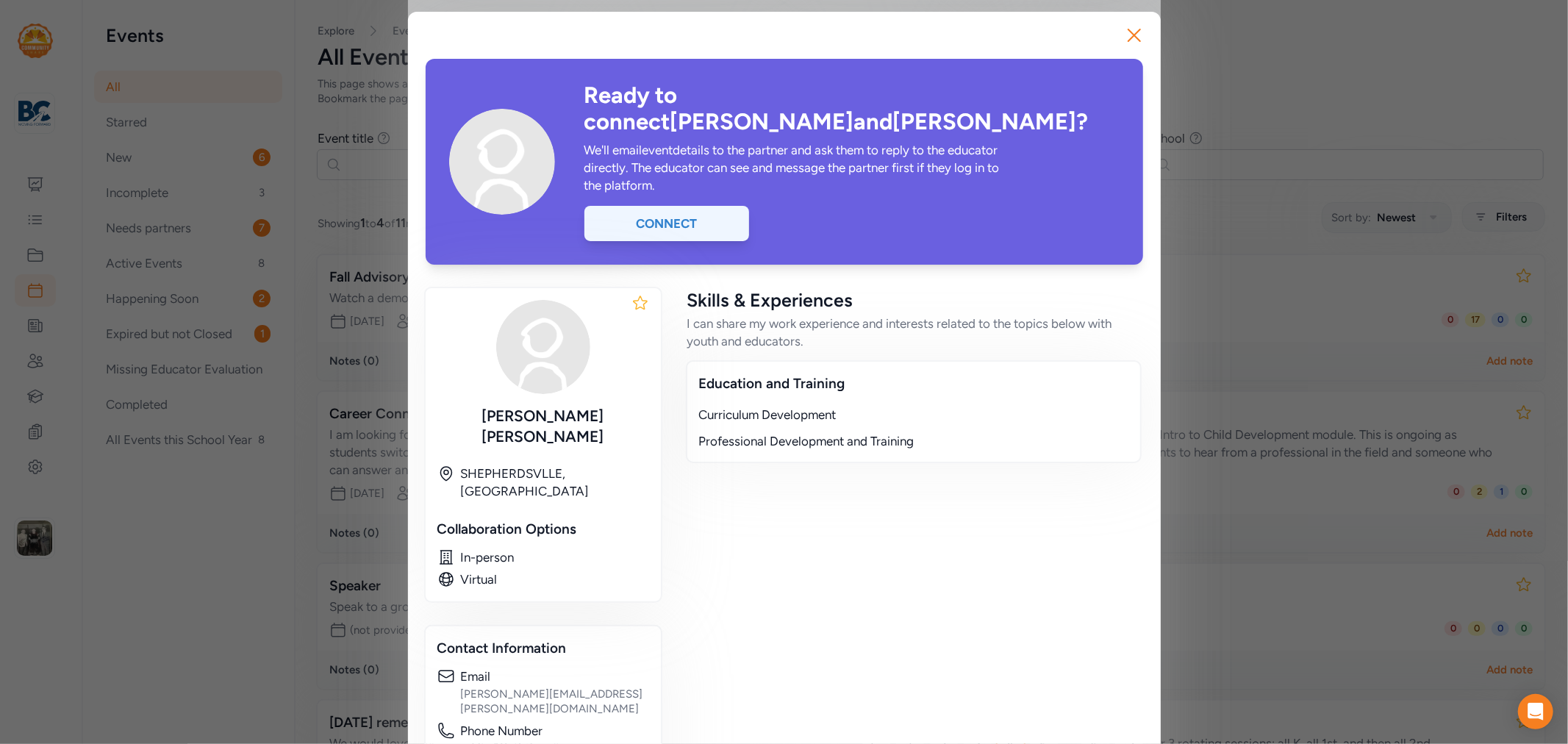
click at [669, 206] on div "Connect" at bounding box center [667, 223] width 165 height 36
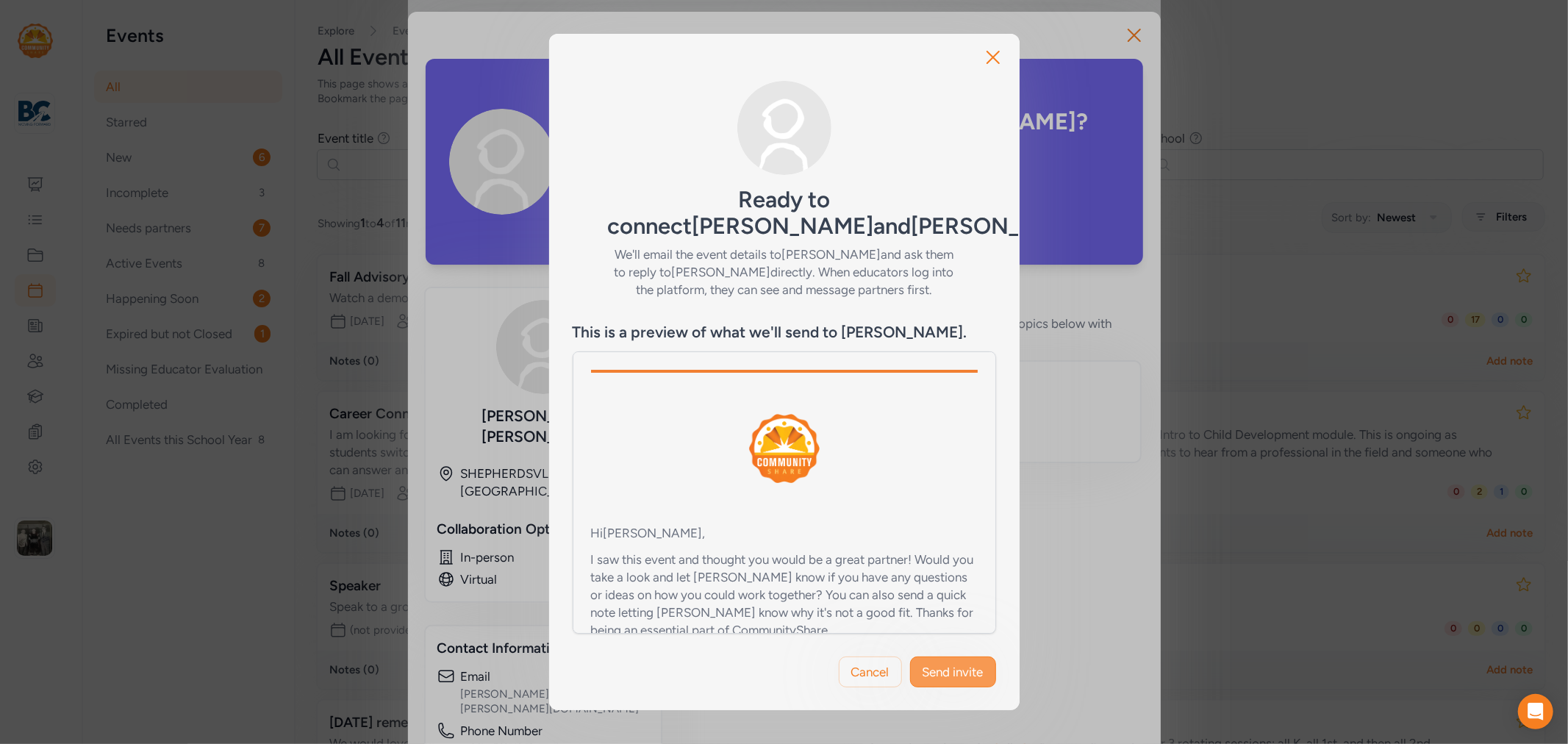
click at [956, 663] on span "Send invite" at bounding box center [953, 672] width 61 height 17
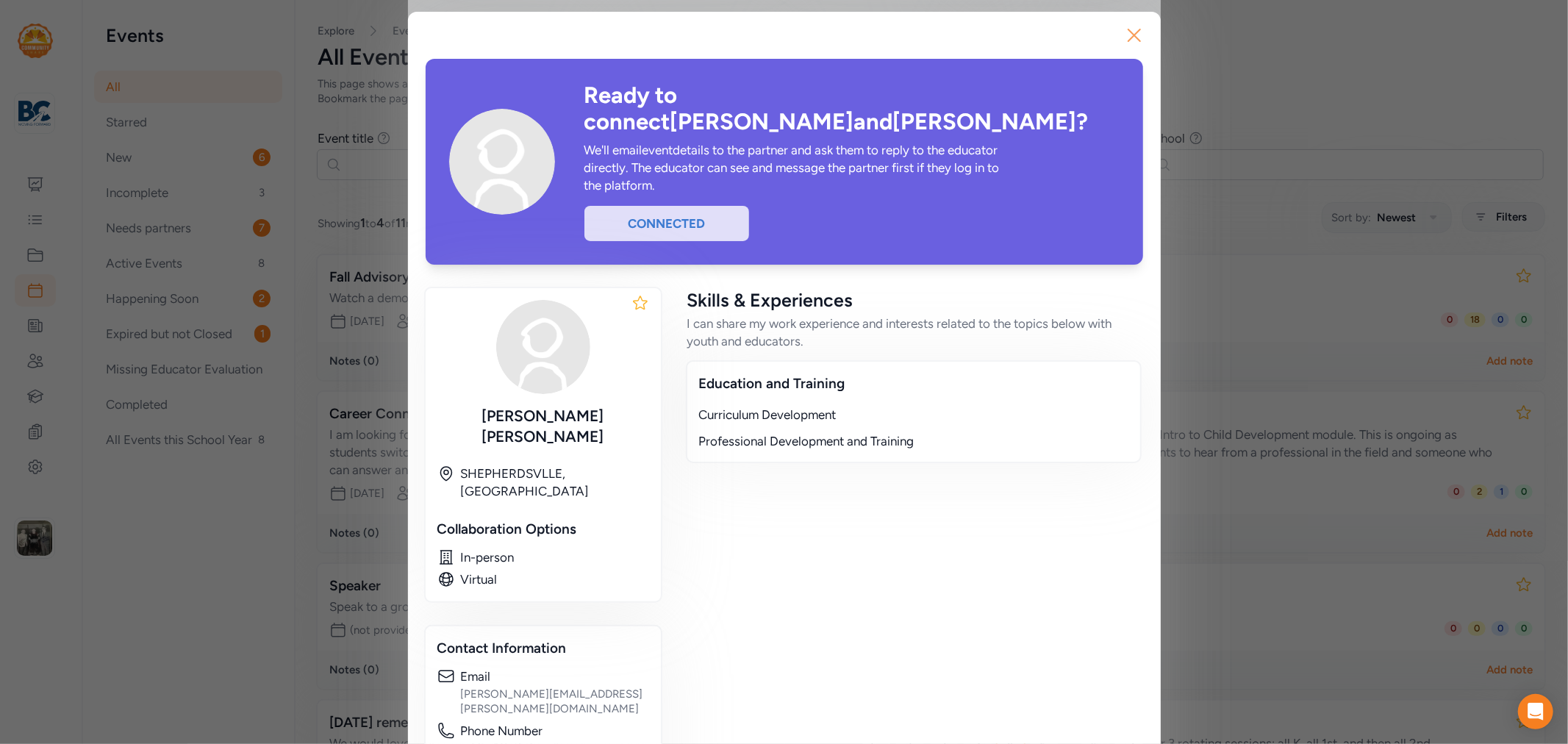
click at [1128, 45] on icon "button" at bounding box center [1134, 36] width 24 height 24
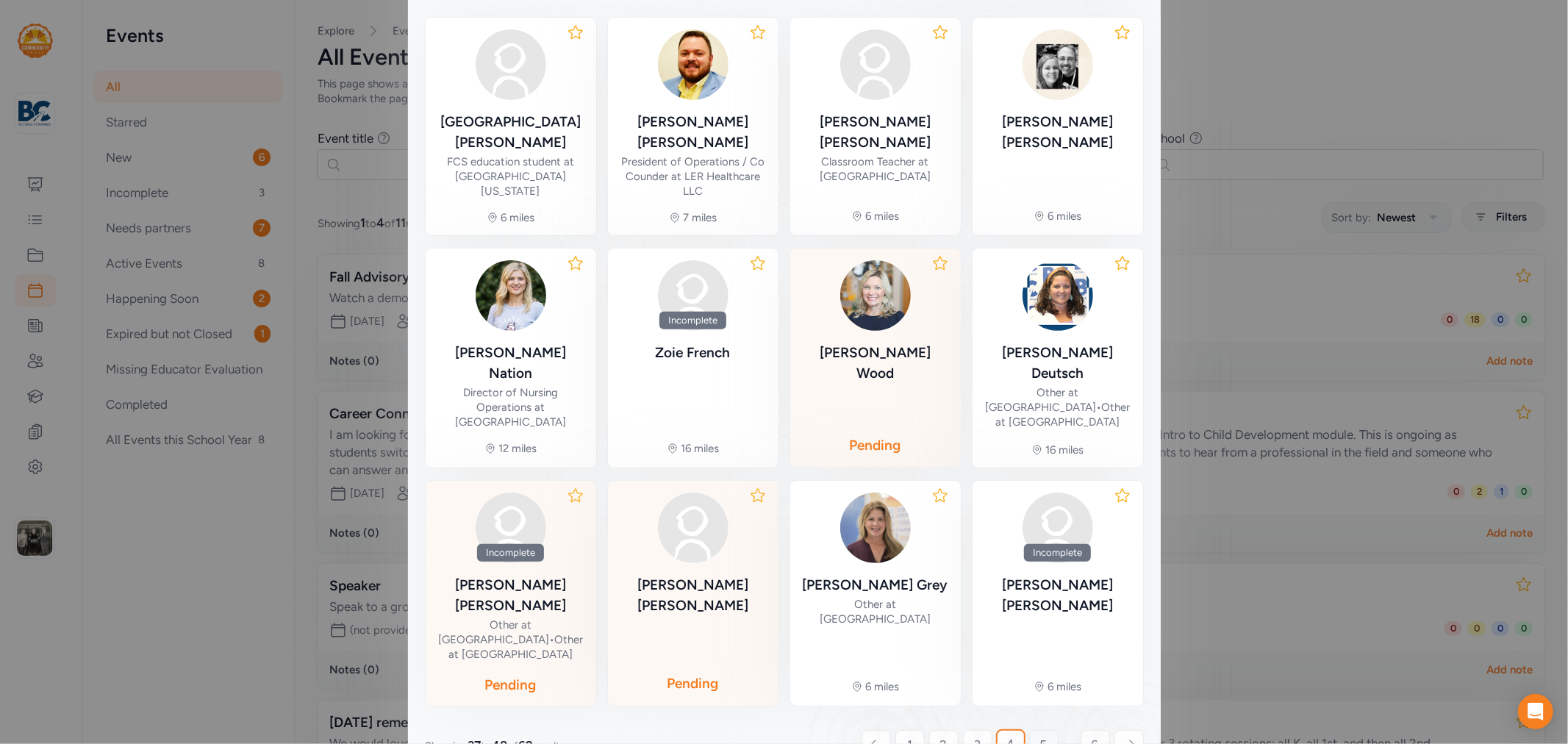
click at [1040, 736] on span "5" at bounding box center [1043, 745] width 7 height 17
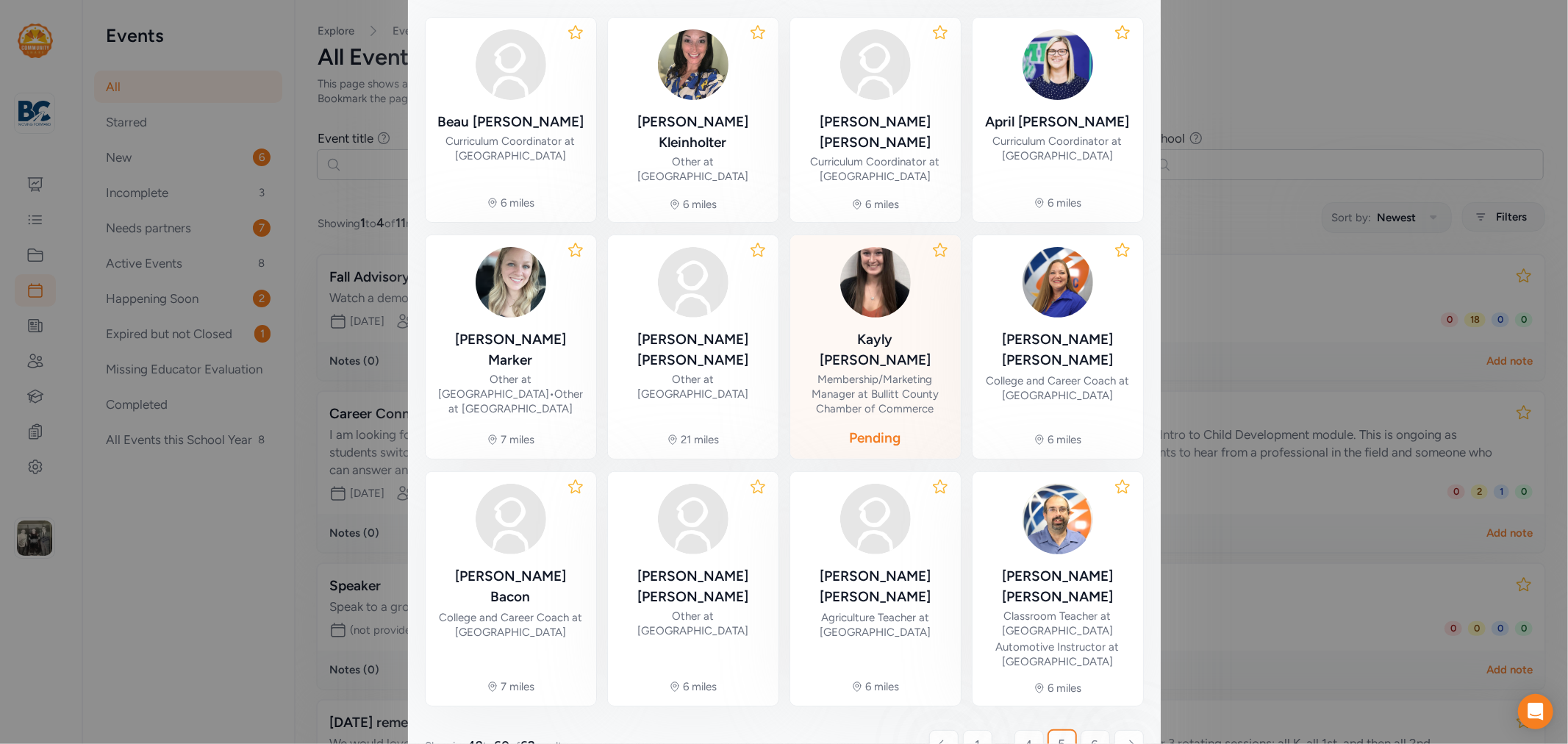
scroll to position [91, 0]
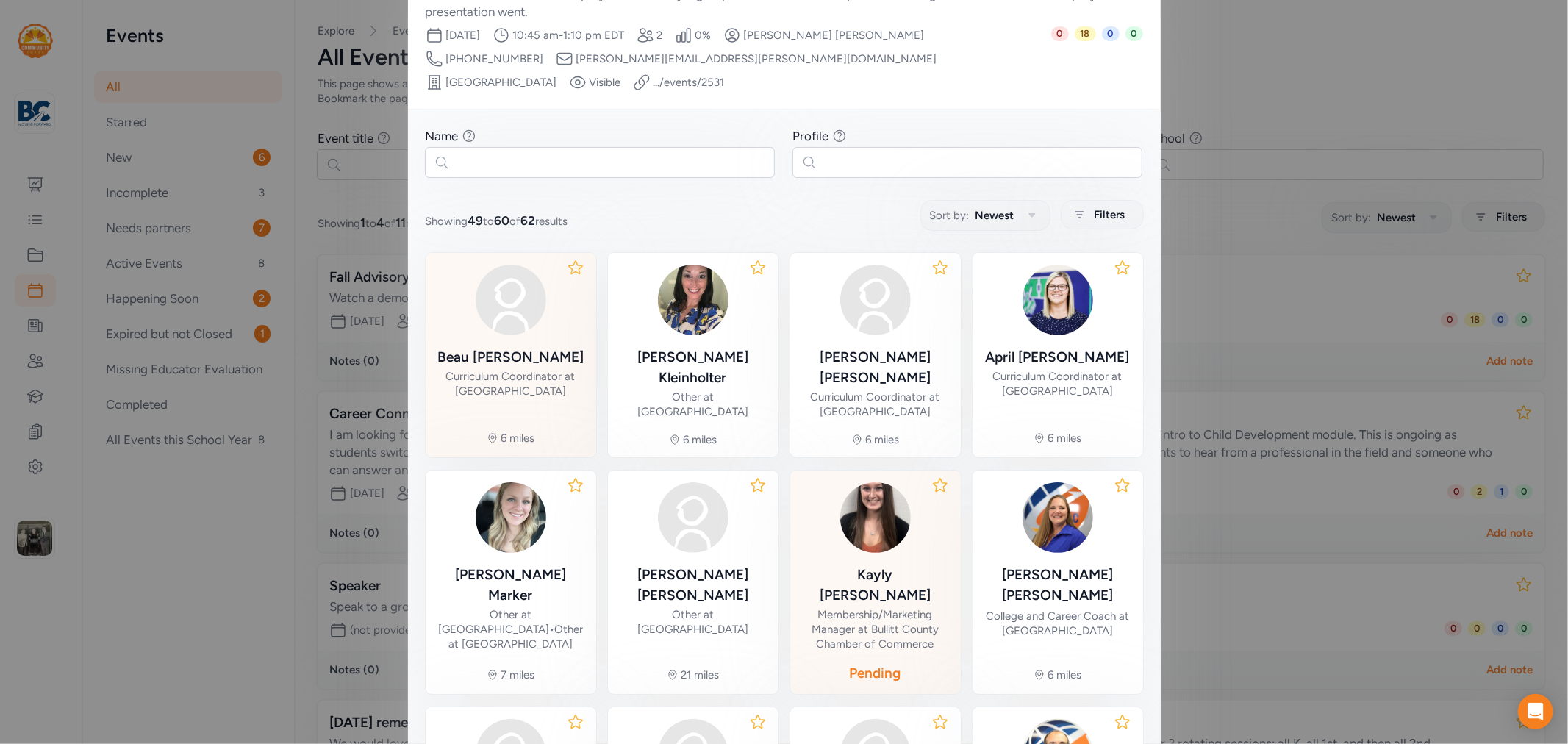
click at [521, 347] on div "[PERSON_NAME]" at bounding box center [510, 358] width 146 height 21
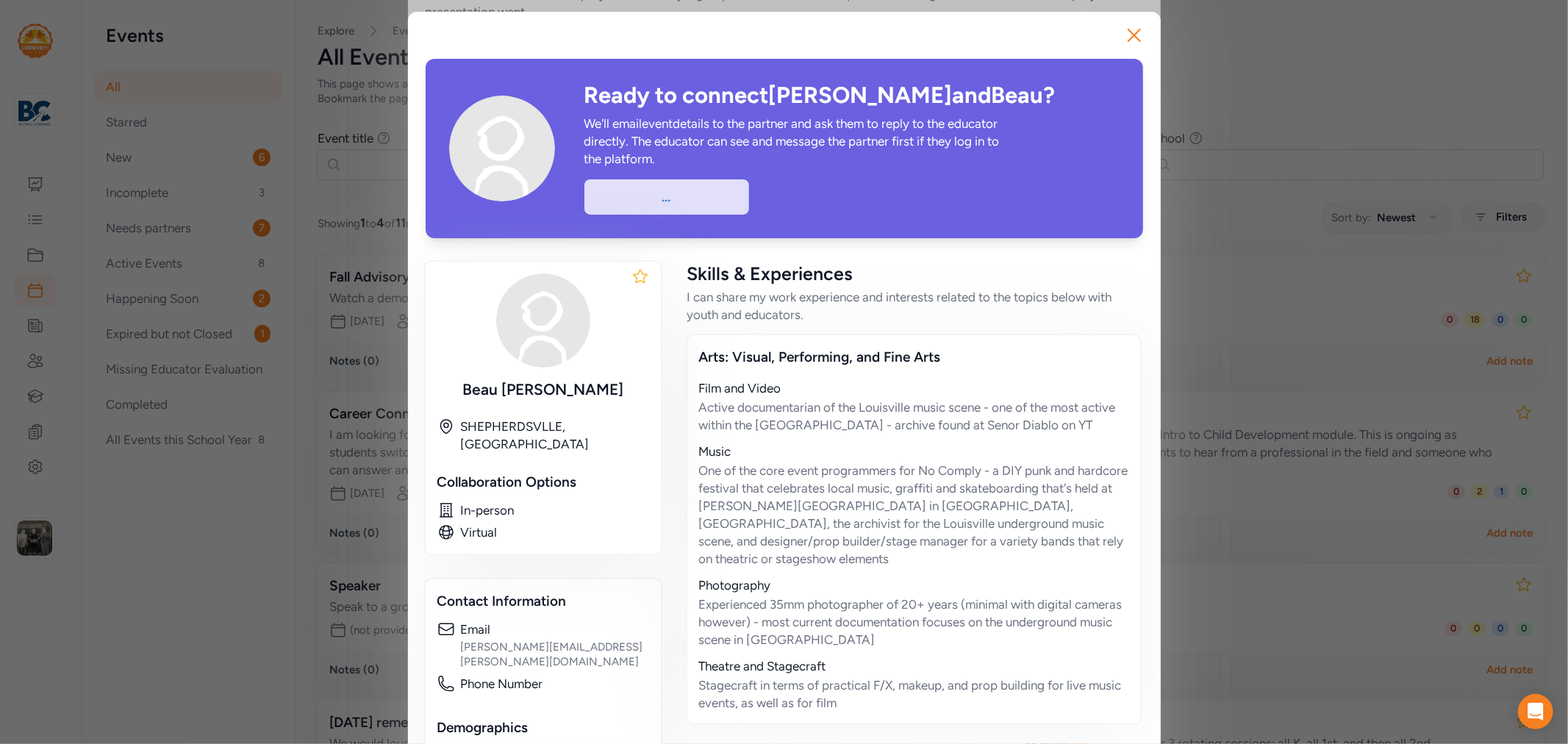
click at [663, 199] on div "..." at bounding box center [667, 197] width 165 height 36
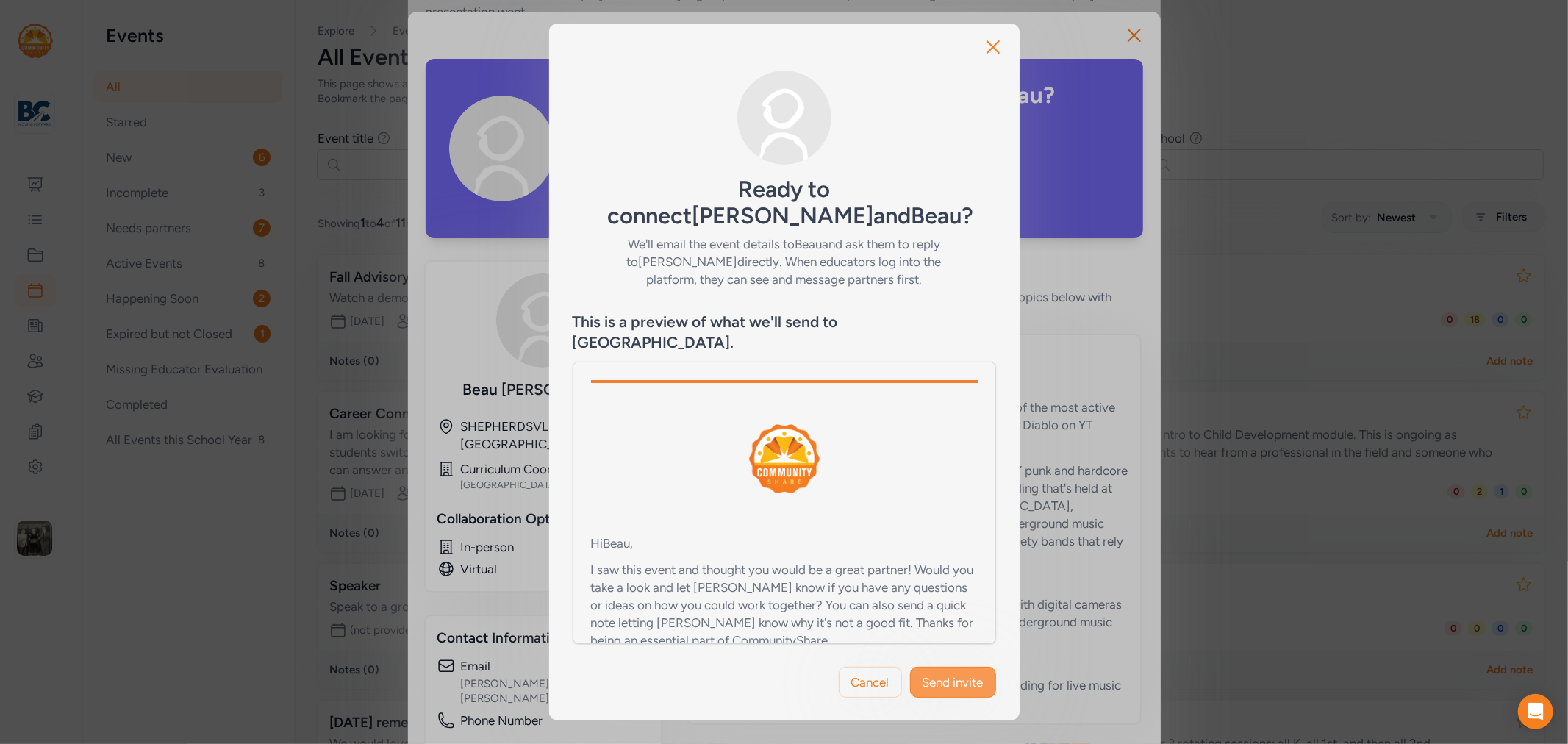
click at [944, 674] on span "Send invite" at bounding box center [953, 682] width 61 height 17
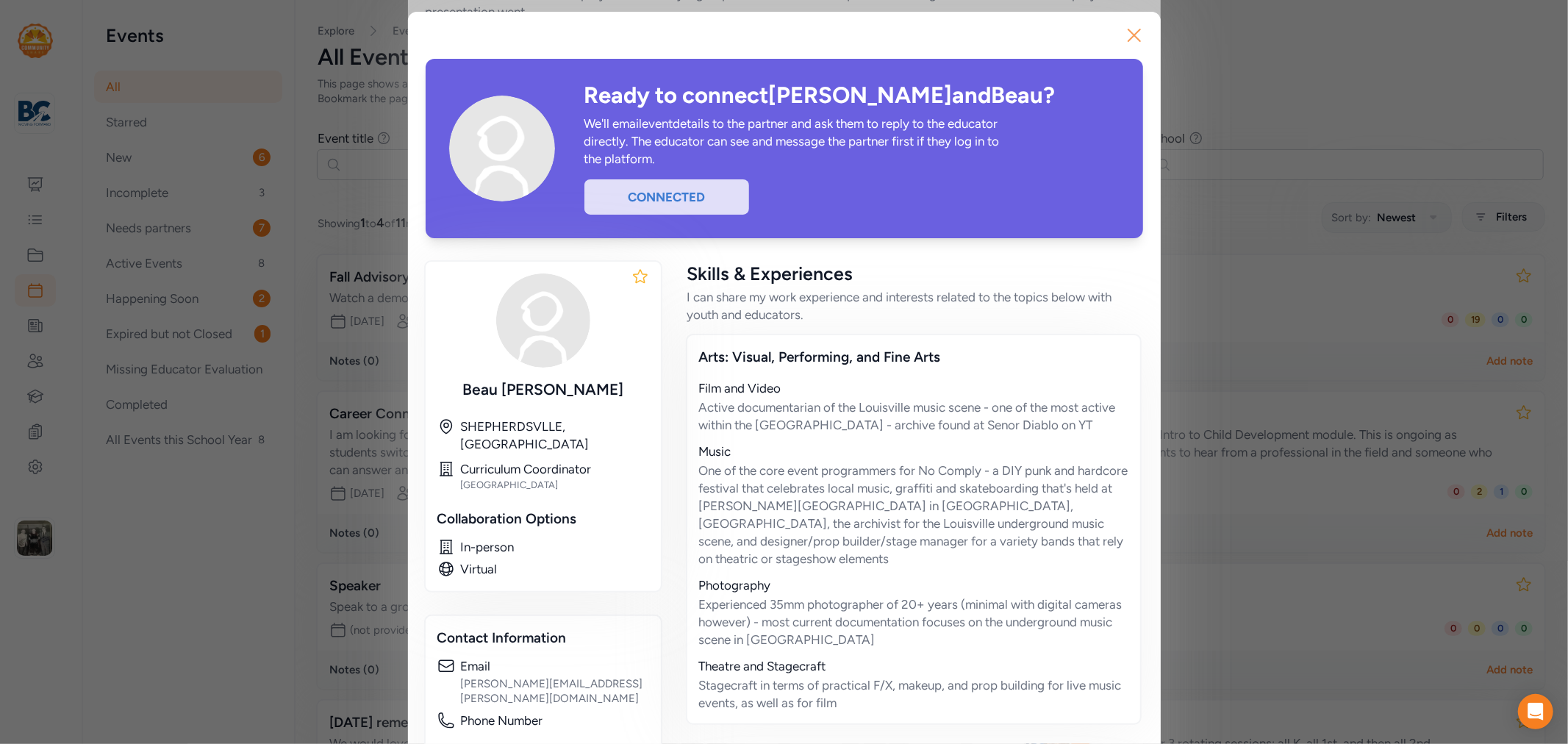
click at [1128, 29] on icon "button" at bounding box center [1134, 35] width 12 height 12
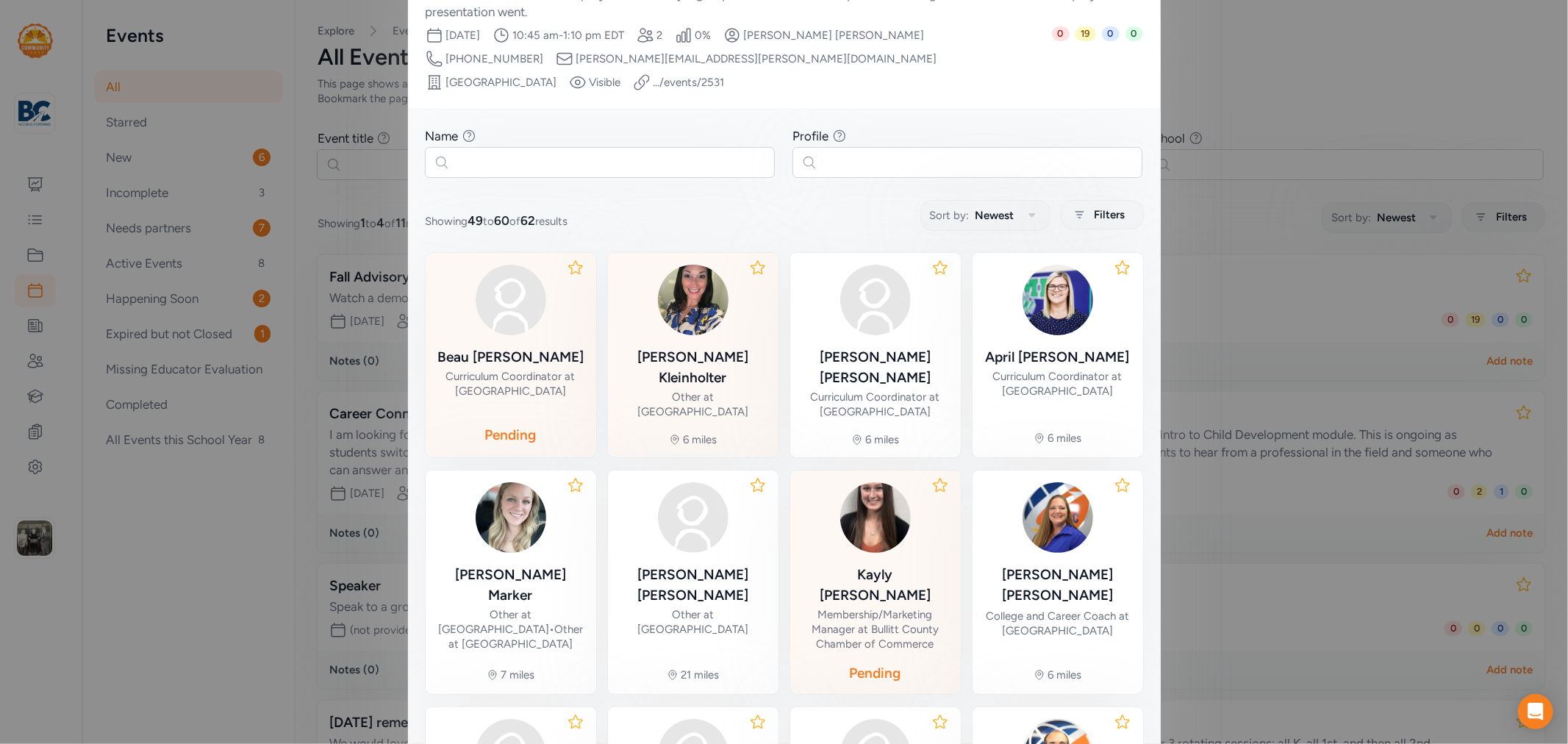
click at [695, 389] on div "Other at [GEOGRAPHIC_DATA]" at bounding box center [693, 404] width 147 height 29
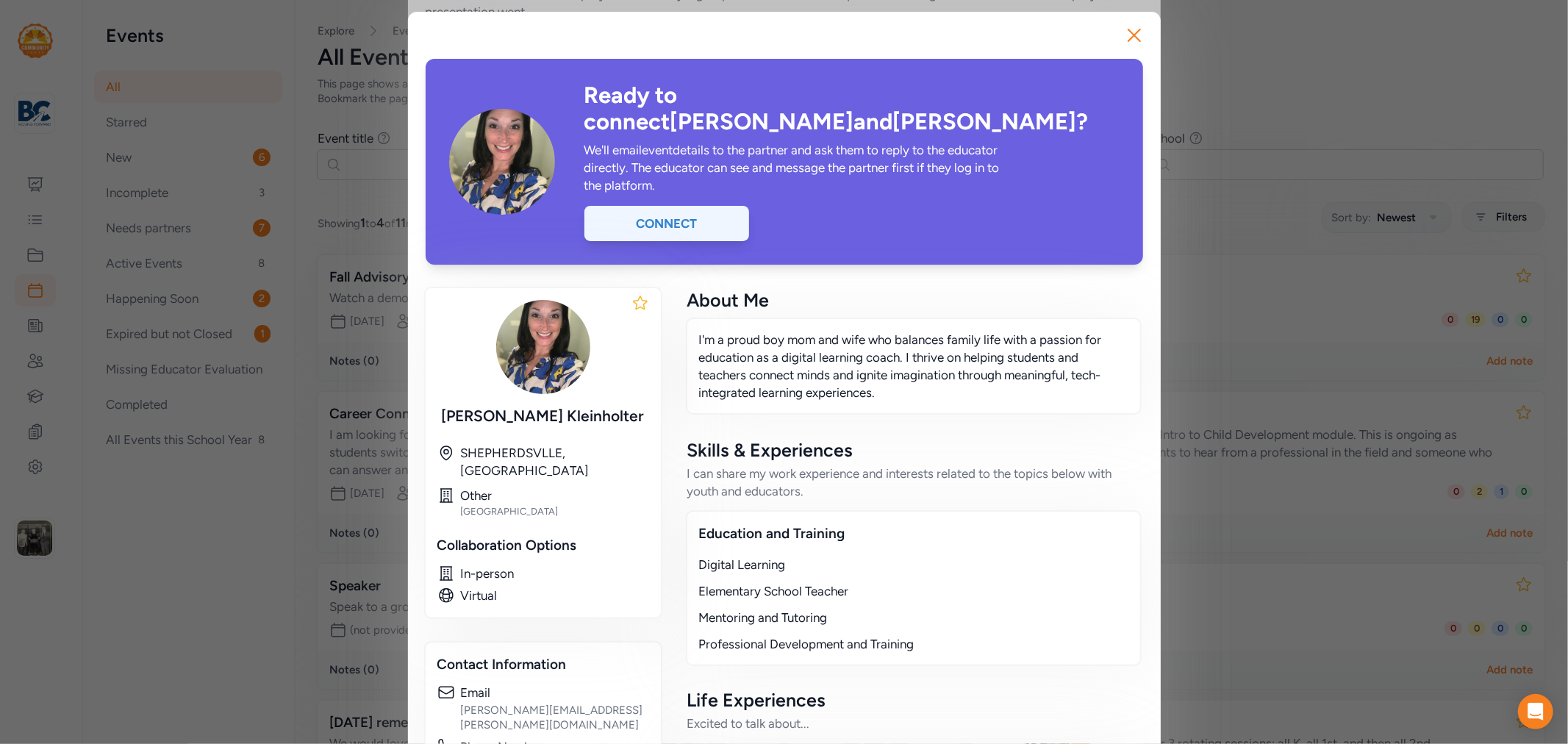
click at [660, 206] on div "Connect" at bounding box center [667, 223] width 165 height 36
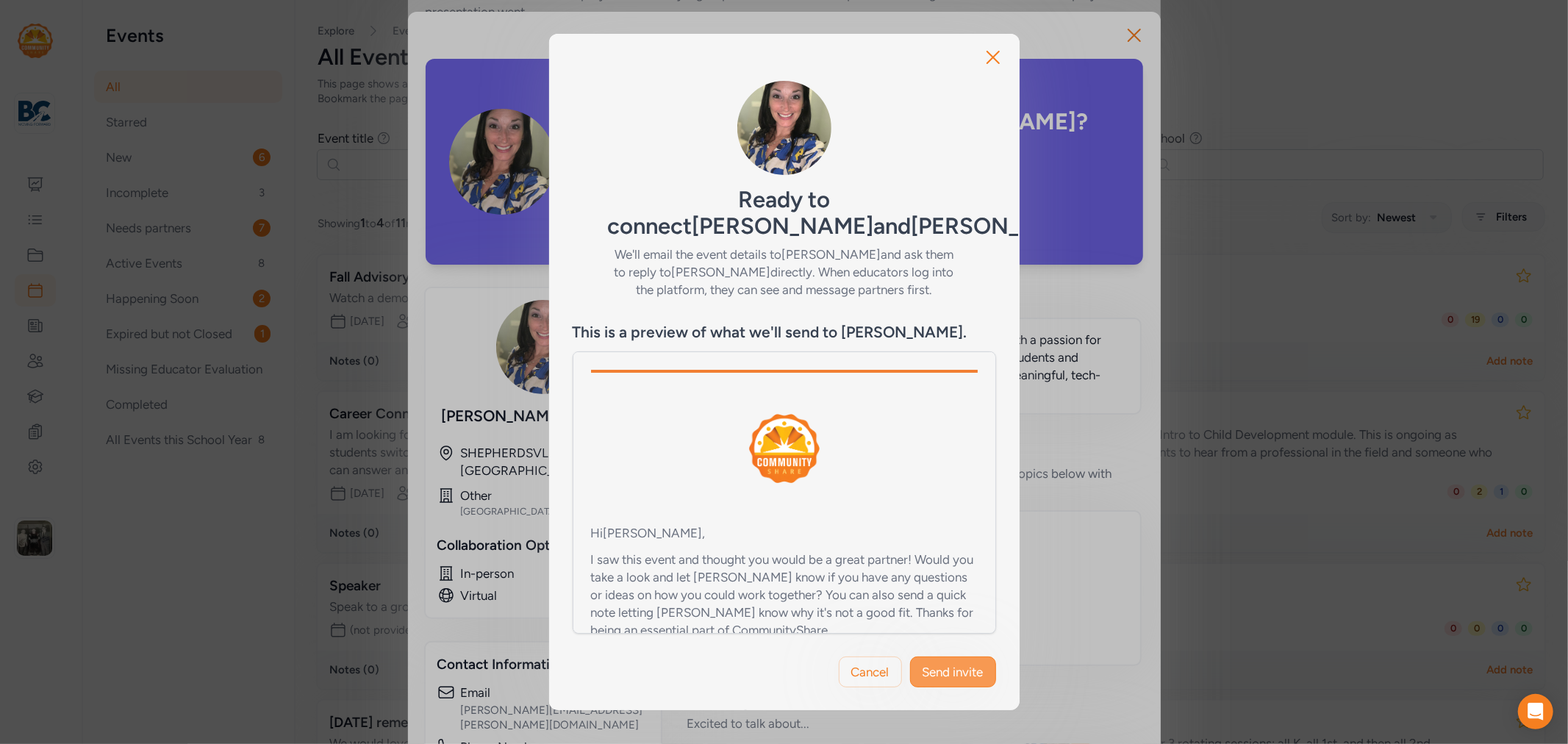
click at [959, 664] on span "Send invite" at bounding box center [953, 672] width 61 height 17
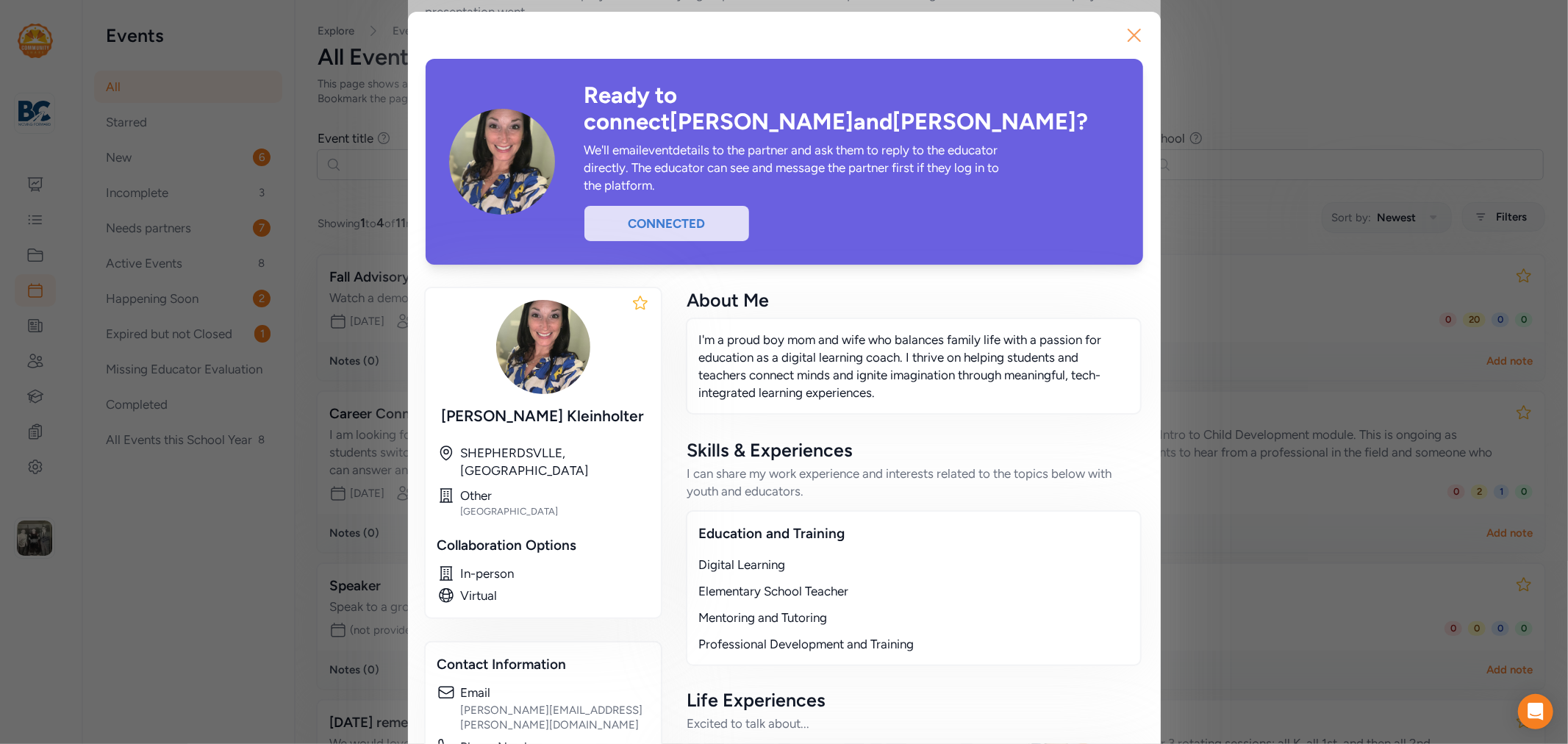
click at [1123, 42] on icon "button" at bounding box center [1134, 36] width 24 height 24
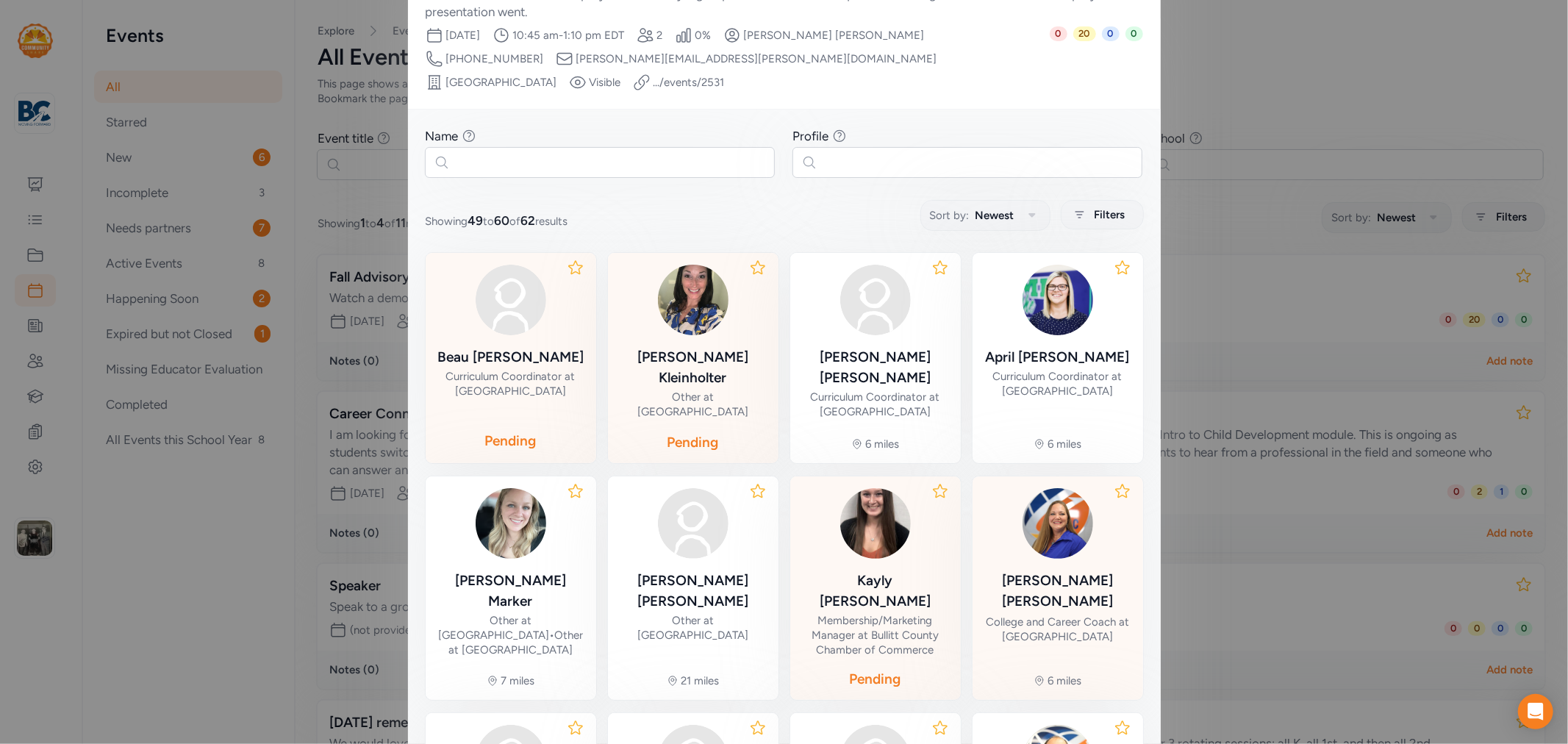
click at [1051, 615] on div "College and Career Coach at [GEOGRAPHIC_DATA]" at bounding box center [1058, 629] width 147 height 29
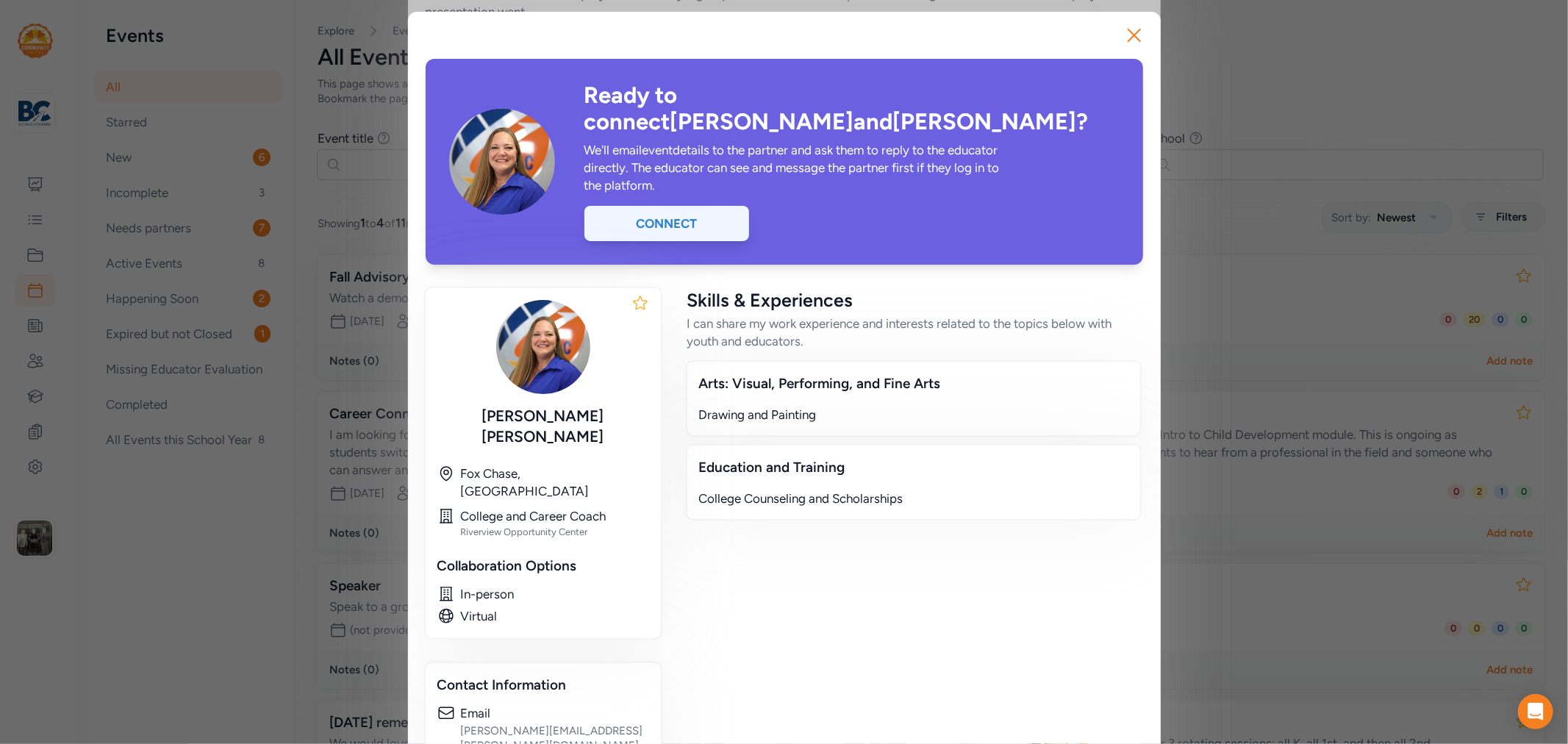
click at [664, 206] on div "Connect" at bounding box center [667, 223] width 165 height 36
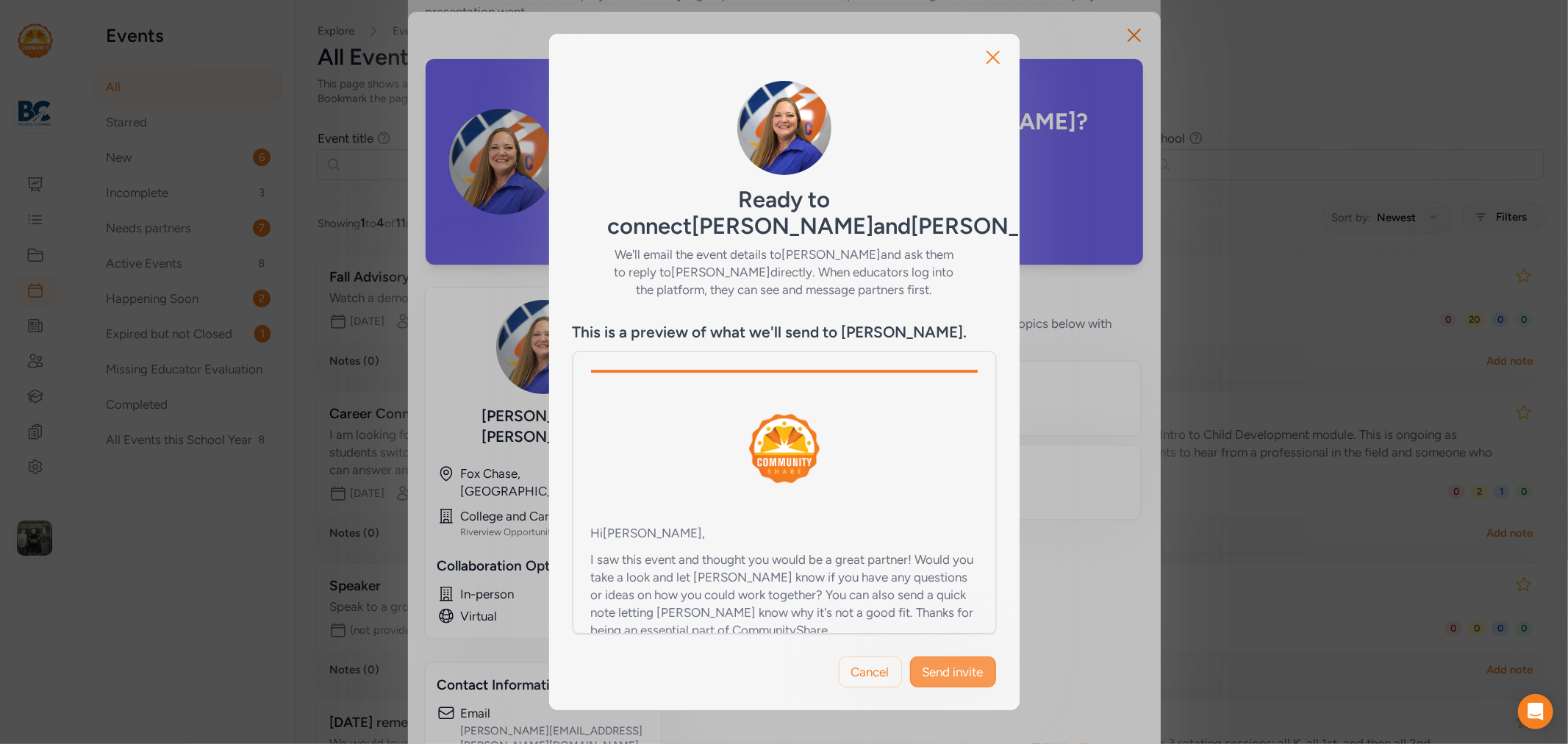
click at [971, 666] on span "Send invite" at bounding box center [953, 672] width 61 height 17
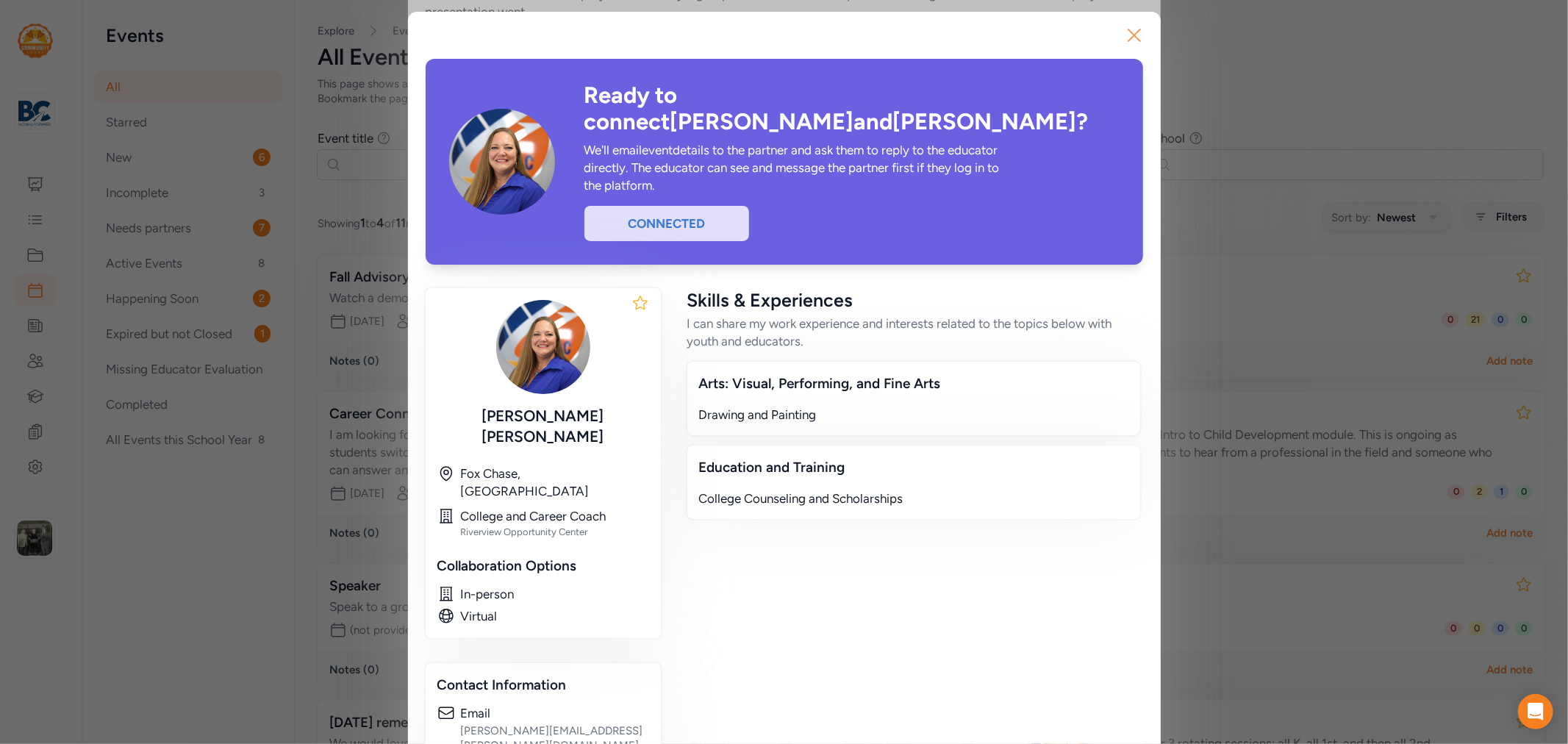
click at [1127, 30] on icon "button" at bounding box center [1134, 36] width 24 height 24
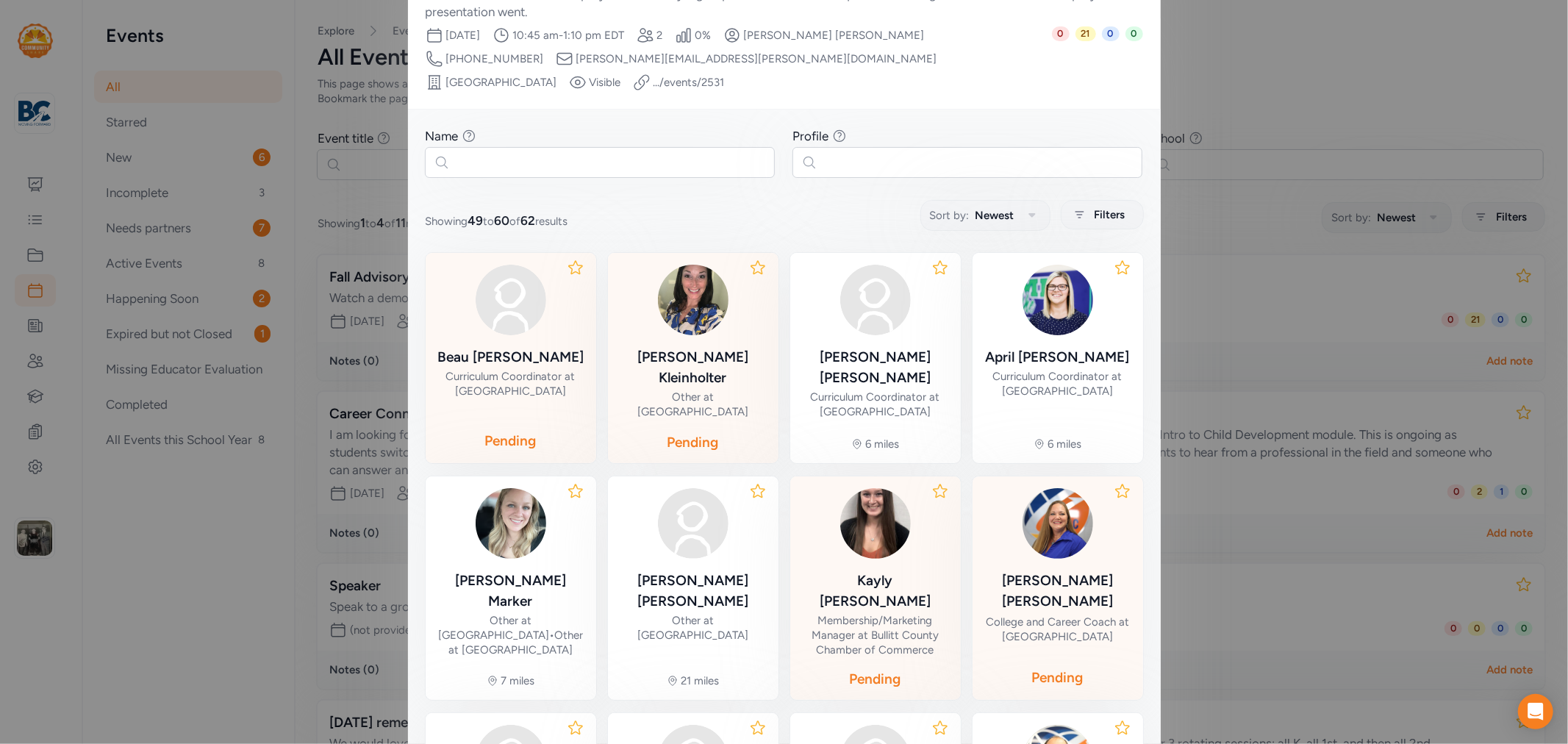
scroll to position [336, 0]
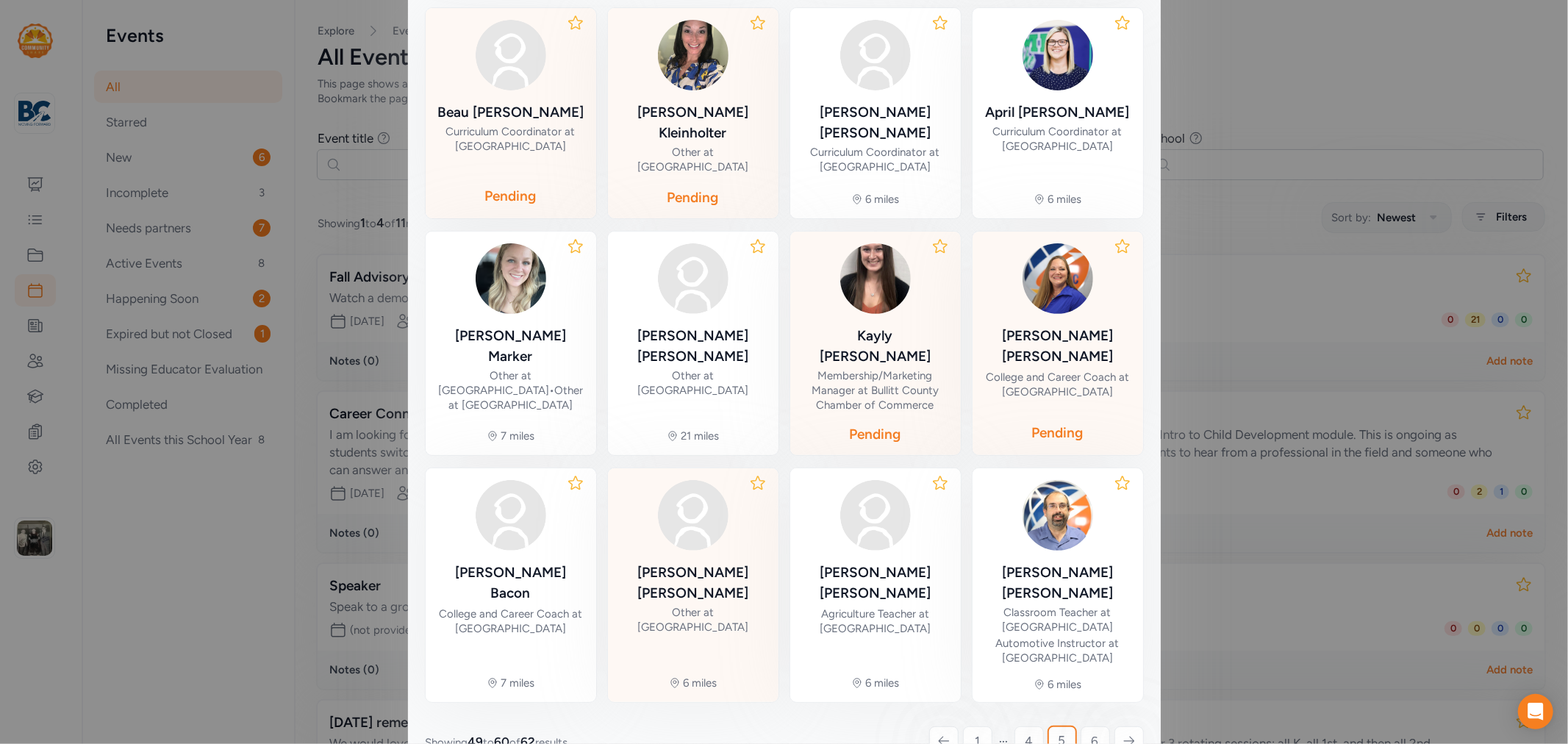
click at [677, 563] on div "[PERSON_NAME]" at bounding box center [693, 583] width 147 height 41
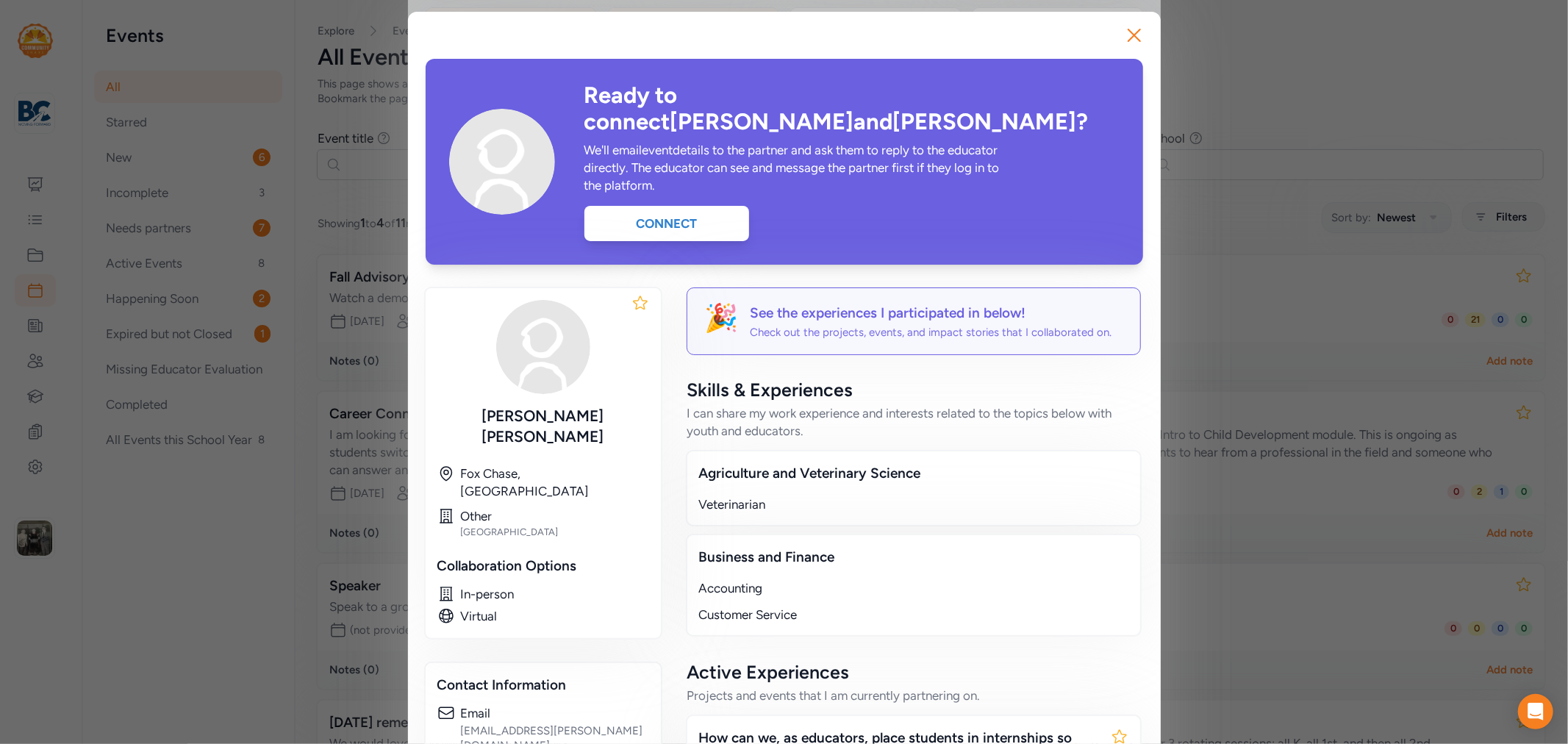
click at [657, 171] on div "Ready to connect [PERSON_NAME] and [PERSON_NAME] ? We'll email event details to…" at bounding box center [852, 161] width 535 height 159
click at [673, 207] on div "Connect" at bounding box center [667, 223] width 165 height 36
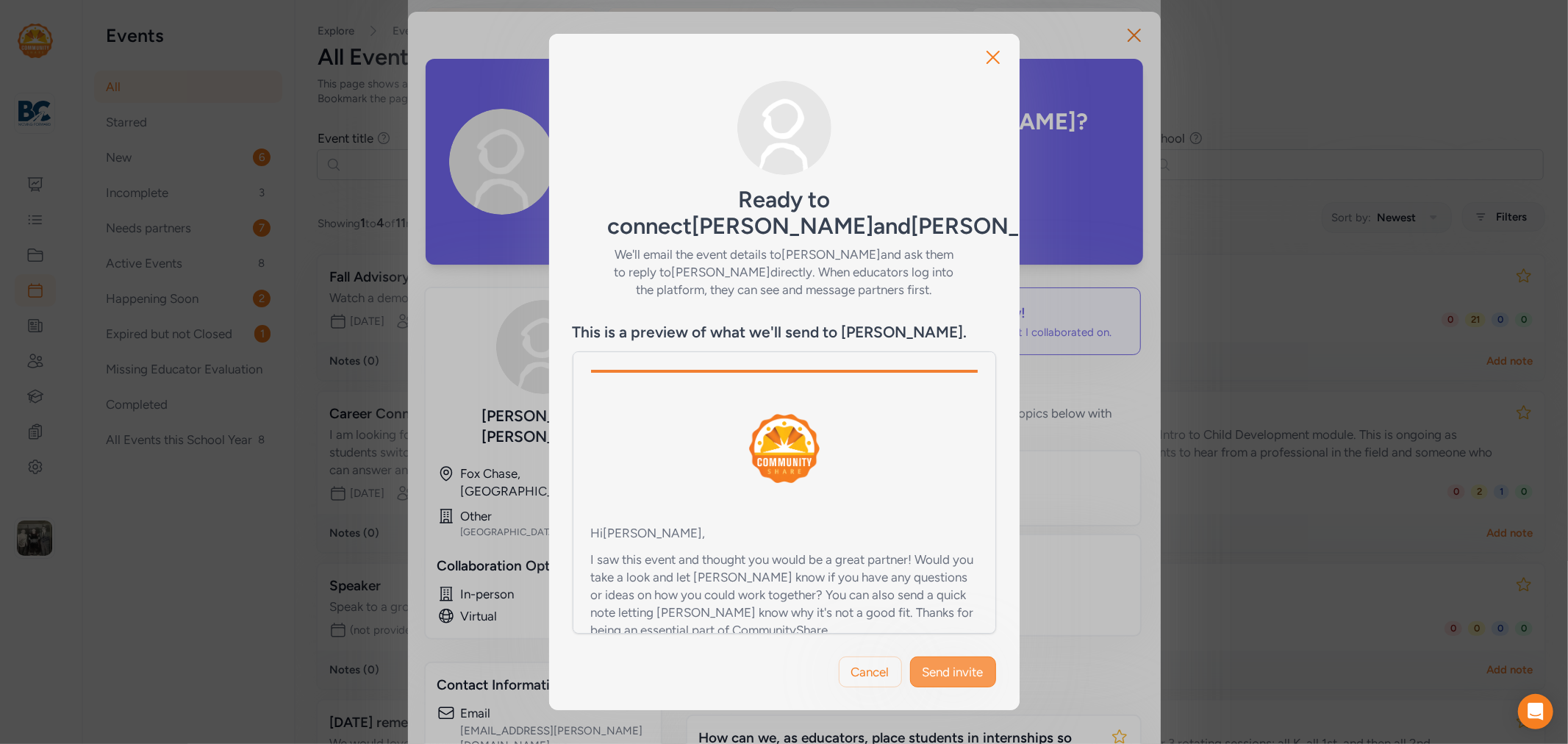
click at [937, 665] on span "Send invite" at bounding box center [953, 672] width 61 height 17
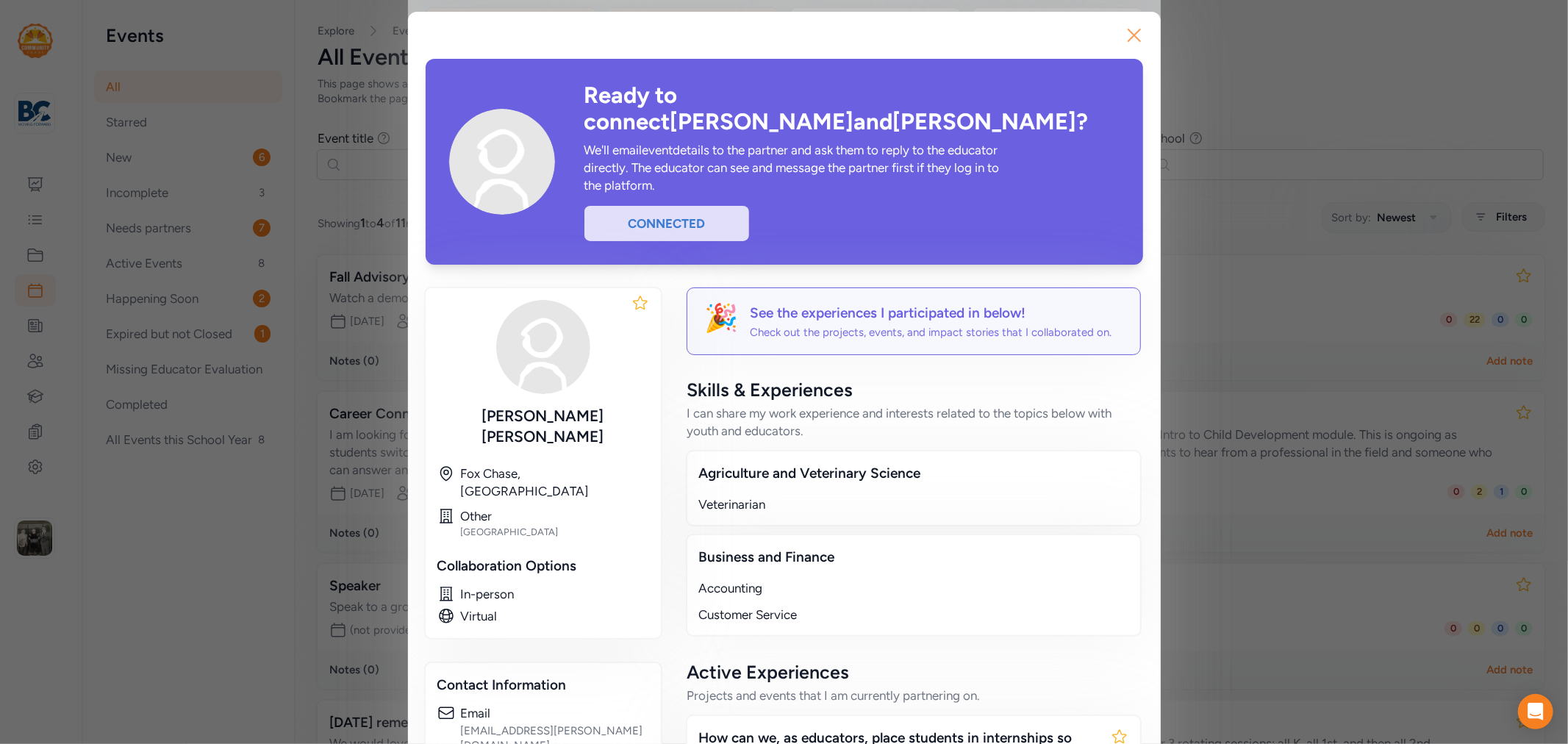
click at [1132, 37] on icon "button" at bounding box center [1134, 36] width 24 height 24
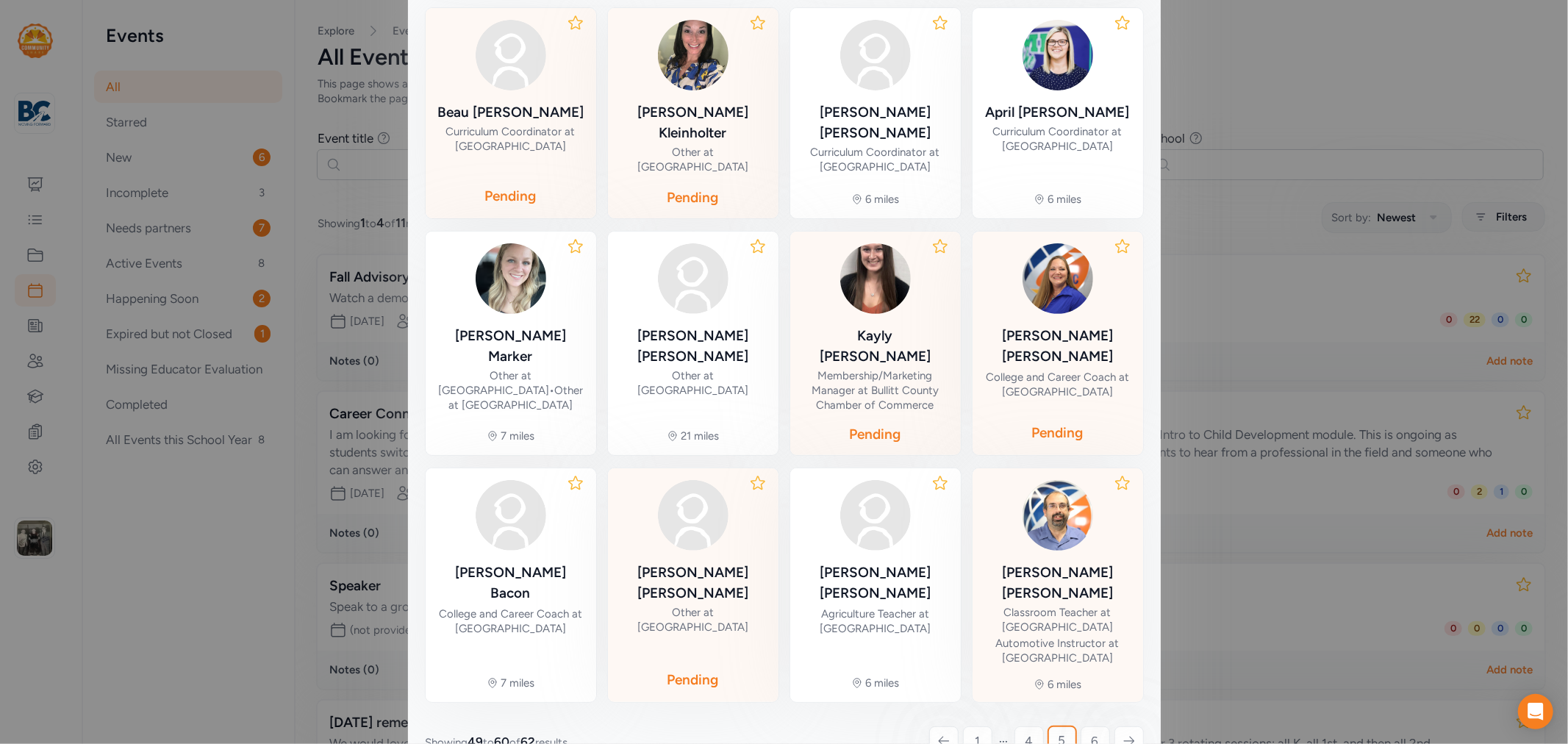
click at [1082, 727] on link "6" at bounding box center [1095, 741] width 29 height 29
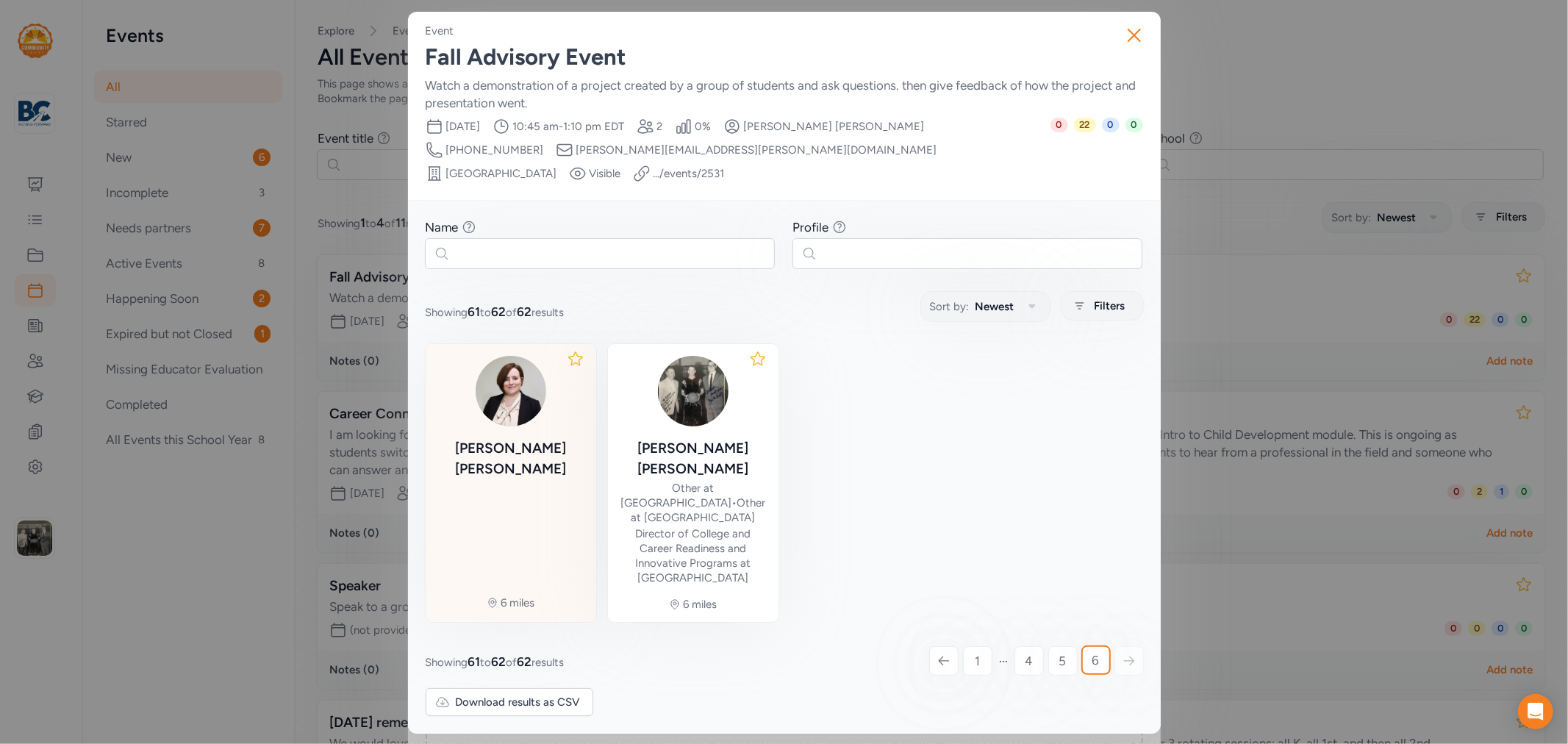
click at [547, 439] on div "[PERSON_NAME] 6 miles" at bounding box center [511, 483] width 171 height 278
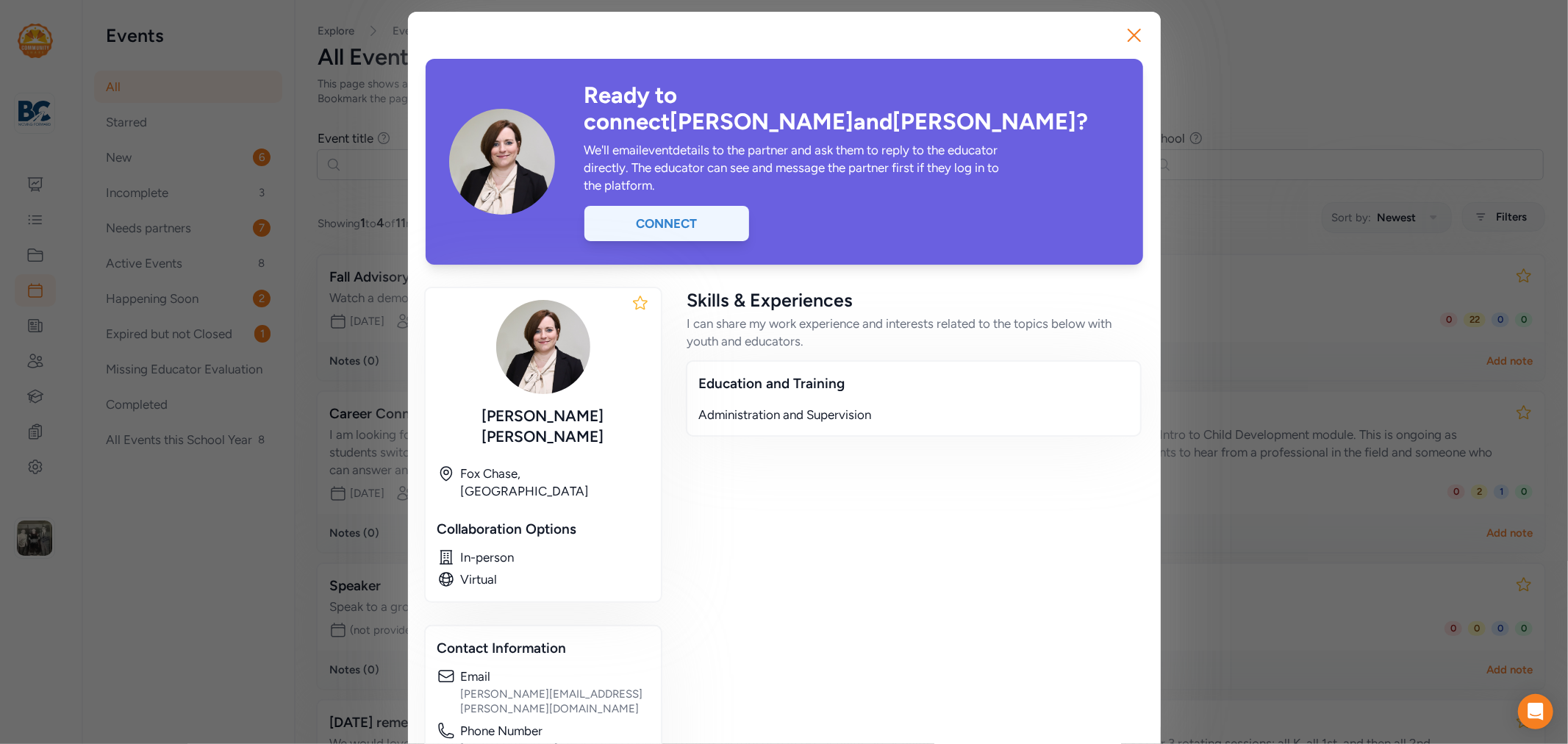
click at [689, 208] on div "Connect" at bounding box center [667, 223] width 165 height 36
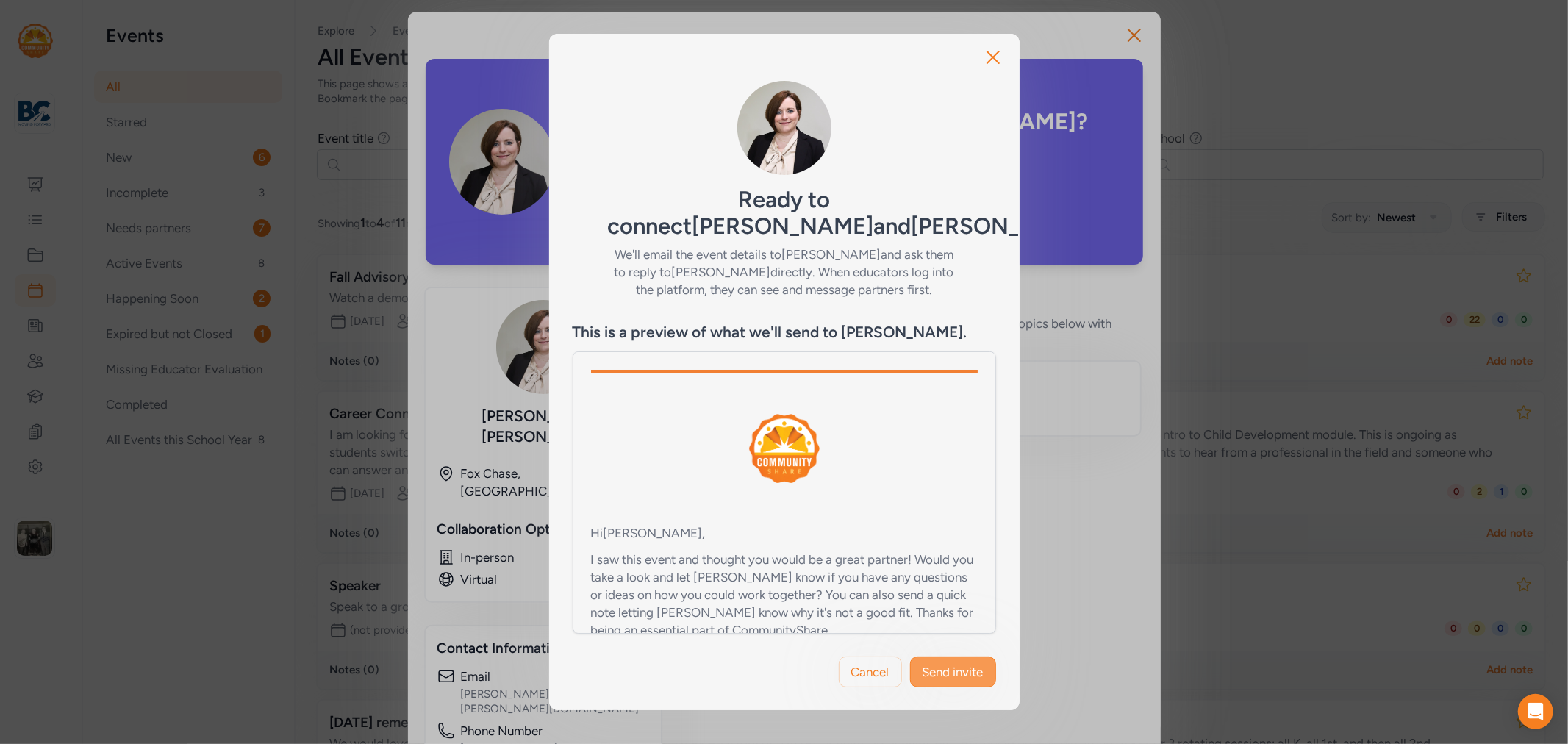
click at [948, 670] on span "Send invite" at bounding box center [953, 672] width 61 height 17
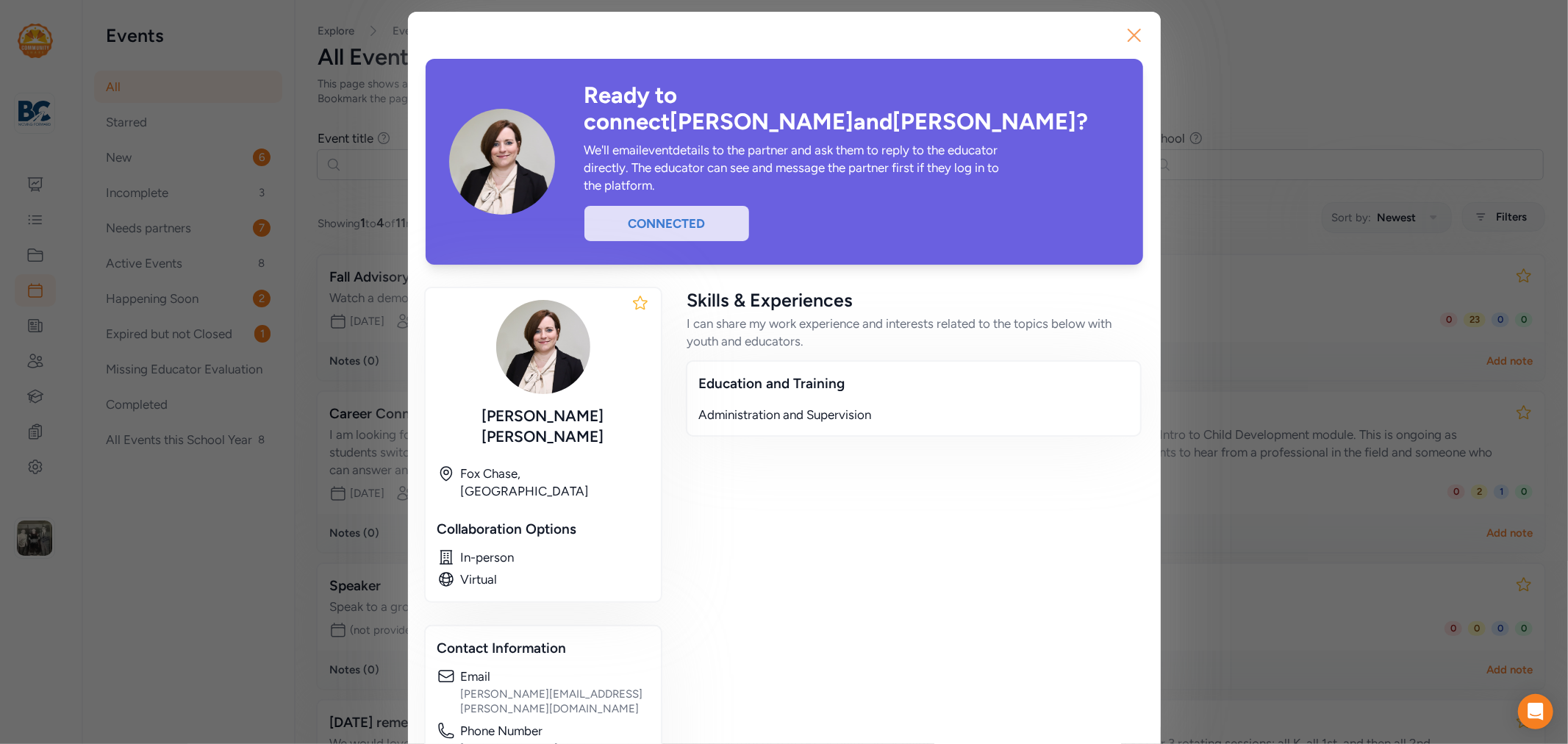
click at [1134, 32] on icon "button" at bounding box center [1134, 36] width 24 height 24
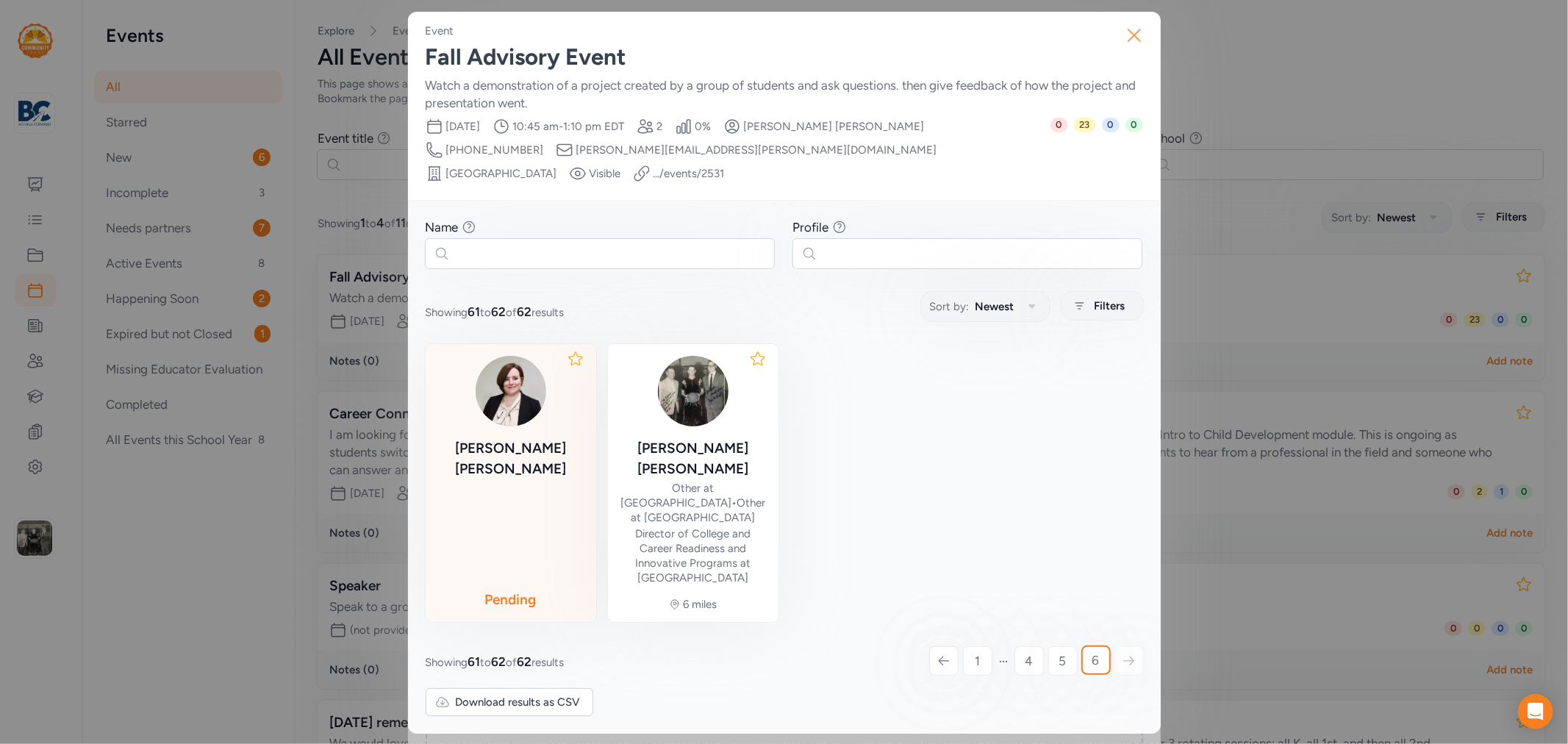
click at [1141, 36] on icon "button" at bounding box center [1134, 36] width 24 height 24
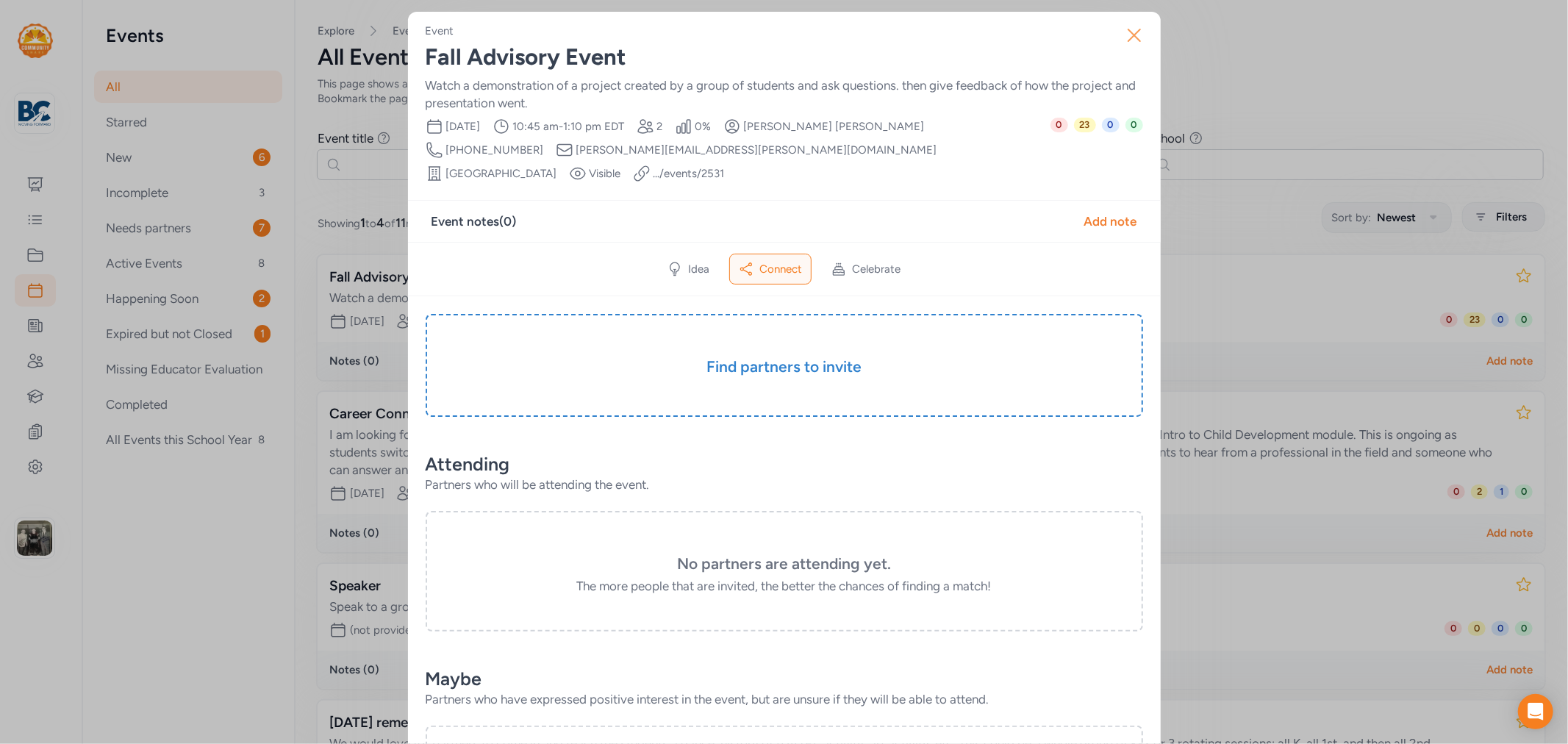
click at [1127, 32] on icon "button" at bounding box center [1134, 36] width 24 height 24
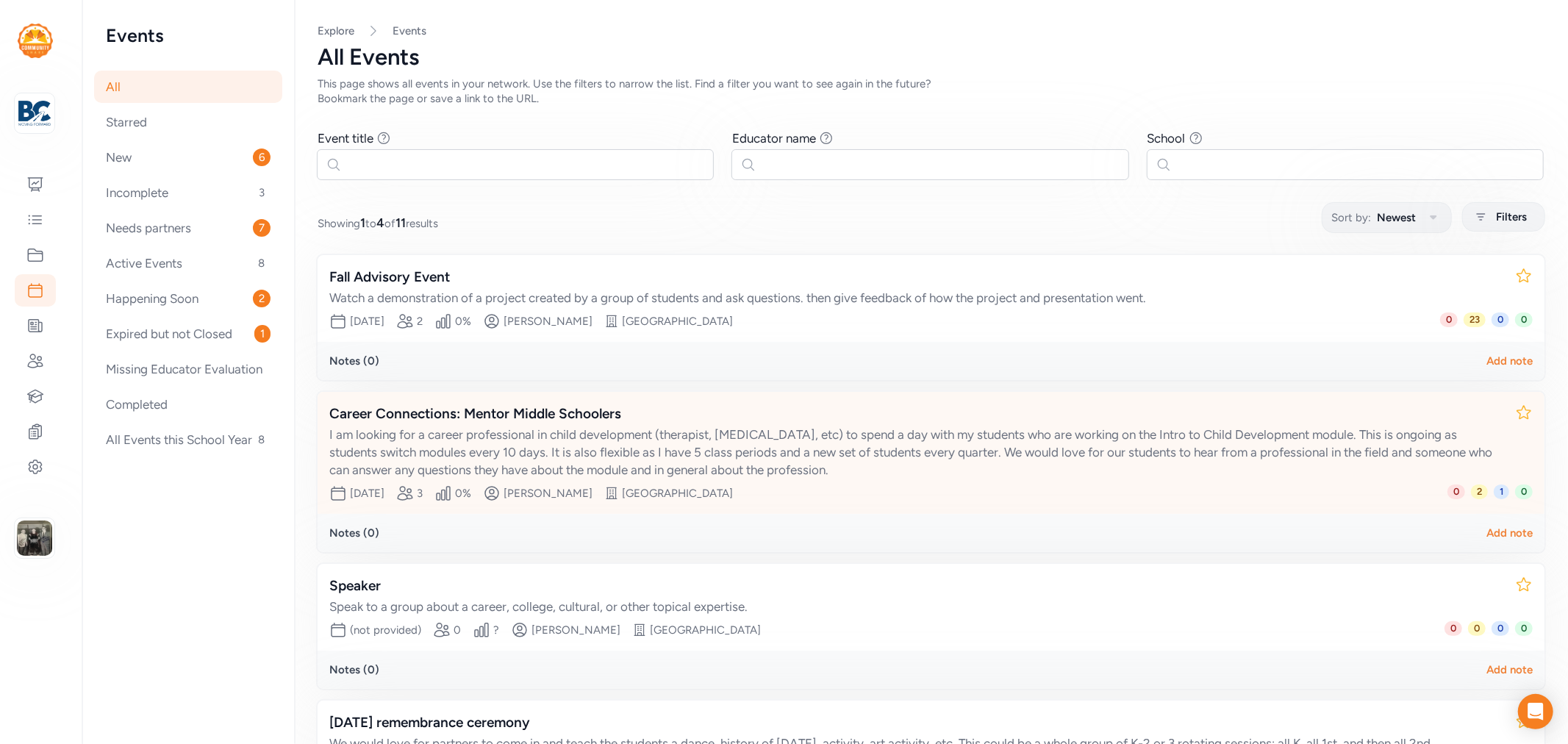
click at [1471, 492] on span "2" at bounding box center [1479, 492] width 17 height 15
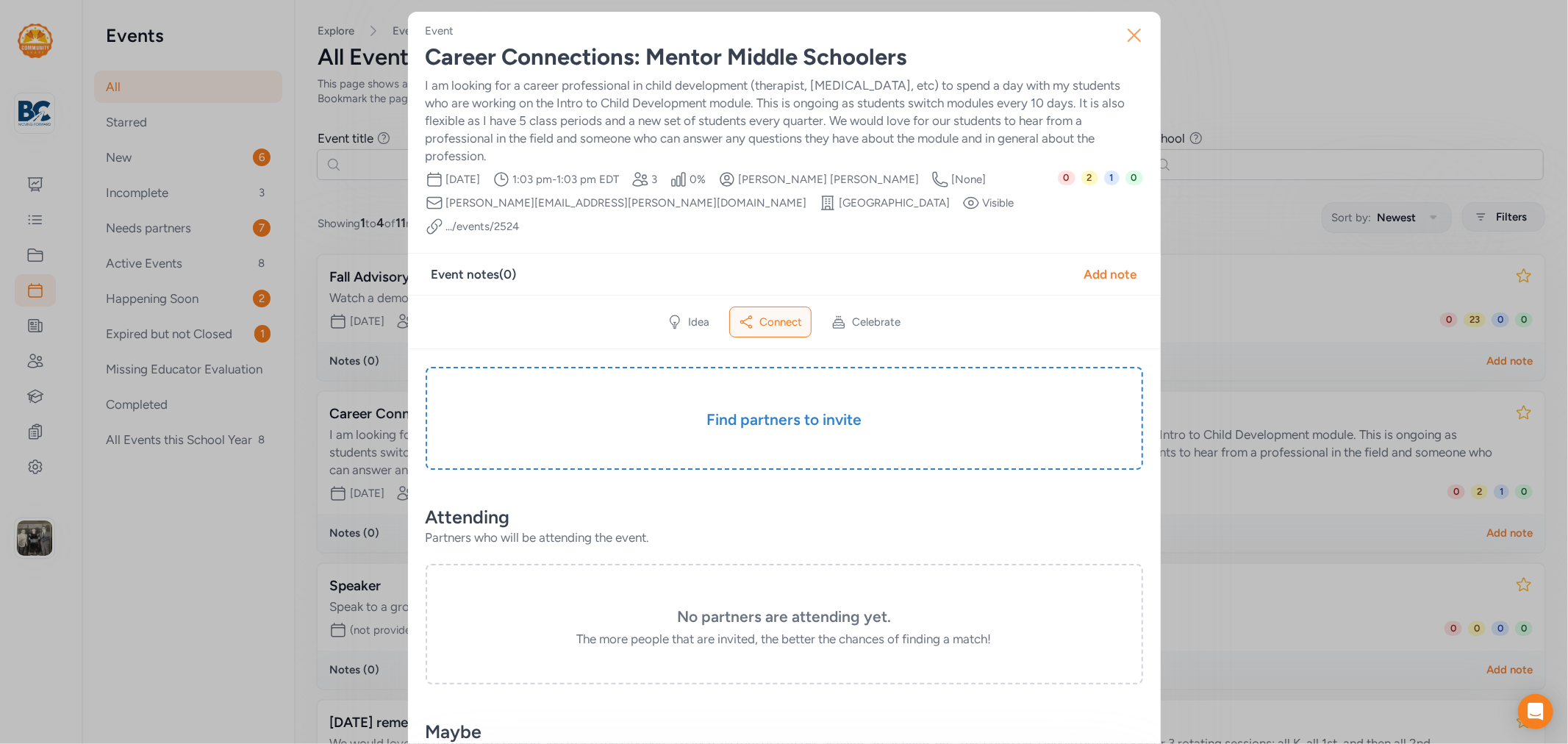
click at [1113, 40] on button "Close" at bounding box center [1134, 35] width 47 height 47
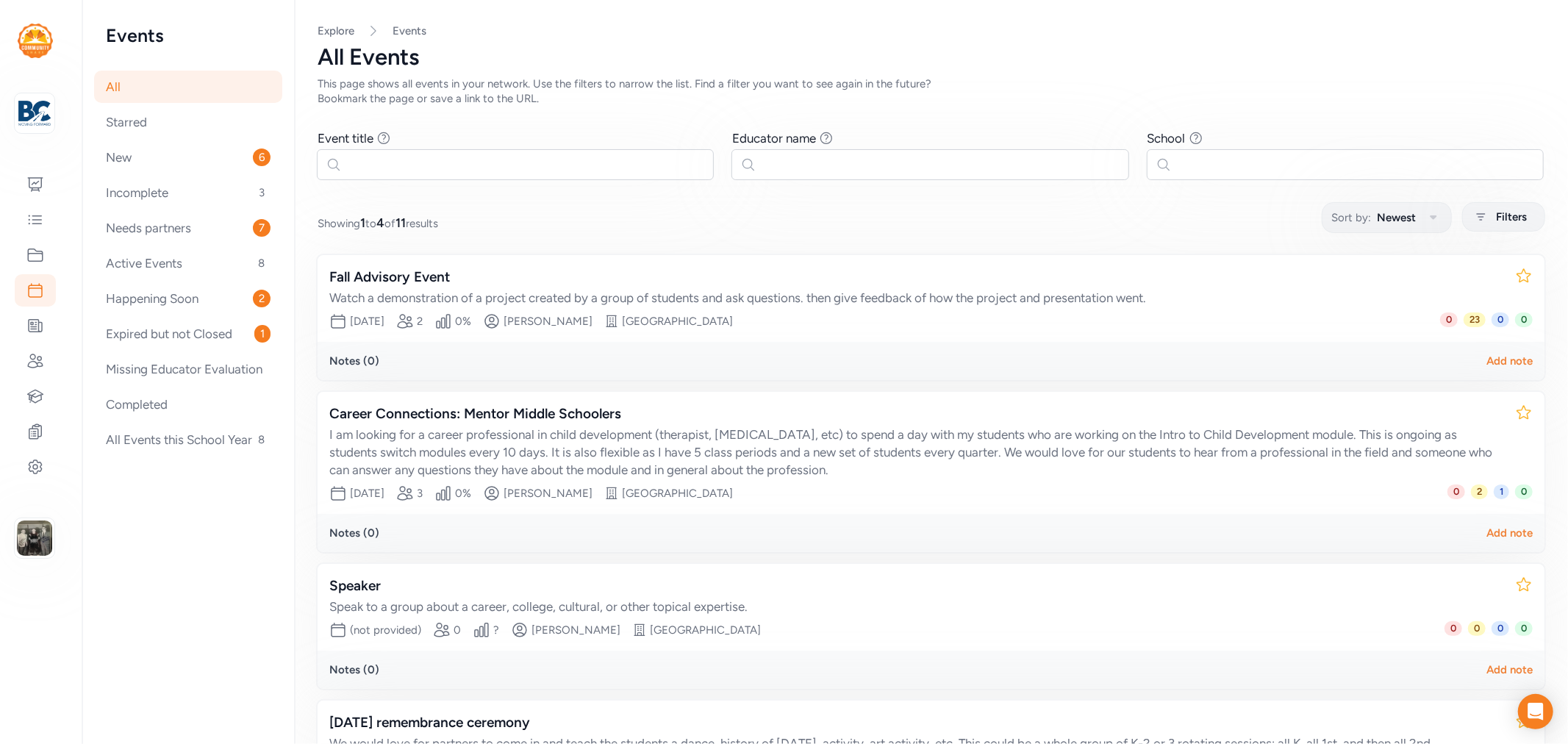
click at [134, 89] on div "All" at bounding box center [188, 86] width 188 height 32
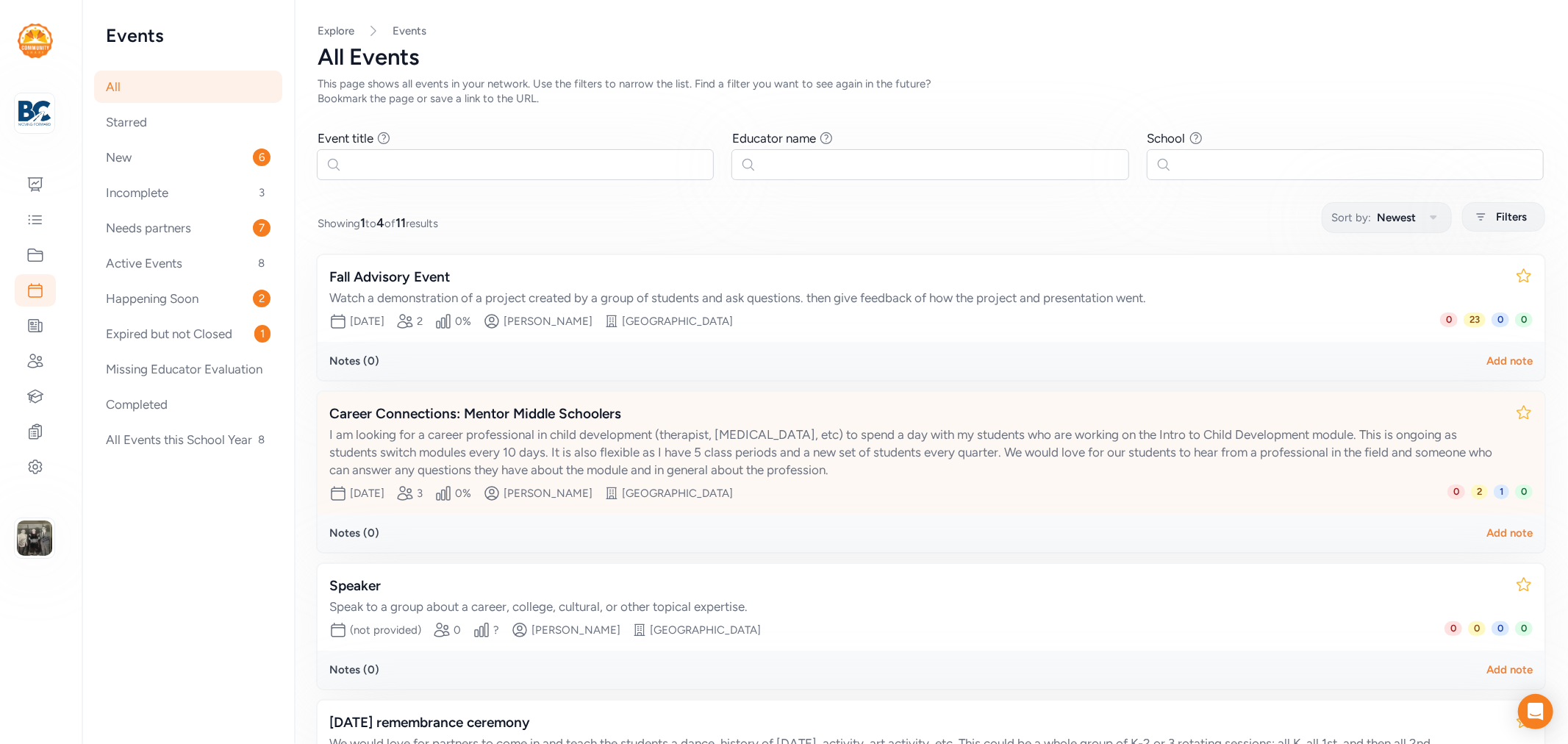
click at [408, 408] on div "Career Connections: Mentor Middle Schoolers" at bounding box center [916, 414] width 1174 height 21
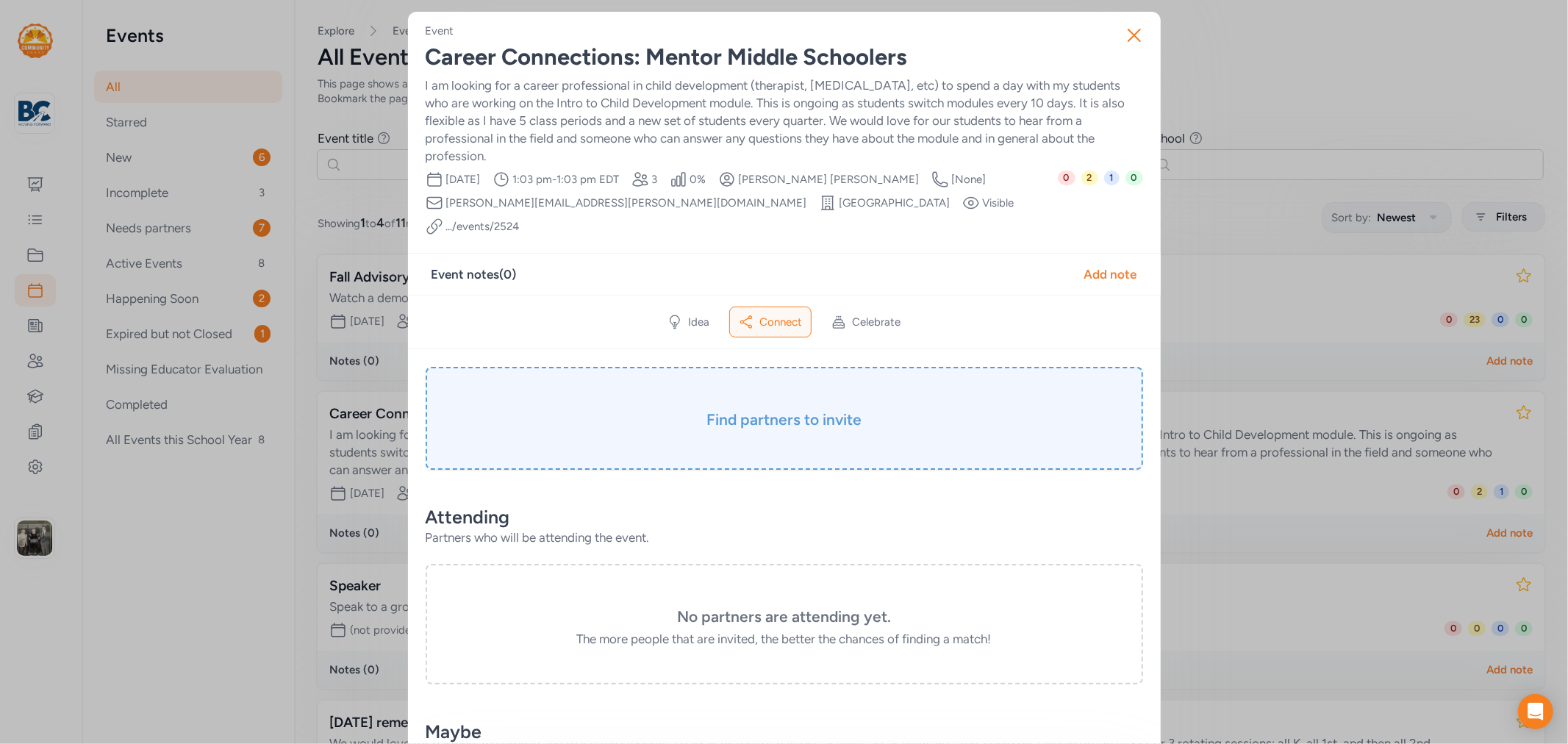
click at [684, 390] on div "Find partners to invite" at bounding box center [784, 419] width 718 height 103
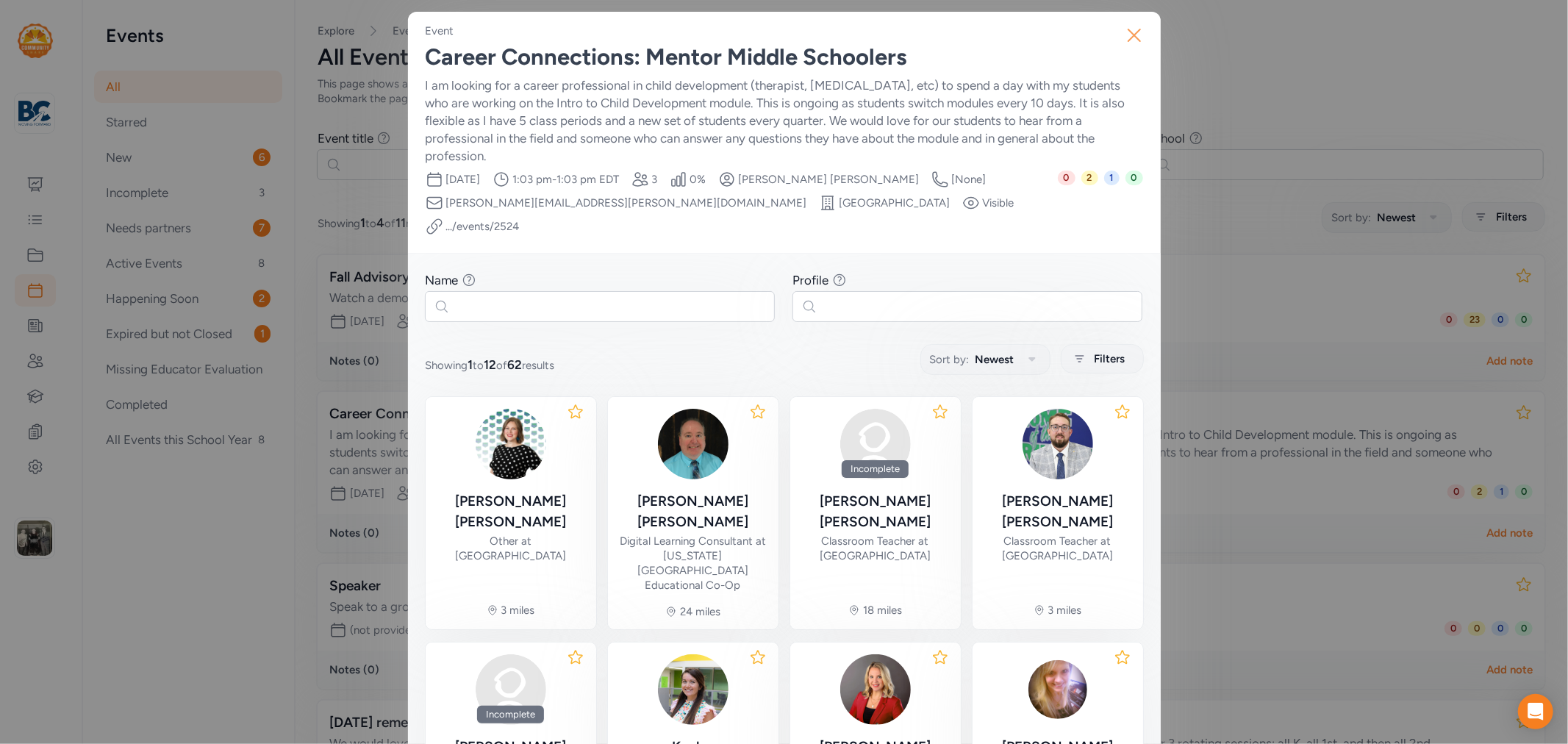
click at [1143, 44] on button "Close" at bounding box center [1134, 35] width 47 height 47
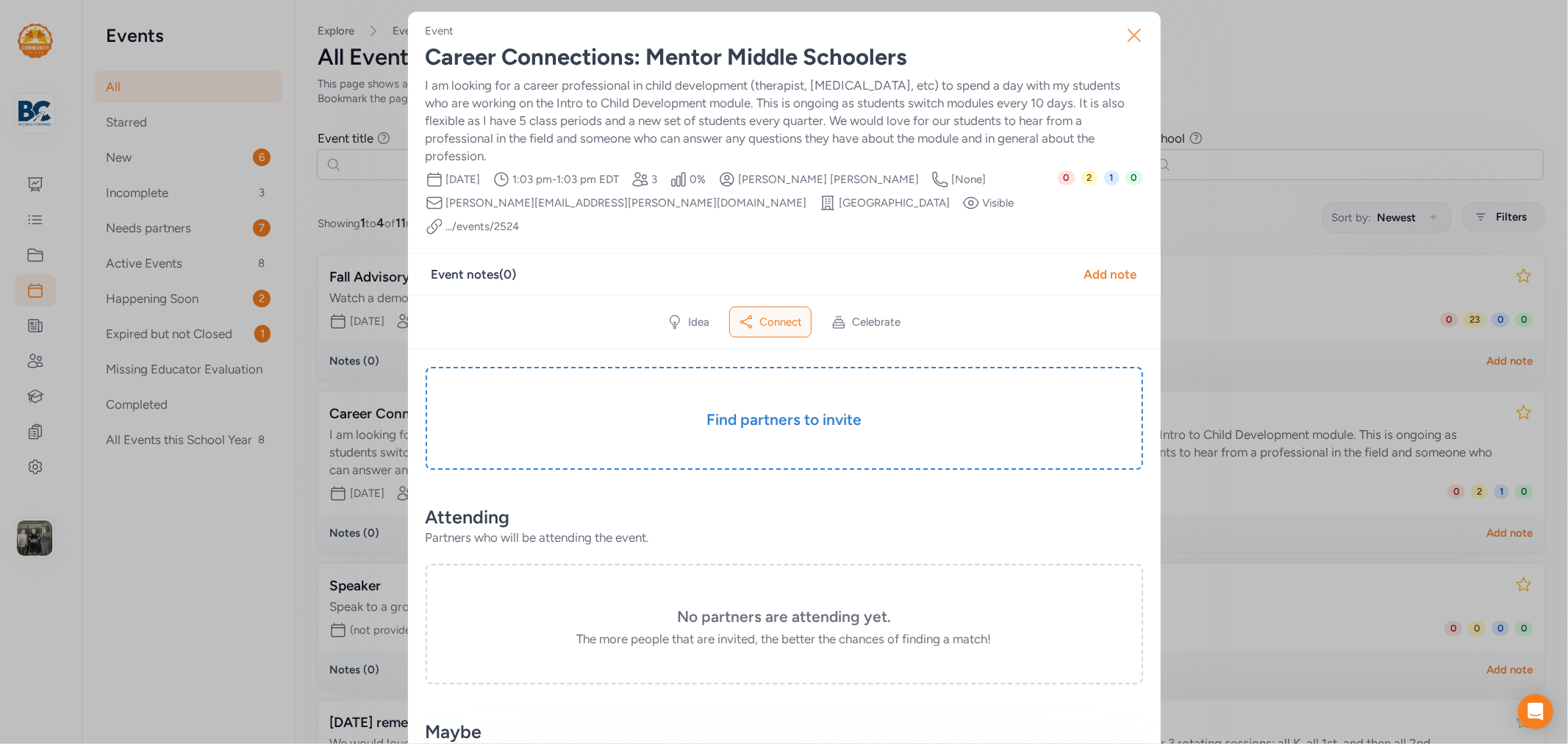
click at [1123, 46] on icon "button" at bounding box center [1134, 36] width 24 height 24
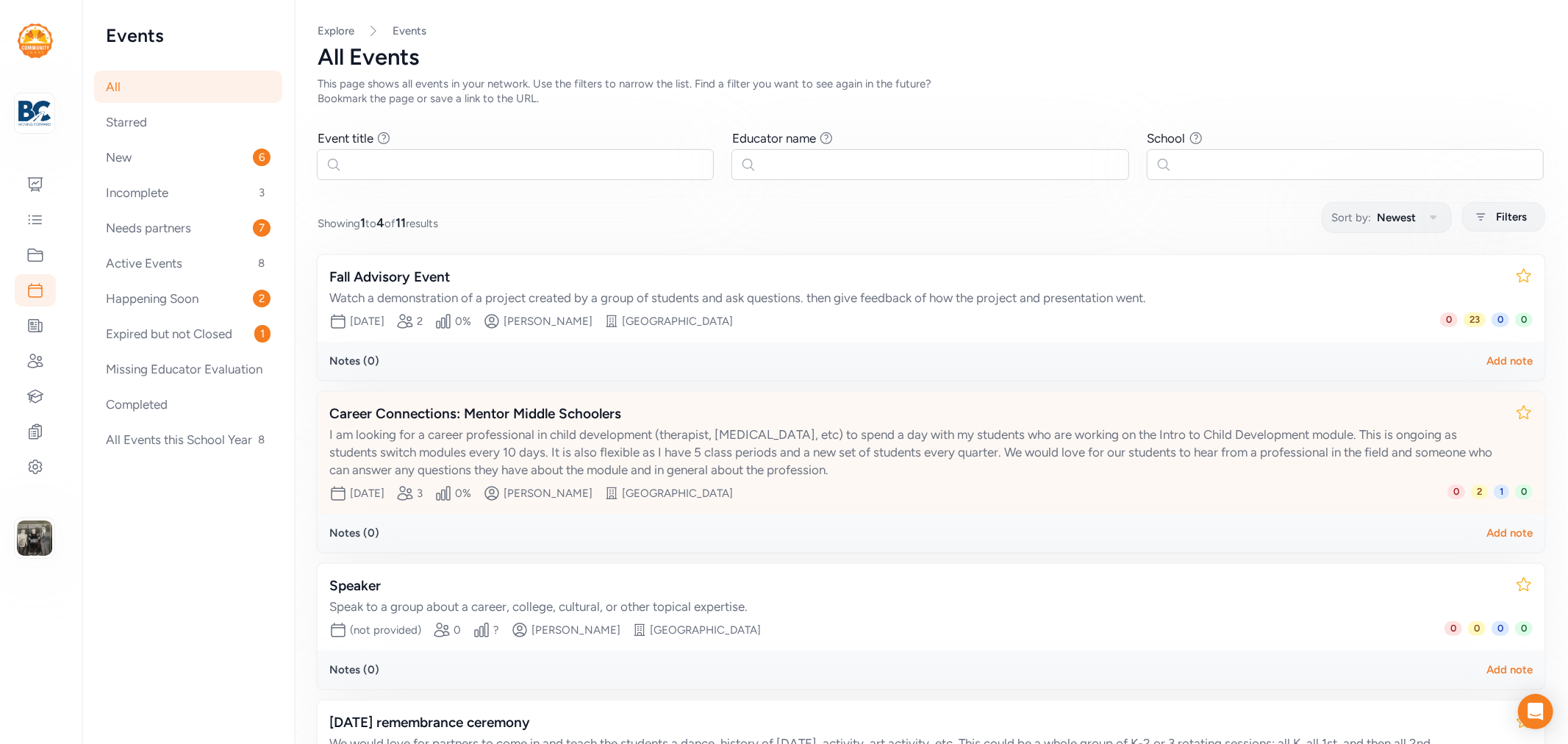
scroll to position [169, 0]
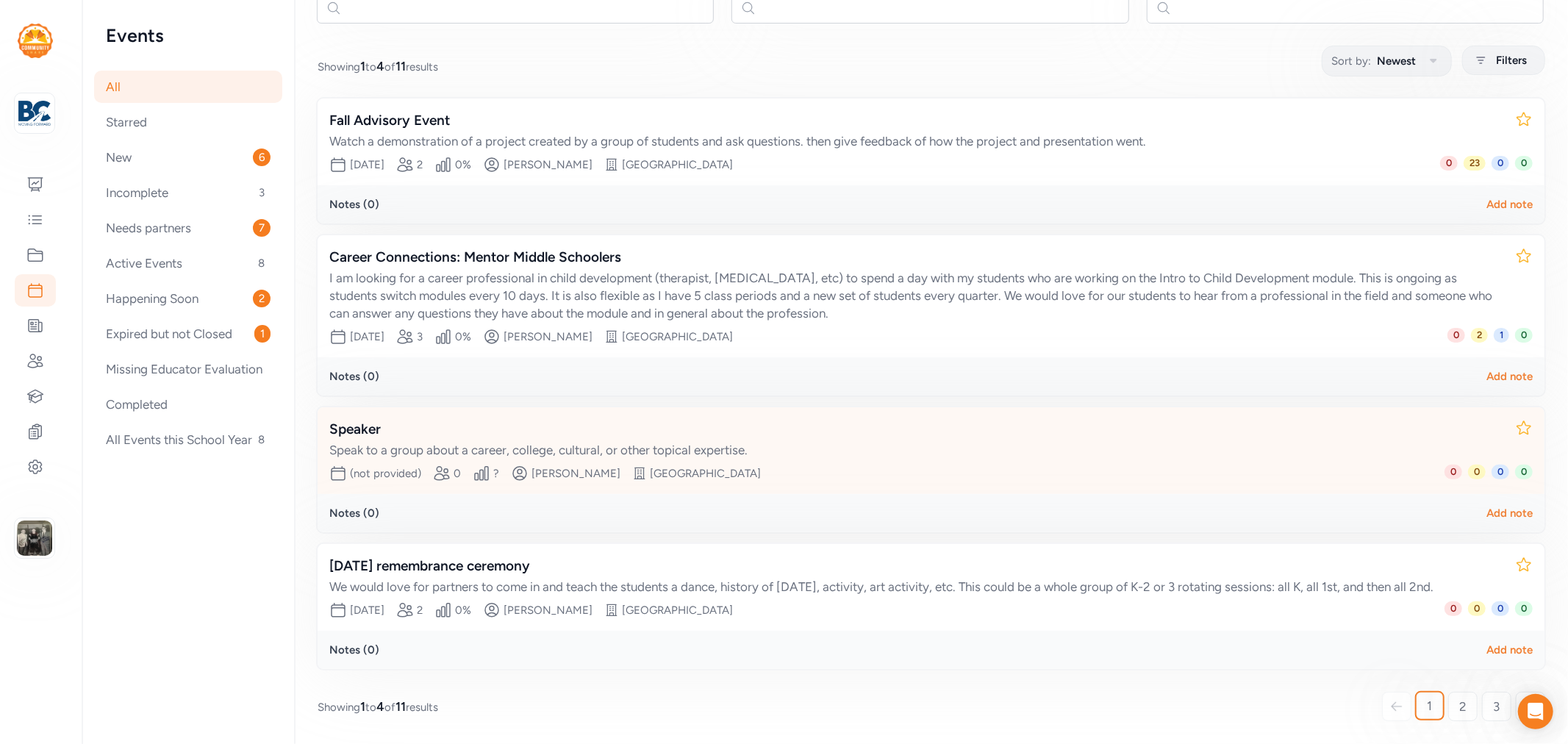
click at [355, 419] on div "Speaker" at bounding box center [916, 430] width 1174 height 21
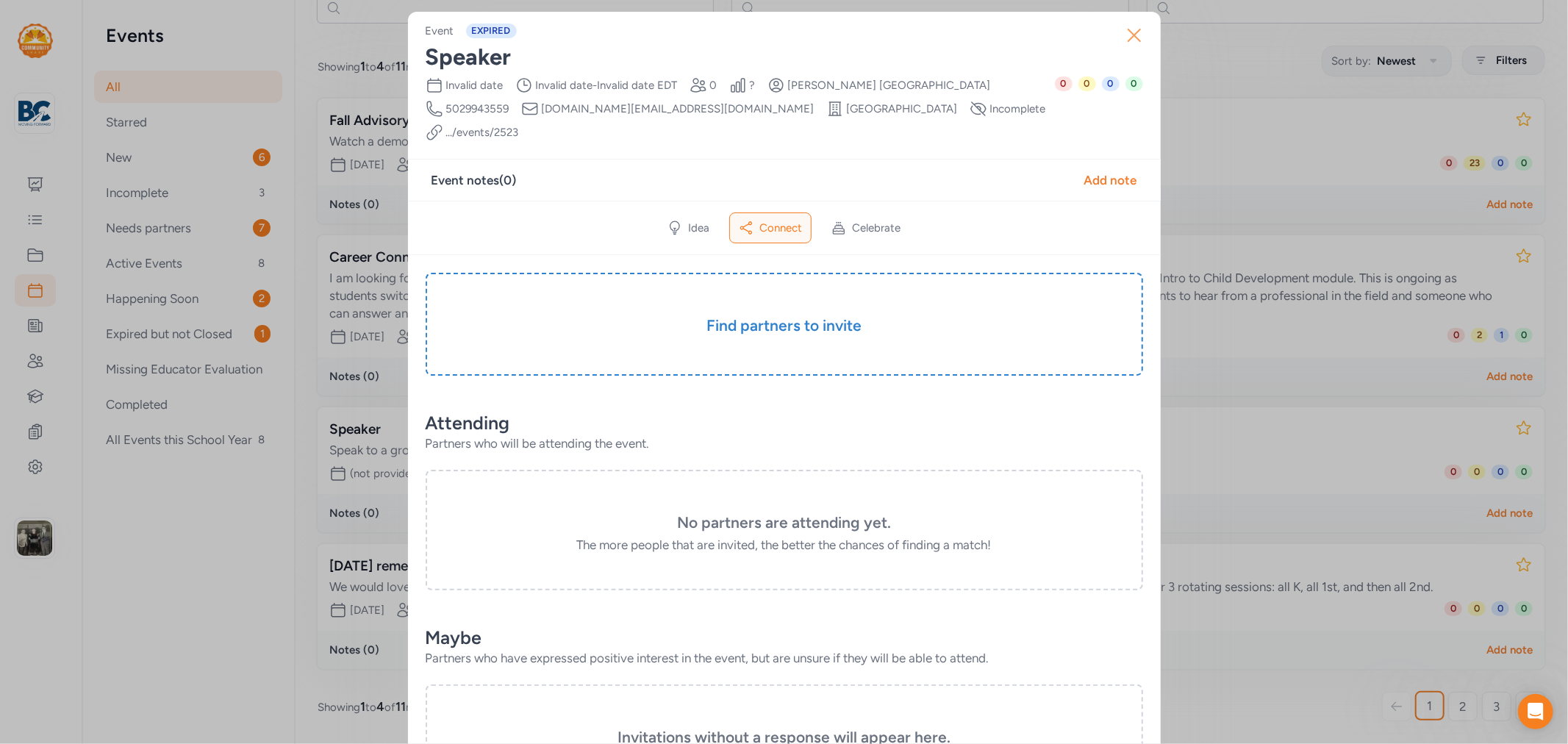
click at [1128, 25] on icon "button" at bounding box center [1134, 36] width 24 height 24
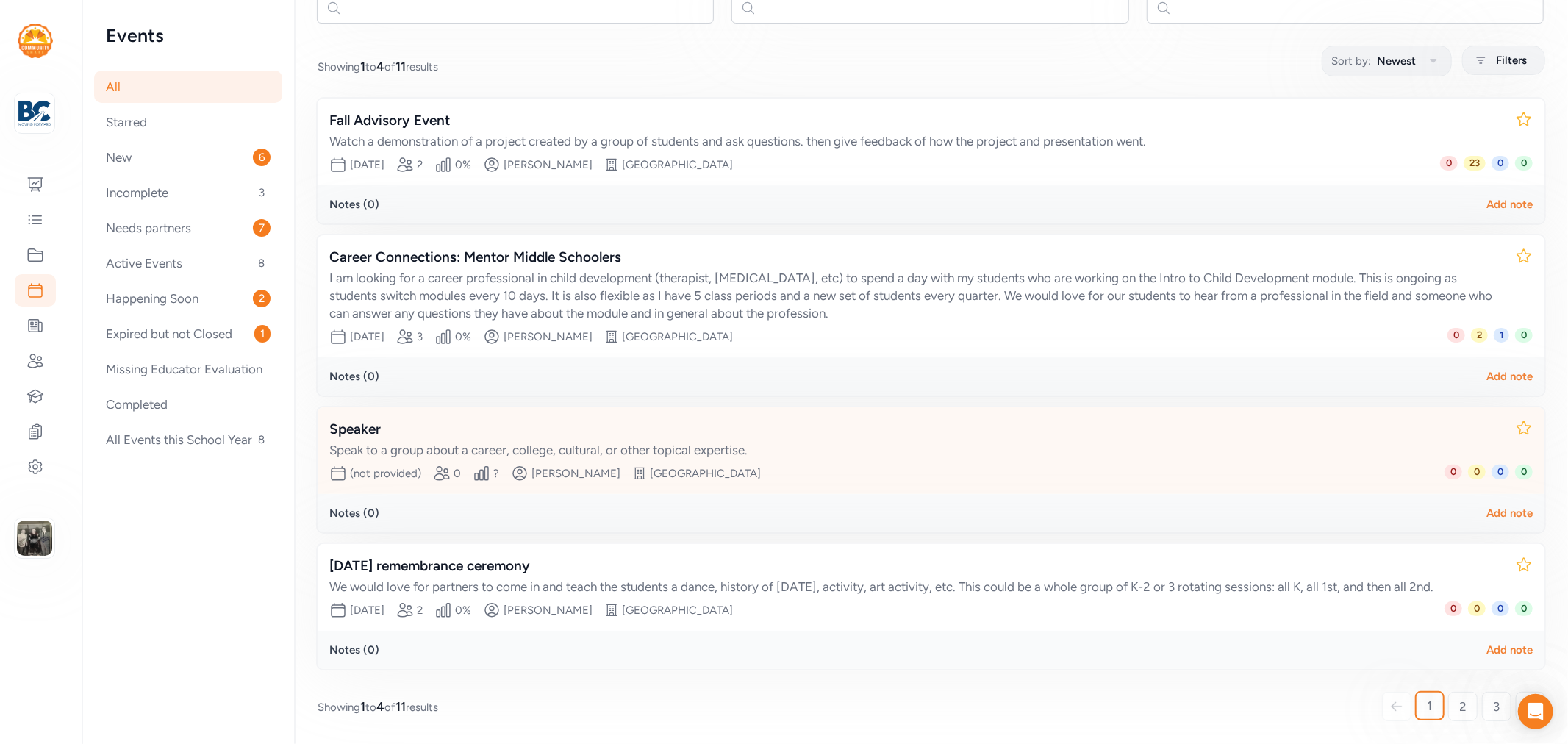
click at [384, 419] on div "Speaker" at bounding box center [916, 430] width 1174 height 21
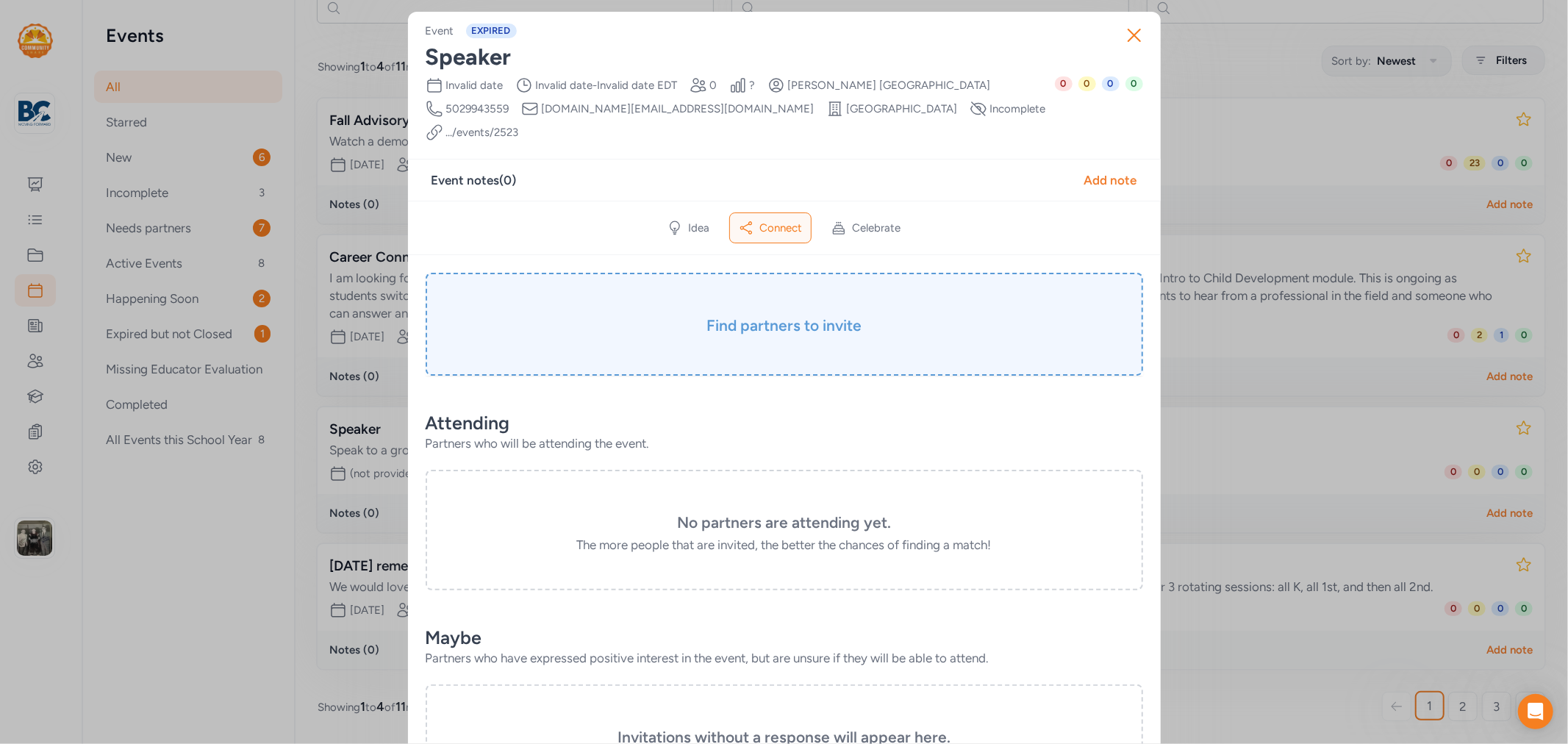
click at [791, 313] on div "Find partners to invite" at bounding box center [784, 325] width 718 height 103
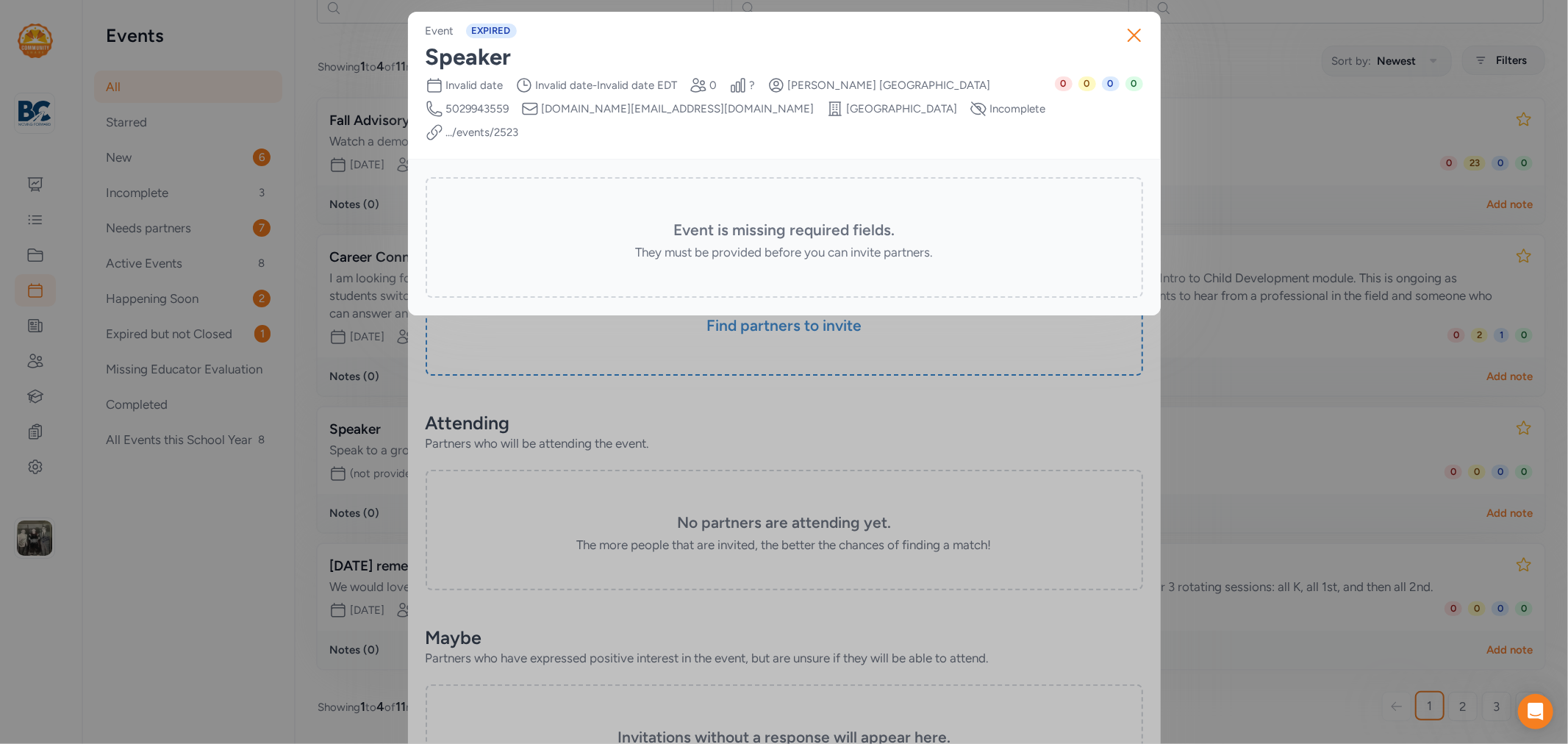
click at [783, 220] on h3 "Event is missing required fields." at bounding box center [784, 230] width 644 height 21
click at [1130, 32] on icon "button" at bounding box center [1134, 35] width 12 height 12
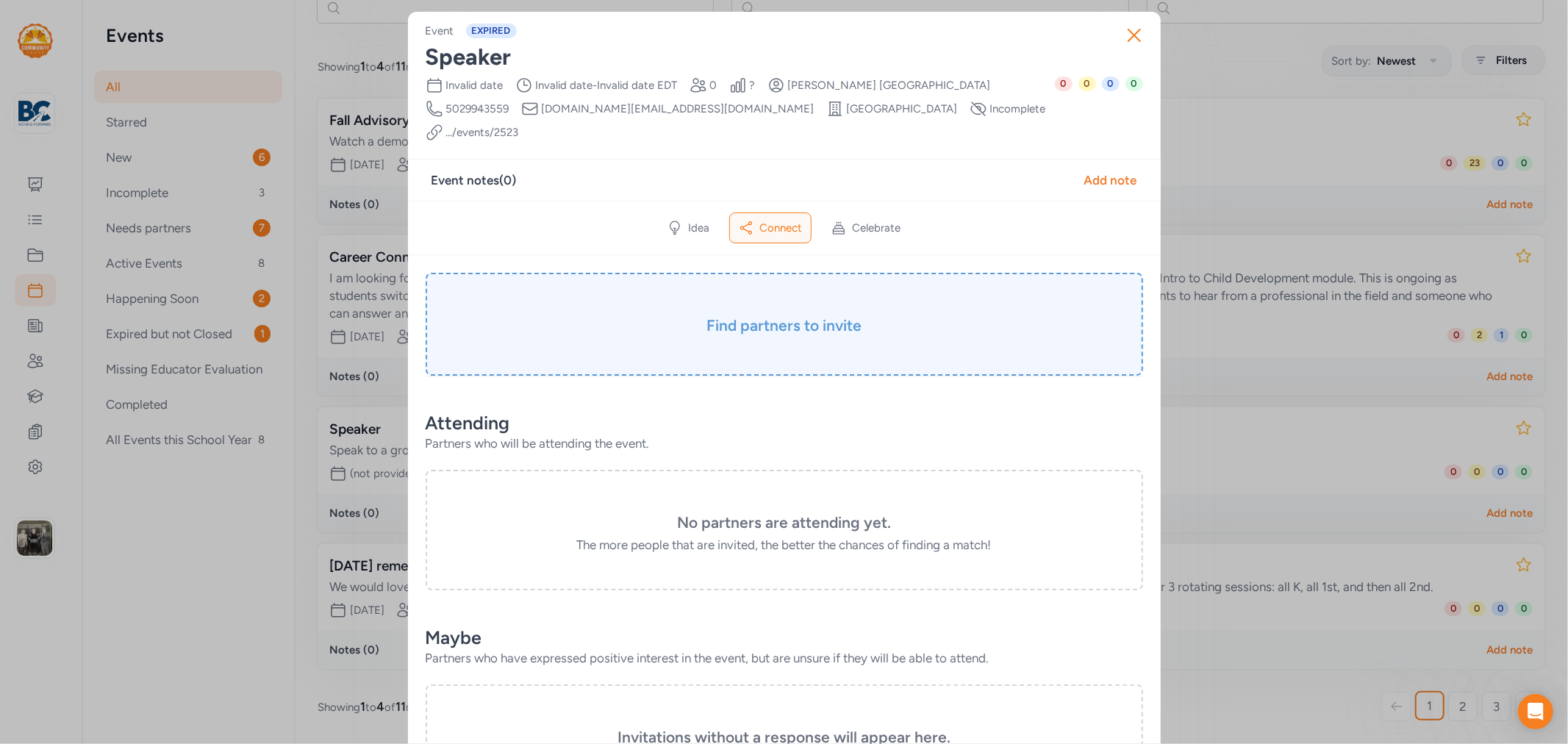
click at [793, 316] on h3 "Find partners to invite" at bounding box center [784, 326] width 644 height 21
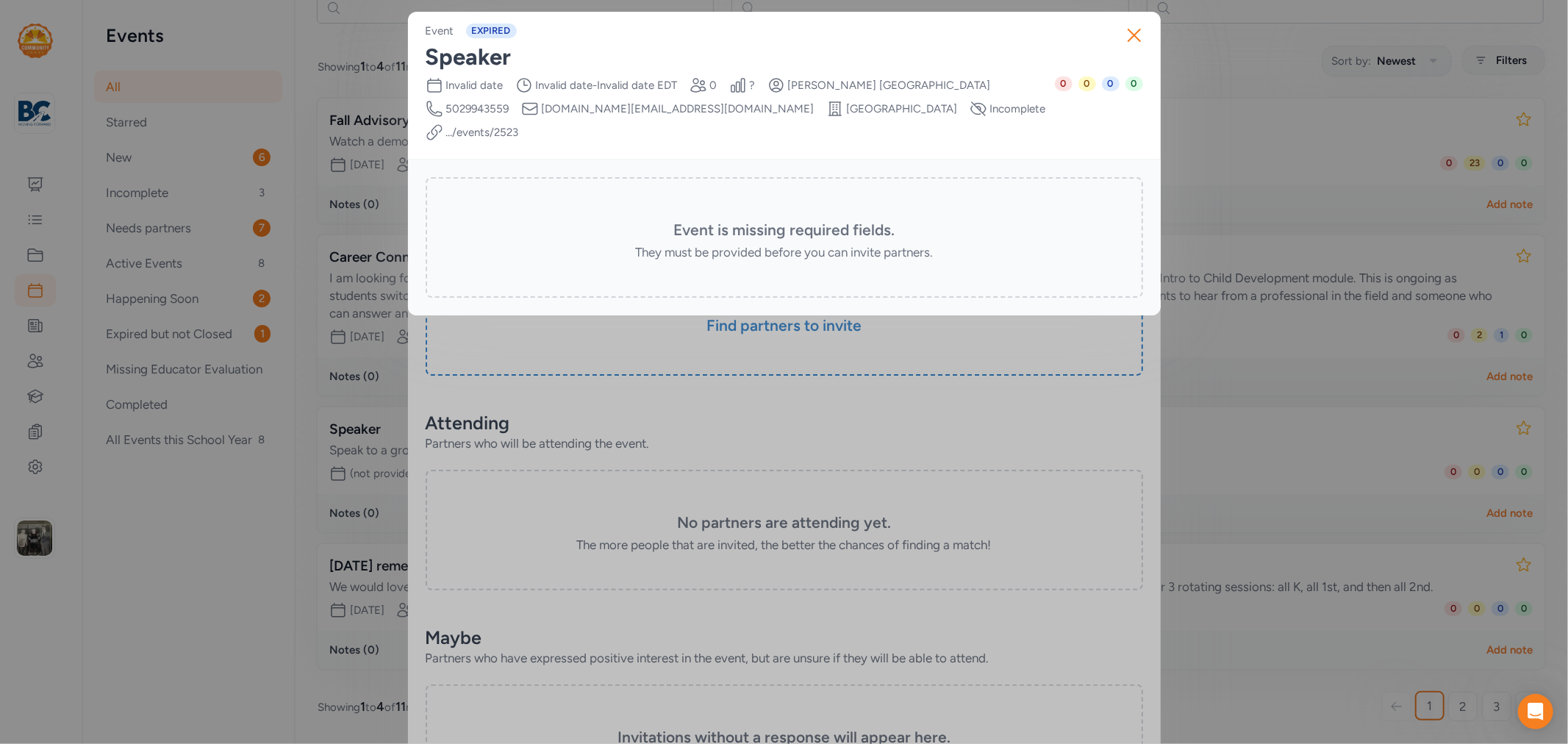
click at [778, 220] on h3 "Event is missing required fields." at bounding box center [784, 230] width 644 height 21
click at [744, 244] on div "They must be provided before you can invite partners." at bounding box center [784, 252] width 644 height 17
click at [1128, 37] on icon "button" at bounding box center [1134, 36] width 24 height 24
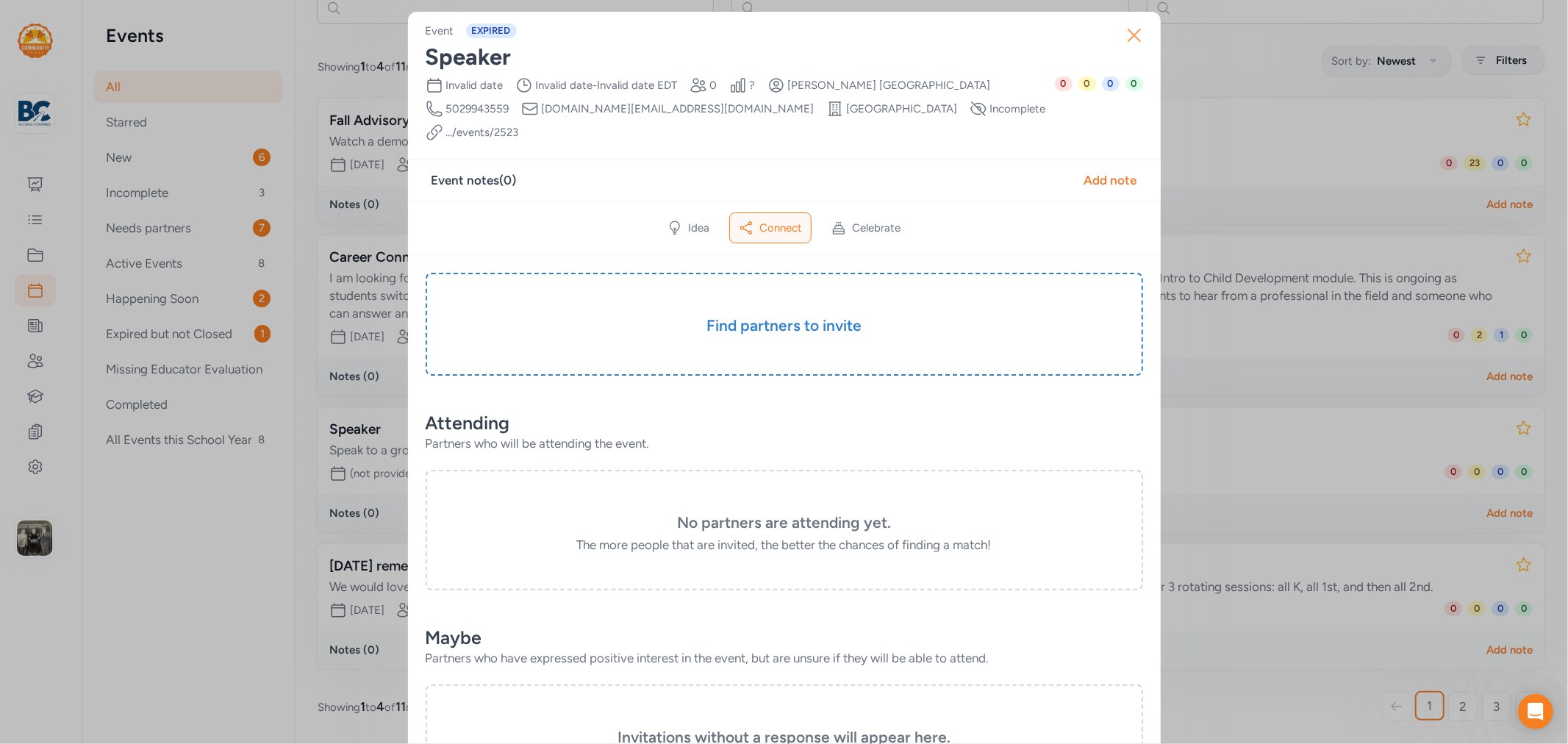
click at [1128, 36] on icon "button" at bounding box center [1134, 35] width 12 height 12
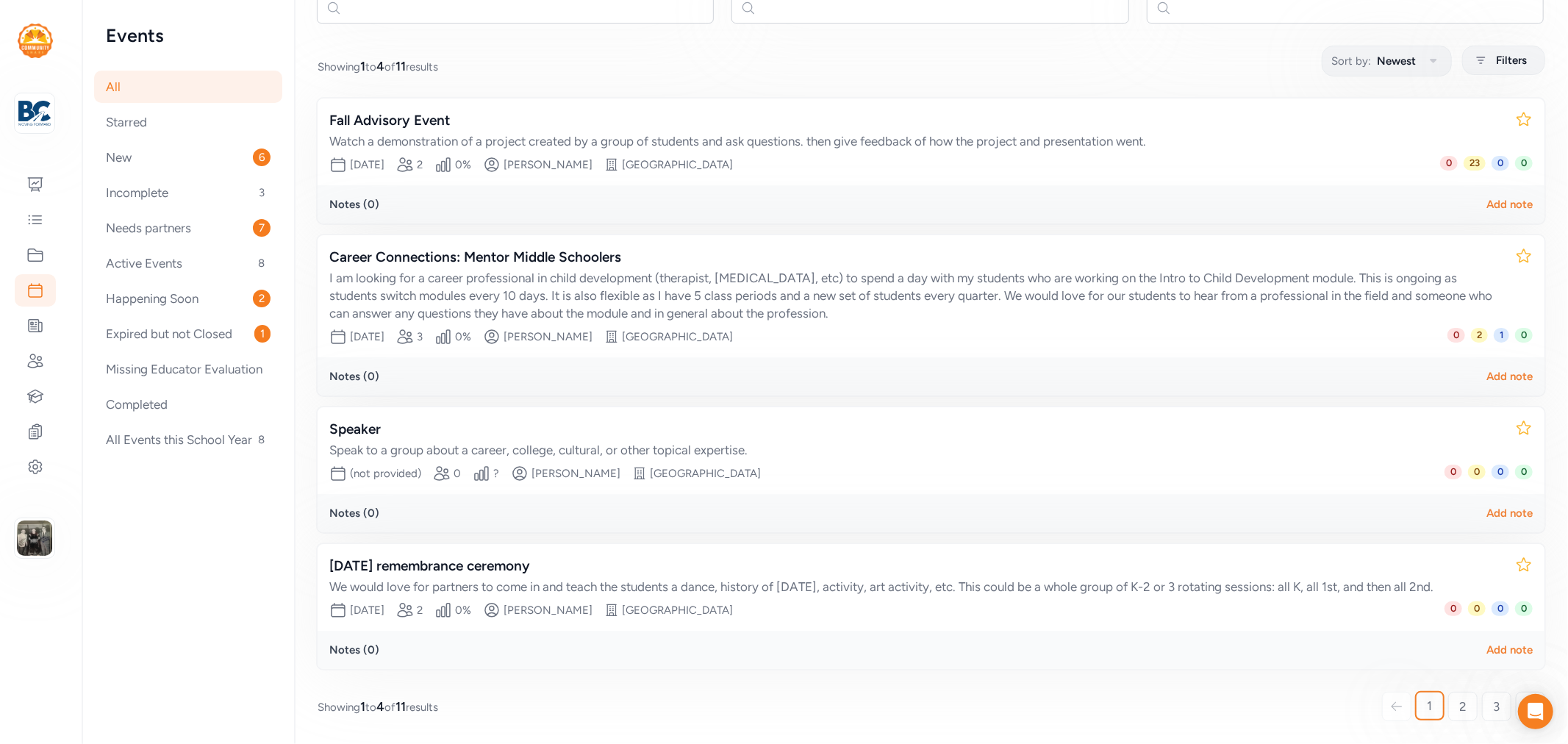
scroll to position [6, 0]
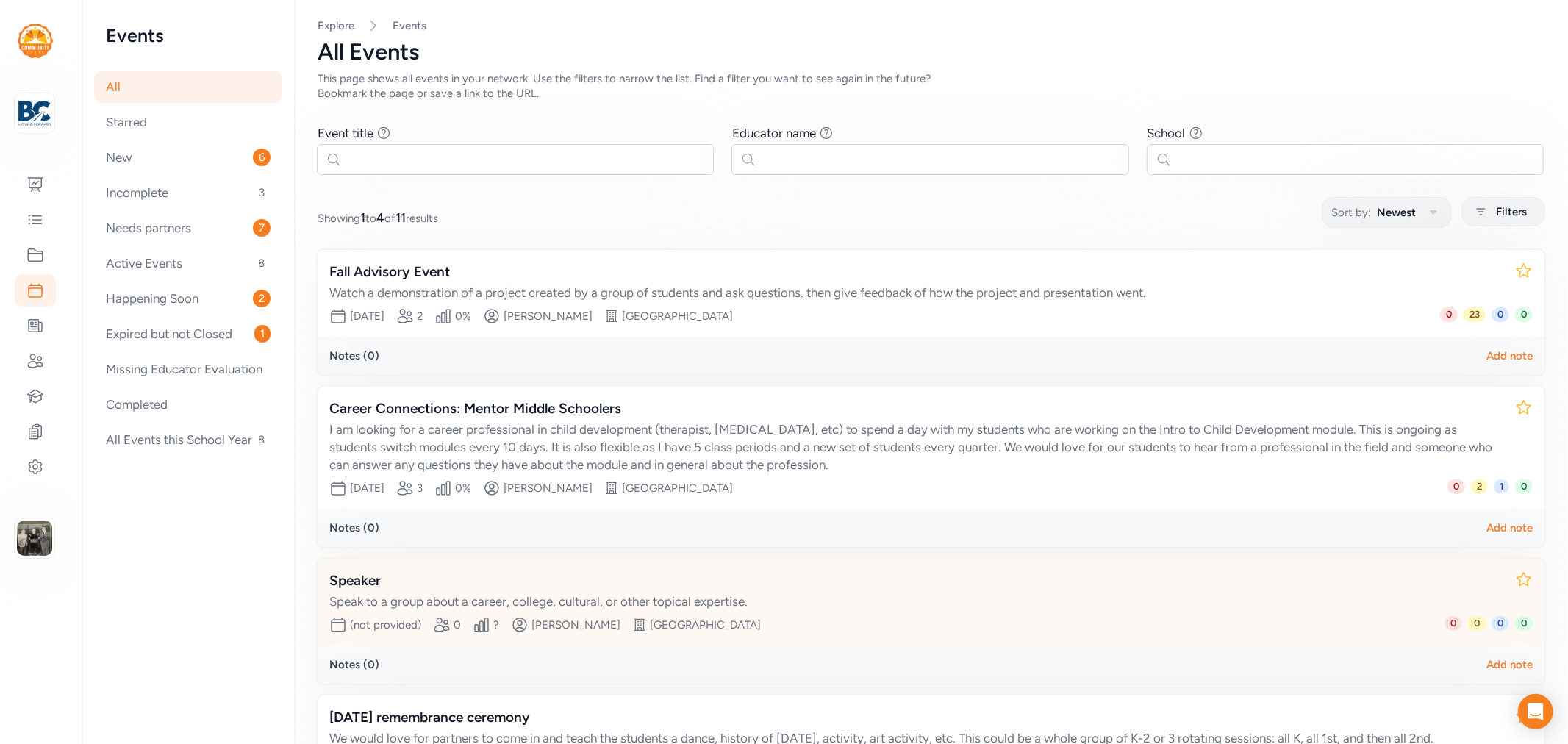
click at [468, 594] on div "Speak to a group about a career, college, cultural, or other topical expertise." at bounding box center [916, 602] width 1174 height 17
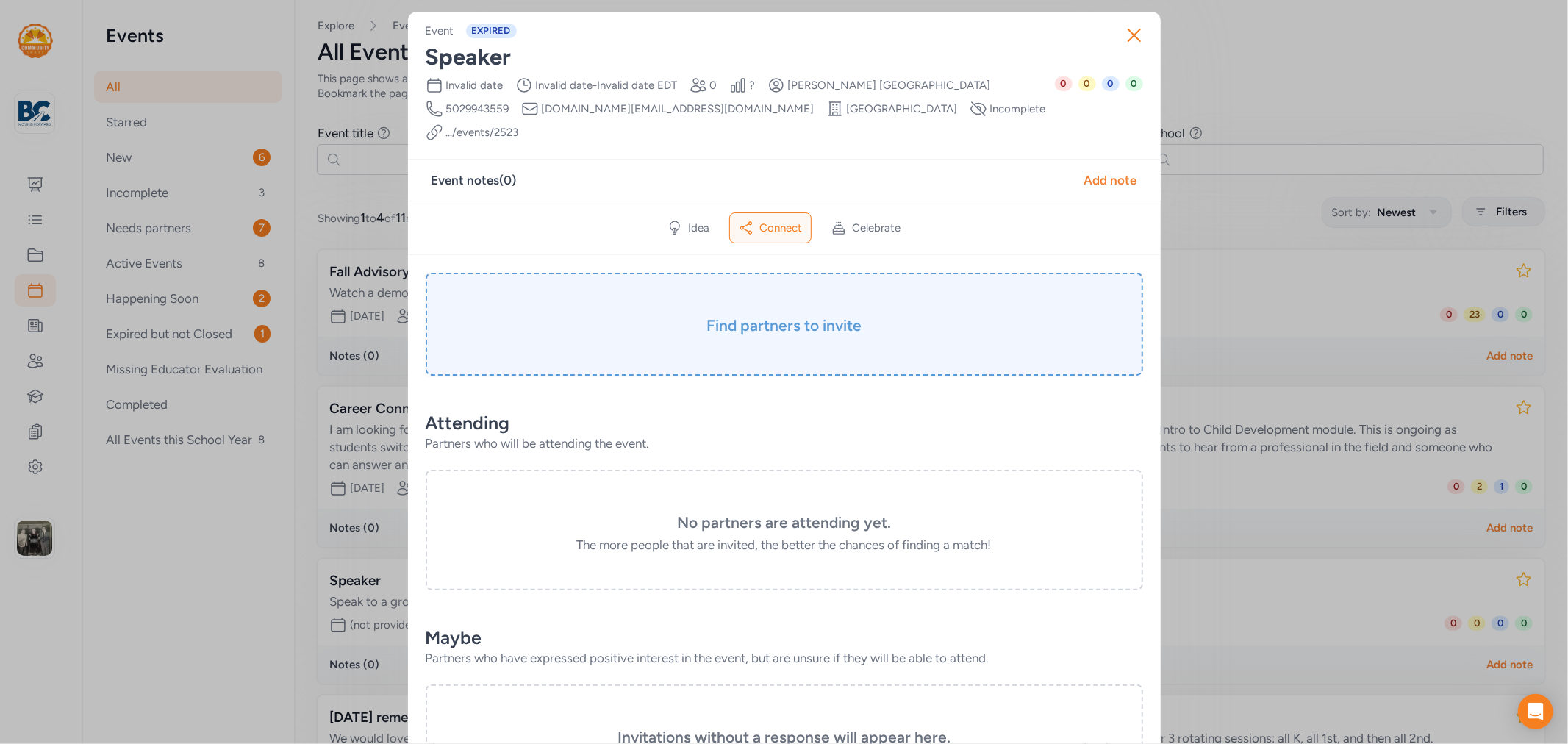
click at [739, 328] on div "Find partners to invite" at bounding box center [784, 325] width 718 height 103
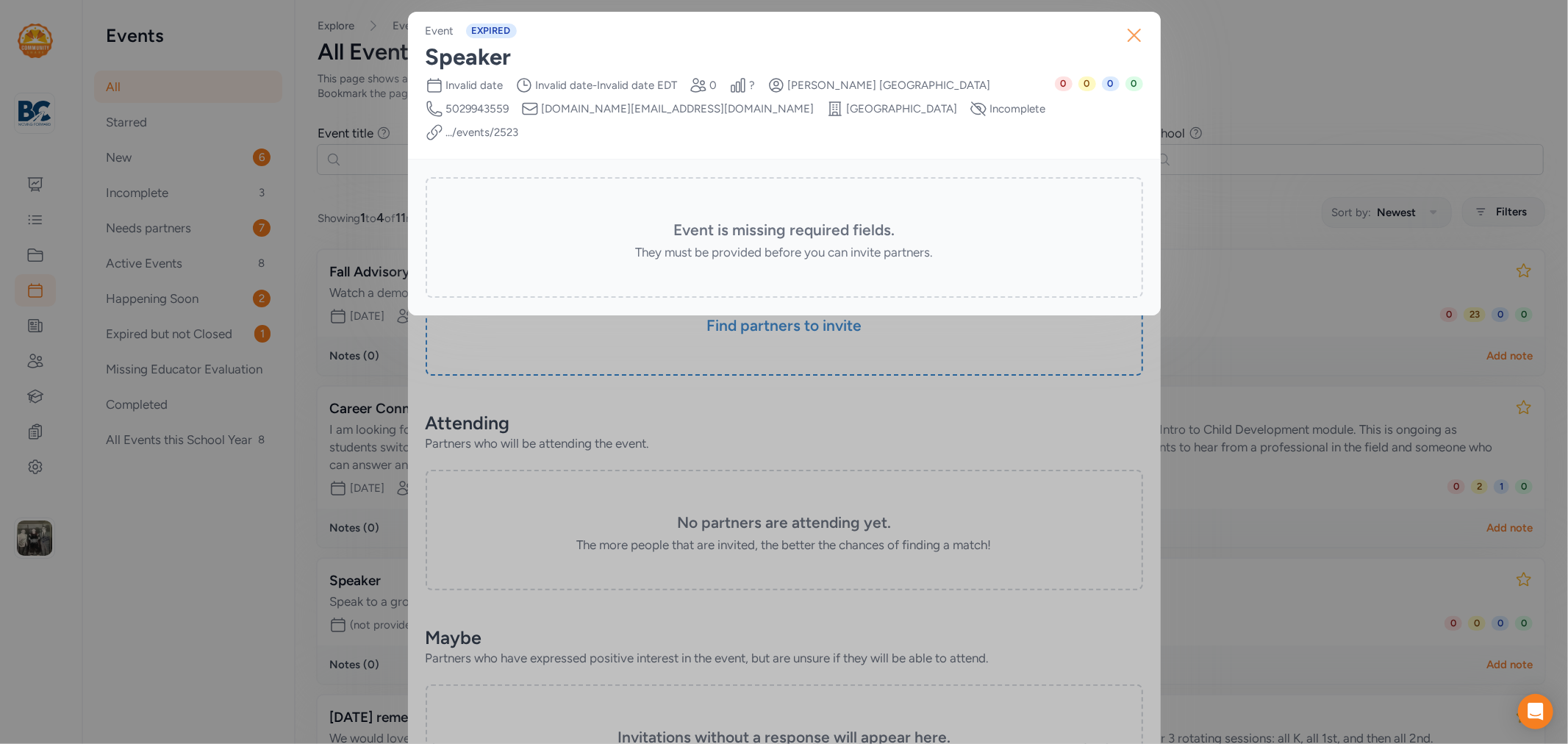
click at [1127, 36] on icon "button" at bounding box center [1134, 36] width 24 height 24
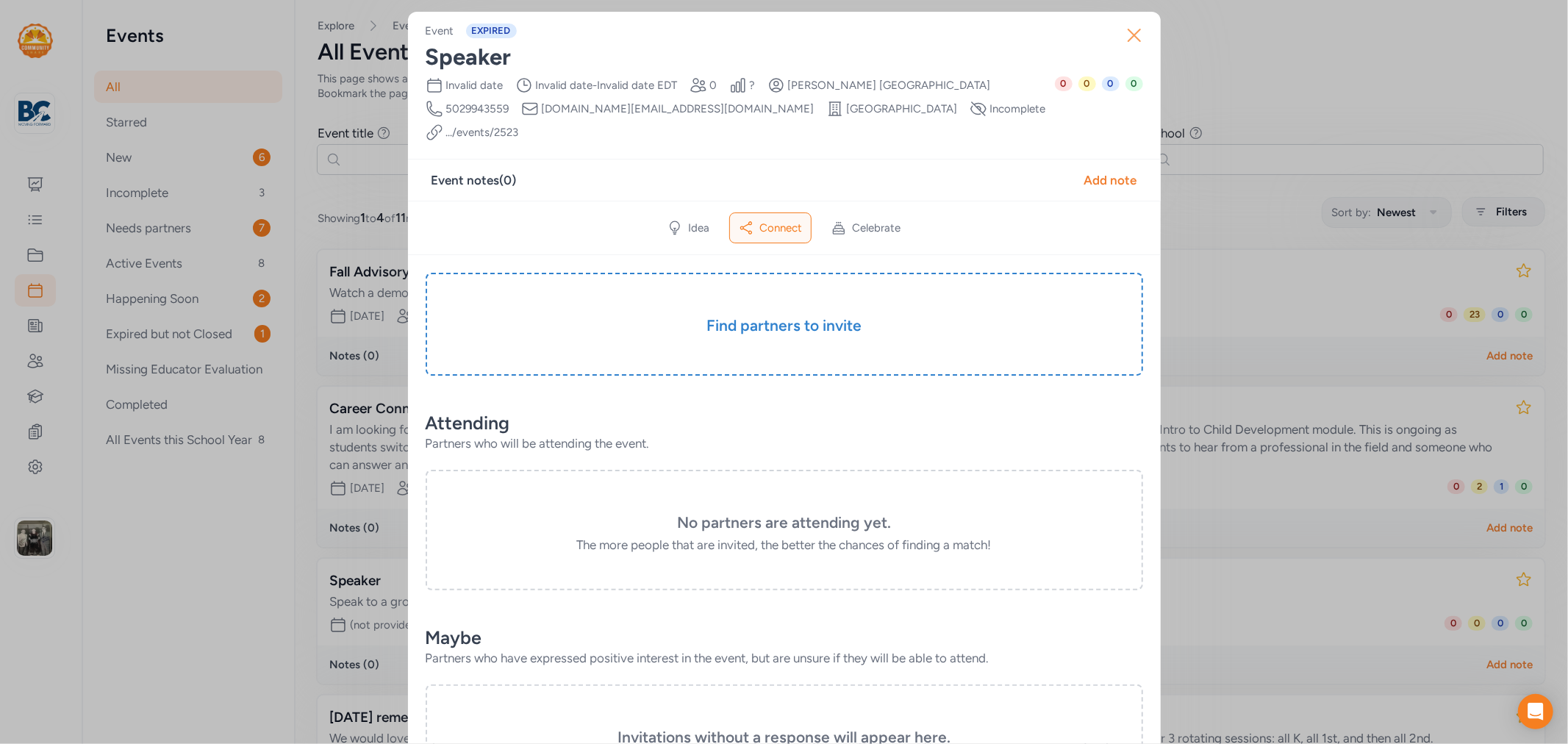
click at [1128, 47] on icon "button" at bounding box center [1134, 36] width 24 height 24
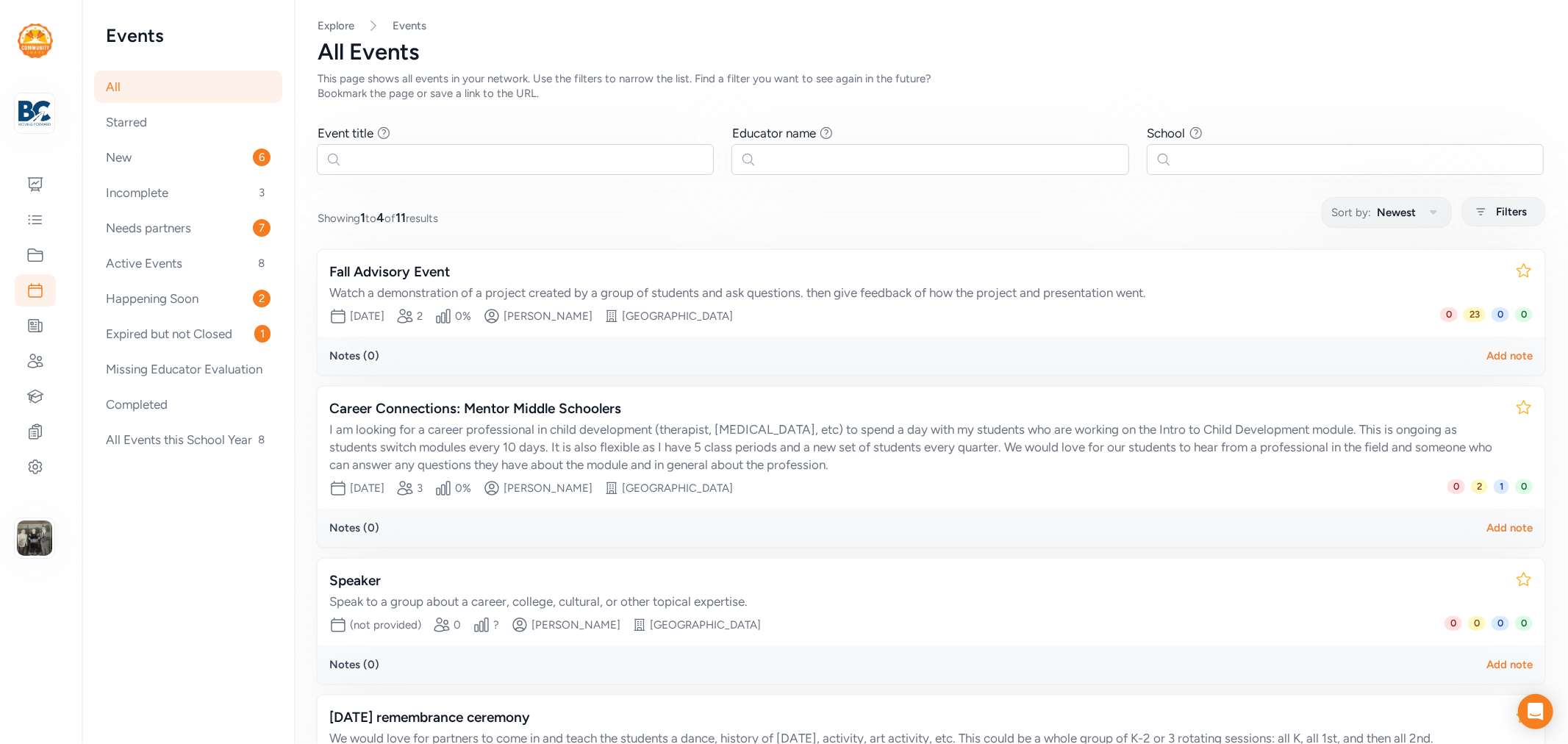
scroll to position [169, 0]
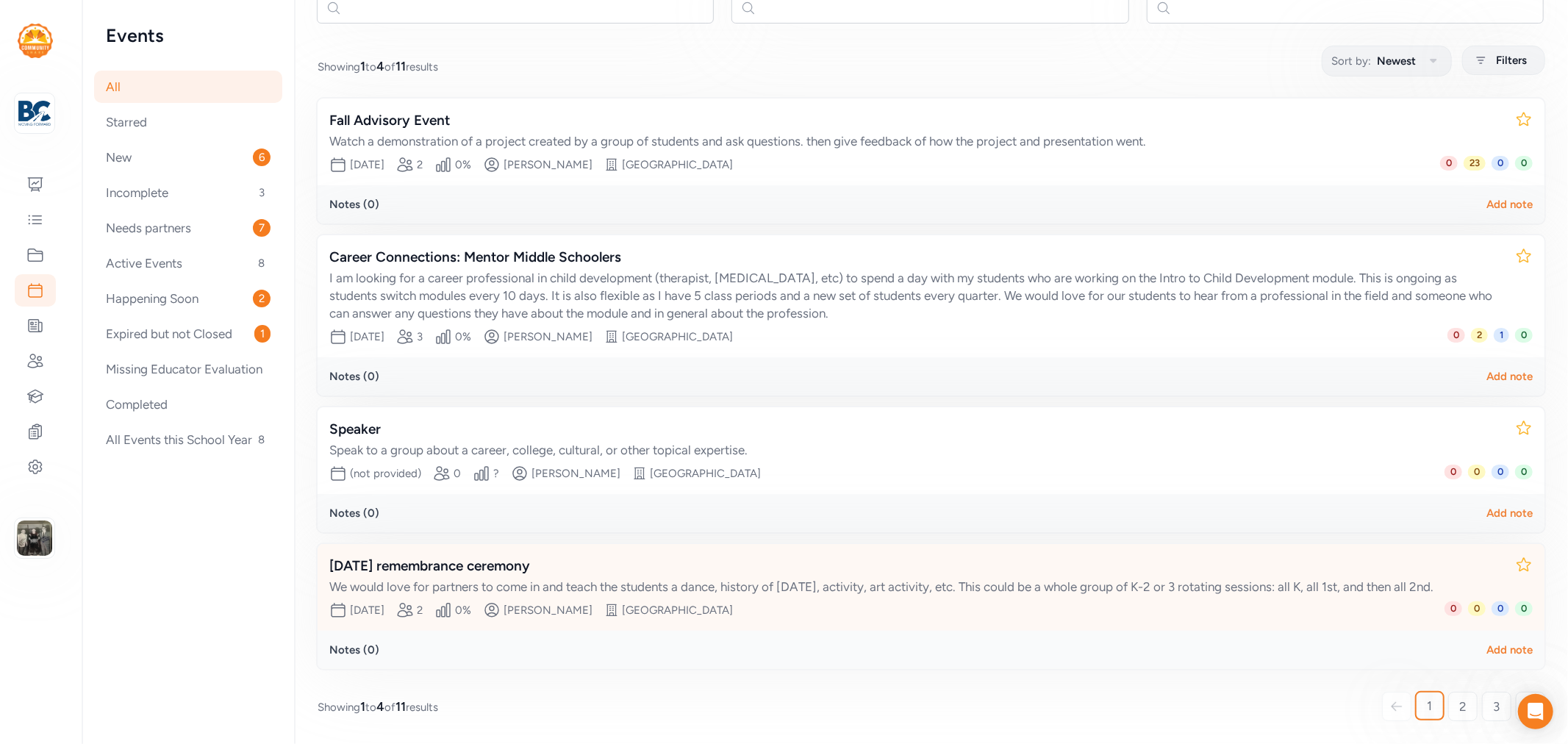
click at [492, 556] on div "[DATE] remembrance ceremony" at bounding box center [916, 566] width 1174 height 21
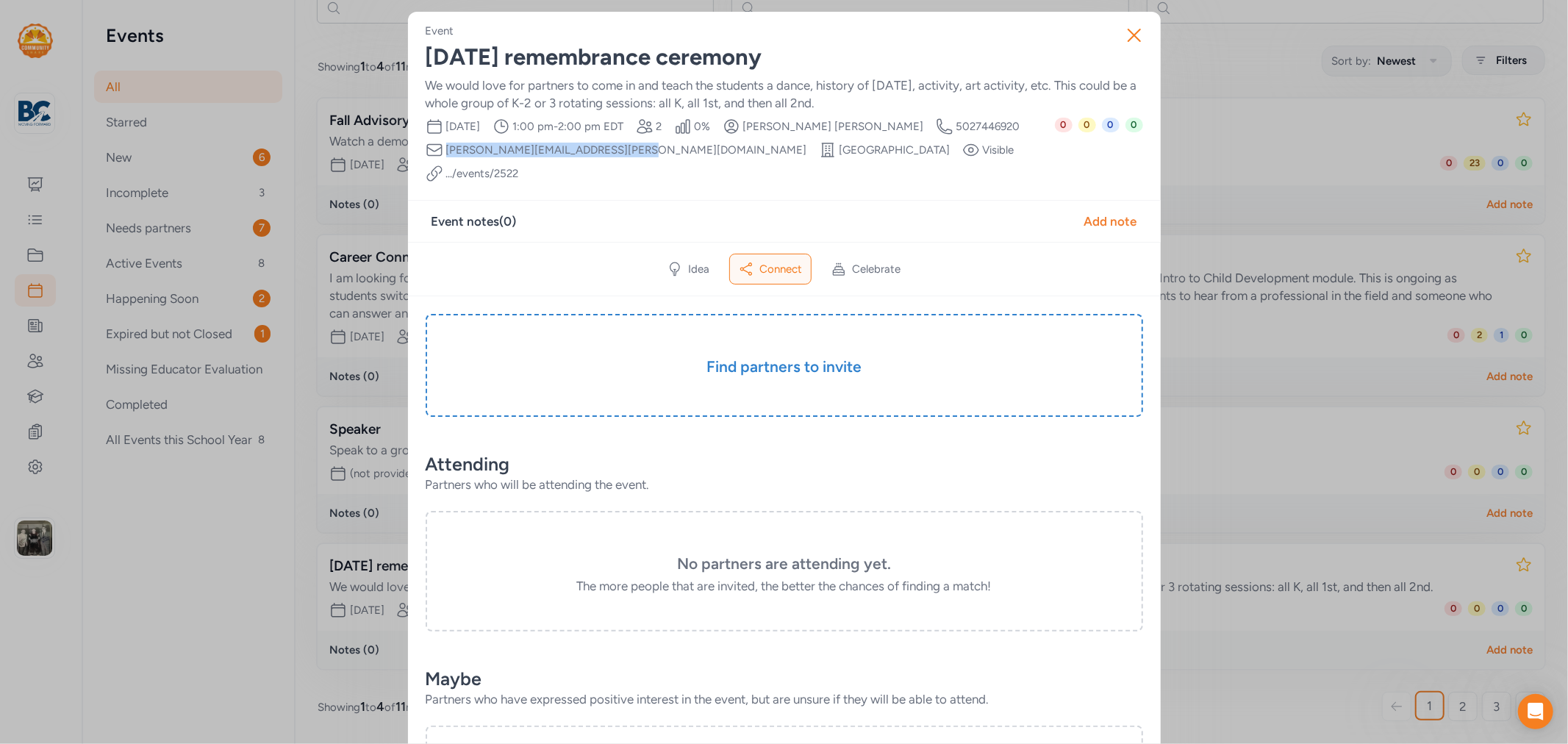
drag, startPoint x: 593, startPoint y: 150, endPoint x: 439, endPoint y: 154, distance: 154.1
click at [446, 154] on span "[PERSON_NAME][EMAIL_ADDRESS][PERSON_NAME][DOMAIN_NAME]" at bounding box center [627, 150] width 361 height 15
copy span "[PERSON_NAME][EMAIL_ADDRESS][PERSON_NAME][DOMAIN_NAME]"
click at [693, 103] on div "We would love for partners to come in and teach the students a dance, history o…" at bounding box center [784, 94] width 718 height 36
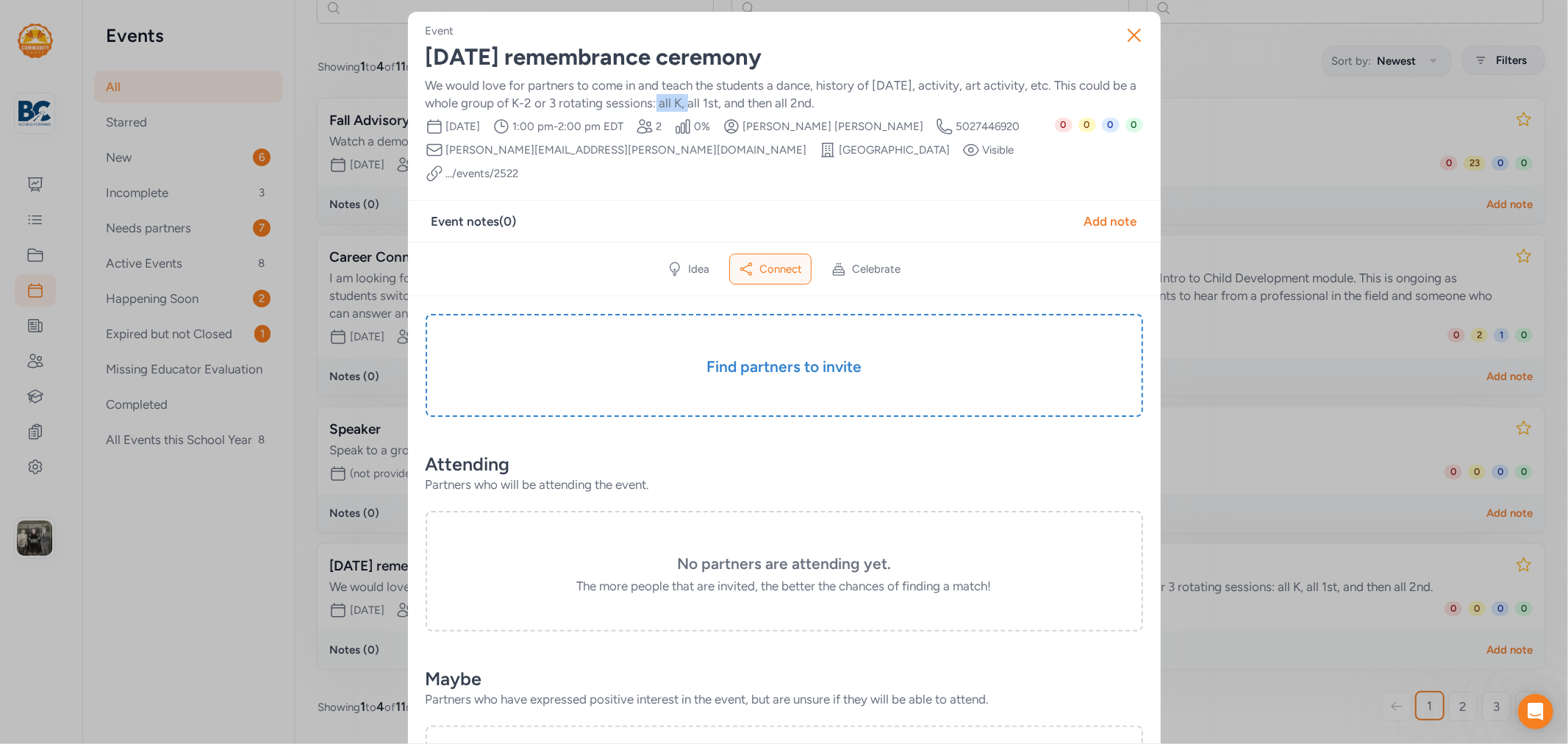
click at [693, 103] on div "We would love for partners to come in and teach the students a dance, history o…" at bounding box center [784, 94] width 718 height 36
click at [1127, 41] on icon "button" at bounding box center [1134, 36] width 24 height 24
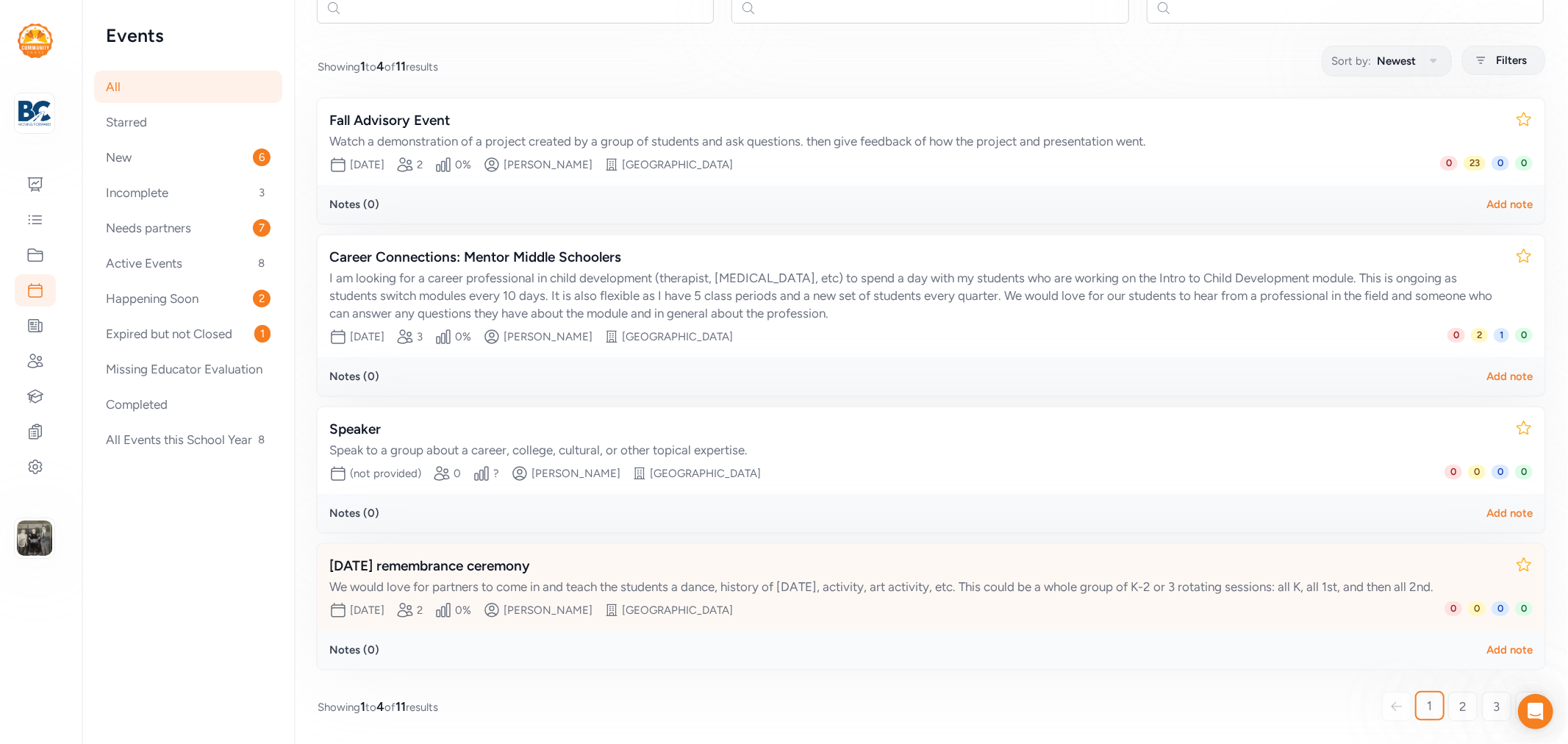
click at [445, 556] on div "[DATE] remembrance ceremony" at bounding box center [916, 566] width 1174 height 21
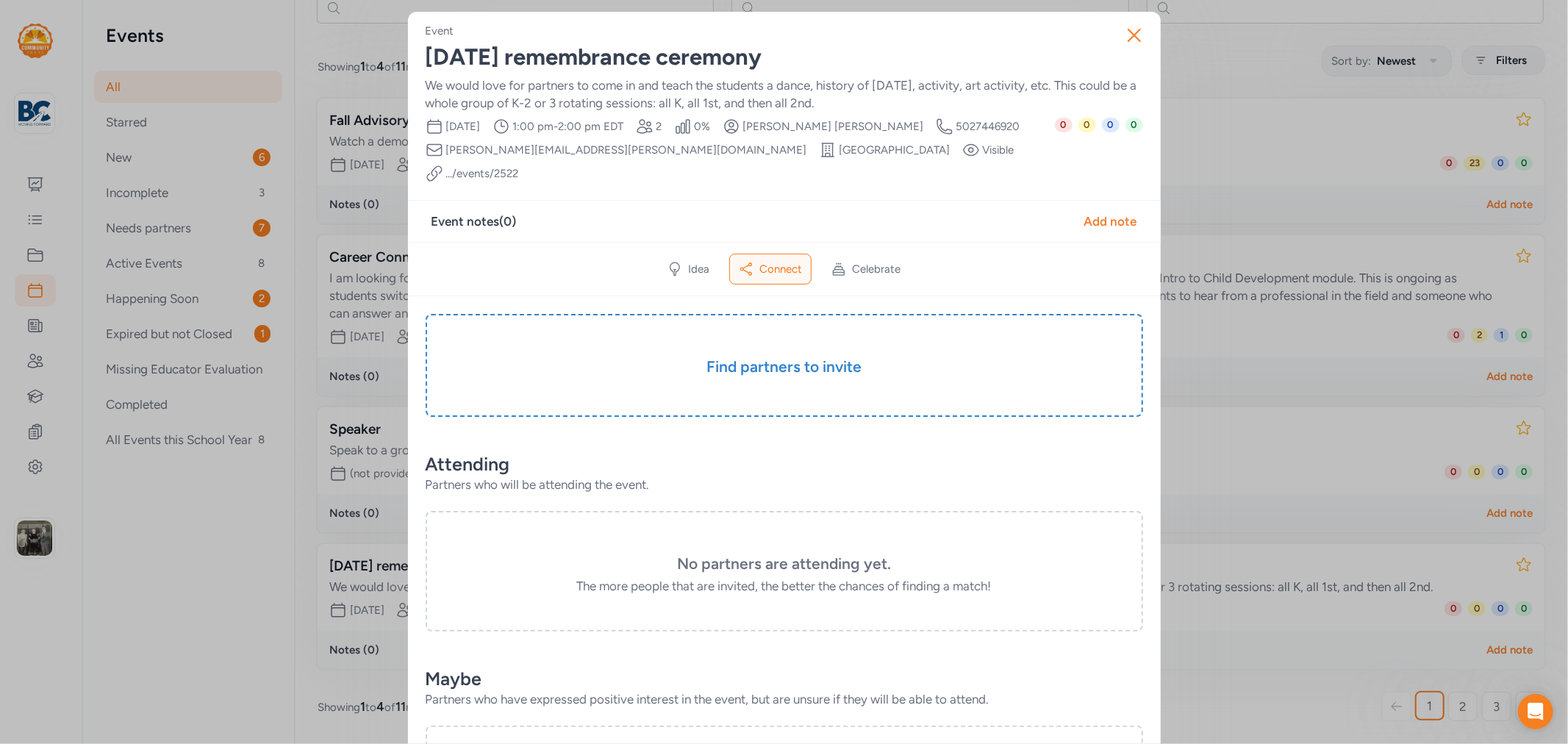
drag, startPoint x: 1443, startPoint y: 466, endPoint x: 1343, endPoint y: 480, distance: 101.0
click at [1443, 466] on div "Close Event [DATE] remembrance ceremony We would love for partners to come in a…" at bounding box center [784, 635] width 1568 height 1270
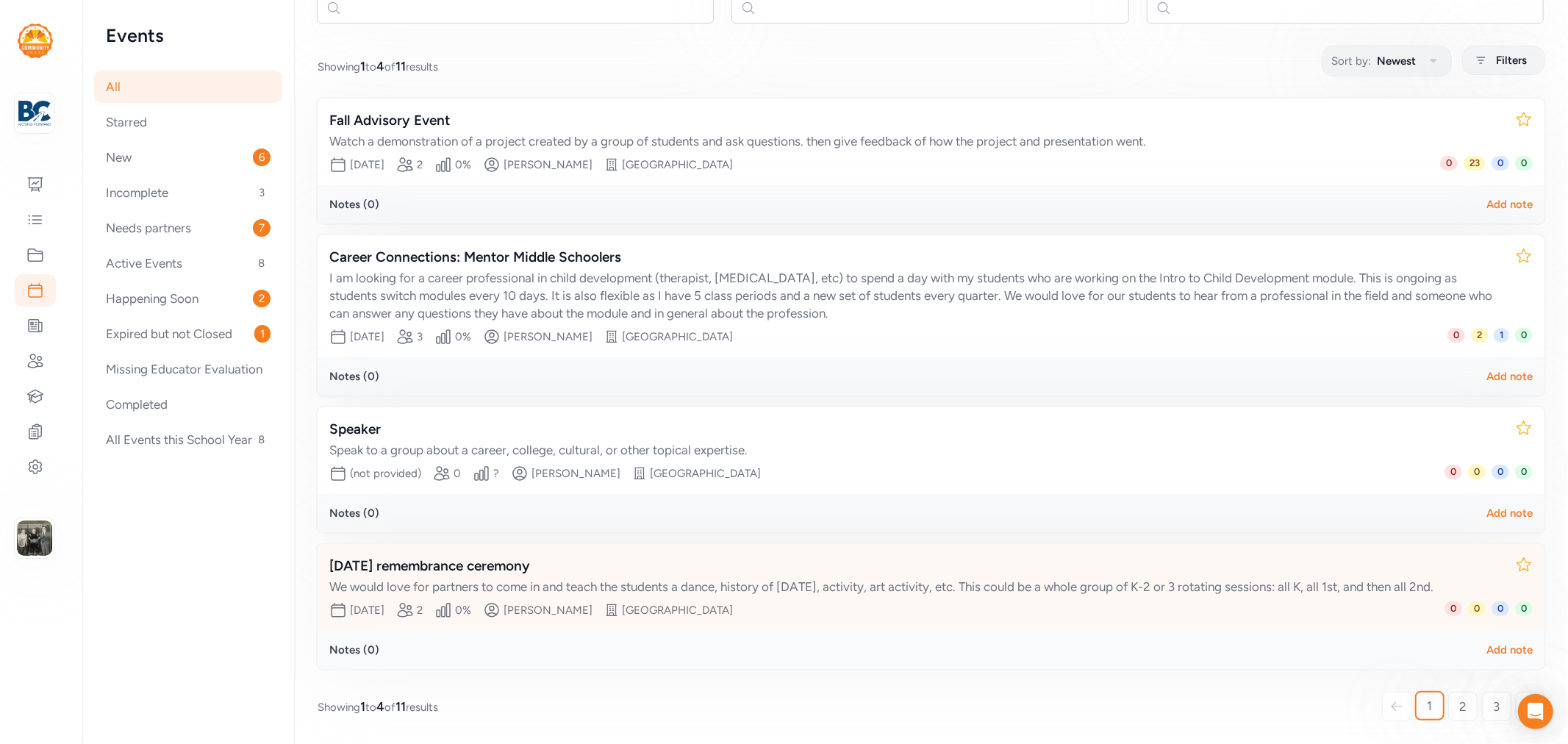
click at [454, 556] on div "[DATE] remembrance ceremony" at bounding box center [916, 566] width 1174 height 21
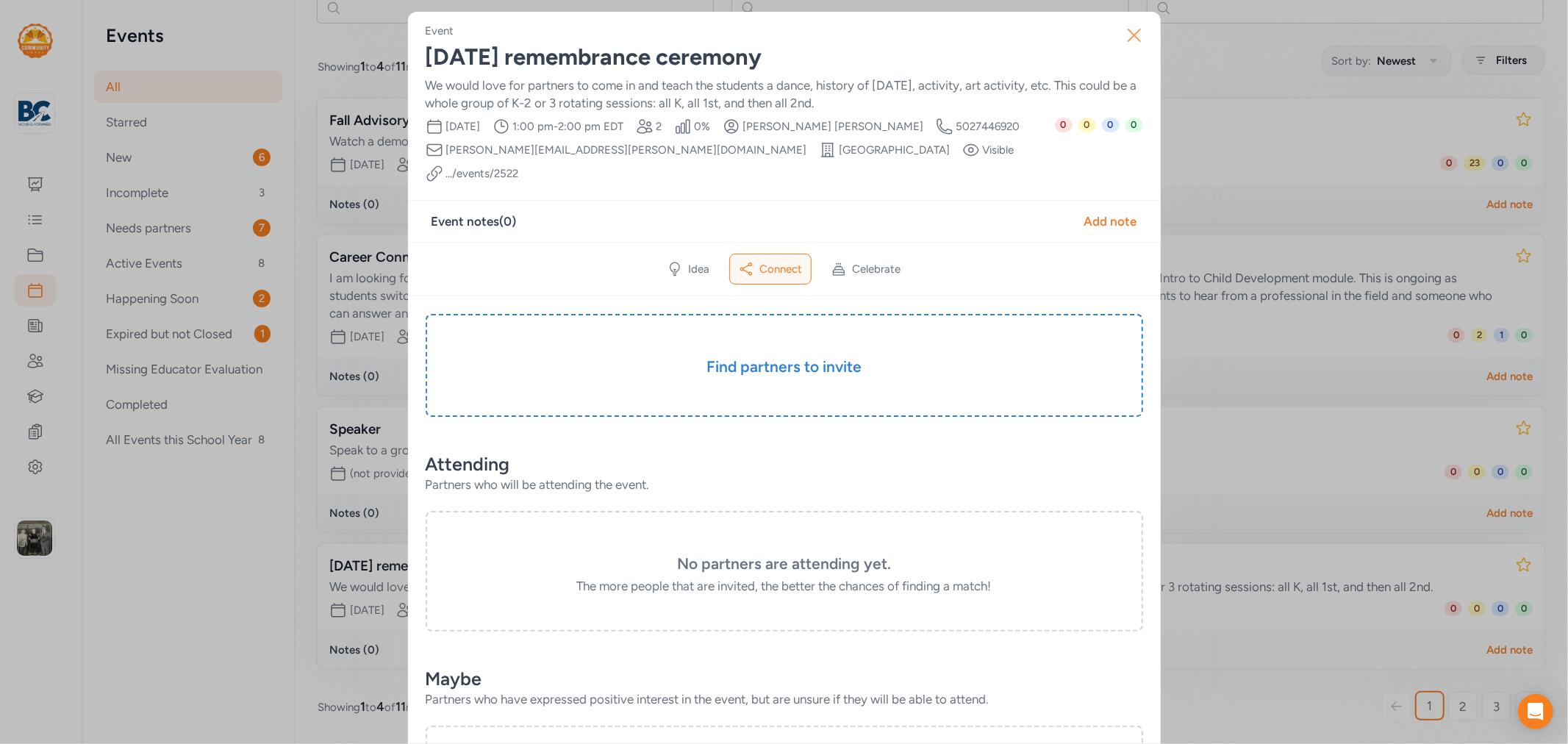
click at [1128, 32] on icon "button" at bounding box center [1134, 36] width 24 height 24
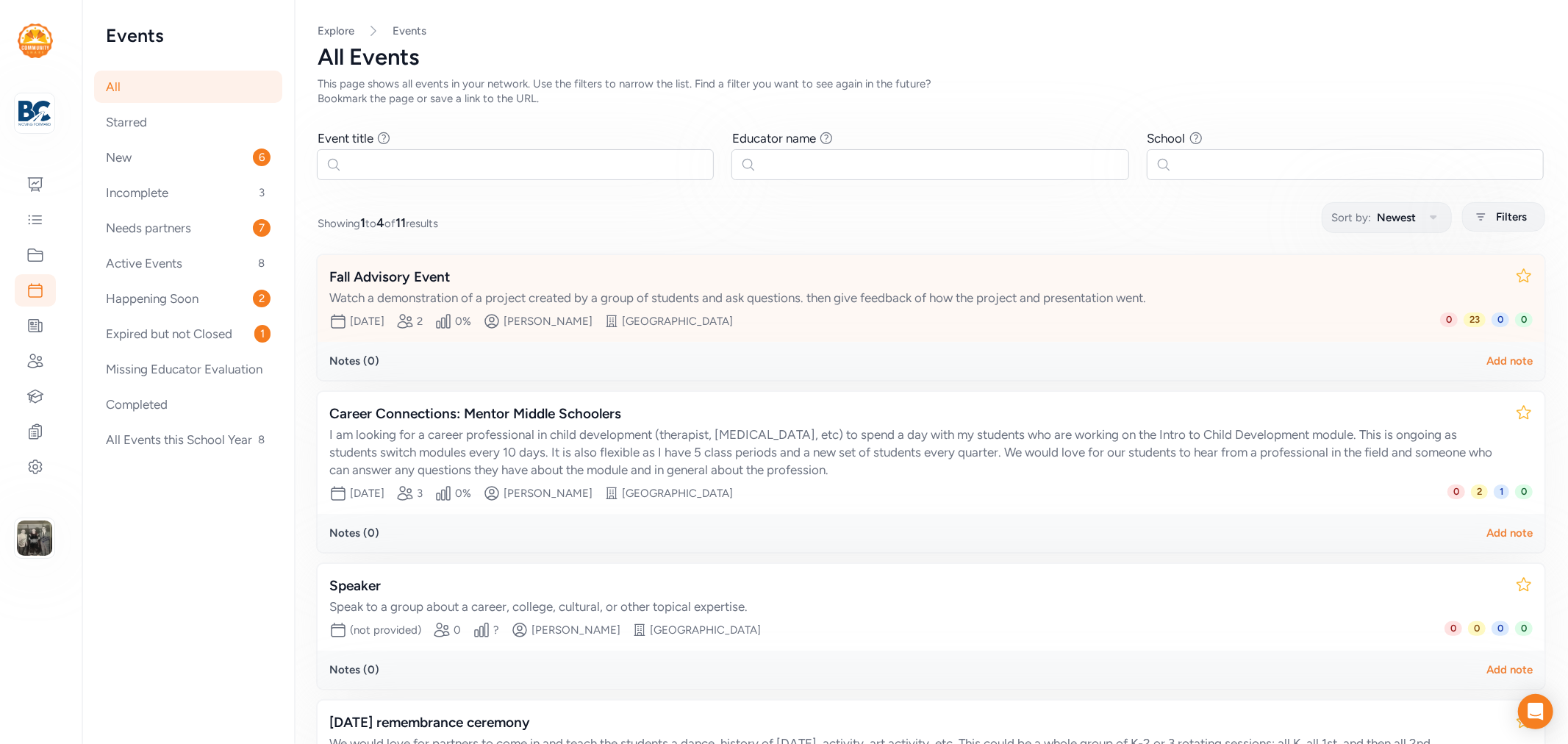
click at [391, 274] on div "Fall Advisory Event" at bounding box center [916, 277] width 1174 height 21
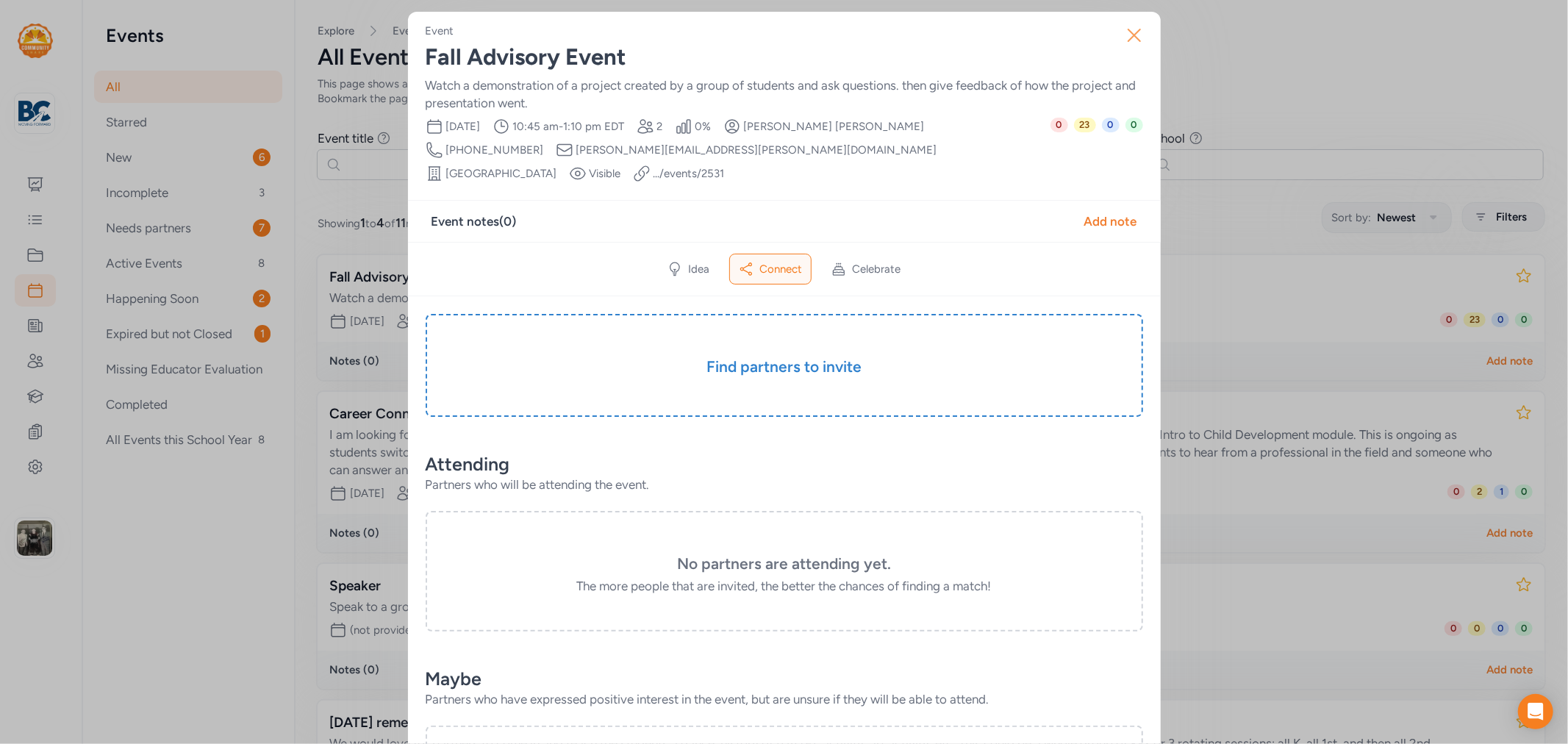
click at [1128, 37] on icon "button" at bounding box center [1134, 36] width 24 height 24
